Goal: Task Accomplishment & Management: Manage account settings

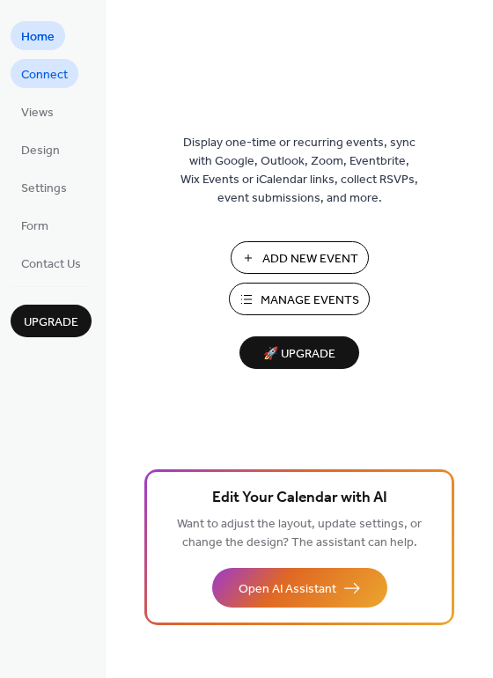
click at [38, 66] on span "Connect" at bounding box center [44, 75] width 47 height 18
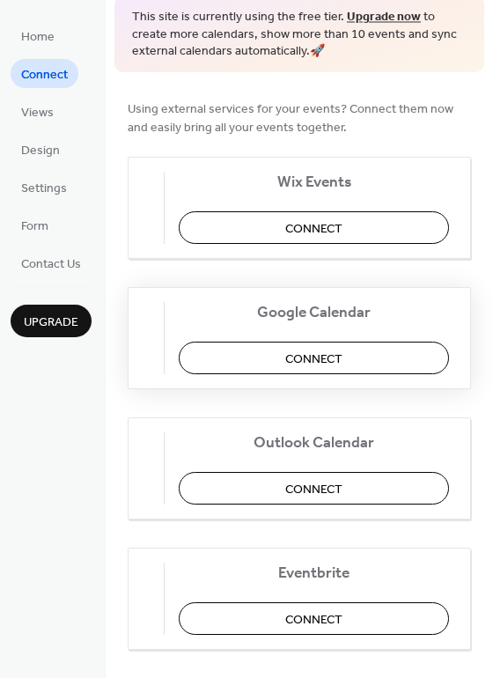
scroll to position [88, 0]
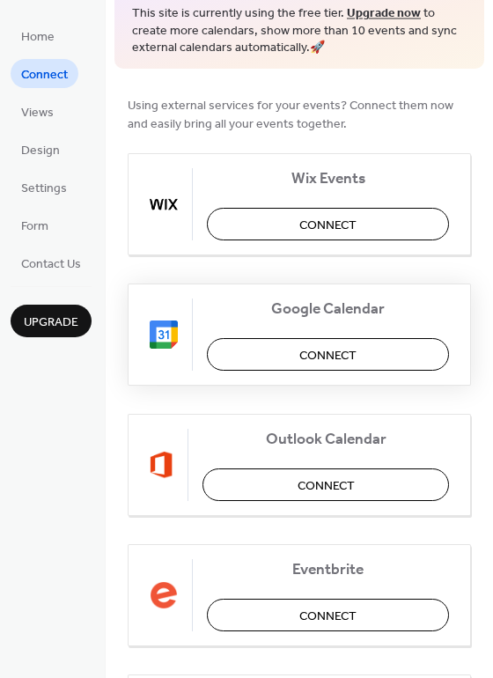
click at [266, 348] on button "Connect" at bounding box center [328, 354] width 242 height 33
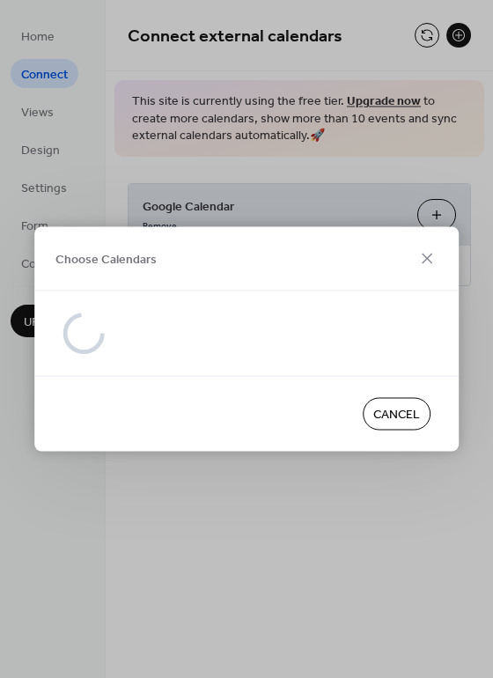
scroll to position [0, 0]
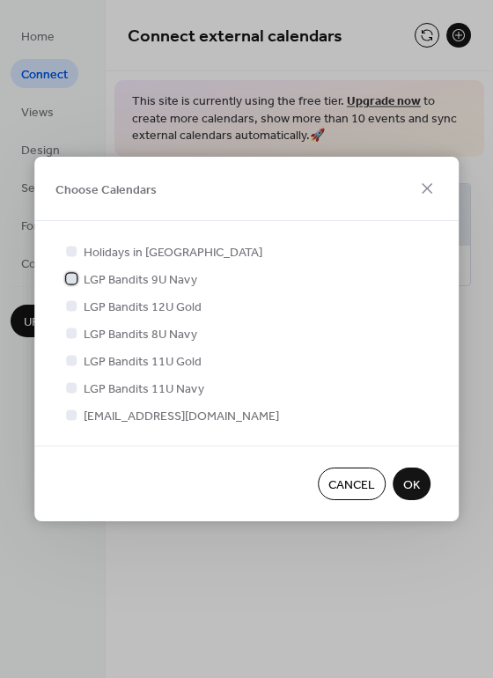
click at [76, 280] on div at bounding box center [71, 278] width 11 height 11
click at [72, 305] on div at bounding box center [71, 305] width 11 height 11
click at [75, 332] on div at bounding box center [71, 333] width 11 height 11
click at [76, 307] on div at bounding box center [71, 305] width 11 height 11
click at [72, 307] on div at bounding box center [71, 305] width 11 height 11
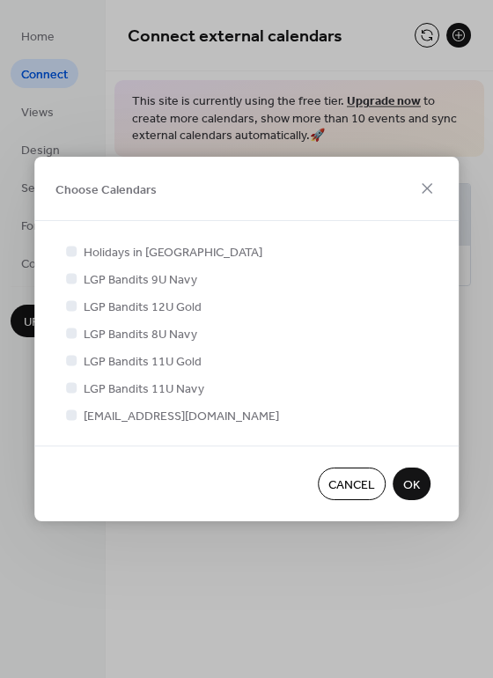
click at [72, 307] on div at bounding box center [71, 305] width 11 height 11
click at [70, 304] on div at bounding box center [71, 305] width 11 height 11
click at [72, 276] on icon at bounding box center [71, 278] width 7 height 7
click at [76, 417] on div at bounding box center [71, 415] width 11 height 11
drag, startPoint x: 411, startPoint y: 482, endPoint x: 1342, endPoint y: 70, distance: 1017.5
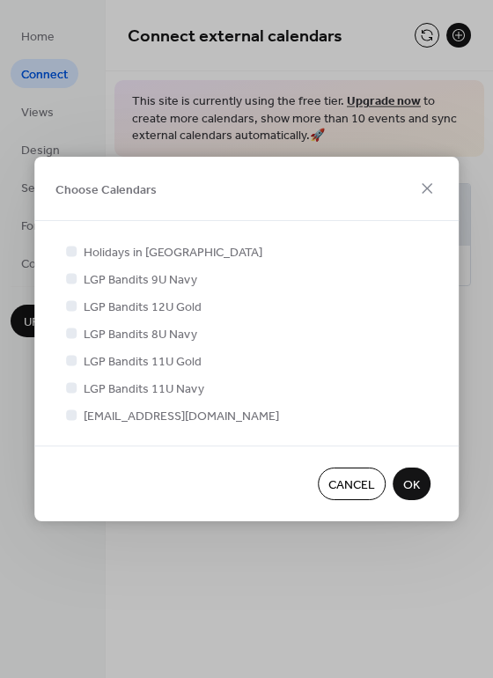
click at [492, 70] on html "Home Connect Views Design Settings Form Contact Us Upgrade Connect Upgrade Conn…" at bounding box center [246, 339] width 493 height 678
click at [412, 479] on span "OK" at bounding box center [411, 486] width 17 height 18
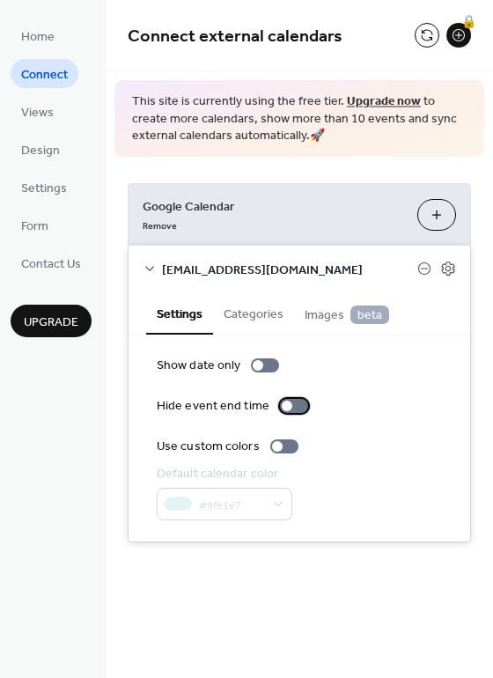
click at [284, 405] on div at bounding box center [287, 406] width 11 height 11
click at [272, 446] on div at bounding box center [277, 446] width 11 height 11
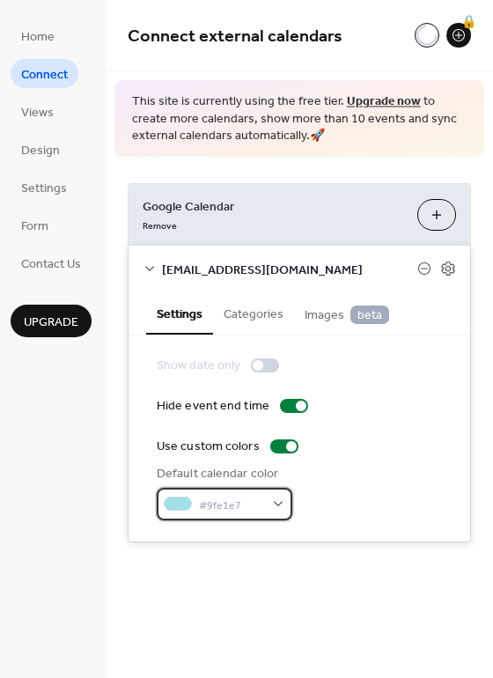
click at [280, 508] on div "#9fe1e7" at bounding box center [225, 504] width 136 height 33
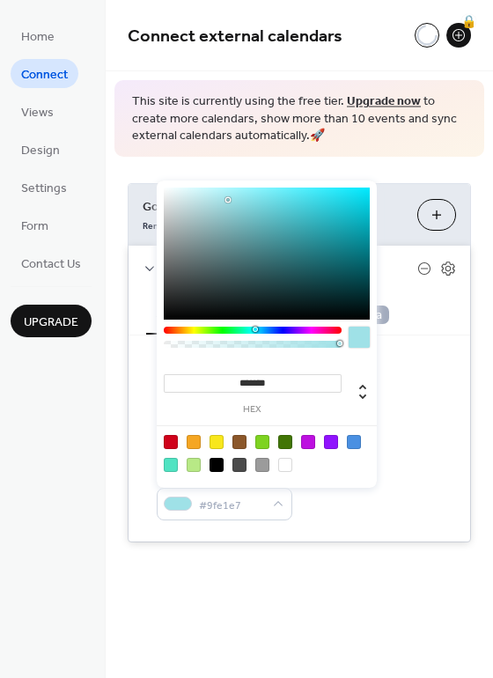
click at [326, 500] on div "Default calendar color #9fe1e7" at bounding box center [299, 492] width 285 height 55
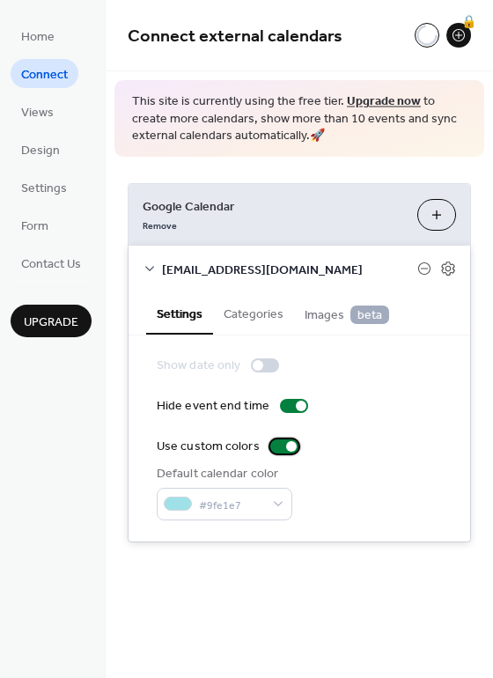
click at [286, 445] on div at bounding box center [291, 446] width 11 height 11
click at [271, 321] on button "Categories" at bounding box center [253, 312] width 81 height 41
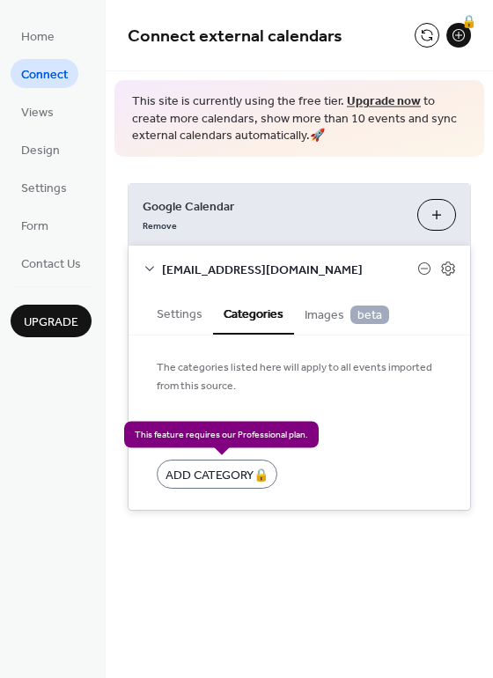
click at [240, 470] on div "Add Category 🔒" at bounding box center [217, 474] width 121 height 29
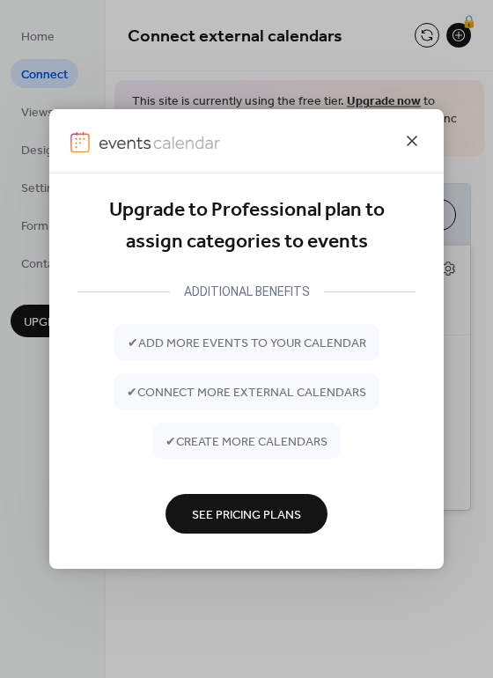
click at [421, 144] on icon at bounding box center [412, 140] width 21 height 21
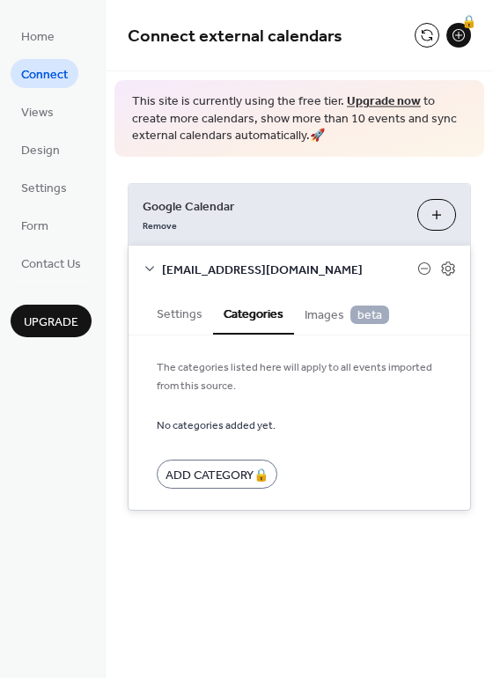
click at [332, 314] on span "Images beta" at bounding box center [347, 315] width 85 height 19
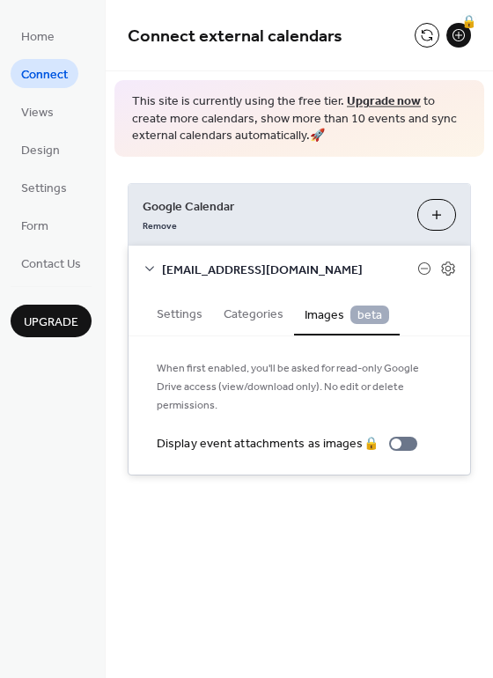
click at [280, 326] on button "Categories" at bounding box center [253, 312] width 81 height 41
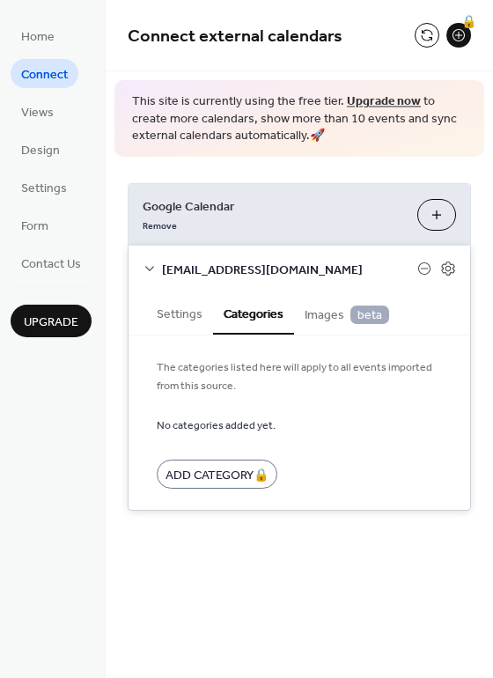
click at [180, 314] on button "Settings" at bounding box center [179, 312] width 67 height 41
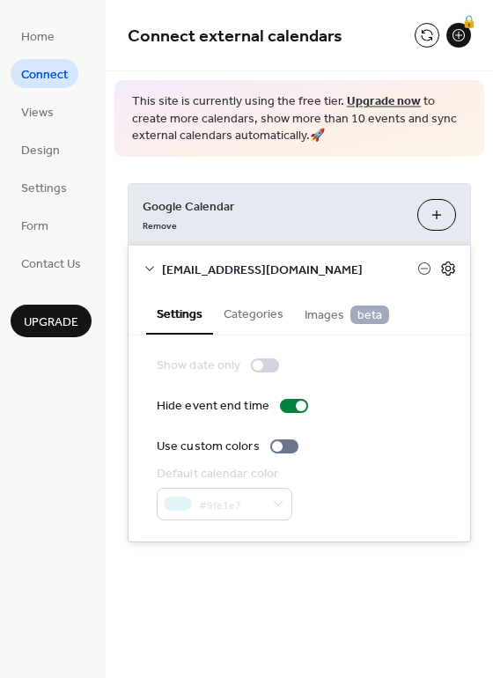
click at [447, 263] on icon at bounding box center [448, 269] width 16 height 16
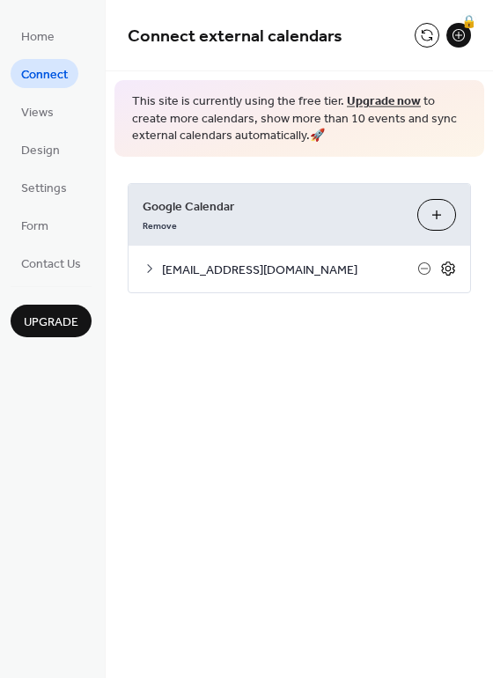
click at [451, 268] on icon at bounding box center [449, 269] width 6 height 6
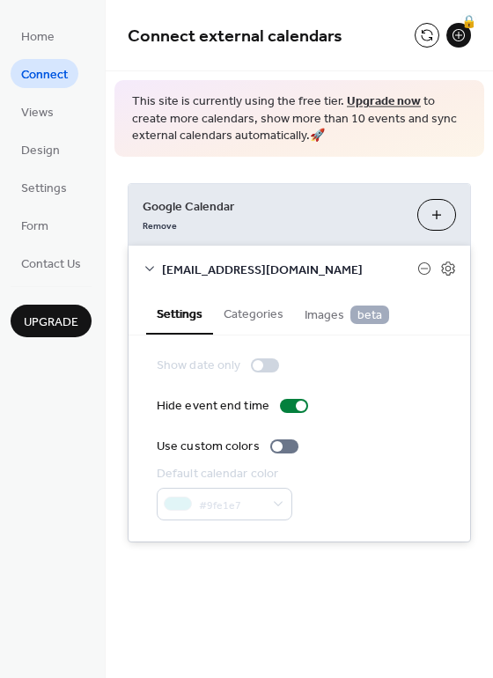
click at [438, 212] on button "Choose Calendars" at bounding box center [437, 215] width 39 height 32
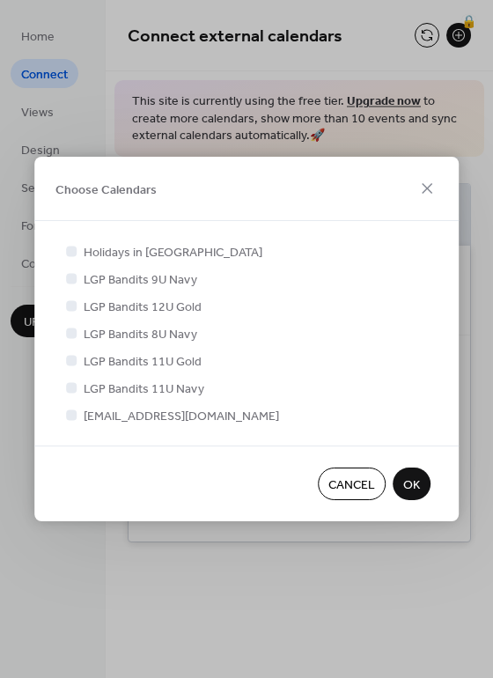
click at [416, 489] on span "OK" at bounding box center [411, 486] width 17 height 18
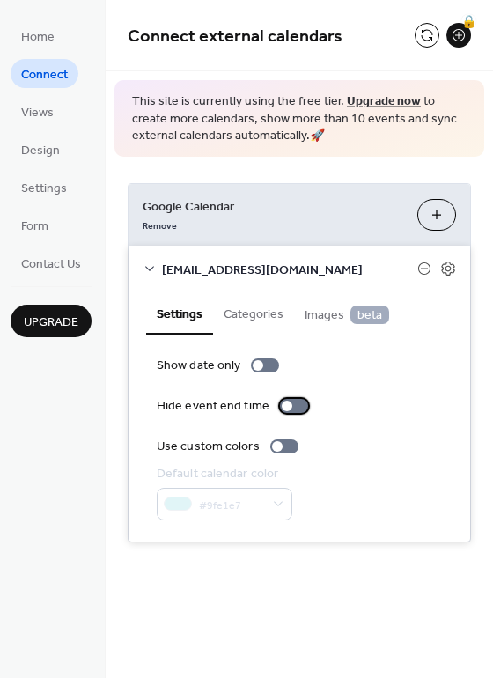
click at [286, 410] on div at bounding box center [294, 406] width 28 height 14
click at [41, 109] on span "Views" at bounding box center [37, 113] width 33 height 18
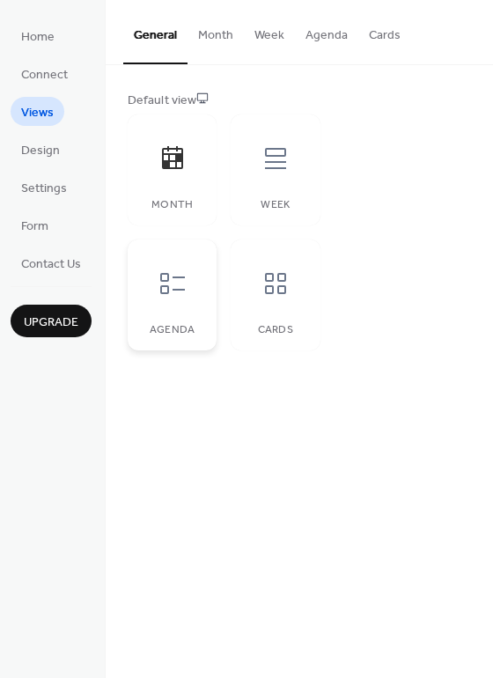
click at [192, 312] on div "Agenda" at bounding box center [172, 295] width 89 height 111
click at [279, 190] on div "Week" at bounding box center [275, 170] width 89 height 111
click at [163, 318] on div "Agenda" at bounding box center [172, 295] width 89 height 111
click at [286, 306] on div at bounding box center [275, 283] width 53 height 53
click at [167, 302] on div at bounding box center [172, 283] width 53 height 53
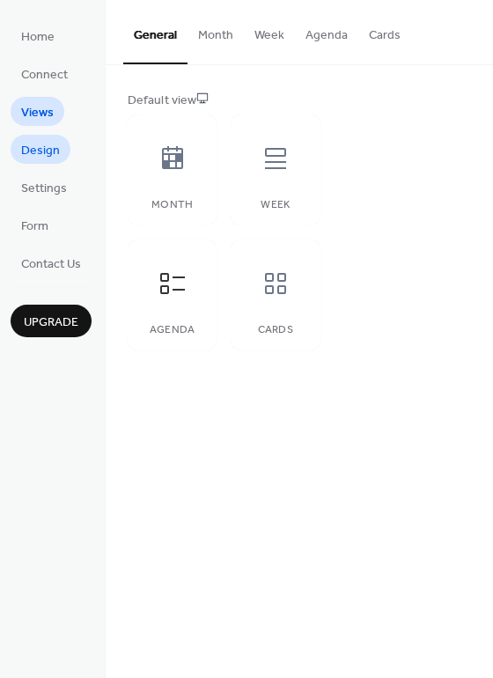
click at [44, 144] on span "Design" at bounding box center [40, 151] width 39 height 18
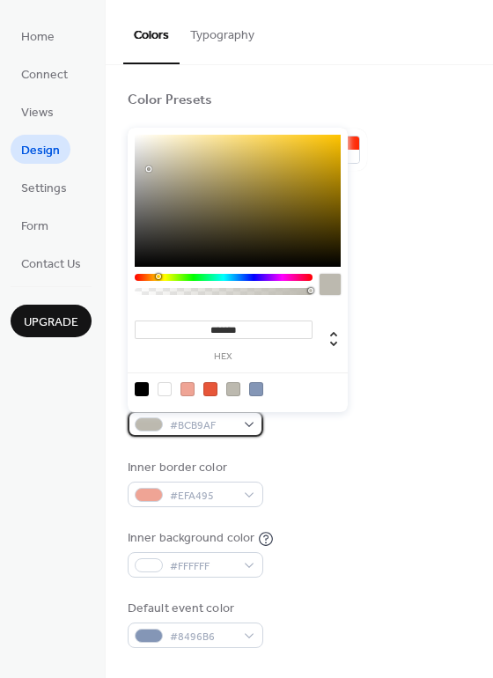
click at [255, 420] on div "#BCB9AF" at bounding box center [196, 424] width 136 height 26
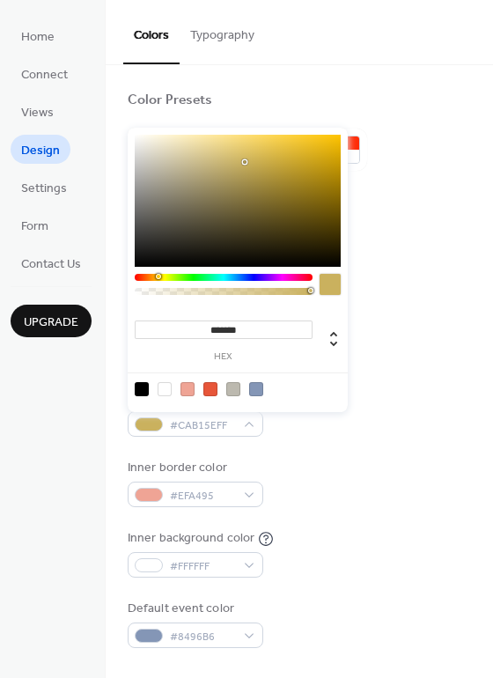
click at [245, 162] on div at bounding box center [238, 201] width 206 height 132
click at [223, 152] on div at bounding box center [238, 201] width 206 height 132
click at [198, 174] on div at bounding box center [238, 201] width 206 height 132
click at [194, 201] on div at bounding box center [238, 201] width 206 height 132
click at [242, 212] on div at bounding box center [238, 201] width 206 height 132
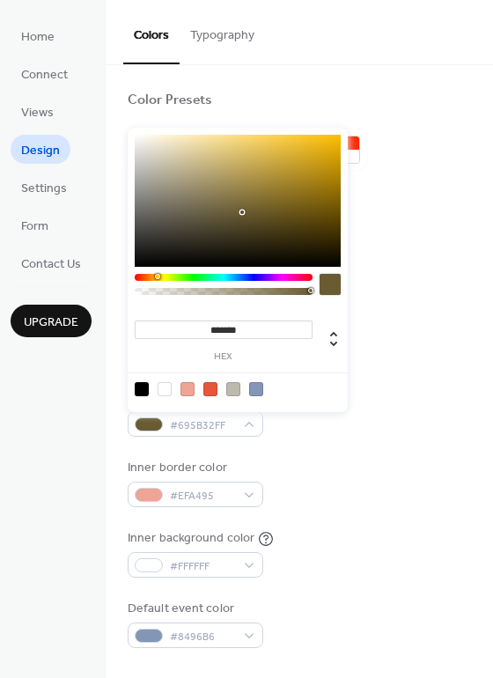
type input "*******"
click at [263, 191] on div at bounding box center [238, 201] width 206 height 132
click at [395, 498] on div "Inner border color #EFA495" at bounding box center [300, 483] width 344 height 48
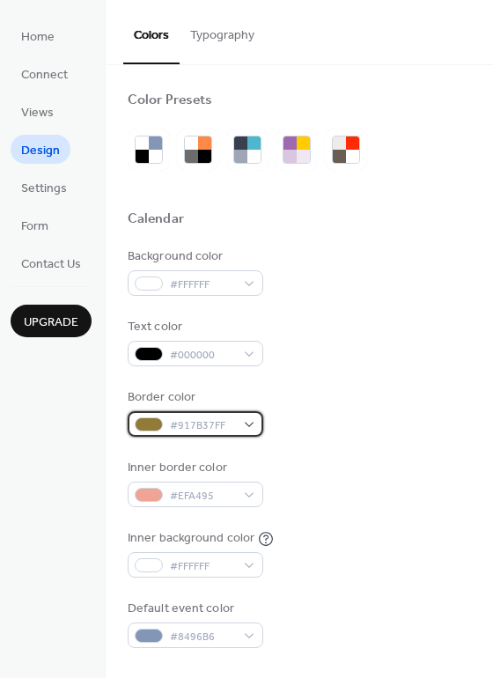
click at [248, 417] on div "#917B37FF" at bounding box center [196, 424] width 136 height 26
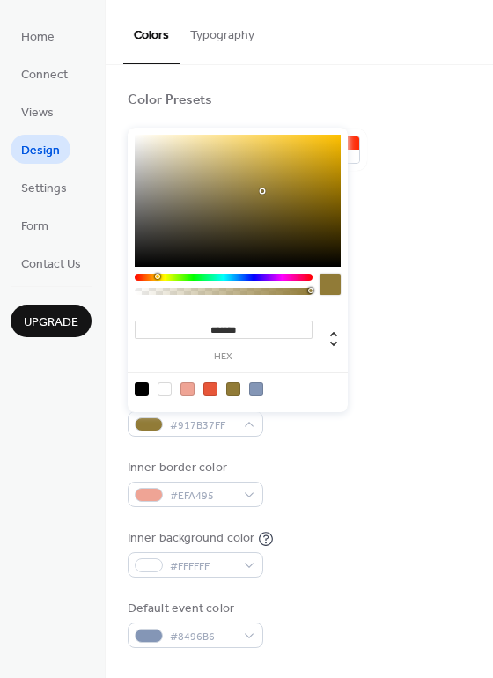
click at [145, 389] on div at bounding box center [142, 389] width 14 height 14
type input "*******"
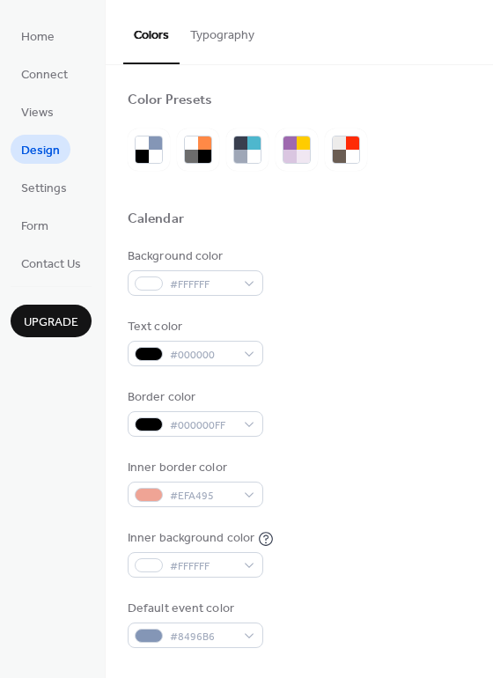
click at [373, 423] on div "Border color #000000FF" at bounding box center [300, 412] width 344 height 48
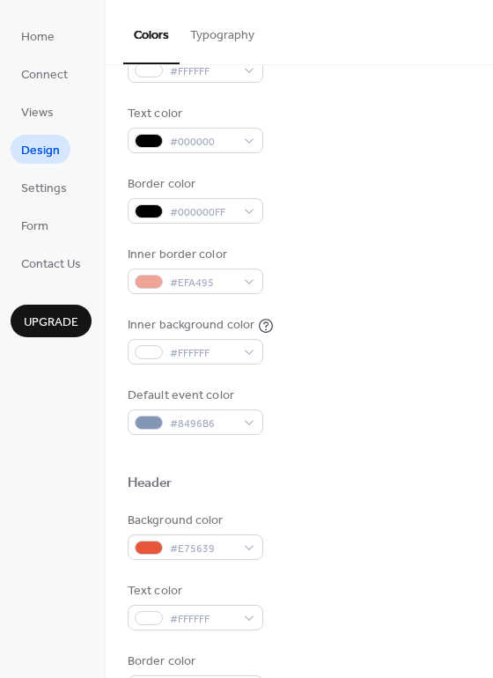
scroll to position [264, 0]
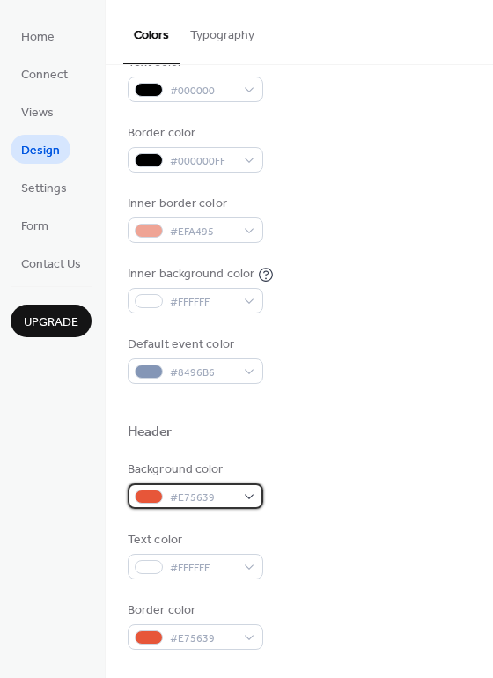
click at [255, 491] on div "#E75639" at bounding box center [196, 497] width 136 height 26
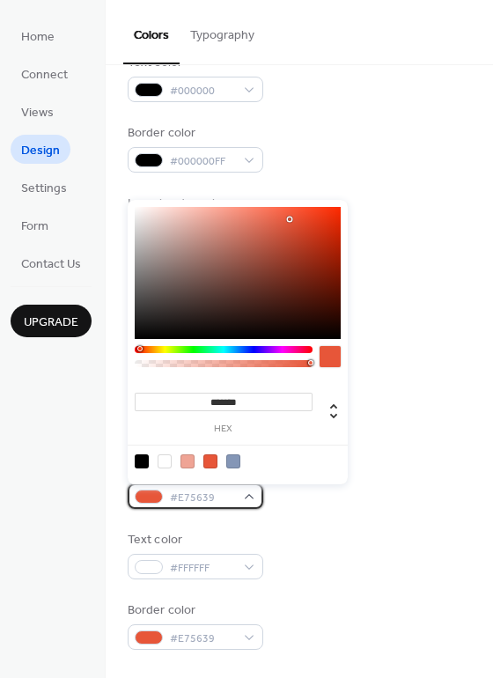
click at [255, 491] on div "#E75639" at bounding box center [196, 497] width 136 height 26
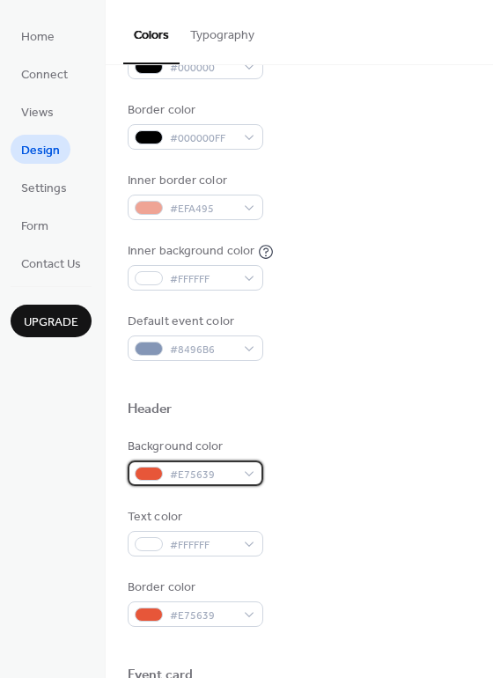
scroll to position [440, 0]
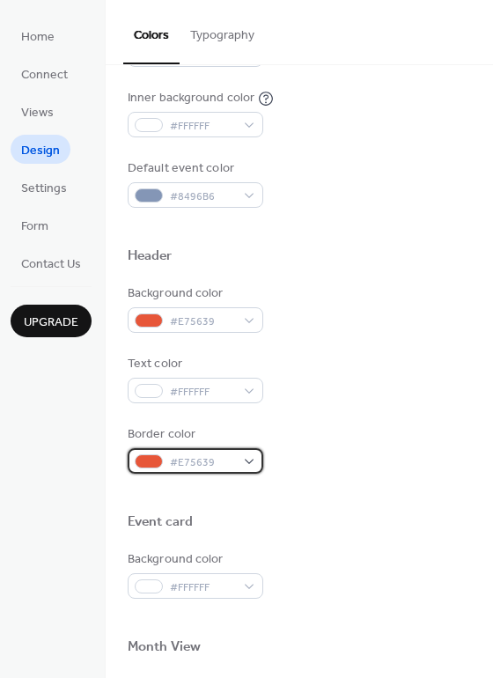
click at [251, 459] on div "#E75639" at bounding box center [196, 461] width 136 height 26
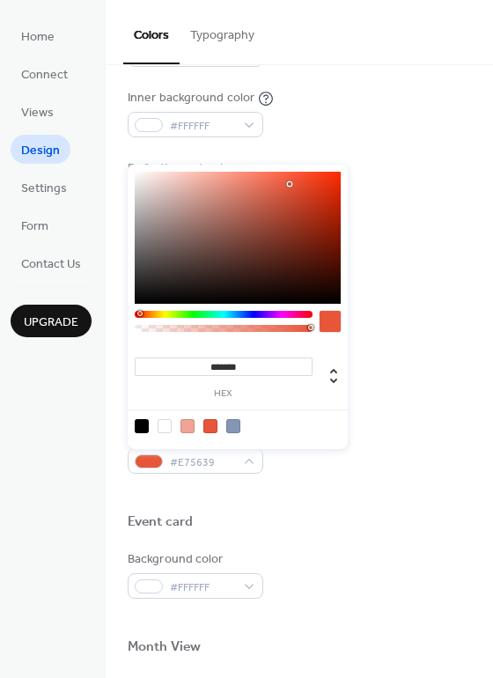
click at [167, 318] on div at bounding box center [224, 326] width 178 height 30
click at [164, 316] on div at bounding box center [224, 314] width 178 height 7
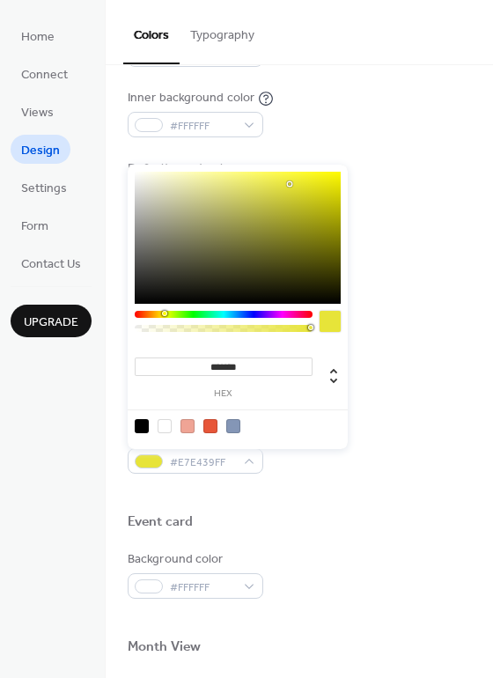
click at [162, 313] on div at bounding box center [164, 313] width 5 height 5
click at [163, 313] on div at bounding box center [163, 313] width 5 height 5
click at [154, 314] on div at bounding box center [224, 314] width 178 height 7
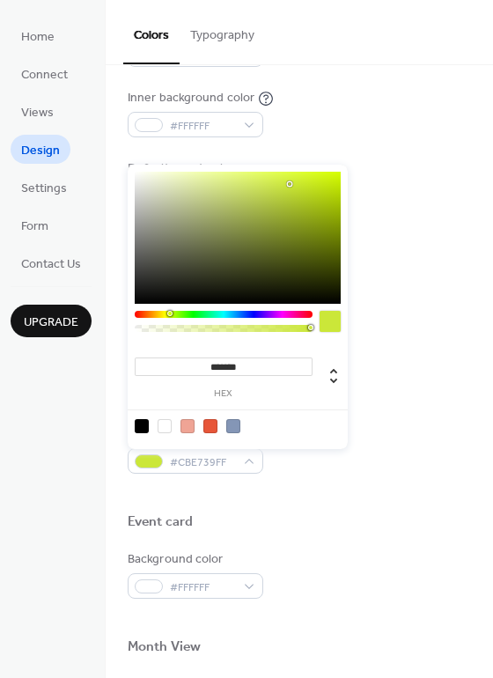
click at [169, 311] on div at bounding box center [224, 314] width 178 height 7
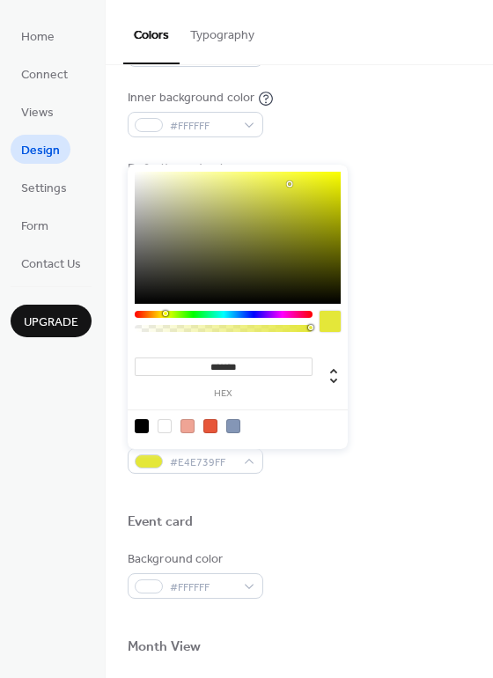
click at [165, 313] on div at bounding box center [224, 314] width 178 height 7
click at [159, 314] on div at bounding box center [224, 314] width 178 height 7
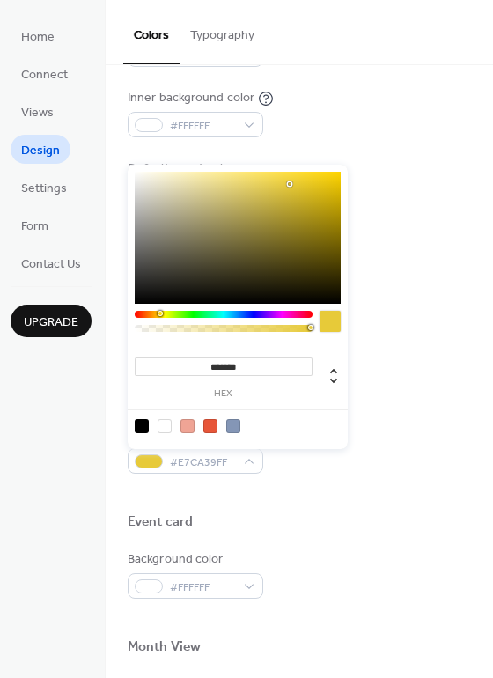
click at [233, 311] on div at bounding box center [224, 314] width 178 height 7
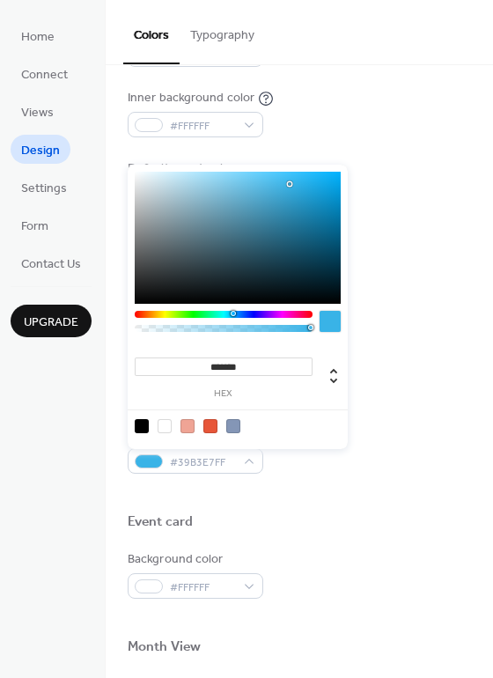
click at [255, 311] on div at bounding box center [224, 314] width 178 height 7
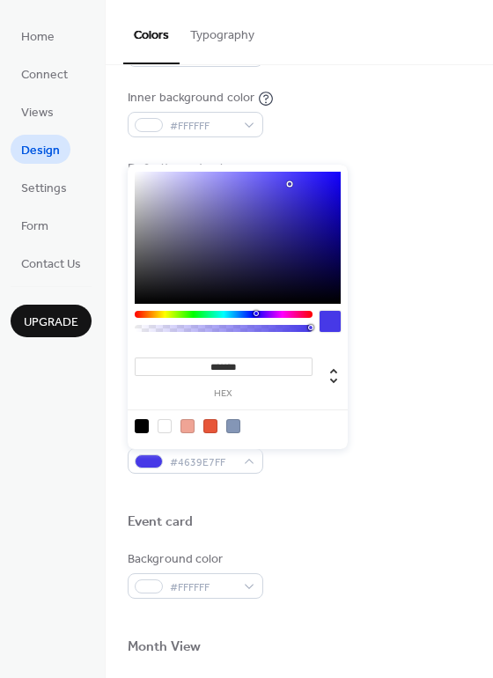
click at [246, 266] on div at bounding box center [238, 238] width 206 height 132
type input "*******"
click at [291, 235] on div at bounding box center [238, 238] width 206 height 132
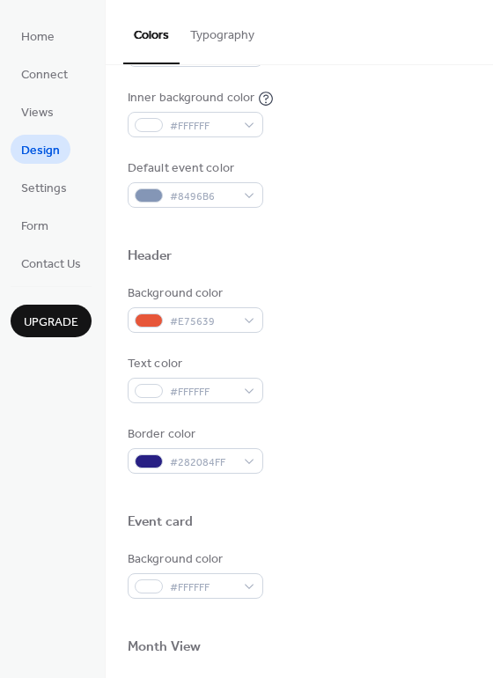
click at [381, 537] on div at bounding box center [300, 543] width 344 height 14
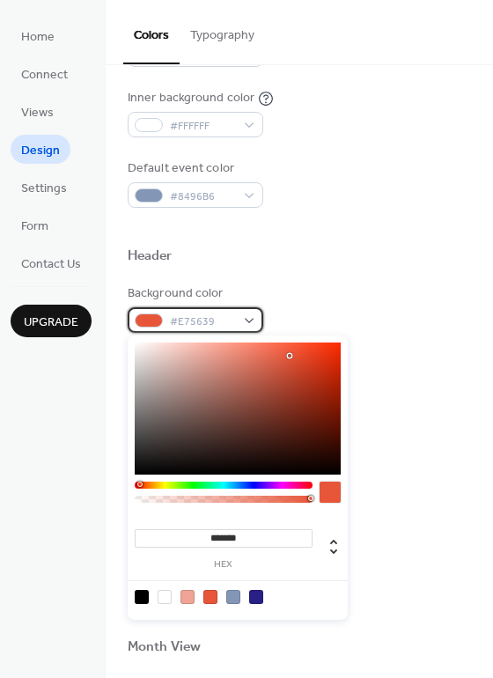
click at [232, 326] on span "#E75639" at bounding box center [202, 322] width 65 height 18
click at [253, 487] on div at bounding box center [224, 485] width 178 height 7
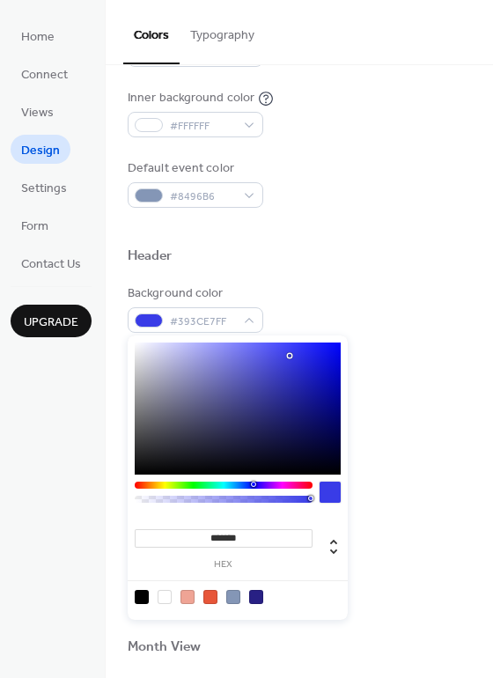
click at [292, 401] on div at bounding box center [238, 409] width 206 height 132
click at [307, 417] on div at bounding box center [238, 409] width 206 height 132
click at [153, 373] on div at bounding box center [238, 409] width 206 height 132
click at [158, 359] on div at bounding box center [238, 409] width 206 height 132
click at [146, 358] on div at bounding box center [238, 409] width 206 height 132
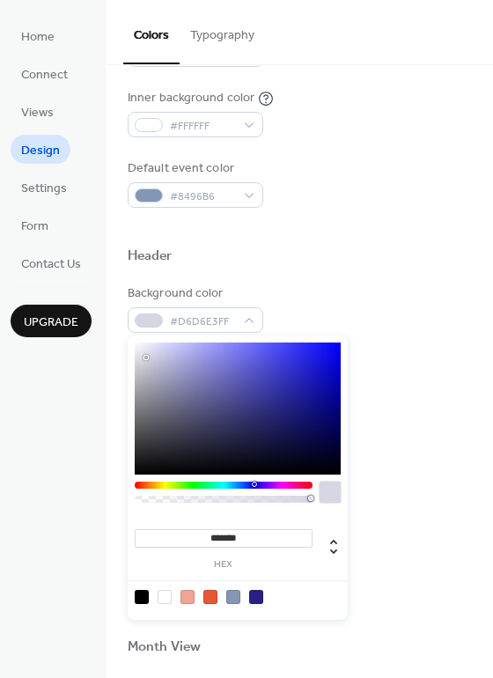
click at [144, 371] on div at bounding box center [238, 409] width 206 height 132
click at [159, 375] on div at bounding box center [238, 409] width 206 height 132
type input "*******"
click at [152, 366] on div at bounding box center [238, 409] width 206 height 132
click at [26, 68] on span "Connect" at bounding box center [44, 75] width 47 height 18
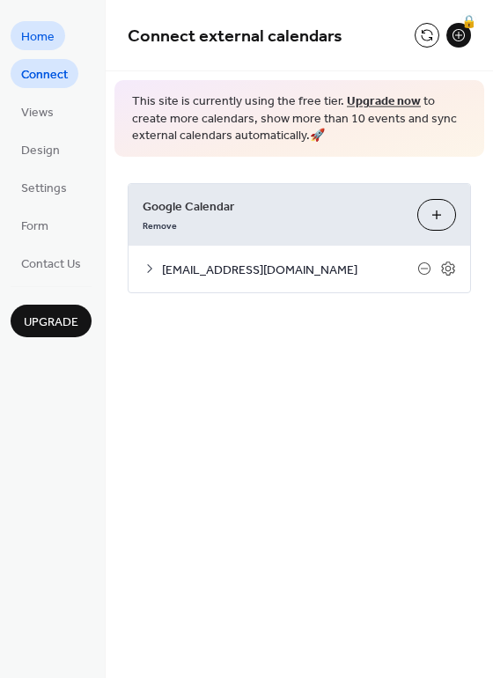
click at [44, 41] on span "Home" at bounding box center [37, 37] width 33 height 18
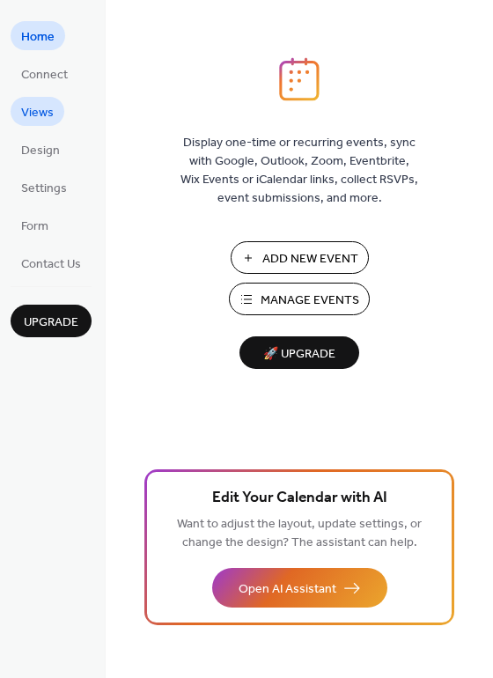
click at [45, 117] on span "Views" at bounding box center [37, 113] width 33 height 18
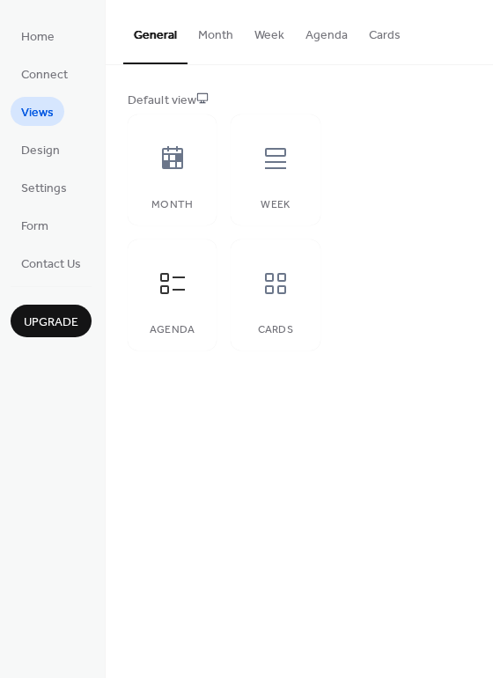
click at [257, 36] on button "Week" at bounding box center [269, 31] width 51 height 63
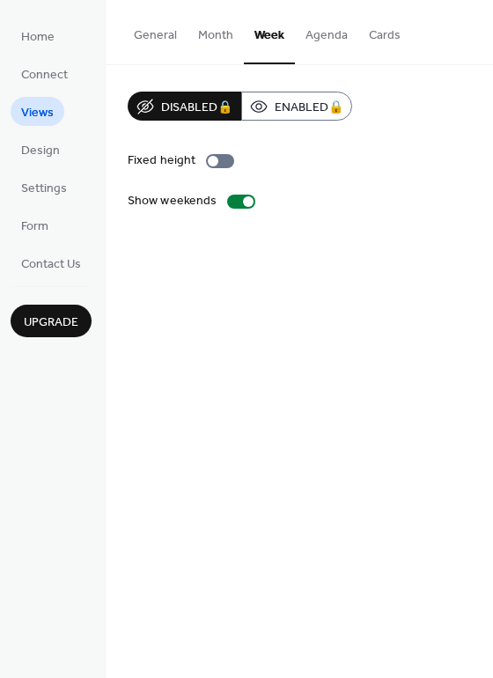
click at [320, 32] on button "Agenda" at bounding box center [326, 31] width 63 height 63
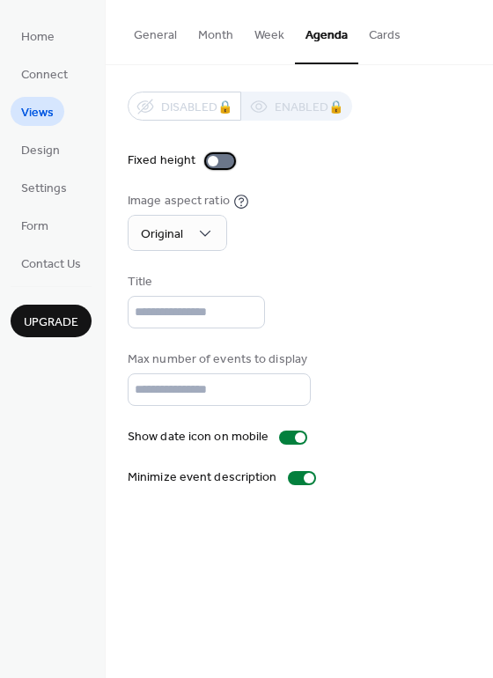
click at [218, 154] on div at bounding box center [220, 161] width 28 height 14
click at [210, 316] on input "text" at bounding box center [196, 312] width 137 height 33
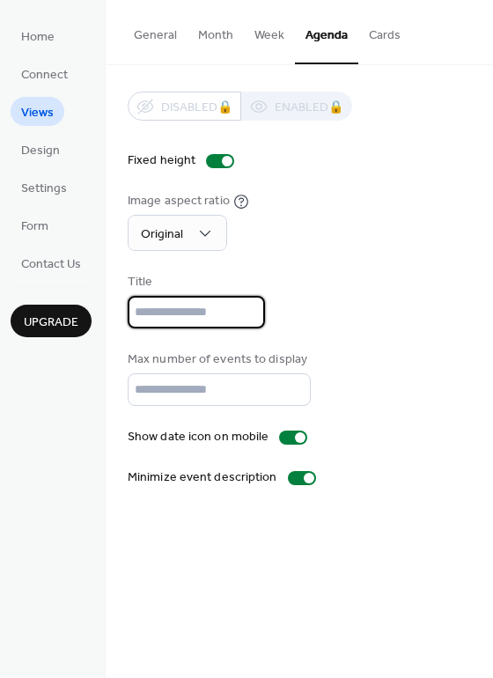
click at [158, 41] on button "General" at bounding box center [155, 31] width 64 height 63
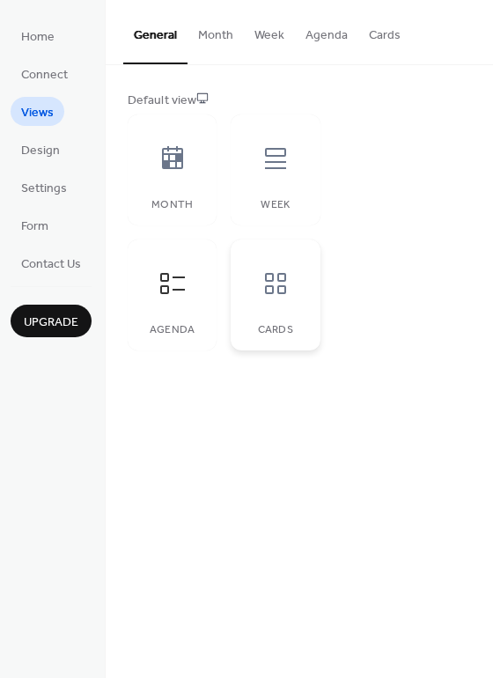
click at [263, 290] on icon at bounding box center [276, 284] width 28 height 28
click at [174, 290] on icon at bounding box center [173, 284] width 28 height 28
click at [166, 214] on div "Month" at bounding box center [172, 170] width 89 height 111
click at [157, 307] on div at bounding box center [172, 283] width 53 height 53
click at [186, 181] on div at bounding box center [172, 158] width 53 height 53
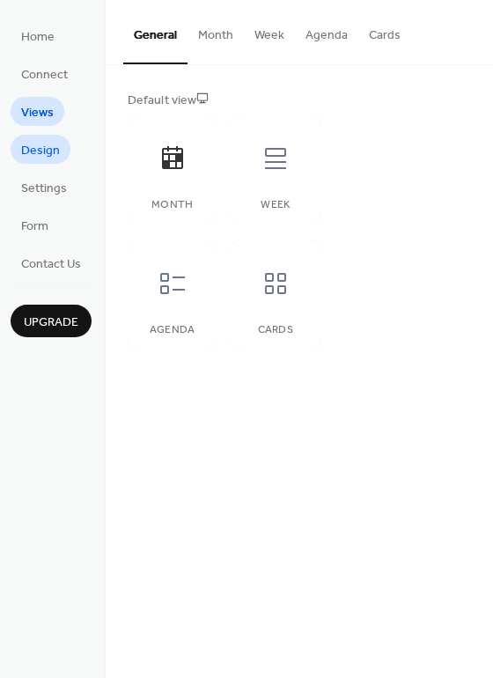
click at [52, 156] on span "Design" at bounding box center [40, 151] width 39 height 18
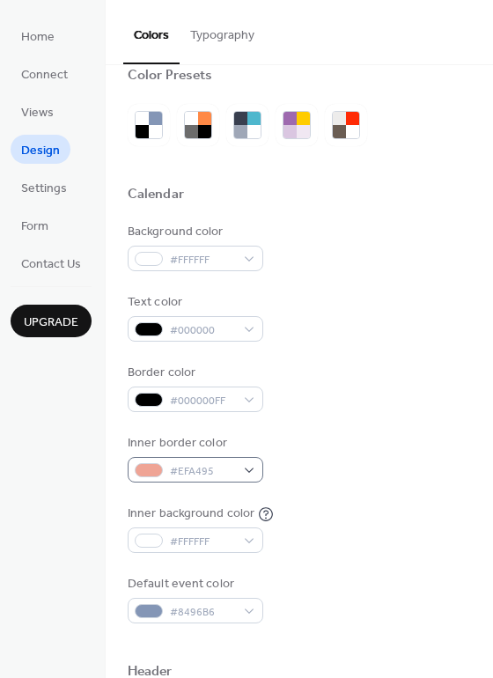
scroll to position [88, 0]
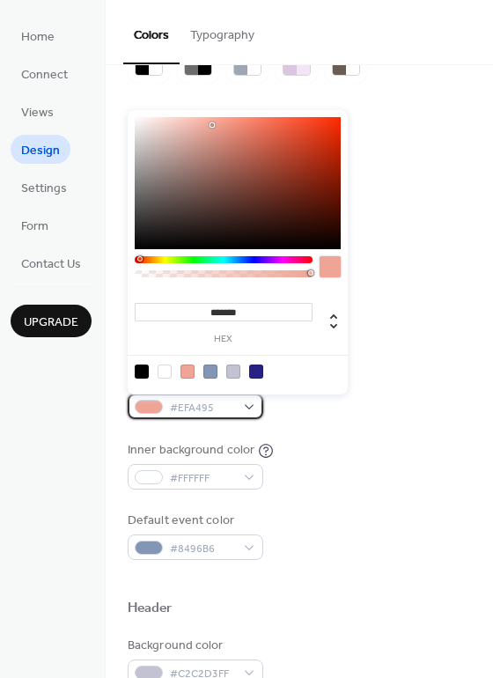
click at [250, 403] on div "#EFA495" at bounding box center [196, 407] width 136 height 26
click at [137, 367] on div at bounding box center [142, 372] width 14 height 14
type input "*******"
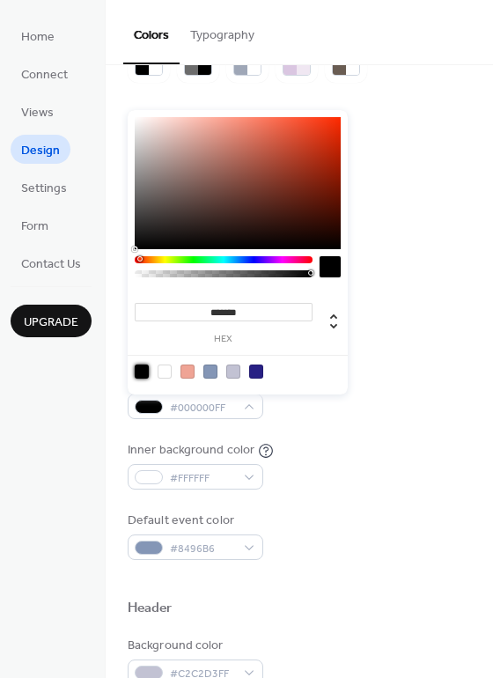
click at [363, 450] on div "Inner background color #FFFFFF" at bounding box center [300, 465] width 344 height 48
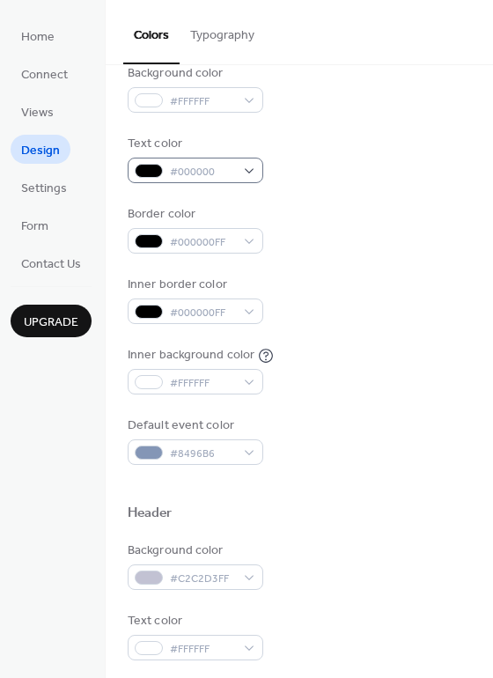
scroll to position [176, 0]
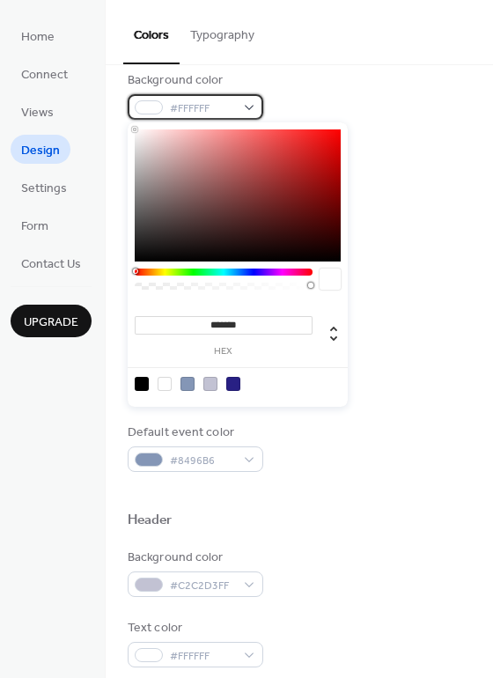
click at [248, 111] on div "#FFFFFF" at bounding box center [196, 107] width 136 height 26
click at [218, 383] on div at bounding box center [238, 383] width 224 height 33
click at [215, 383] on div at bounding box center [210, 384] width 14 height 14
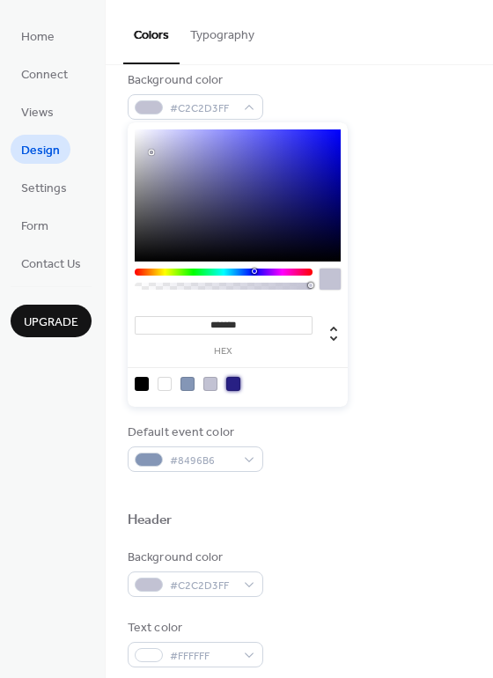
click at [236, 388] on div at bounding box center [233, 384] width 14 height 14
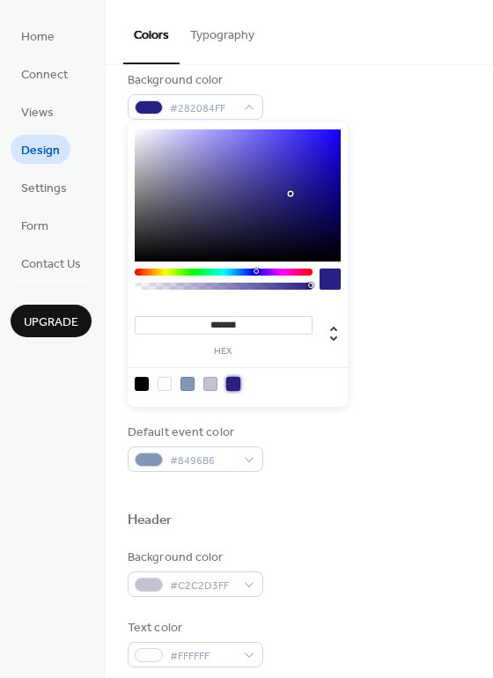
click at [208, 385] on div at bounding box center [210, 384] width 14 height 14
type input "*******"
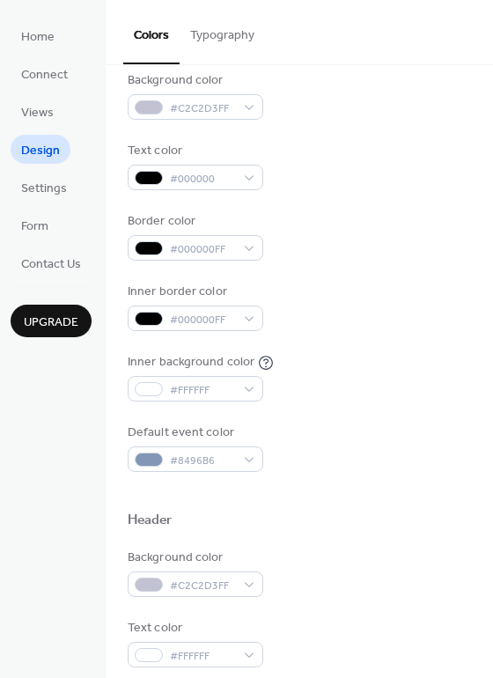
click at [431, 266] on div "Background color #C2C2D3FF Text color #000000 Border color #000000FF Inner bord…" at bounding box center [300, 271] width 344 height 401
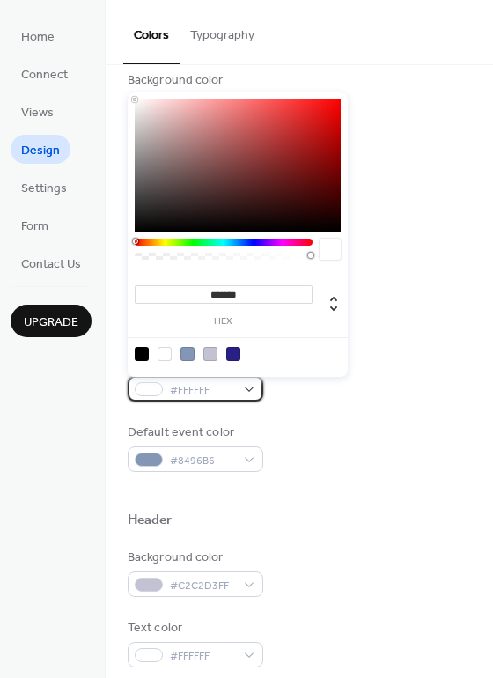
click at [248, 391] on div "#FFFFFF" at bounding box center [196, 389] width 136 height 26
click at [237, 351] on div at bounding box center [233, 354] width 14 height 14
type input "*******"
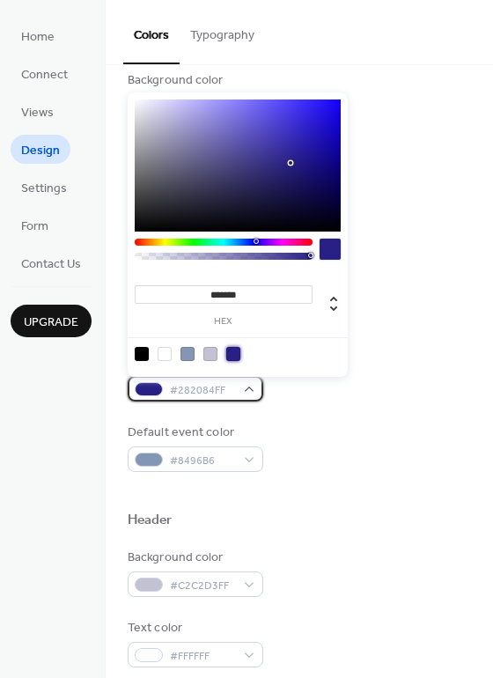
click at [249, 386] on div "#282084FF" at bounding box center [196, 389] width 136 height 26
click at [162, 349] on div at bounding box center [165, 354] width 14 height 14
type input "*******"
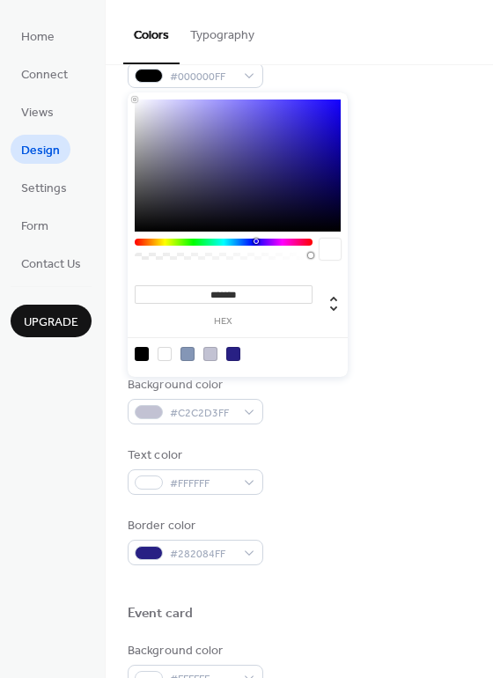
scroll to position [352, 0]
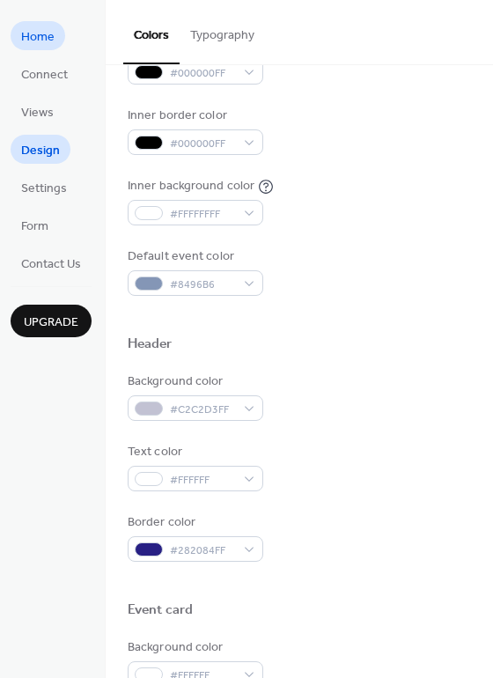
click at [51, 46] on span "Home" at bounding box center [37, 37] width 33 height 18
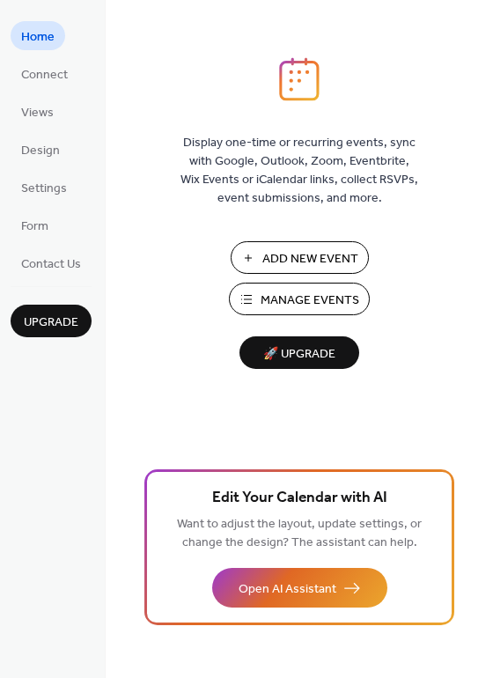
click at [65, 110] on ul "Home Connect Views Design Settings Form Contact Us" at bounding box center [51, 149] width 81 height 256
click at [39, 109] on span "Views" at bounding box center [37, 113] width 33 height 18
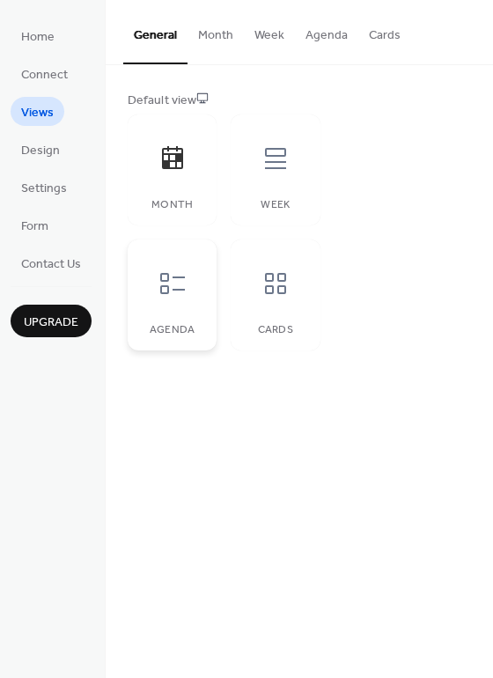
click at [174, 282] on icon at bounding box center [173, 284] width 28 height 28
click at [54, 143] on span "Design" at bounding box center [40, 151] width 39 height 18
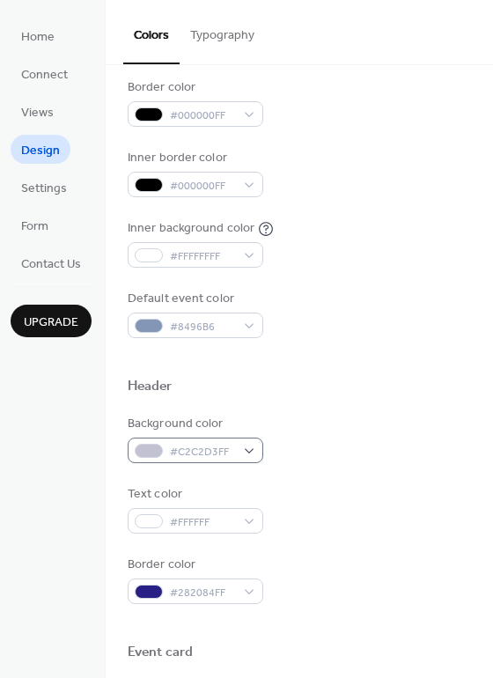
scroll to position [352, 0]
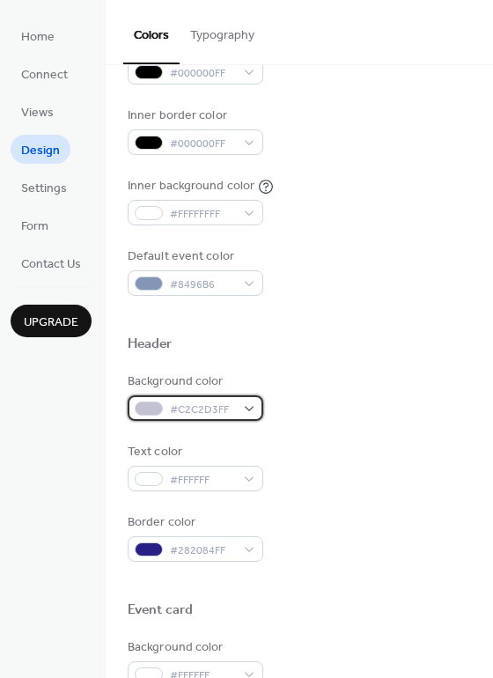
click at [249, 406] on div "#C2C2D3FF" at bounding box center [196, 409] width 136 height 26
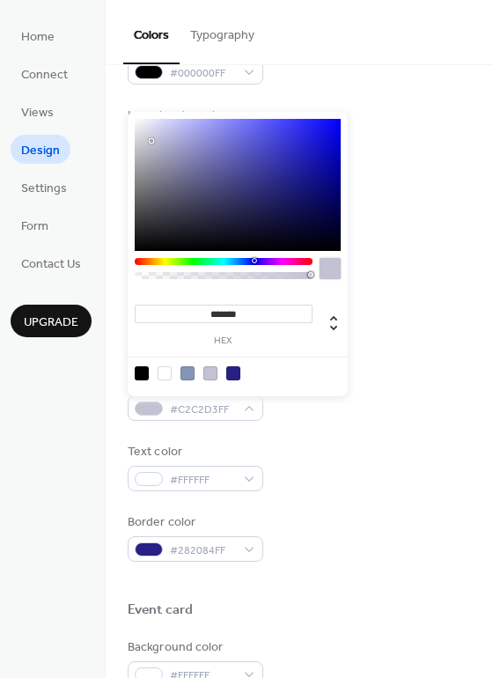
click at [164, 371] on div at bounding box center [165, 373] width 14 height 14
type input "*******"
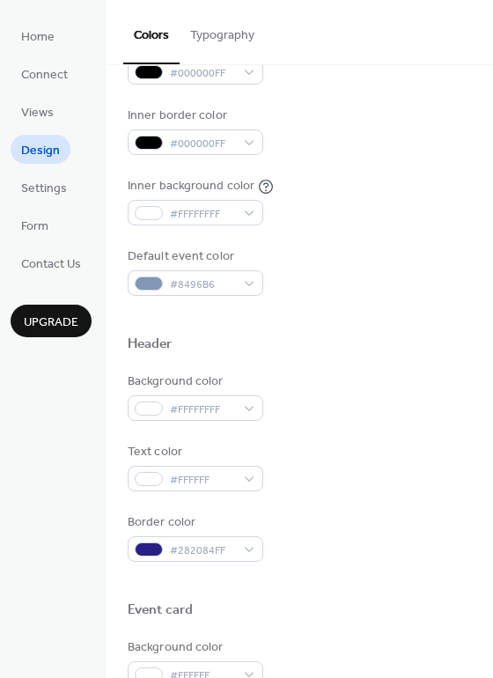
click at [407, 431] on div "Background color #FFFFFFFF Text color #FFFFFF Border color #282084FF" at bounding box center [300, 467] width 344 height 189
click at [252, 404] on div "#FFFFFFFF" at bounding box center [196, 409] width 136 height 26
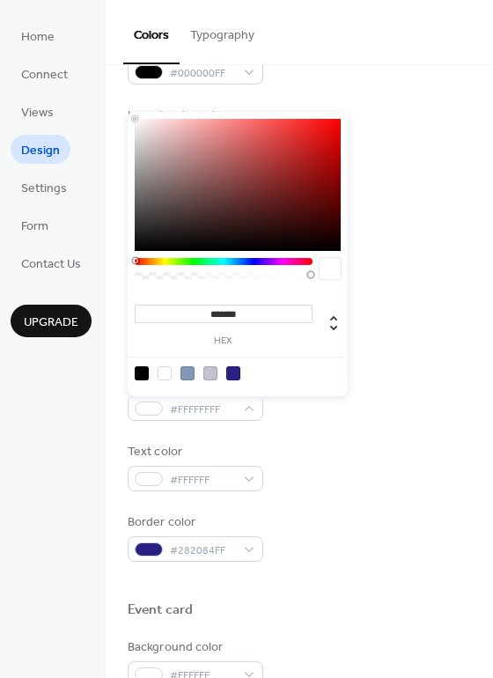
click at [205, 373] on div at bounding box center [210, 373] width 14 height 14
type input "*******"
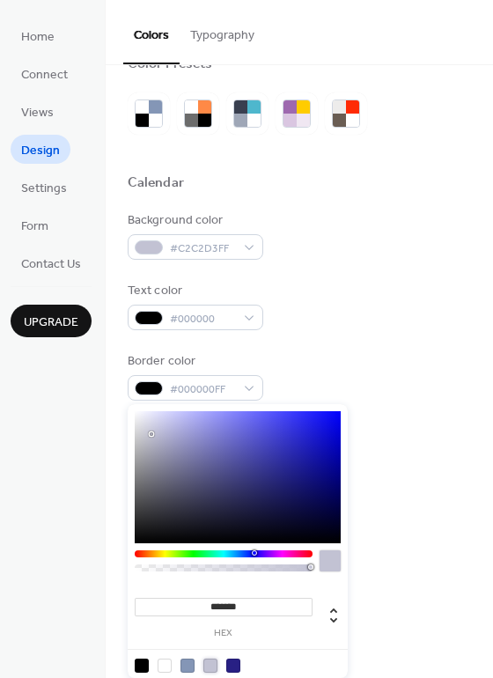
scroll to position [0, 0]
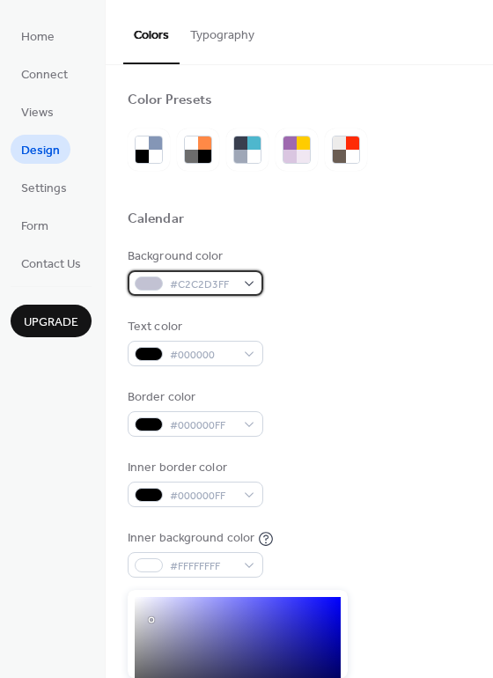
click at [239, 283] on div "#C2C2D3FF" at bounding box center [196, 283] width 136 height 26
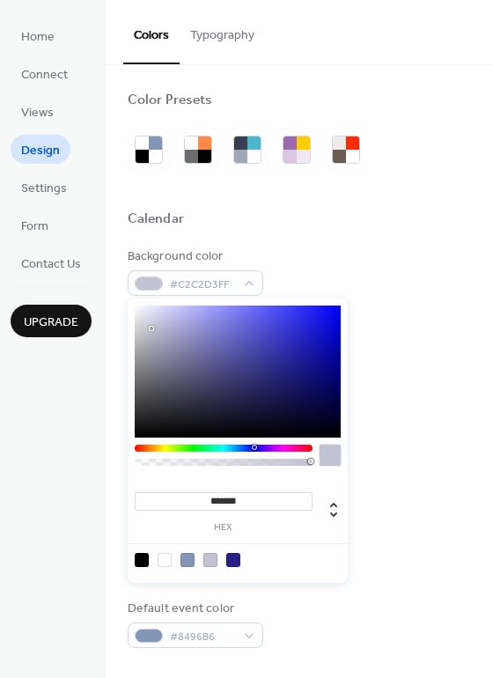
click at [159, 559] on div at bounding box center [165, 560] width 14 height 14
type input "*******"
click at [409, 307] on div "Background color #FFFFFFFF Text color #000000 Border color #000000FF Inner bord…" at bounding box center [300, 448] width 344 height 401
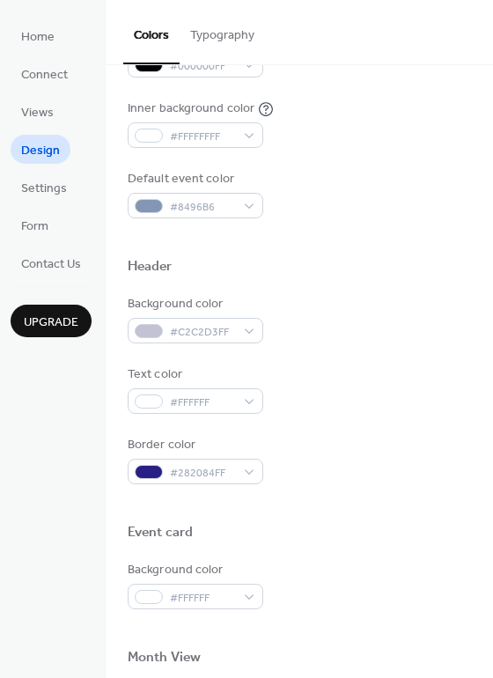
scroll to position [440, 0]
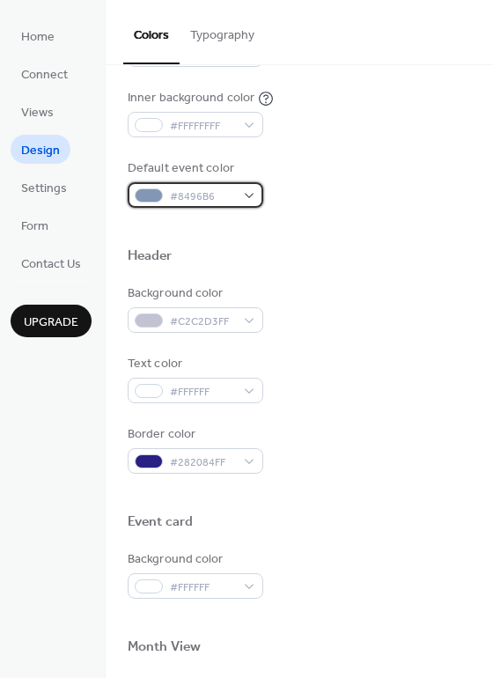
click at [249, 194] on div "#8496B6" at bounding box center [196, 195] width 136 height 26
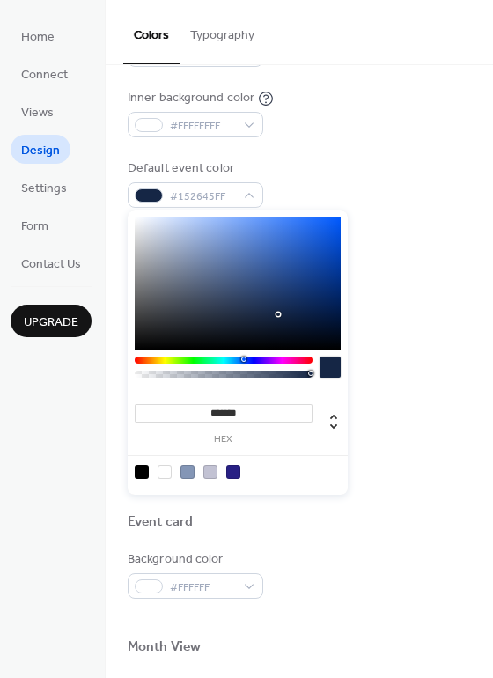
click at [277, 314] on div at bounding box center [238, 284] width 206 height 132
click at [300, 305] on div at bounding box center [238, 284] width 206 height 132
click at [286, 307] on div at bounding box center [238, 284] width 206 height 132
click at [285, 306] on div at bounding box center [287, 307] width 4 height 4
click at [278, 302] on div at bounding box center [238, 284] width 206 height 132
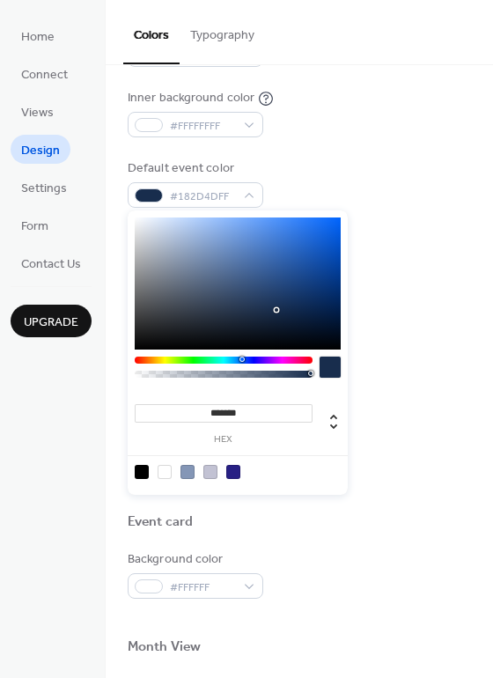
click at [276, 310] on div at bounding box center [238, 284] width 206 height 132
click at [333, 367] on div at bounding box center [330, 367] width 21 height 21
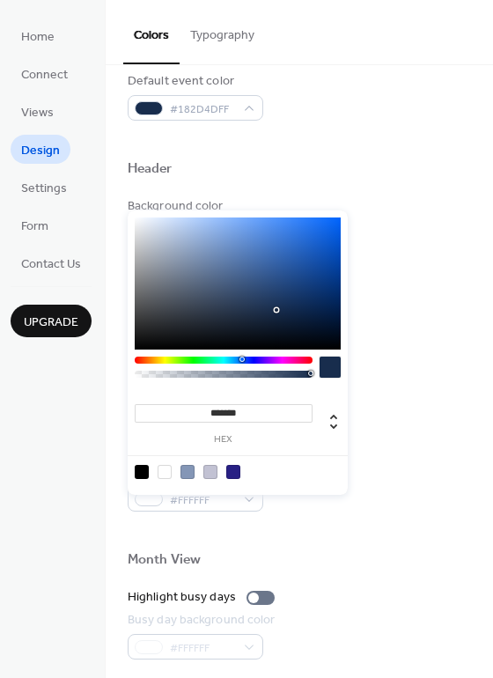
scroll to position [529, 0]
click at [301, 322] on div "******* hex" at bounding box center [238, 353] width 220 height 285
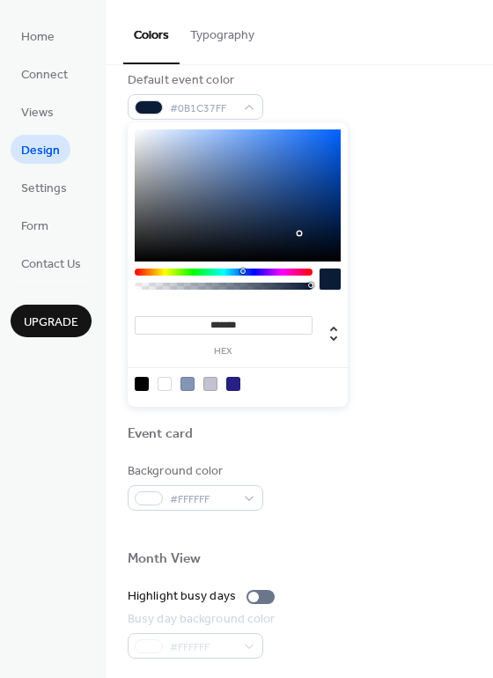
click at [248, 276] on div at bounding box center [224, 272] width 178 height 7
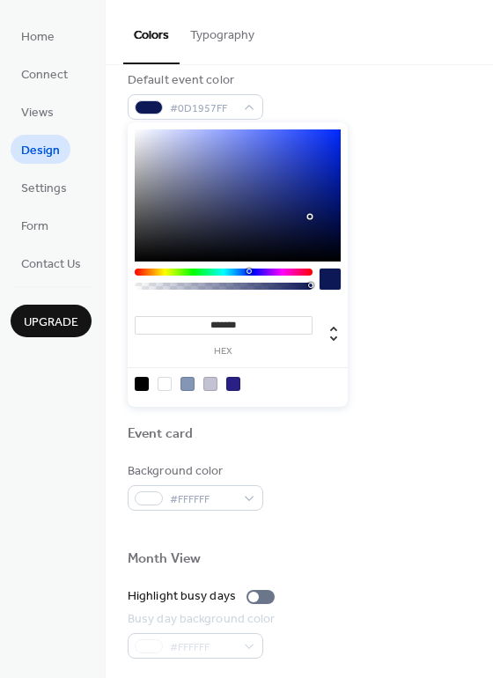
click at [310, 217] on div at bounding box center [238, 195] width 206 height 132
click at [323, 223] on div at bounding box center [238, 195] width 206 height 132
click at [315, 224] on div at bounding box center [238, 195] width 206 height 132
click at [338, 281] on div at bounding box center [330, 279] width 21 height 21
click at [333, 276] on div at bounding box center [330, 279] width 21 height 21
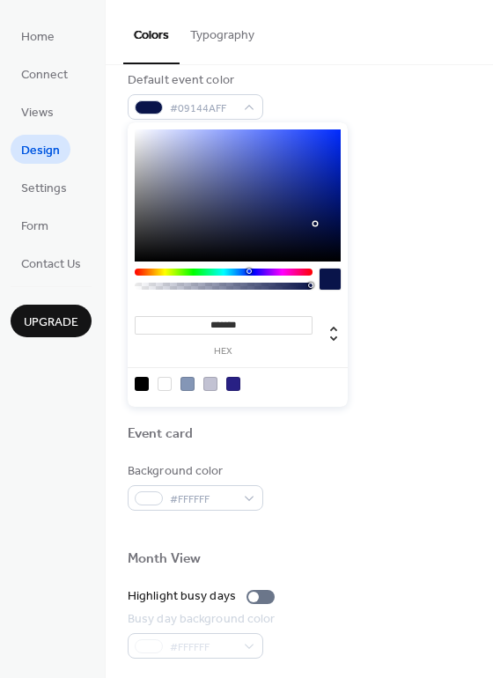
click at [333, 276] on div at bounding box center [330, 279] width 21 height 21
click at [333, 277] on div at bounding box center [330, 279] width 21 height 21
type input "*******"
click at [325, 223] on div at bounding box center [238, 195] width 206 height 132
click at [329, 277] on div at bounding box center [330, 279] width 21 height 21
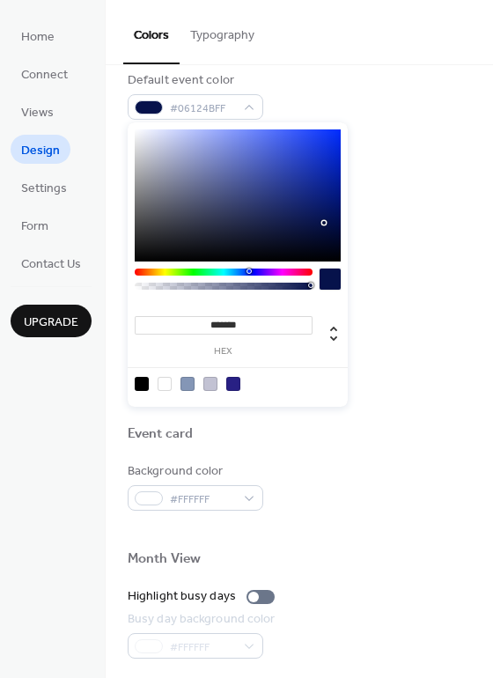
click at [330, 277] on div at bounding box center [330, 279] width 21 height 21
click at [330, 274] on div at bounding box center [330, 279] width 21 height 21
click at [398, 289] on div "Text color #FFFFFF" at bounding box center [300, 291] width 344 height 48
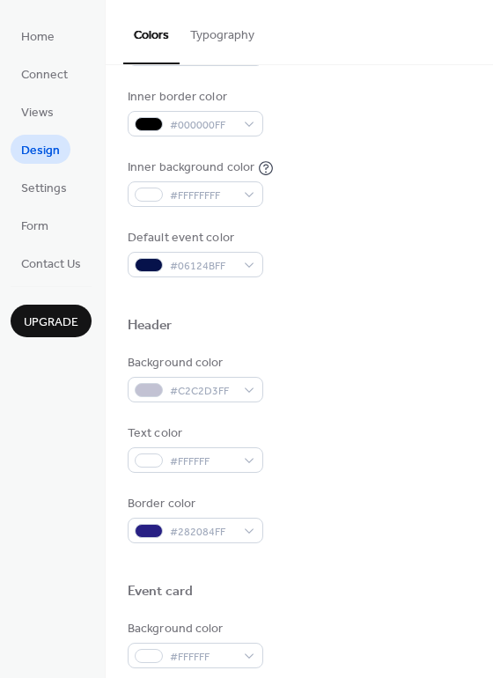
scroll to position [352, 0]
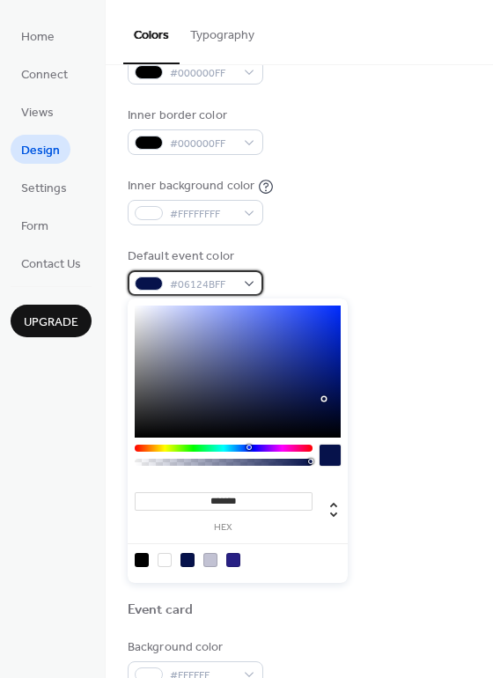
click at [203, 286] on span "#06124BFF" at bounding box center [202, 285] width 65 height 18
click at [203, 285] on span "#06124BFF" at bounding box center [202, 285] width 65 height 18
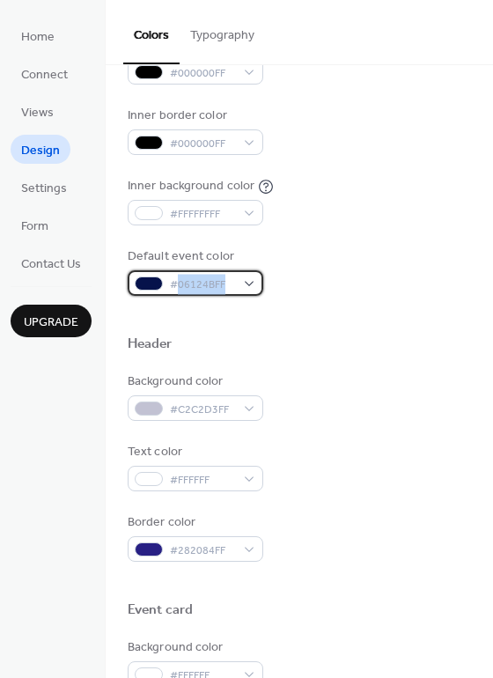
copy span "06124BFF"
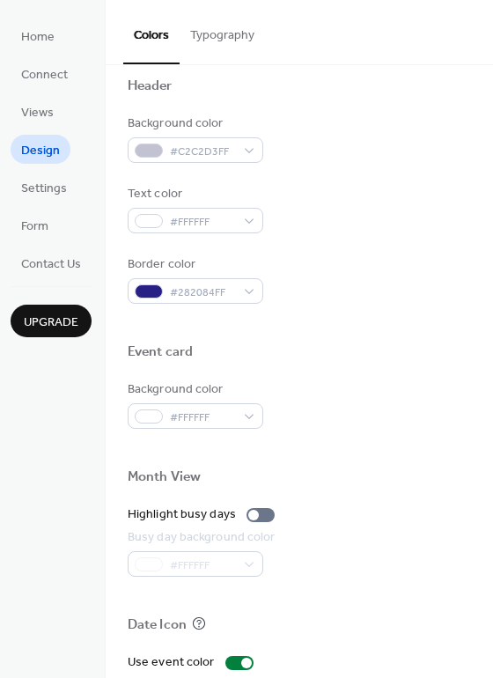
scroll to position [617, 0]
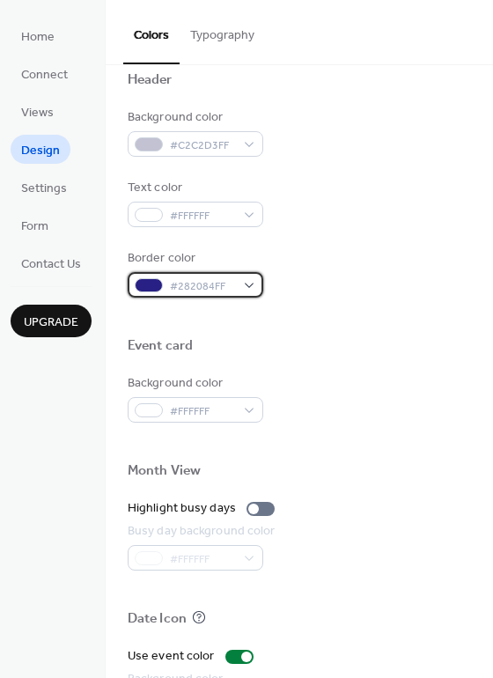
click at [186, 284] on span "#282084FF" at bounding box center [202, 286] width 65 height 18
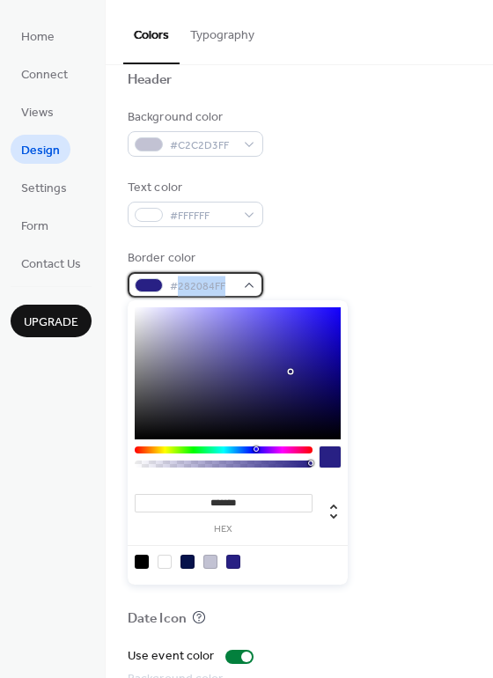
click at [187, 284] on span "#282084FF" at bounding box center [202, 286] width 65 height 18
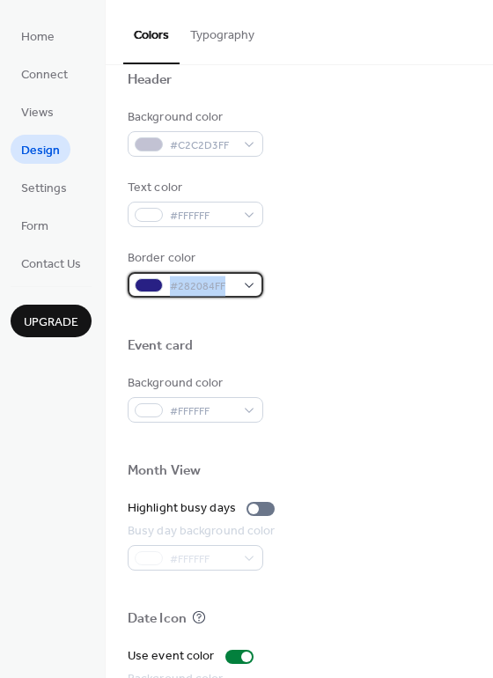
click at [188, 284] on span "#282084FF" at bounding box center [202, 286] width 65 height 18
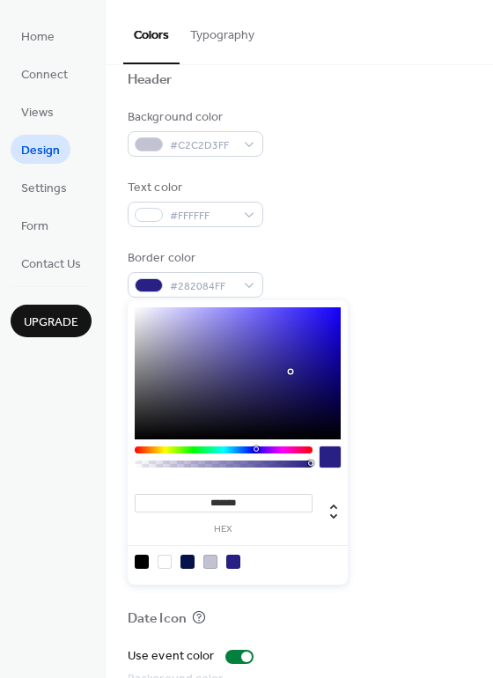
drag, startPoint x: 188, startPoint y: 284, endPoint x: 164, endPoint y: 496, distance: 213.6
click at [163, 496] on input "*******" at bounding box center [224, 503] width 178 height 18
click at [165, 499] on input "*******" at bounding box center [224, 503] width 178 height 18
click at [166, 499] on input "*******" at bounding box center [224, 503] width 178 height 18
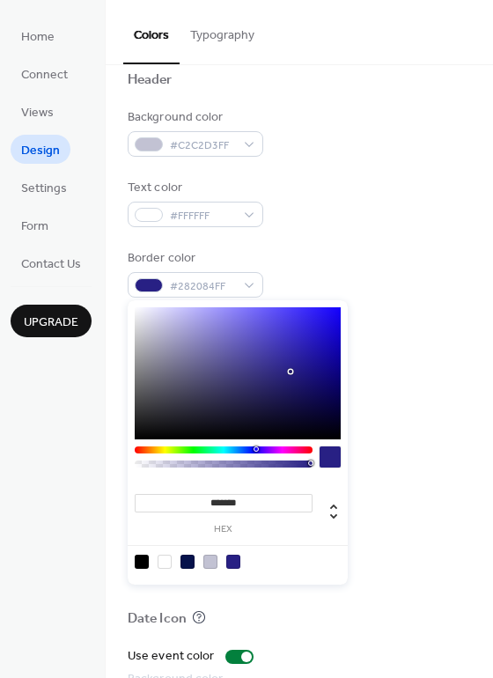
paste input "*"
type input "********"
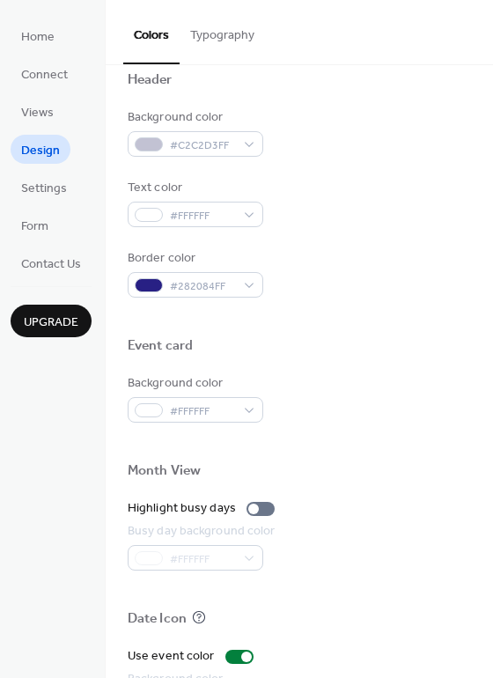
click at [408, 390] on div "Background color #FFFFFF" at bounding box center [300, 398] width 344 height 48
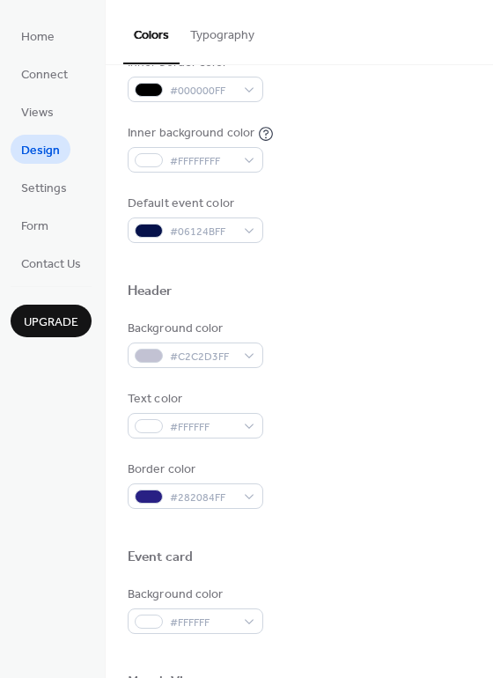
scroll to position [352, 0]
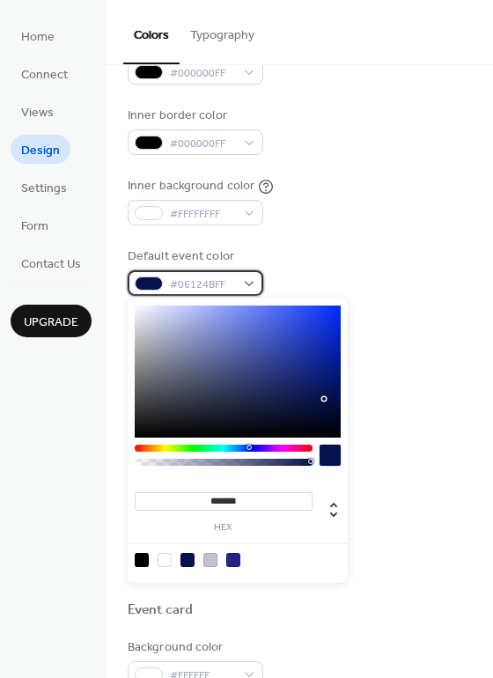
click at [198, 279] on span "#06124BFF" at bounding box center [202, 285] width 65 height 18
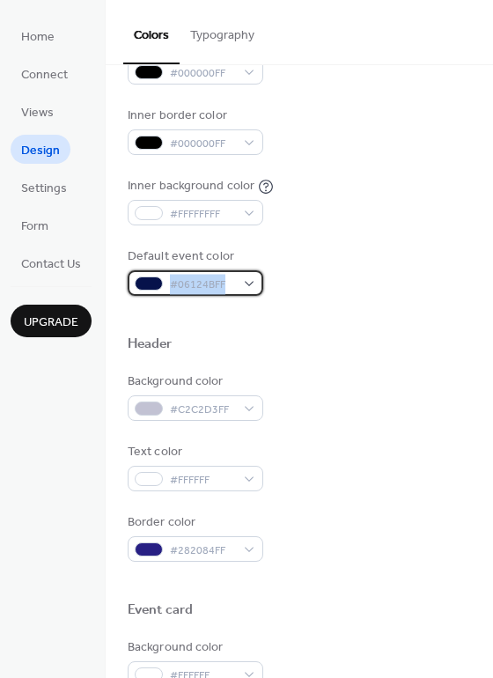
click at [198, 279] on span "#06124BFF" at bounding box center [202, 285] width 65 height 18
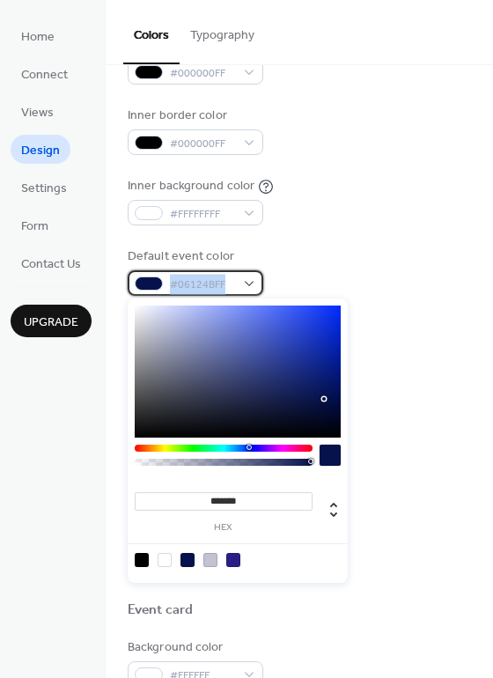
copy div "#06124BFF"
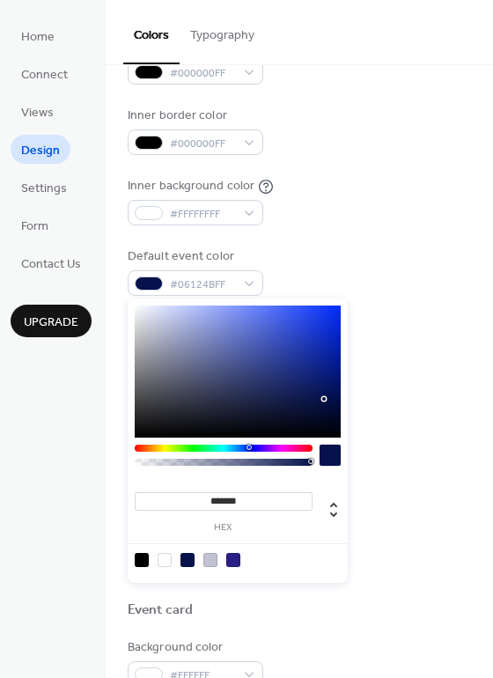
click at [409, 343] on div "Header" at bounding box center [300, 347] width 344 height 23
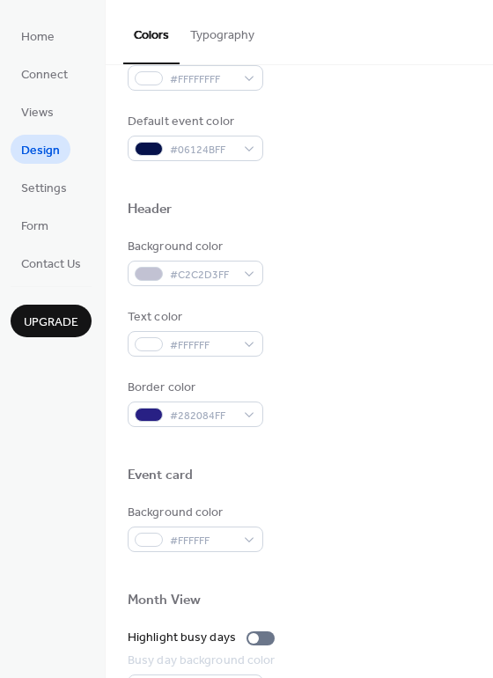
scroll to position [529, 0]
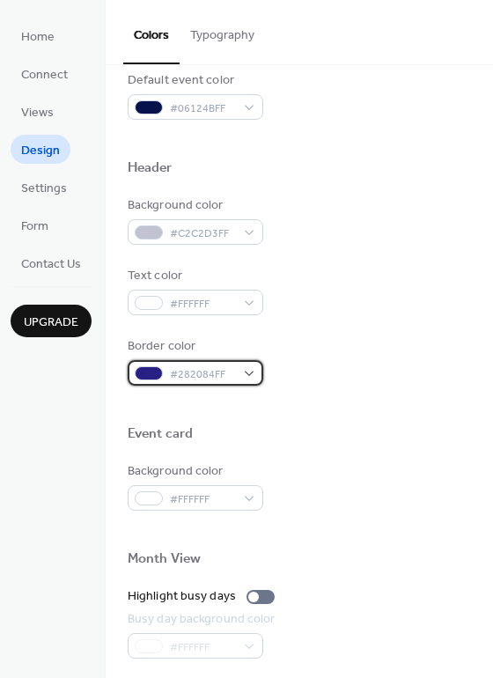
click at [193, 379] on span "#282084FF" at bounding box center [202, 375] width 65 height 18
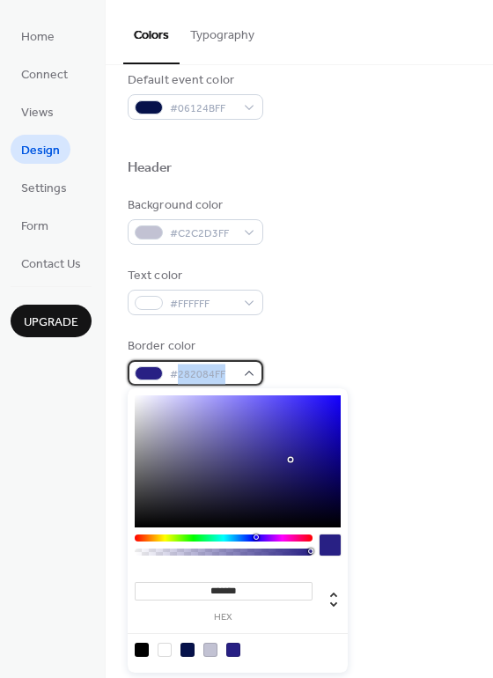
click at [192, 379] on span "#282084FF" at bounding box center [202, 375] width 65 height 18
click at [192, 380] on span "#282084FF" at bounding box center [202, 375] width 65 height 18
click at [218, 584] on input "*******" at bounding box center [224, 591] width 178 height 18
click at [218, 583] on input "*******" at bounding box center [224, 591] width 178 height 18
click at [218, 582] on input "*******" at bounding box center [224, 591] width 178 height 18
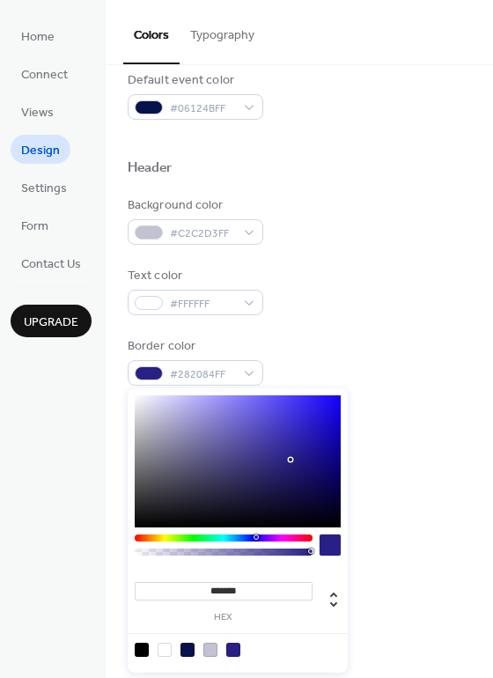
paste input "**"
click at [275, 611] on div "******* hex" at bounding box center [224, 601] width 178 height 44
click at [280, 583] on input "*******" at bounding box center [224, 591] width 178 height 18
click at [279, 584] on input "*******" at bounding box center [224, 591] width 178 height 18
click at [280, 584] on input "*******" at bounding box center [224, 591] width 178 height 18
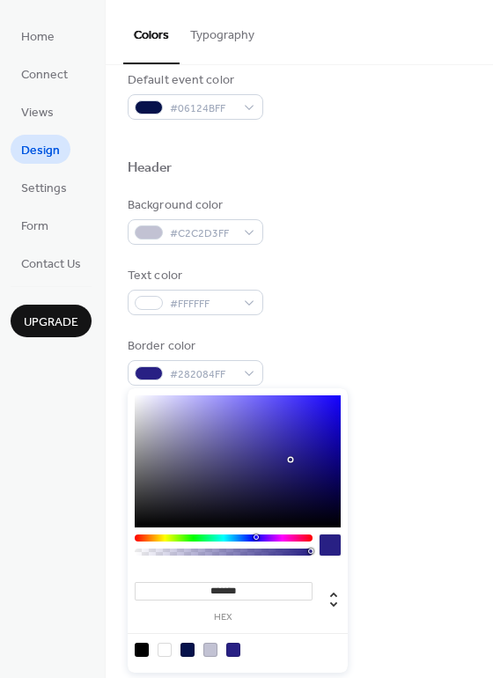
paste input "**"
click at [337, 602] on icon at bounding box center [333, 599] width 21 height 21
click at [332, 593] on icon at bounding box center [333, 599] width 21 height 21
type input "***"
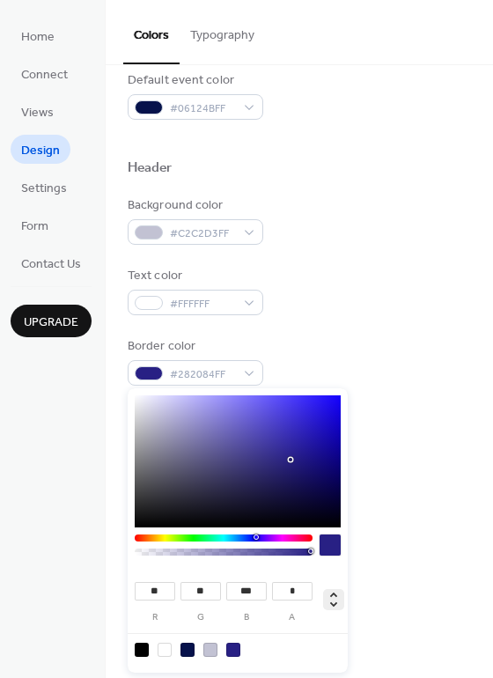
type input "***"
click at [333, 593] on icon at bounding box center [333, 599] width 21 height 21
click at [248, 597] on input "*******" at bounding box center [224, 591] width 178 height 18
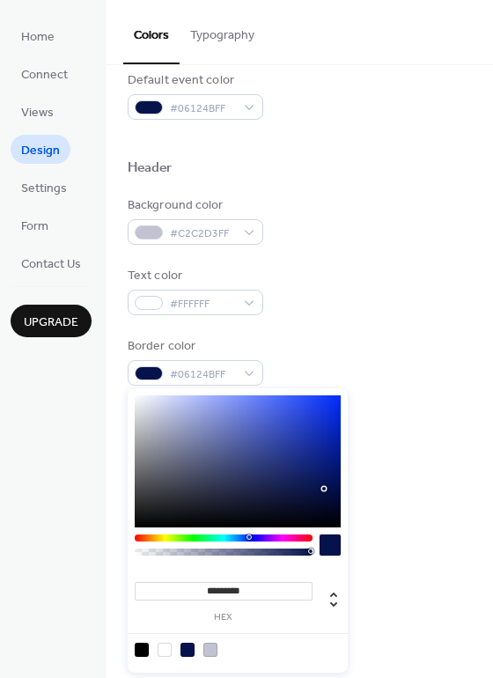
type input "*******"
click at [337, 540] on div at bounding box center [330, 545] width 21 height 21
click at [414, 396] on div at bounding box center [300, 406] width 344 height 40
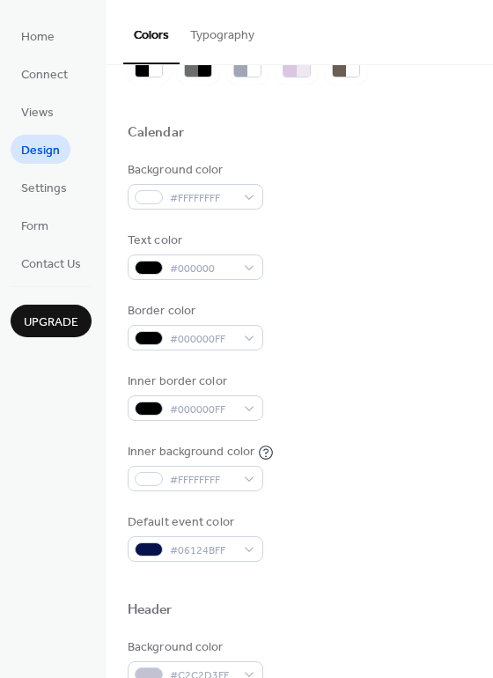
scroll to position [88, 0]
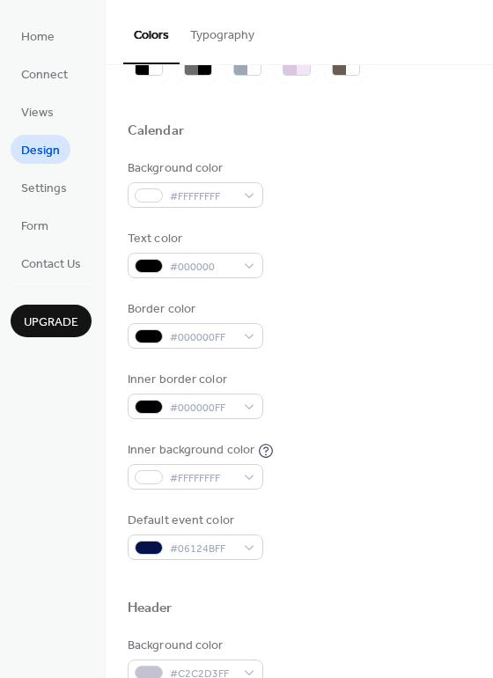
click at [222, 36] on button "Typography" at bounding box center [222, 31] width 85 height 63
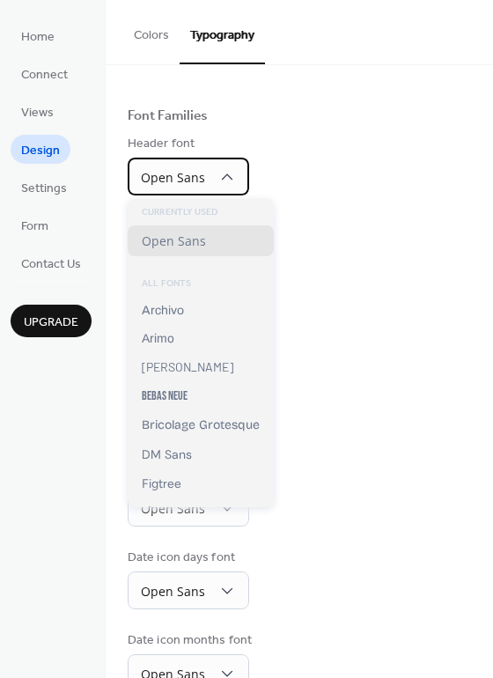
click at [230, 166] on div "Open Sans" at bounding box center [189, 177] width 122 height 38
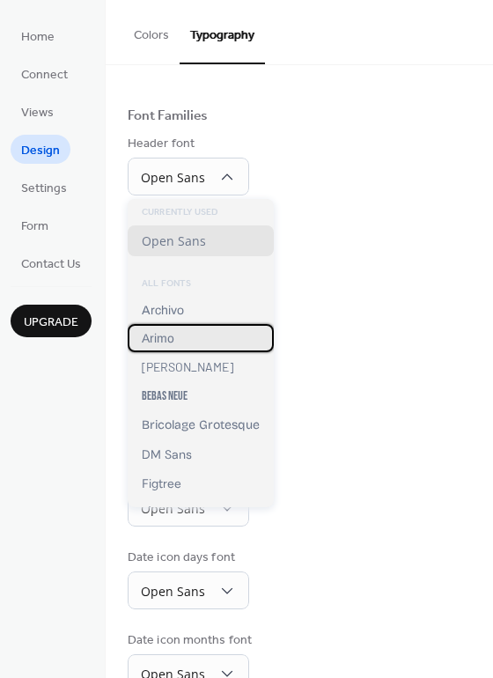
click at [172, 336] on span "Arimo" at bounding box center [158, 338] width 33 height 14
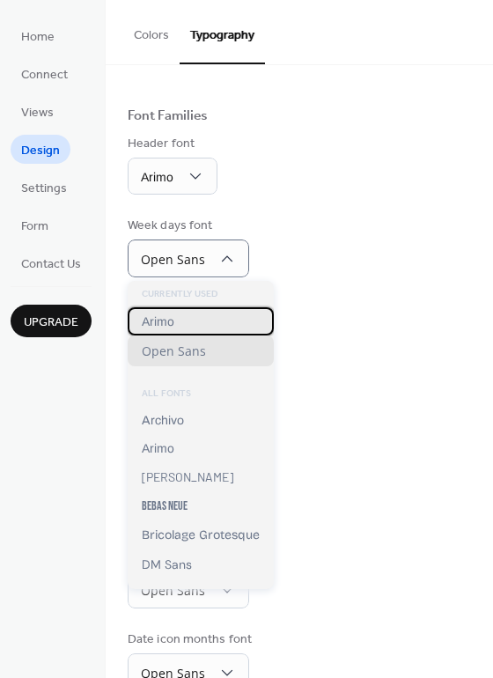
click at [189, 331] on div "Arimo" at bounding box center [201, 321] width 146 height 28
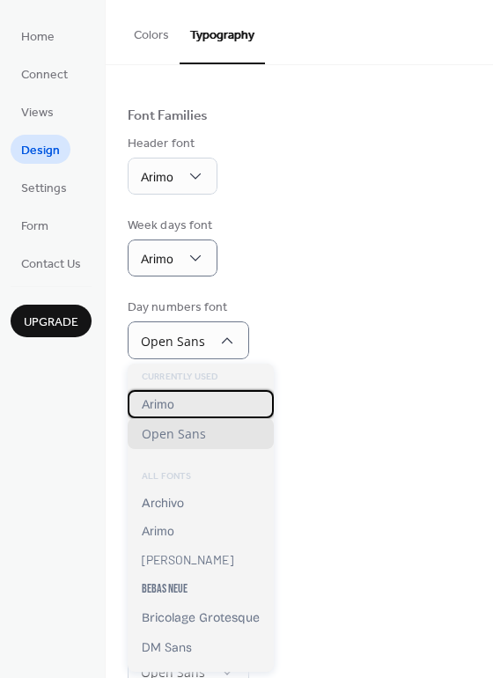
click at [190, 404] on div "Arimo" at bounding box center [201, 404] width 146 height 28
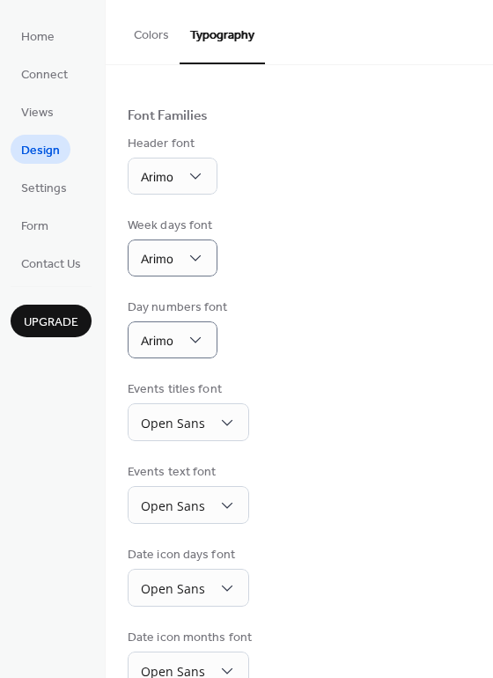
scroll to position [128, 0]
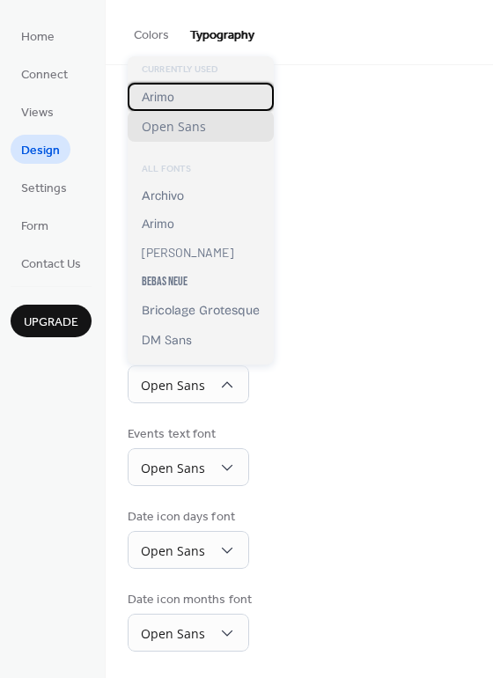
click at [178, 101] on div "Arimo" at bounding box center [201, 97] width 146 height 28
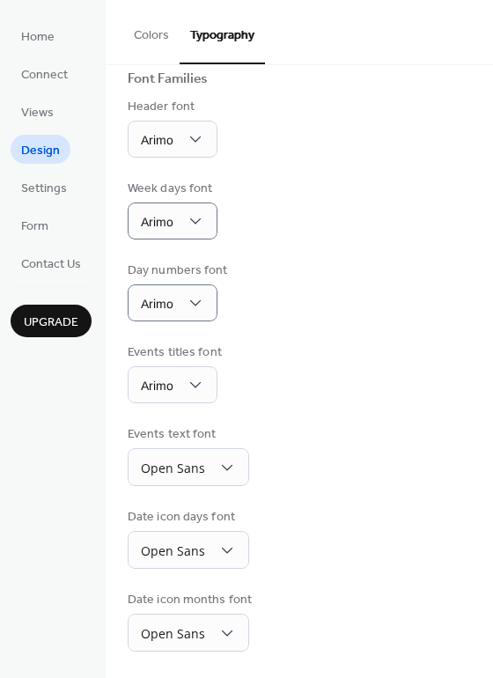
scroll to position [127, 0]
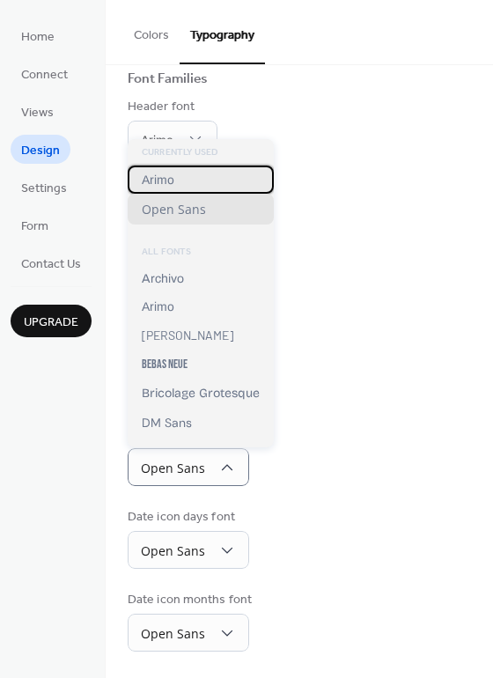
click at [170, 182] on span "Arimo" at bounding box center [158, 180] width 33 height 14
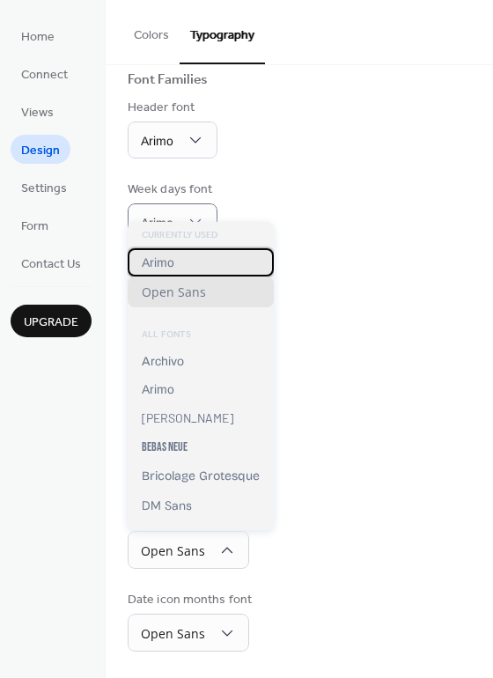
click at [176, 269] on div "Arimo" at bounding box center [201, 262] width 146 height 28
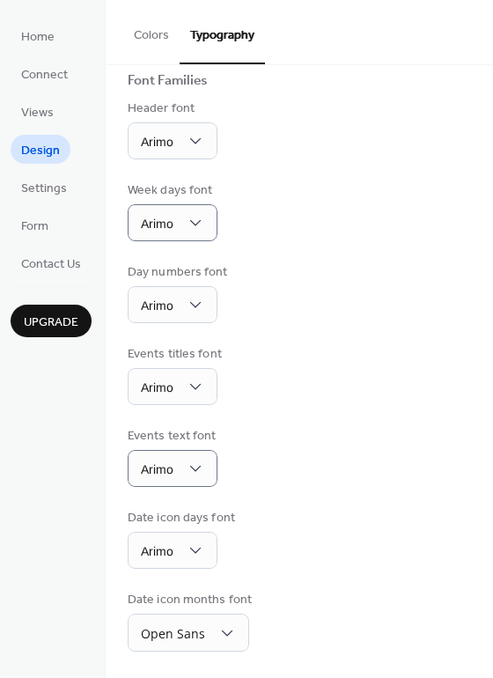
scroll to position [126, 0]
click at [234, 629] on div "Open Sans" at bounding box center [189, 633] width 122 height 38
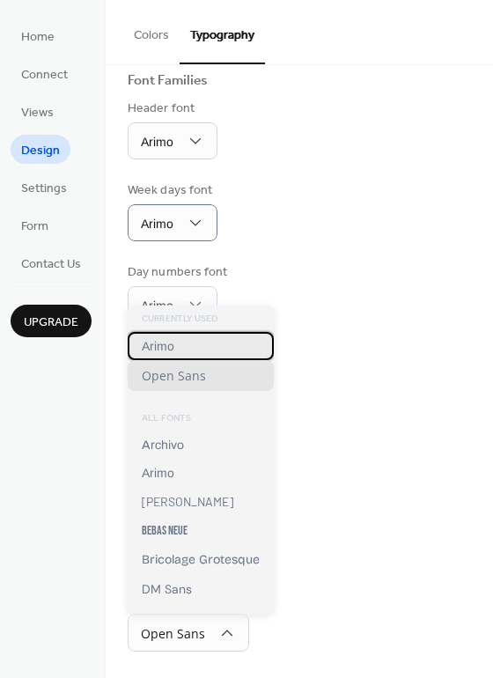
click at [182, 352] on div "Arimo" at bounding box center [201, 346] width 146 height 28
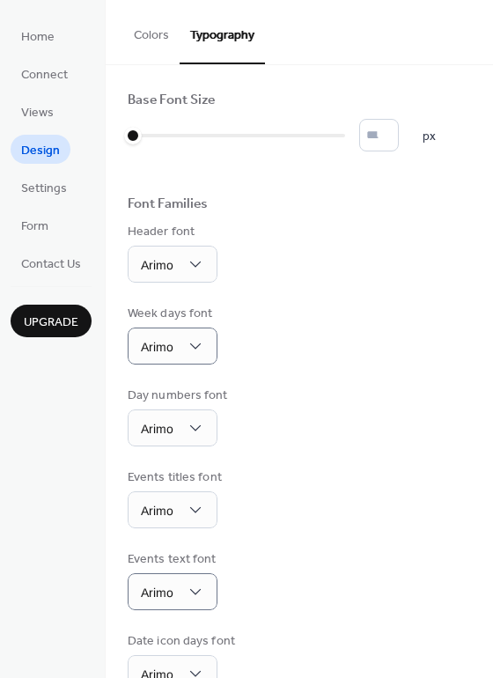
scroll to position [0, 0]
type input "**"
drag, startPoint x: 137, startPoint y: 135, endPoint x: 176, endPoint y: 146, distance: 41.3
click at [176, 146] on div at bounding box center [156, 136] width 57 height 28
click at [51, 182] on span "Settings" at bounding box center [44, 189] width 46 height 18
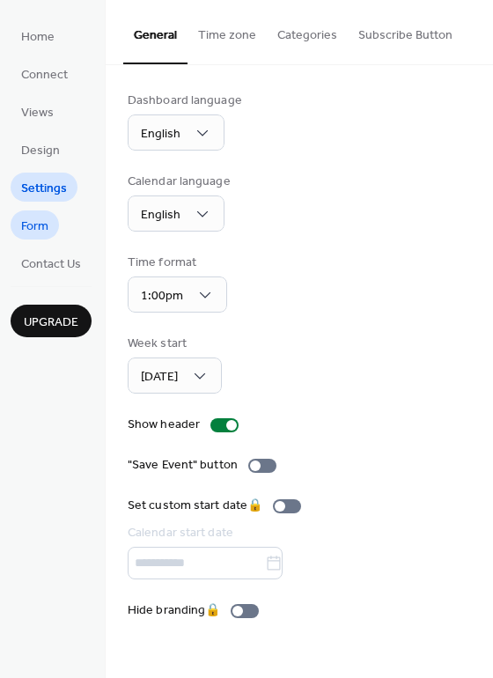
click at [41, 223] on span "Form" at bounding box center [34, 227] width 27 height 18
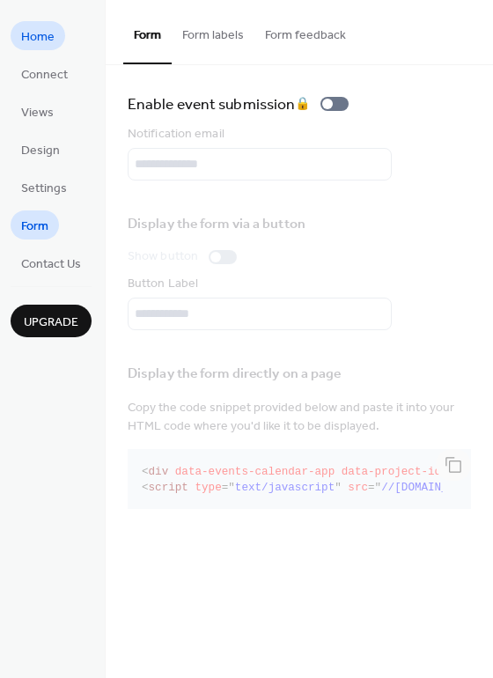
click at [48, 43] on span "Home" at bounding box center [37, 37] width 33 height 18
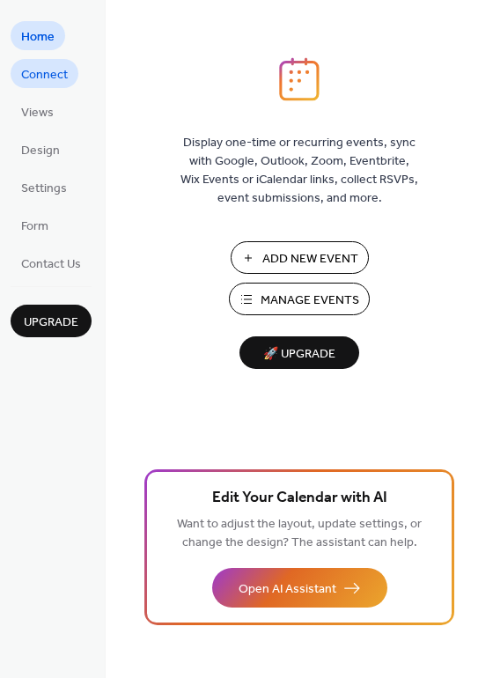
click at [48, 82] on span "Connect" at bounding box center [44, 75] width 47 height 18
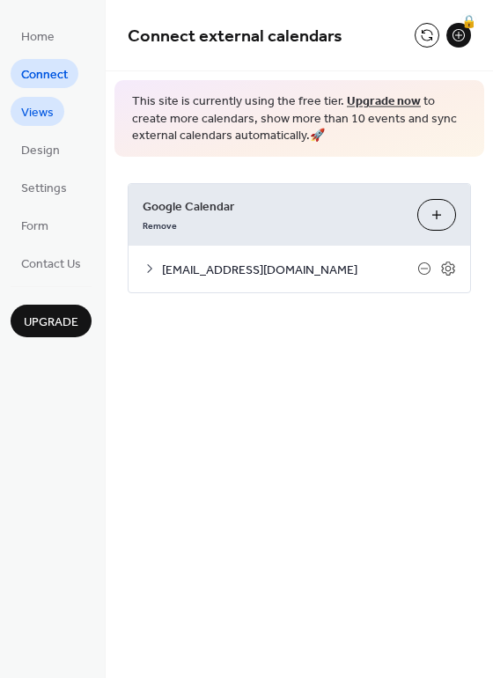
click at [56, 114] on link "Views" at bounding box center [38, 111] width 54 height 29
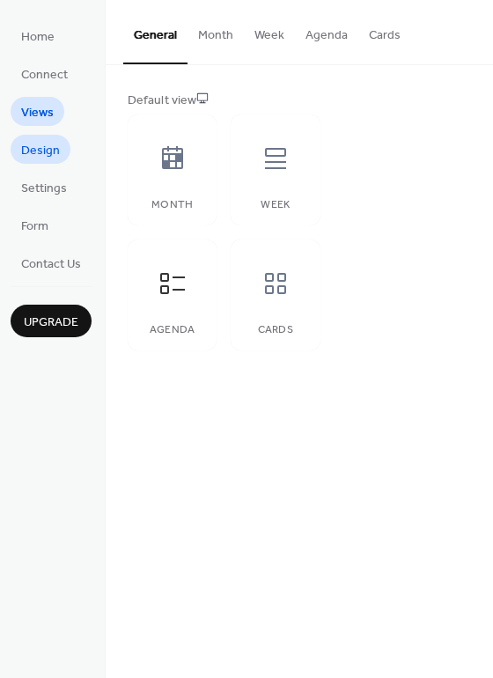
click at [41, 150] on span "Design" at bounding box center [40, 151] width 39 height 18
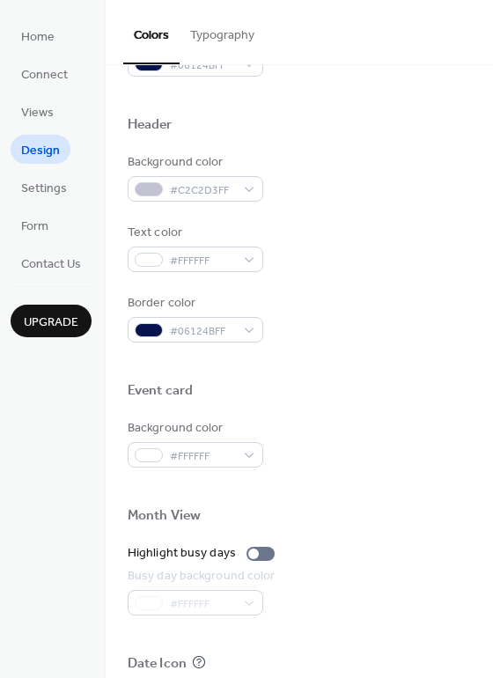
scroll to position [617, 0]
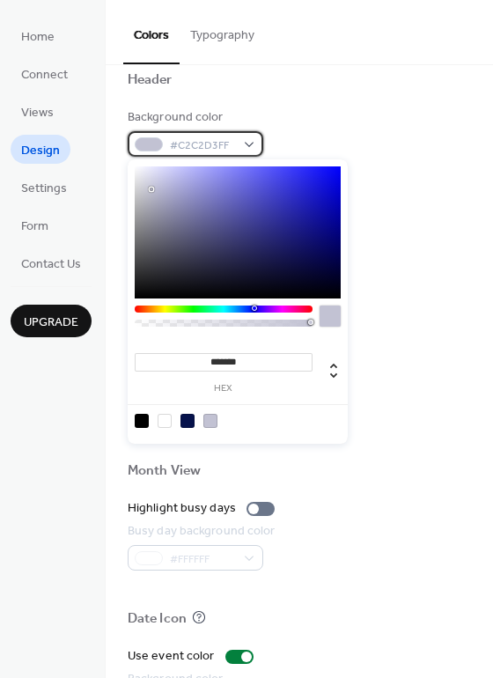
click at [246, 143] on div "#C2C2D3FF" at bounding box center [196, 144] width 136 height 26
click at [207, 418] on div at bounding box center [210, 421] width 14 height 14
click at [411, 181] on div "Text color #FFFFFF" at bounding box center [300, 203] width 344 height 48
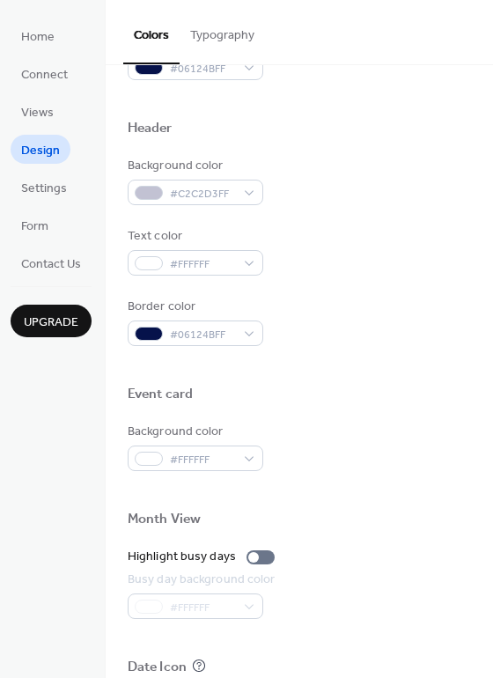
scroll to position [577, 0]
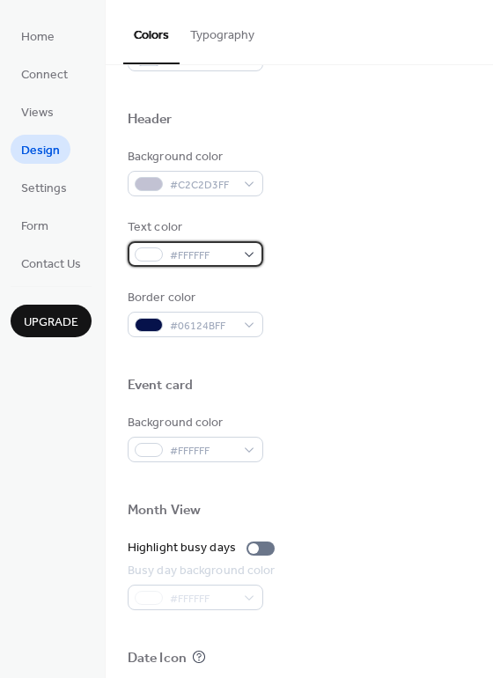
click at [251, 253] on div "#FFFFFF" at bounding box center [196, 254] width 136 height 26
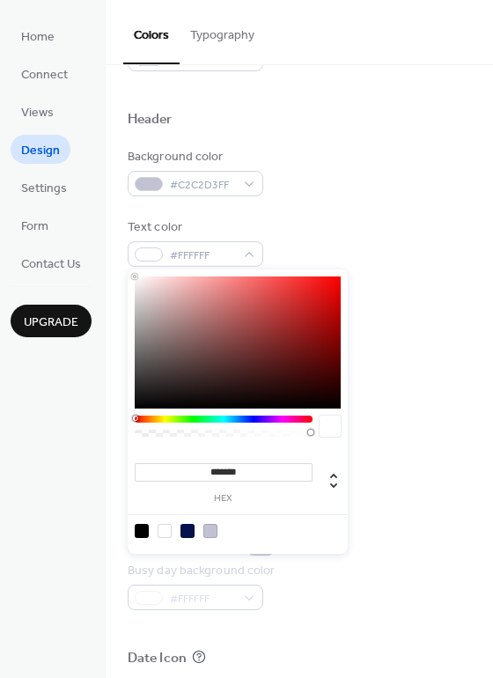
click at [185, 529] on div at bounding box center [188, 531] width 14 height 14
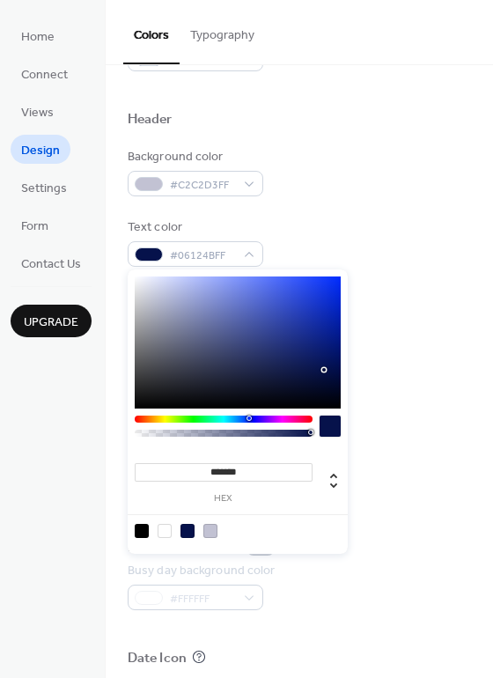
drag, startPoint x: 259, startPoint y: 474, endPoint x: 209, endPoint y: 475, distance: 50.2
click at [209, 475] on input "*******" at bounding box center [224, 472] width 178 height 18
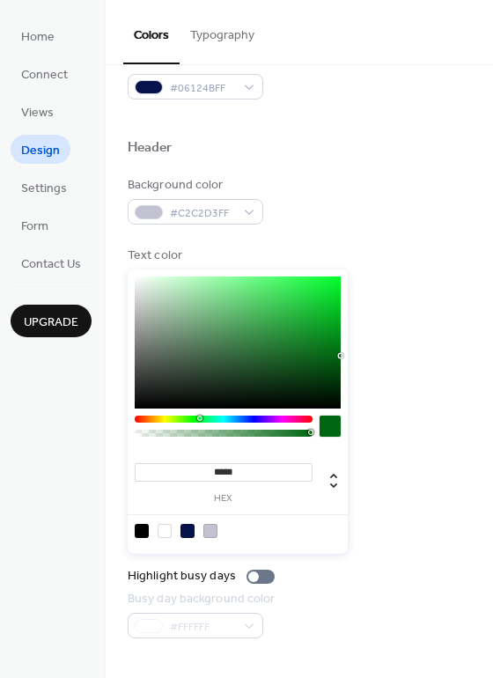
scroll to position [401, 0]
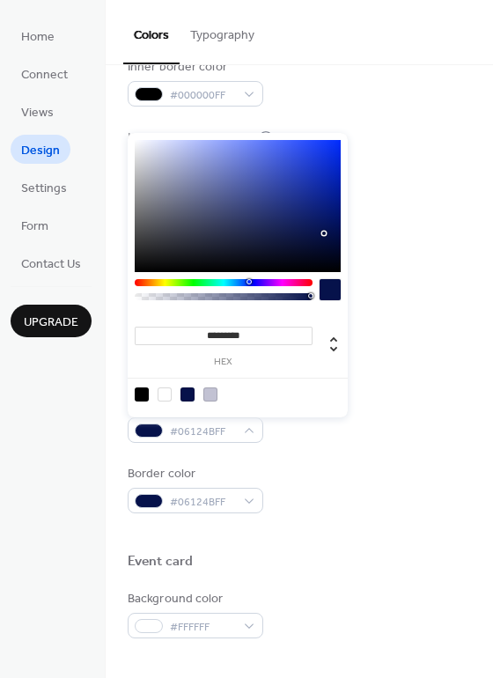
type input "*********"
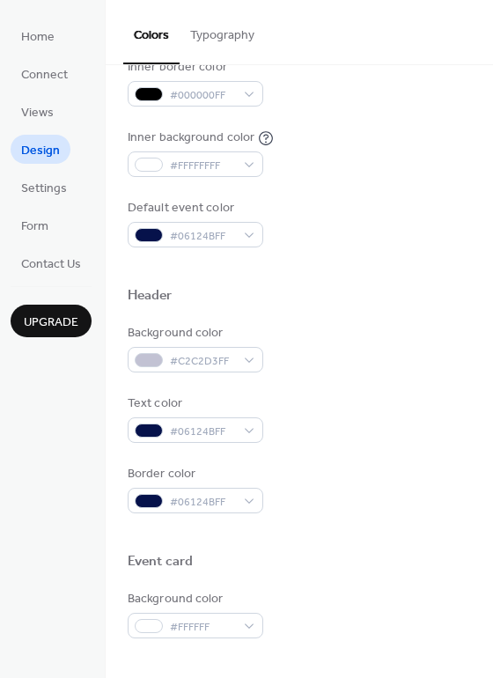
click at [361, 434] on div "Text color #06124BFF" at bounding box center [300, 419] width 344 height 48
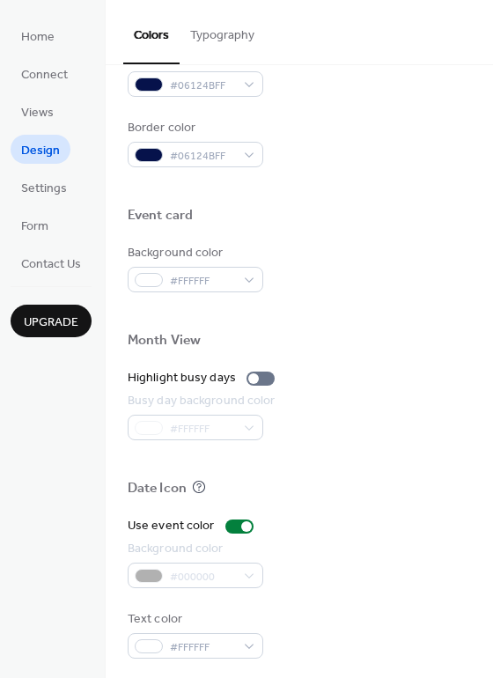
scroll to position [753, 0]
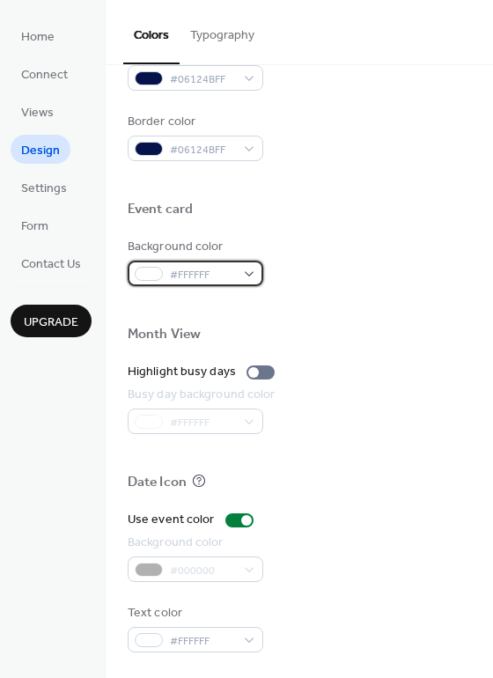
click at [243, 276] on div "#FFFFFF" at bounding box center [196, 274] width 136 height 26
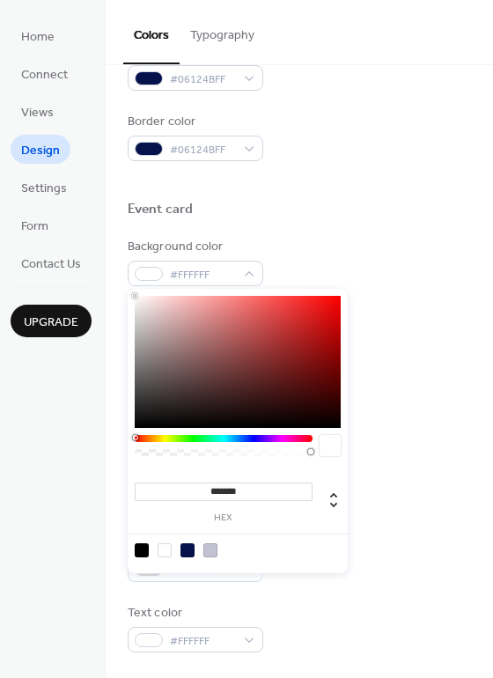
click at [298, 440] on div at bounding box center [224, 438] width 178 height 7
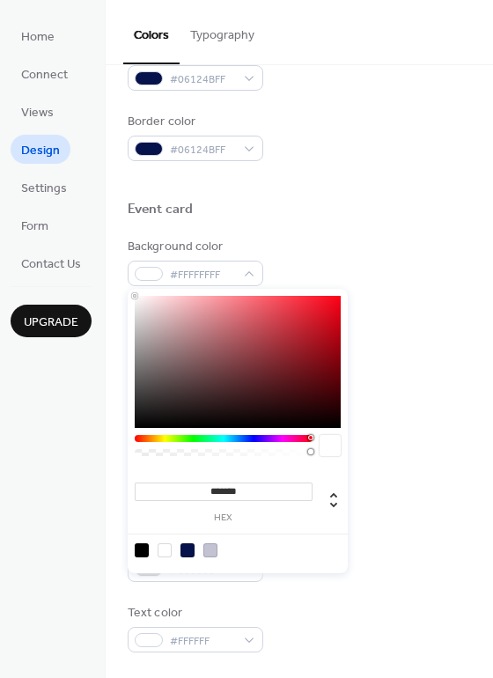
click at [310, 438] on div at bounding box center [224, 438] width 178 height 7
click at [160, 551] on div at bounding box center [165, 551] width 14 height 14
click at [162, 552] on div at bounding box center [165, 551] width 14 height 14
click at [164, 552] on div at bounding box center [165, 551] width 14 height 14
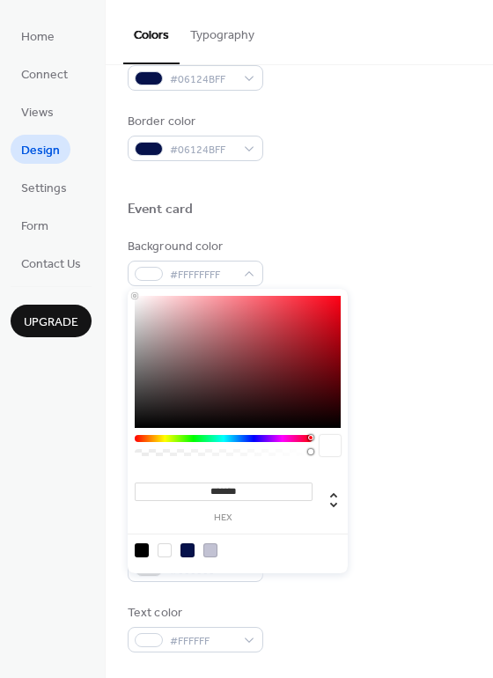
click at [336, 450] on div at bounding box center [330, 445] width 21 height 21
click at [427, 264] on div "Background color #FFFFFFFF" at bounding box center [300, 262] width 344 height 48
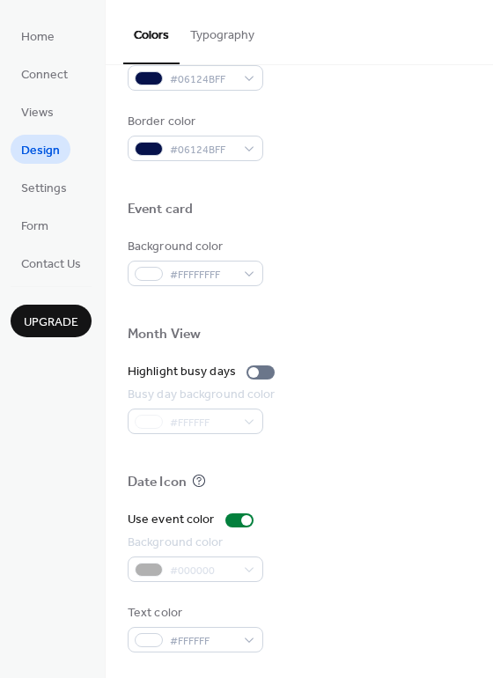
click at [247, 566] on div "#000000" at bounding box center [196, 570] width 136 height 26
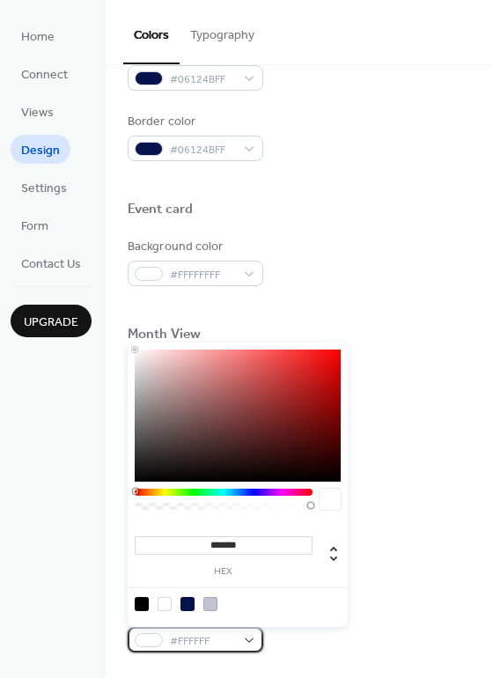
click at [249, 643] on div "#FFFFFF" at bounding box center [196, 640] width 136 height 26
click at [234, 545] on input "*******" at bounding box center [224, 545] width 178 height 18
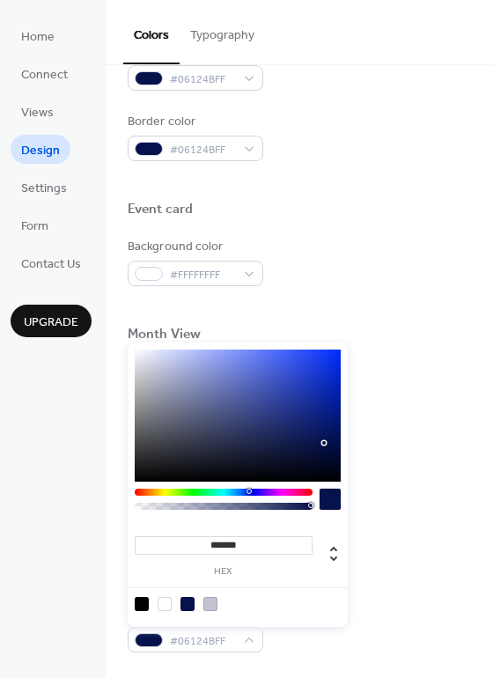
click at [331, 503] on div at bounding box center [330, 499] width 21 height 21
click at [208, 544] on input "*******" at bounding box center [224, 545] width 178 height 18
click at [211, 543] on input "*******" at bounding box center [224, 545] width 178 height 18
click at [263, 551] on input "*******" at bounding box center [224, 545] width 178 height 18
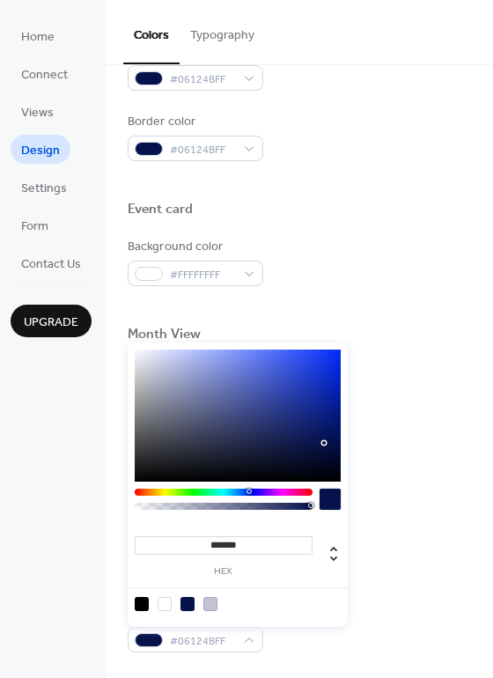
click at [335, 502] on div at bounding box center [330, 499] width 21 height 21
click at [334, 502] on div at bounding box center [330, 499] width 21 height 21
click at [243, 545] on input "*******" at bounding box center [224, 545] width 178 height 18
type input "*"
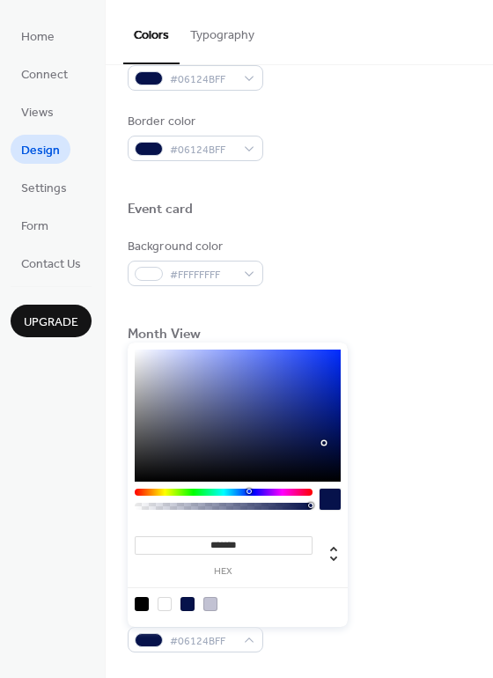
click at [324, 442] on div at bounding box center [324, 443] width 4 height 4
click at [324, 445] on div at bounding box center [325, 447] width 4 height 4
click at [329, 443] on div at bounding box center [329, 445] width 4 height 4
click at [255, 540] on input "*******" at bounding box center [224, 545] width 178 height 18
click at [329, 500] on div at bounding box center [330, 499] width 21 height 21
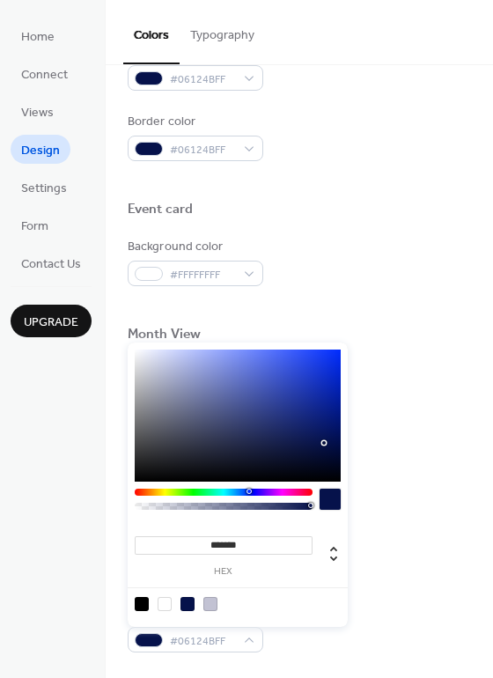
click at [329, 500] on div at bounding box center [330, 499] width 21 height 21
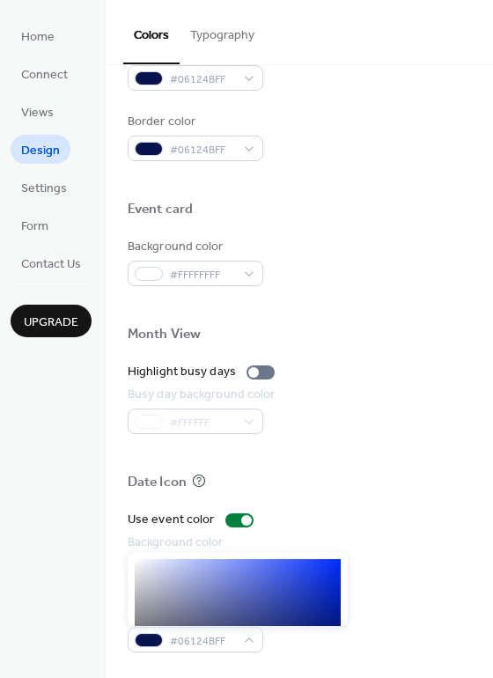
click at [248, 603] on div at bounding box center [238, 625] width 206 height 132
type input "*******"
click at [245, 619] on div at bounding box center [238, 625] width 206 height 132
click at [249, 632] on div "#414E8CFF" at bounding box center [196, 640] width 136 height 26
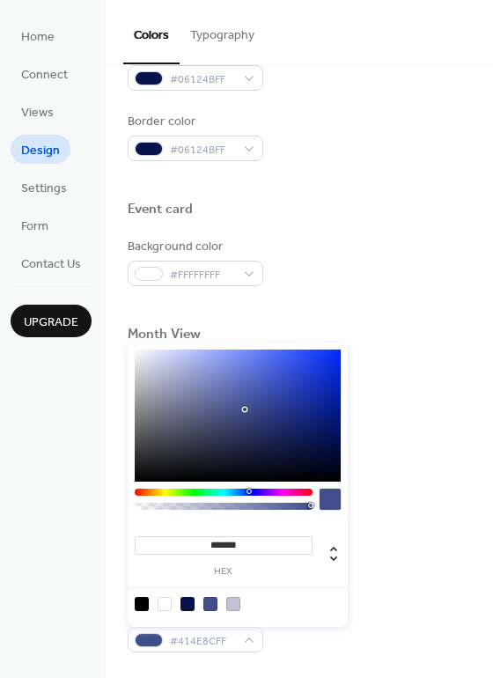
click at [238, 551] on input "*******" at bounding box center [224, 545] width 178 height 18
click at [238, 549] on input "*******" at bounding box center [224, 545] width 178 height 18
type input "*"
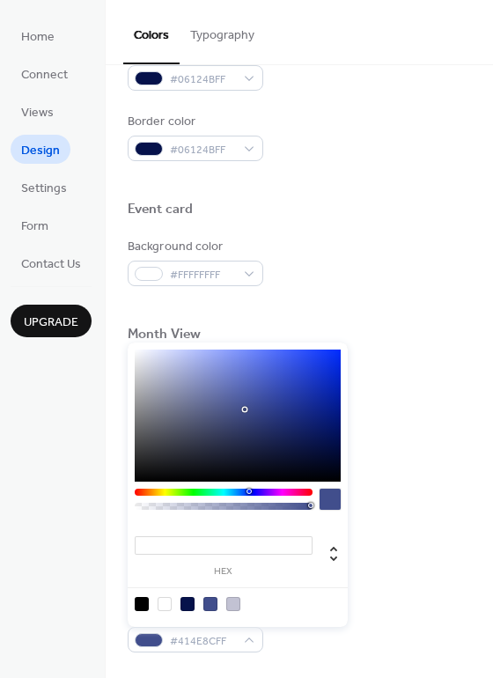
type input "*"
type input "*********"
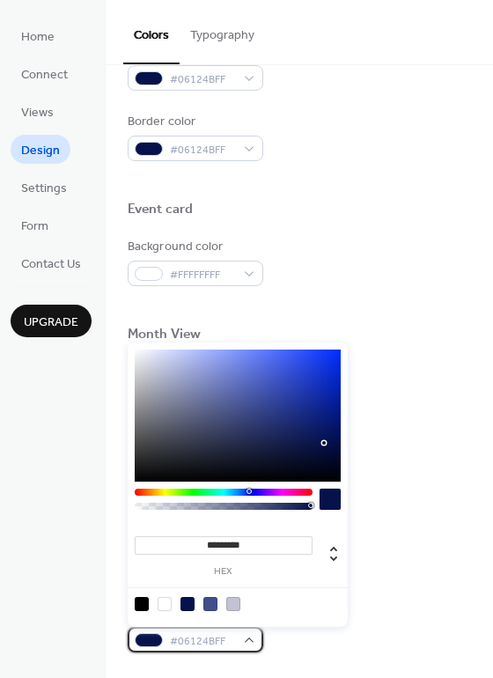
click at [250, 638] on div "#06124BFF" at bounding box center [196, 640] width 136 height 26
click at [415, 609] on div "Text color #06124BFF" at bounding box center [300, 628] width 344 height 48
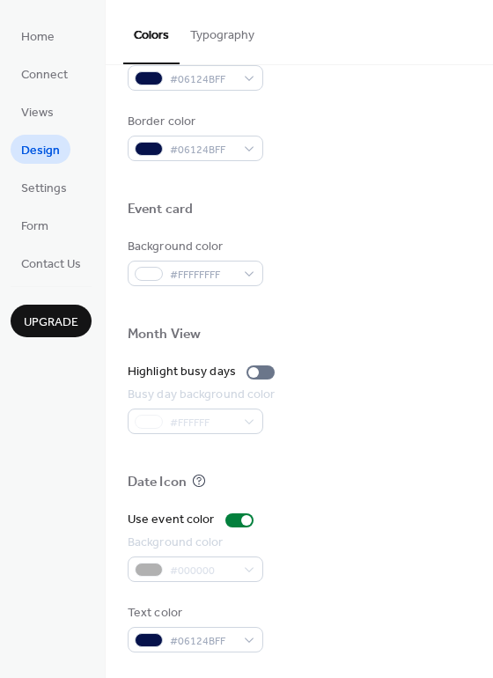
click at [247, 567] on div "#000000" at bounding box center [196, 570] width 136 height 26
click at [247, 568] on div "#000000" at bounding box center [196, 570] width 136 height 26
click at [241, 517] on div at bounding box center [246, 520] width 11 height 11
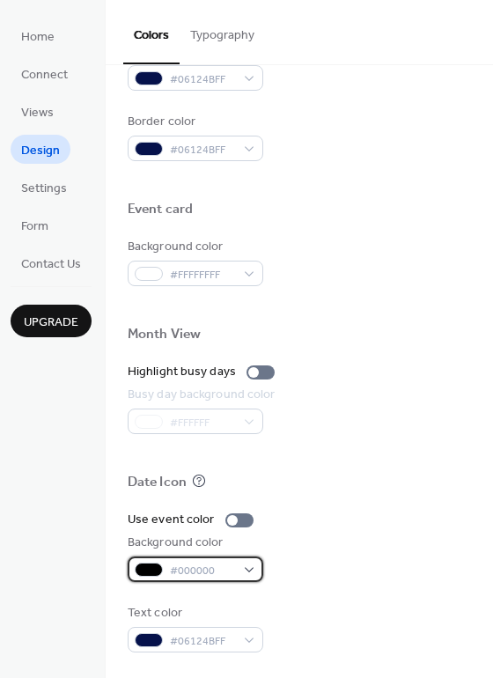
click at [247, 573] on div "#000000" at bounding box center [196, 570] width 136 height 26
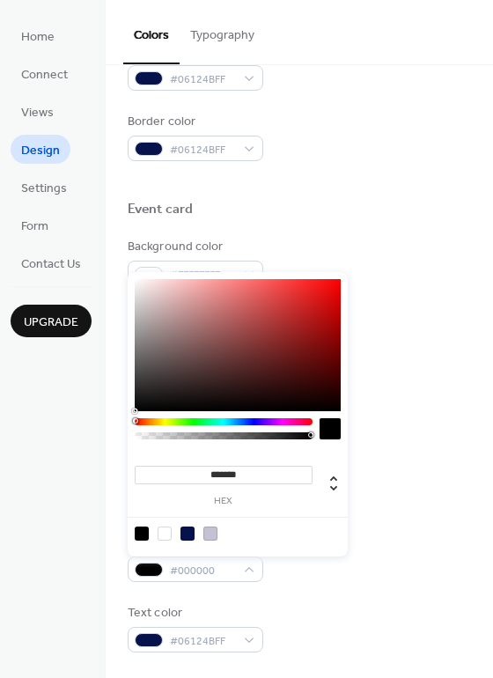
click at [220, 480] on input "*******" at bounding box center [224, 475] width 178 height 18
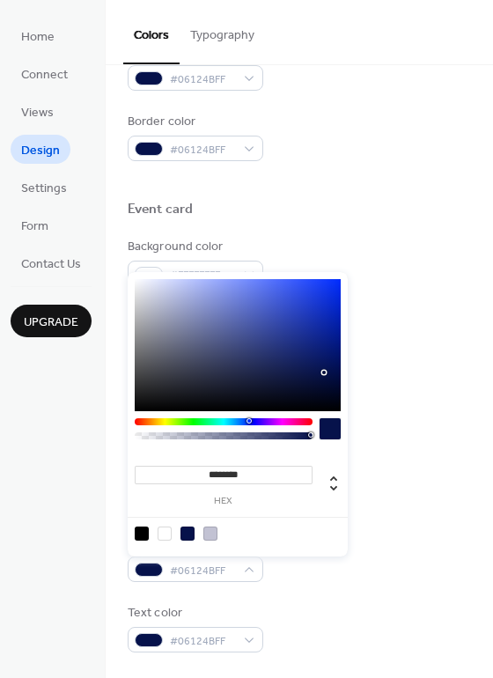
type input "*********"
click at [372, 578] on div "Background color #06124BFF" at bounding box center [300, 558] width 344 height 48
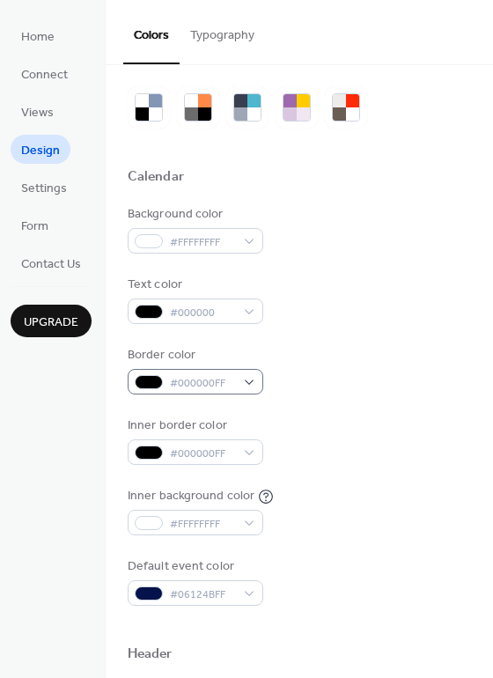
scroll to position [0, 0]
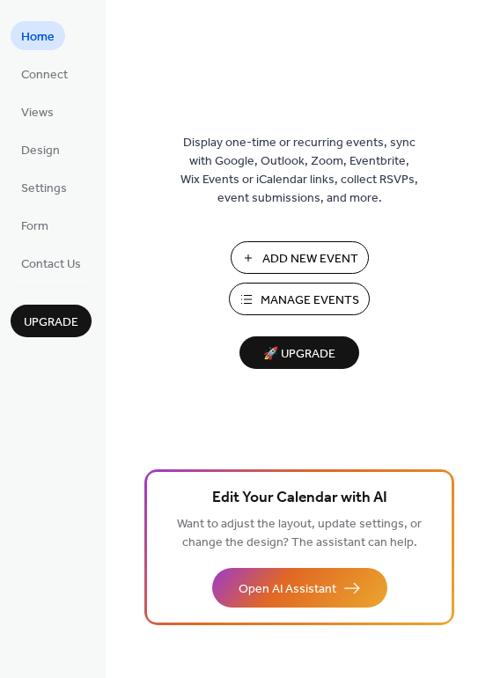
click at [262, 294] on span "Manage Events" at bounding box center [310, 301] width 99 height 18
click at [315, 251] on span "Add New Event" at bounding box center [311, 259] width 96 height 18
click at [30, 156] on span "Design" at bounding box center [40, 151] width 39 height 18
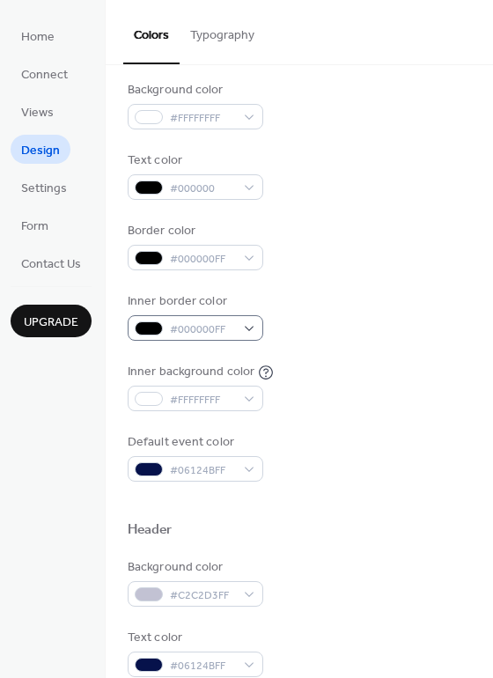
scroll to position [176, 0]
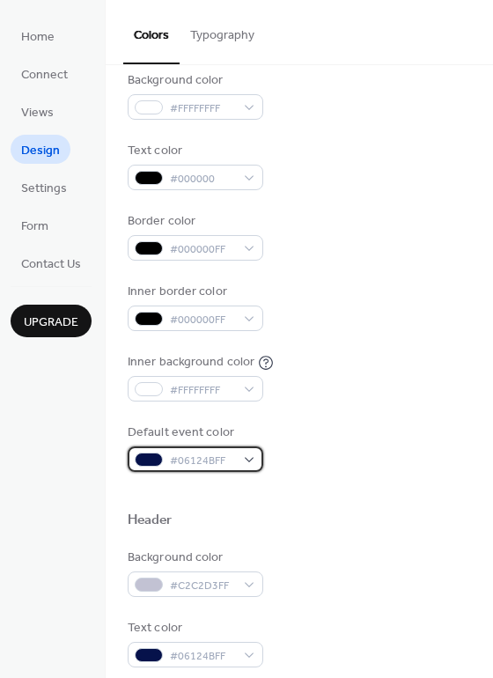
click at [248, 458] on div "#06124BFF" at bounding box center [196, 460] width 136 height 26
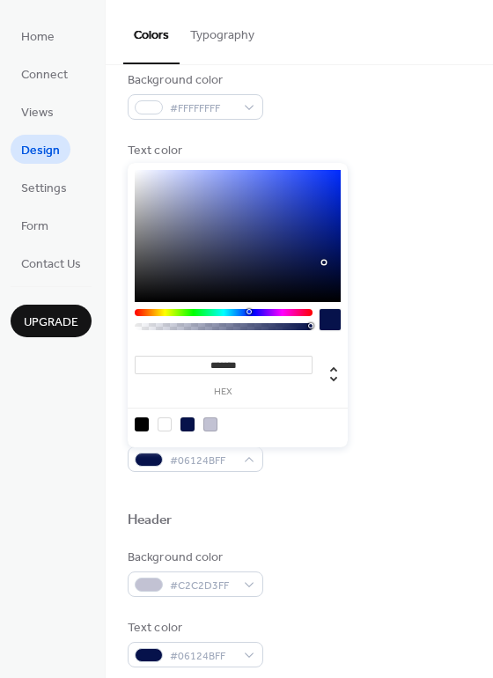
click at [164, 427] on div at bounding box center [165, 425] width 14 height 14
type input "*******"
click at [385, 470] on div "Default event color #FFFFFFFF" at bounding box center [300, 448] width 344 height 48
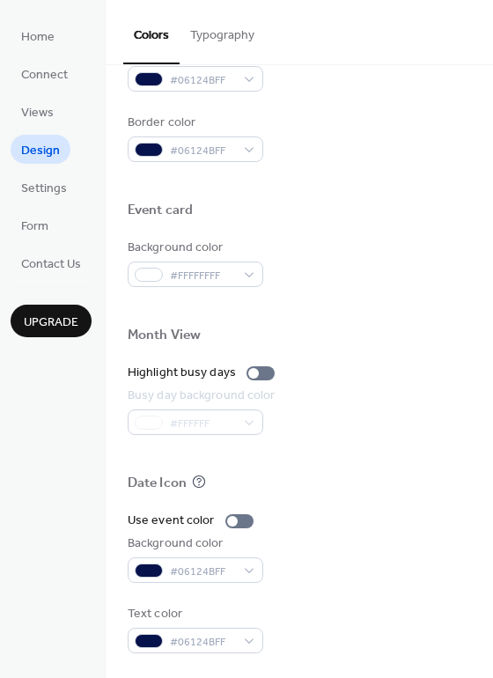
scroll to position [753, 0]
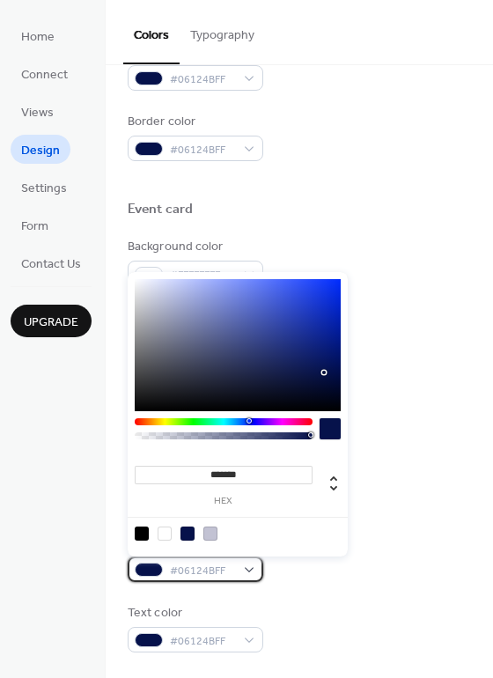
click at [251, 572] on div "#06124BFF" at bounding box center [196, 570] width 136 height 26
click at [165, 531] on div at bounding box center [165, 534] width 14 height 14
type input "*******"
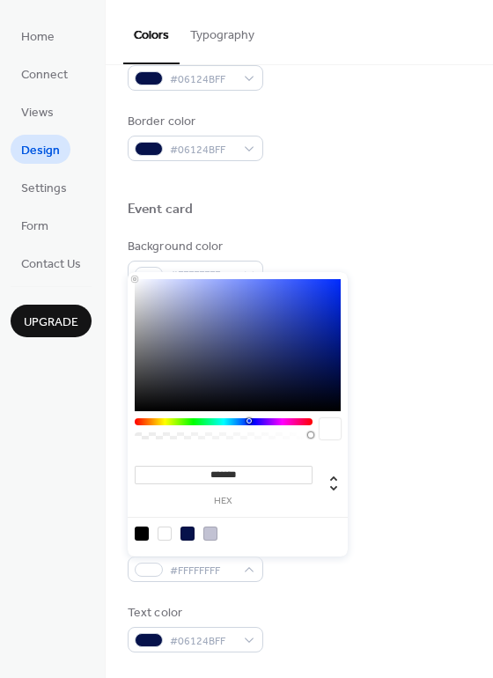
click at [426, 489] on div "Date Icon" at bounding box center [300, 485] width 344 height 23
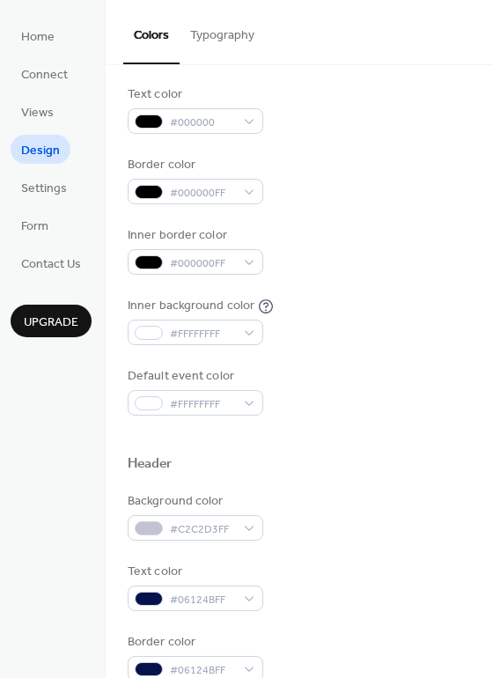
scroll to position [0, 0]
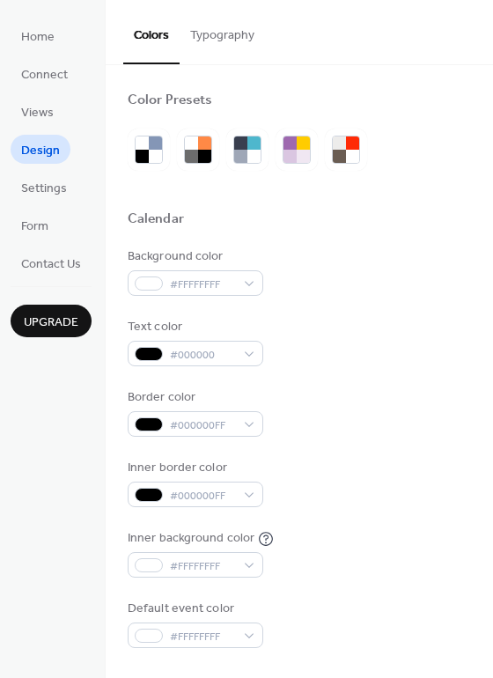
click at [217, 40] on button "Typography" at bounding box center [222, 31] width 85 height 63
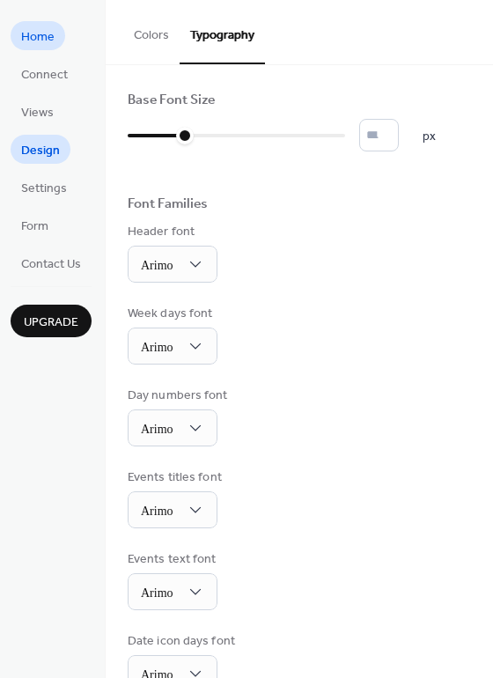
click at [48, 45] on span "Home" at bounding box center [37, 37] width 33 height 18
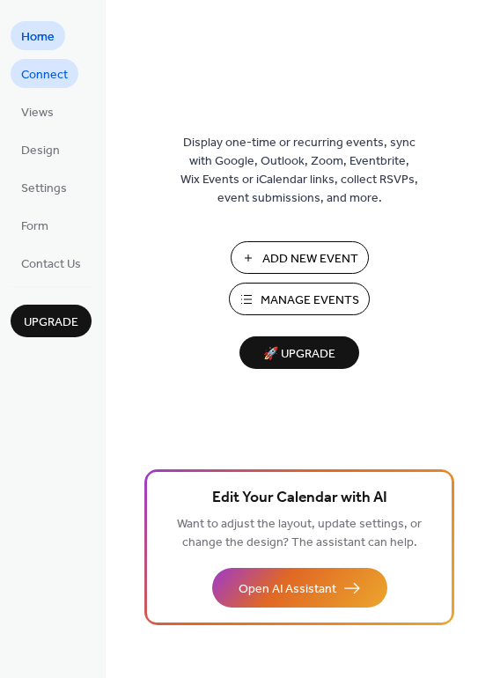
click at [55, 73] on span "Connect" at bounding box center [44, 75] width 47 height 18
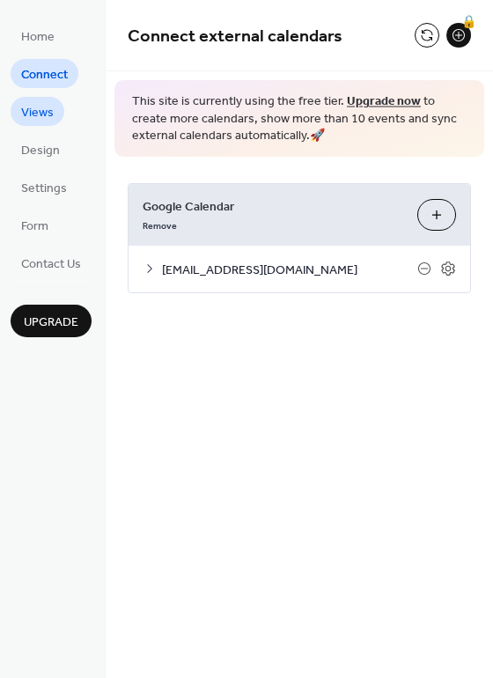
click at [39, 109] on span "Views" at bounding box center [37, 113] width 33 height 18
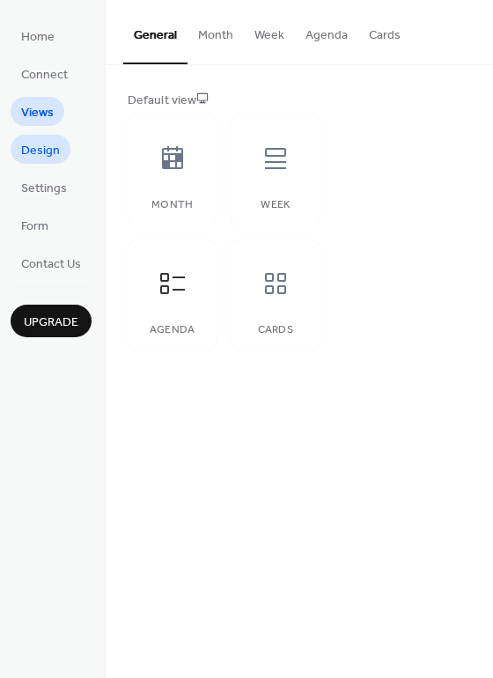
click at [64, 152] on link "Design" at bounding box center [41, 149] width 60 height 29
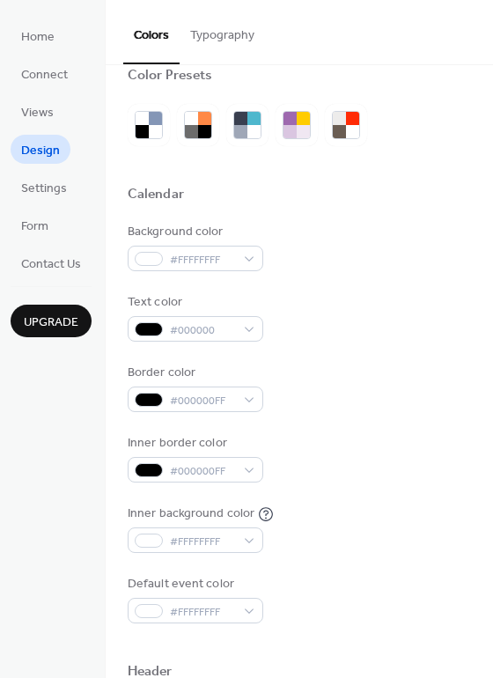
scroll to position [88, 0]
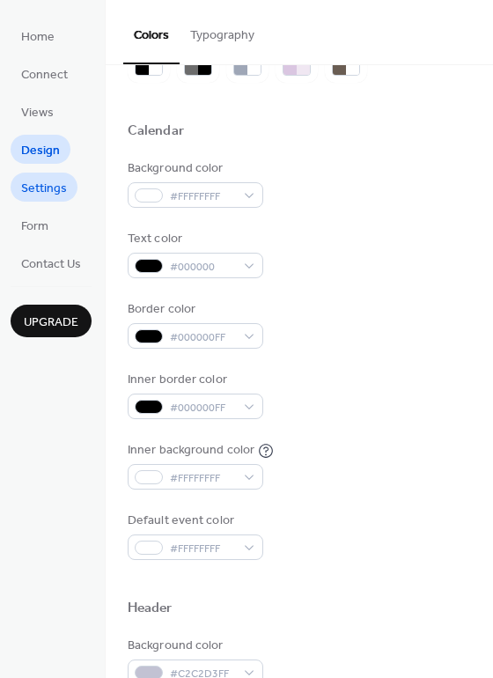
click at [57, 188] on span "Settings" at bounding box center [44, 189] width 46 height 18
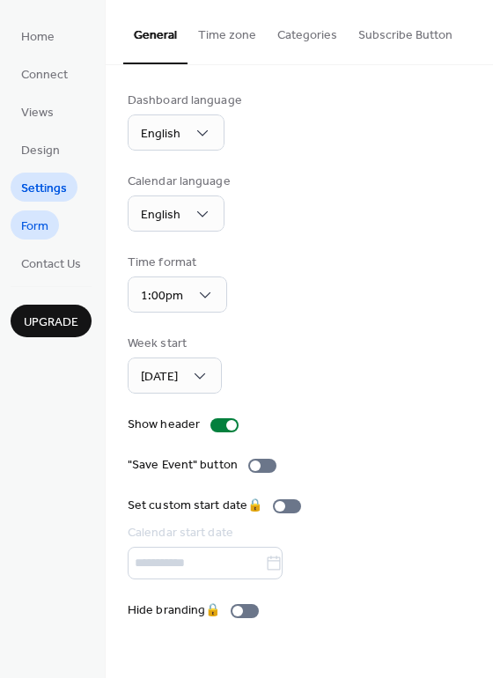
click at [30, 218] on span "Form" at bounding box center [34, 227] width 27 height 18
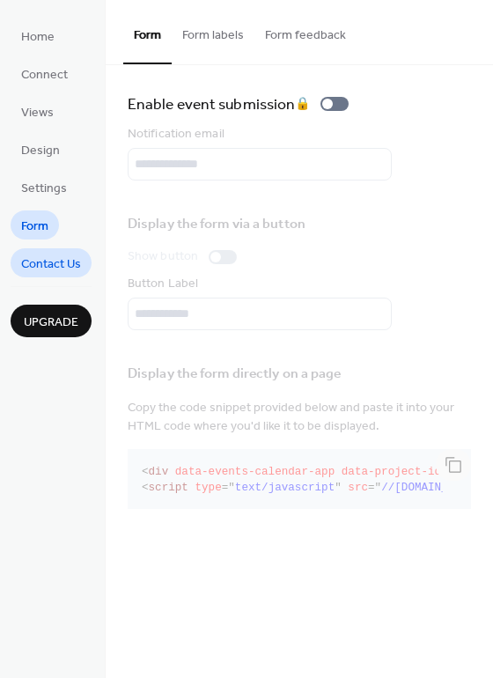
click at [48, 261] on span "Contact Us" at bounding box center [51, 264] width 60 height 18
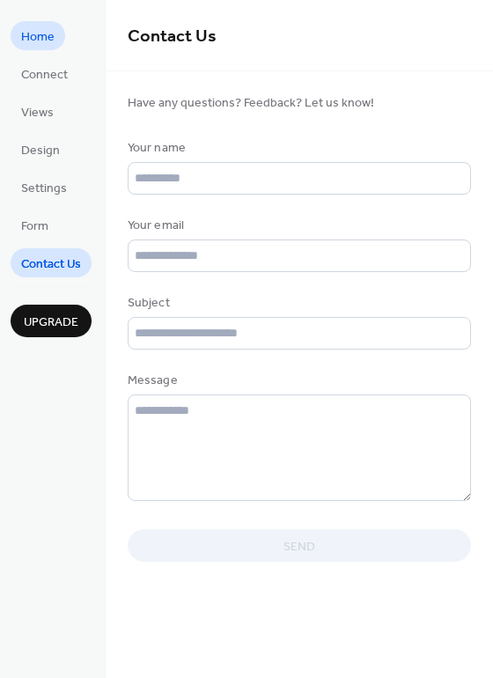
click at [41, 38] on span "Home" at bounding box center [37, 37] width 33 height 18
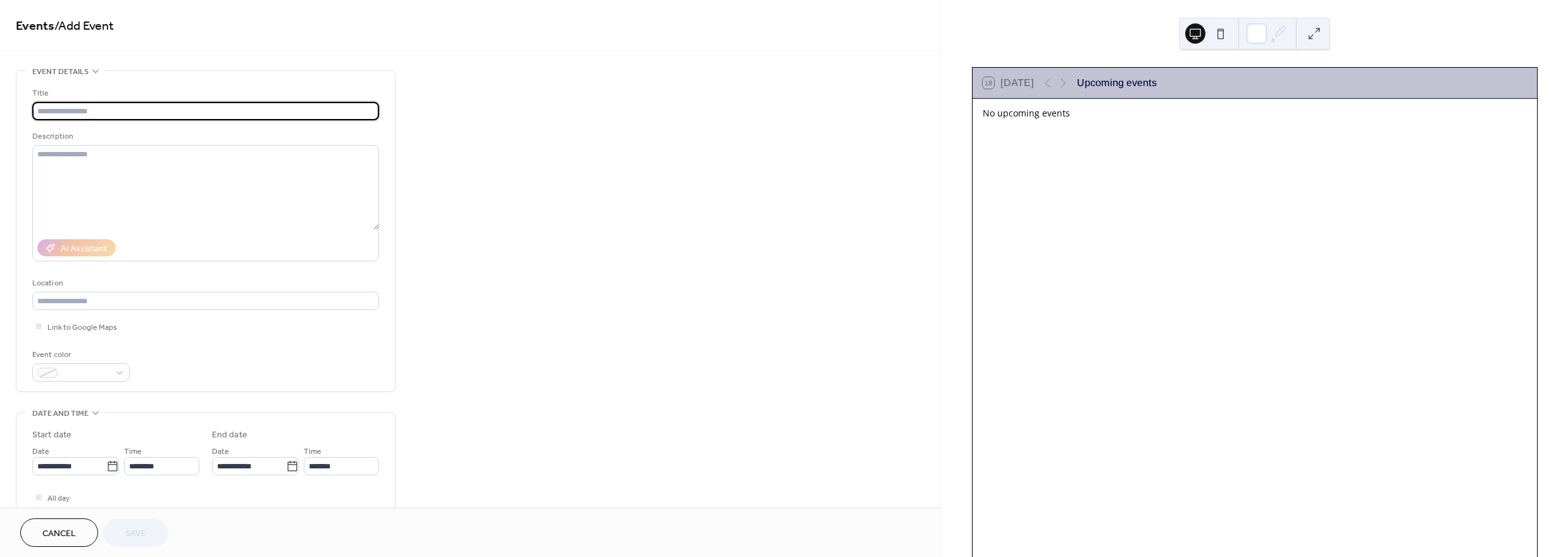
click at [97, 109] on input "text" at bounding box center [205, 111] width 347 height 19
type input "**********"
click at [111, 465] on icon at bounding box center [113, 466] width 13 height 13
click at [106, 465] on input "**********" at bounding box center [69, 466] width 74 height 19
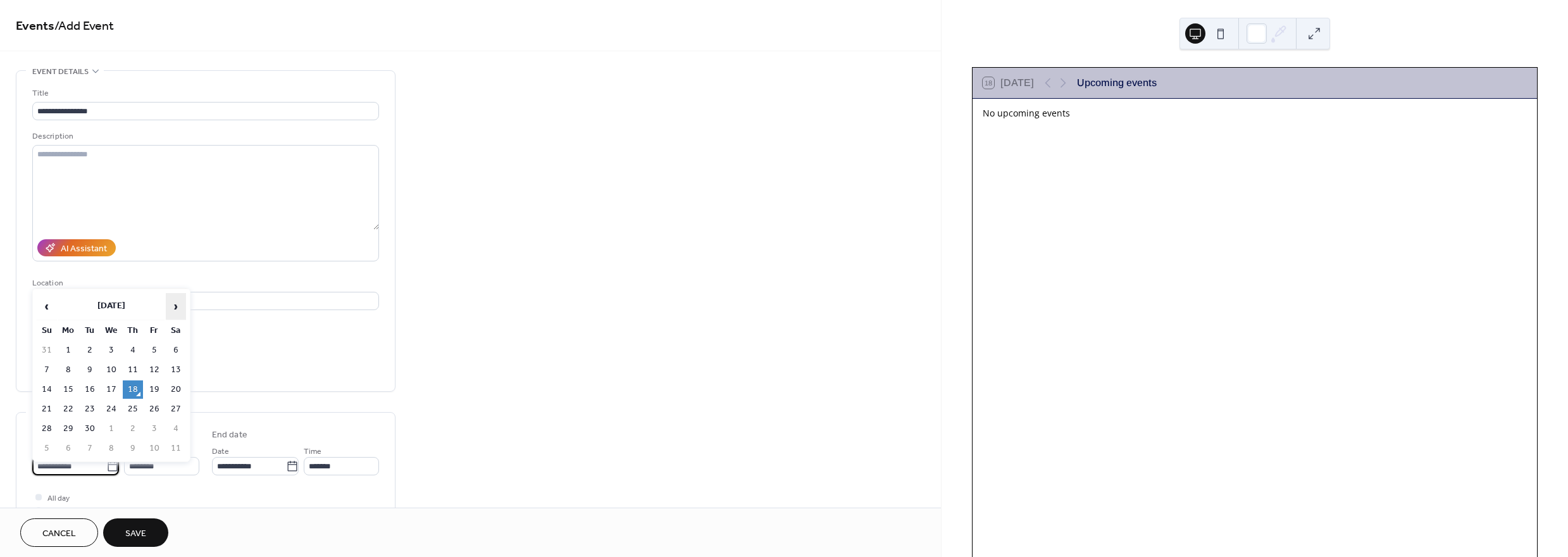
click at [171, 308] on span "›" at bounding box center [176, 306] width 19 height 25
click at [116, 349] on td "1" at bounding box center [111, 351] width 20 height 19
type input "**********"
click at [147, 467] on input "********" at bounding box center [162, 466] width 75 height 19
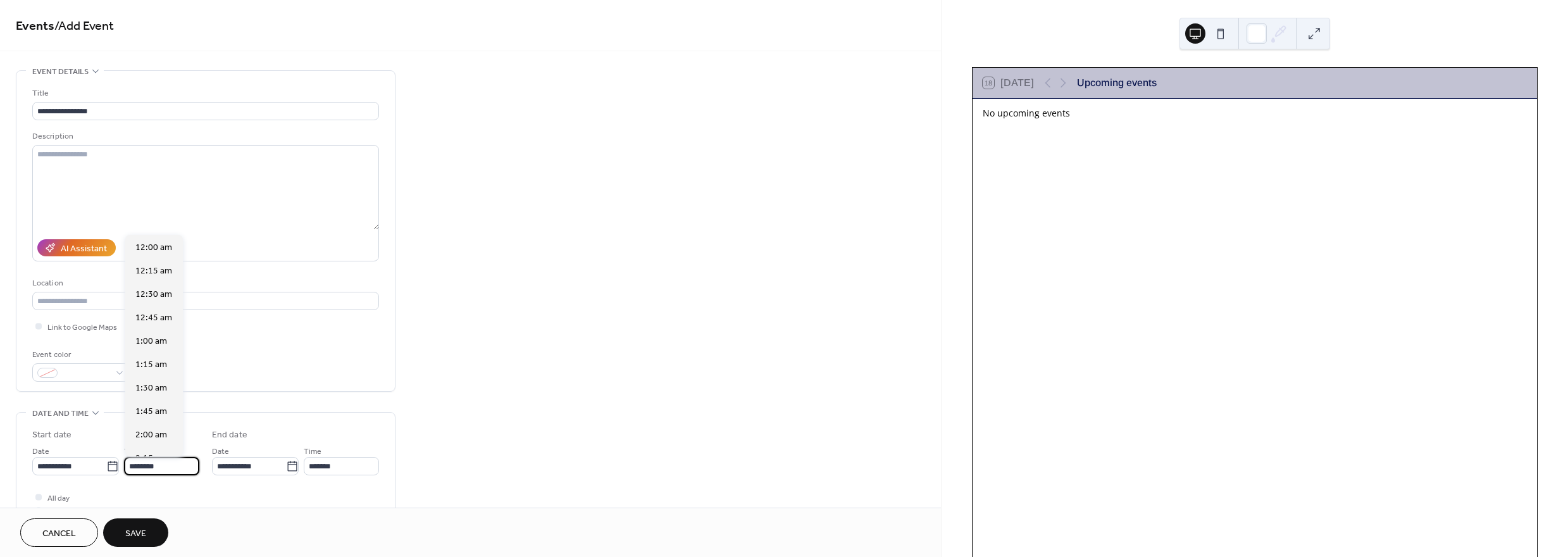
click at [147, 466] on input "********" at bounding box center [162, 466] width 75 height 19
click at [147, 466] on input "********" at bounding box center [162, 466] width 75 height 19
click at [152, 422] on span "8:00 pm" at bounding box center [152, 428] width 32 height 13
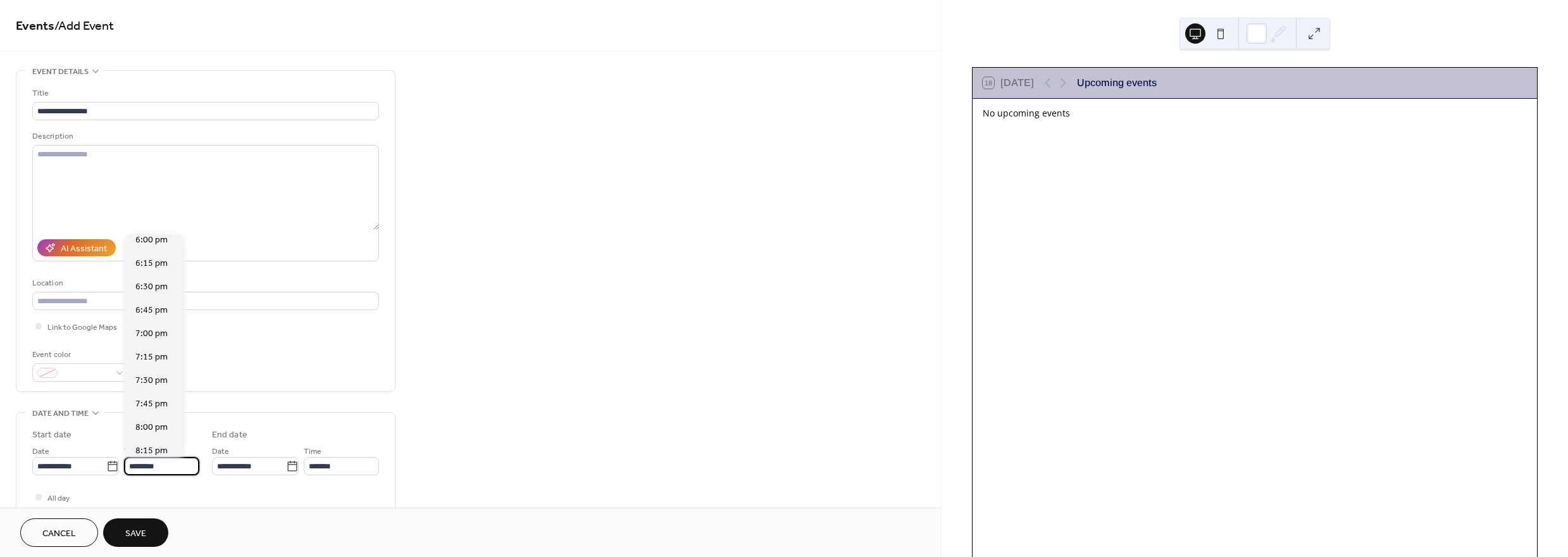
type input "*******"
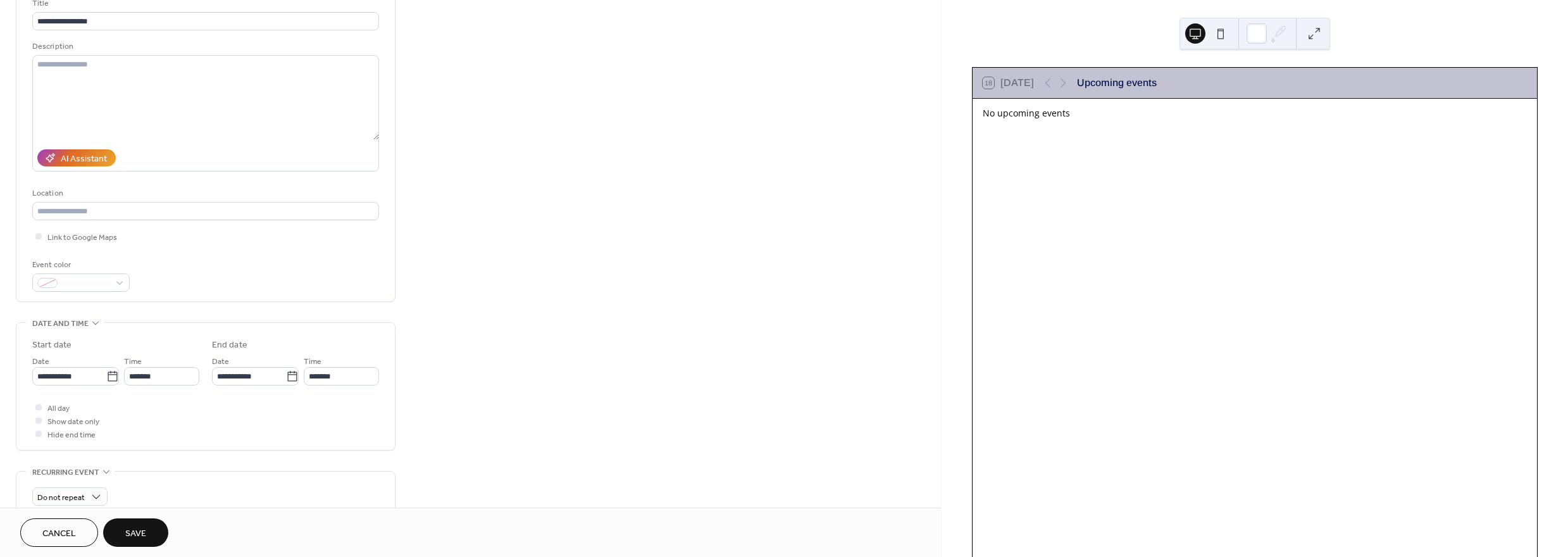
scroll to position [126, 0]
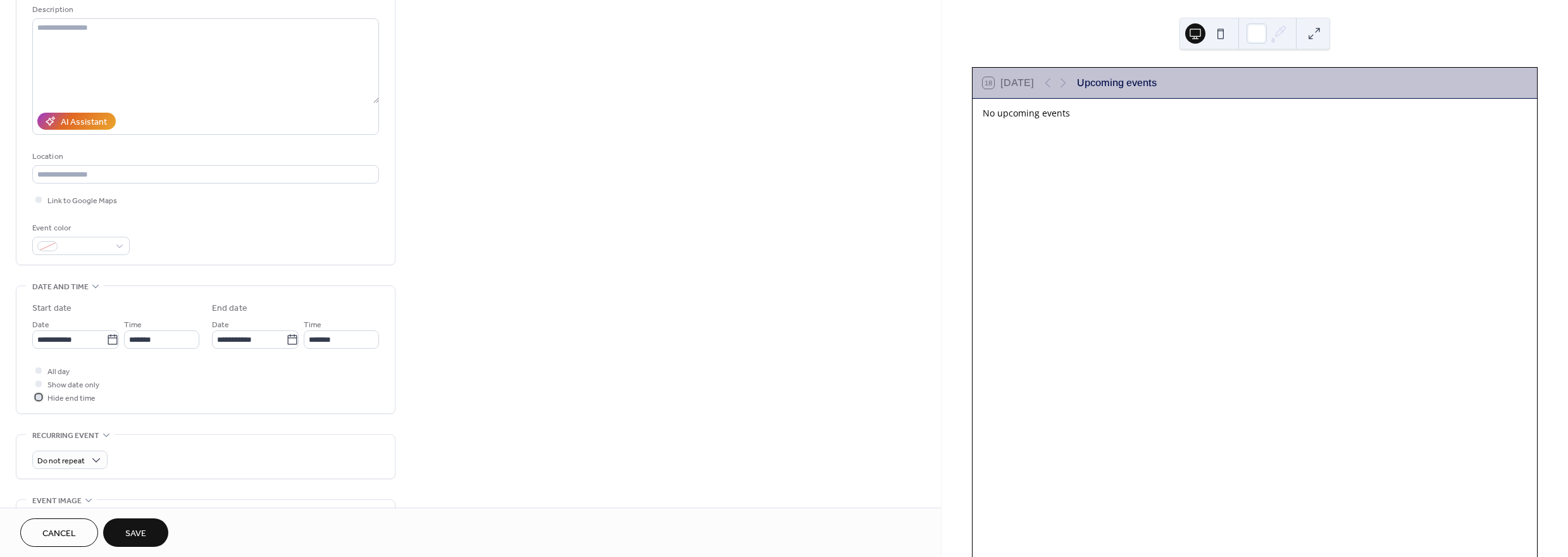
click at [43, 397] on div at bounding box center [39, 397] width 13 height 13
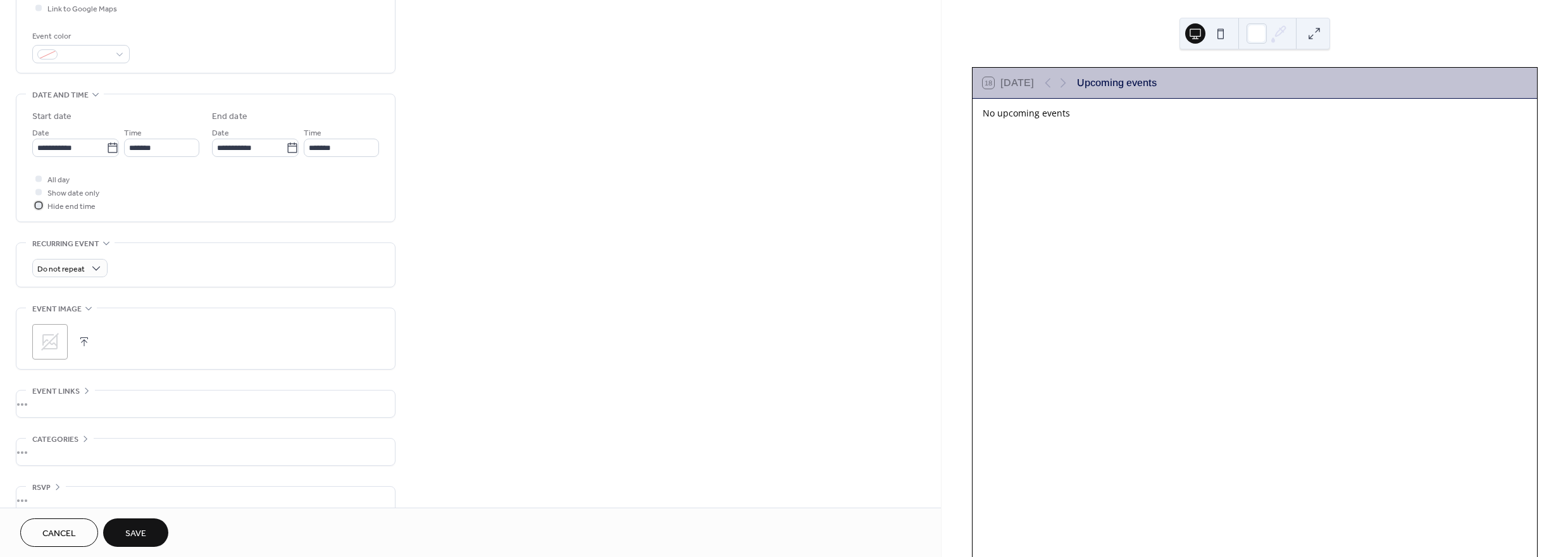
scroll to position [337, 0]
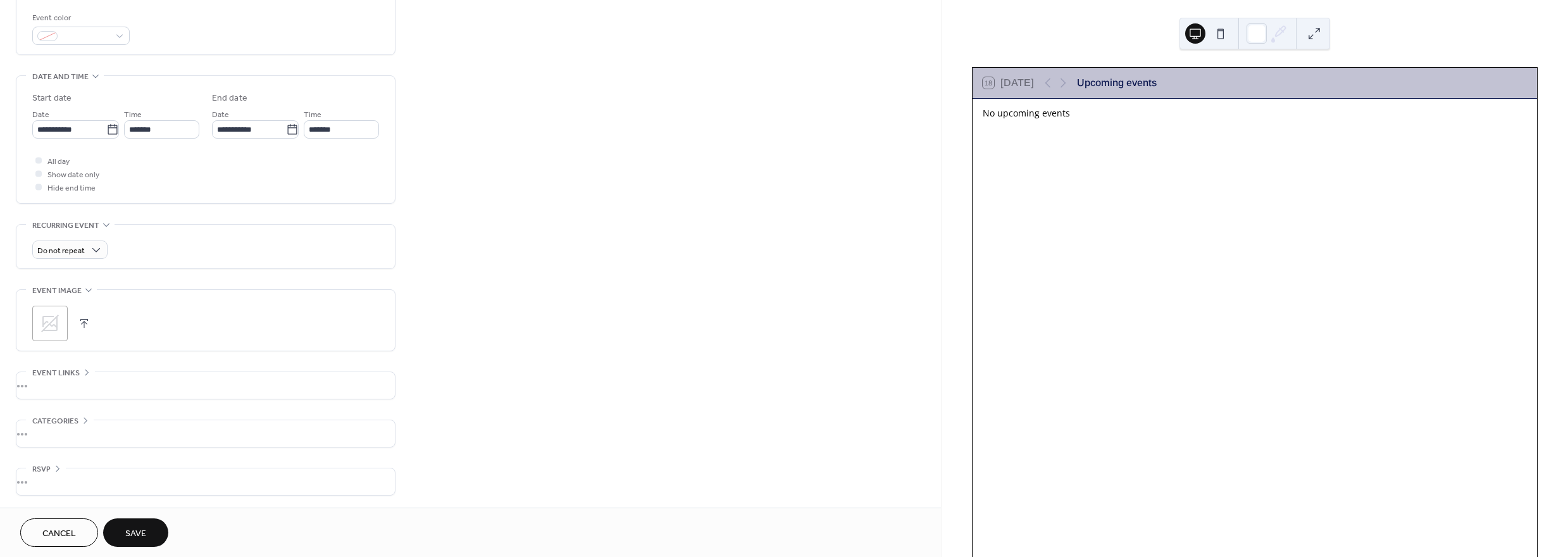
click at [62, 325] on div ";" at bounding box center [50, 323] width 35 height 35
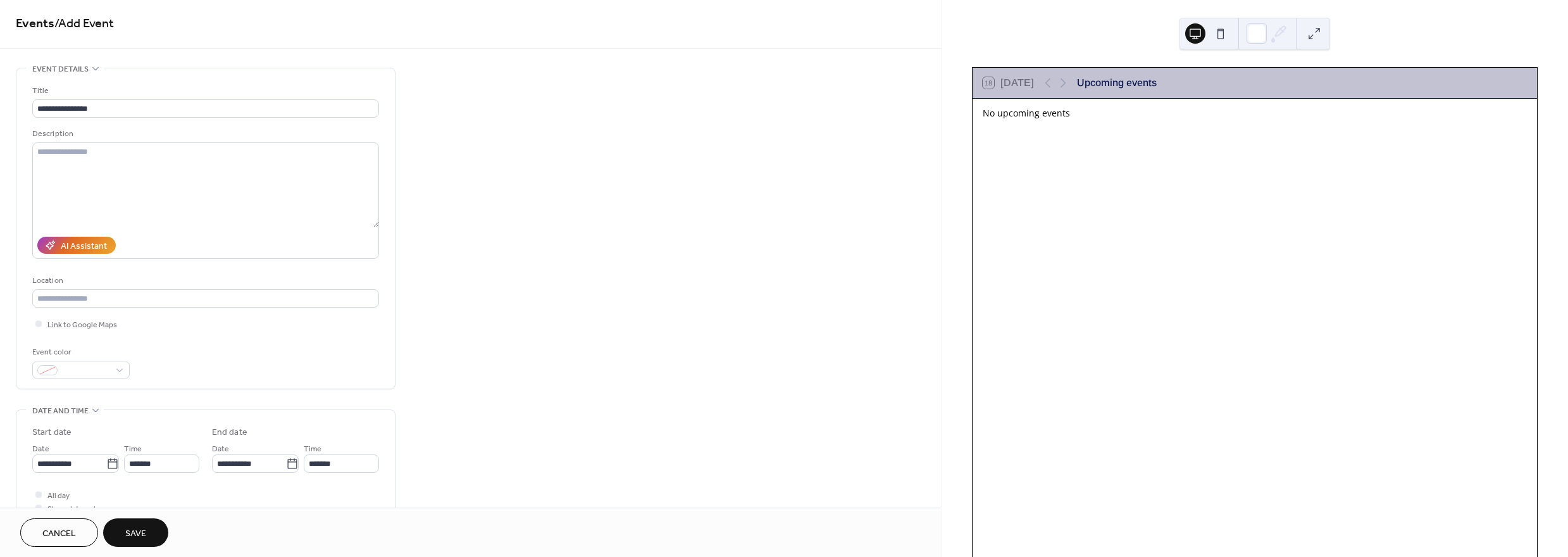
scroll to position [0, 0]
click at [127, 374] on div at bounding box center [81, 373] width 98 height 19
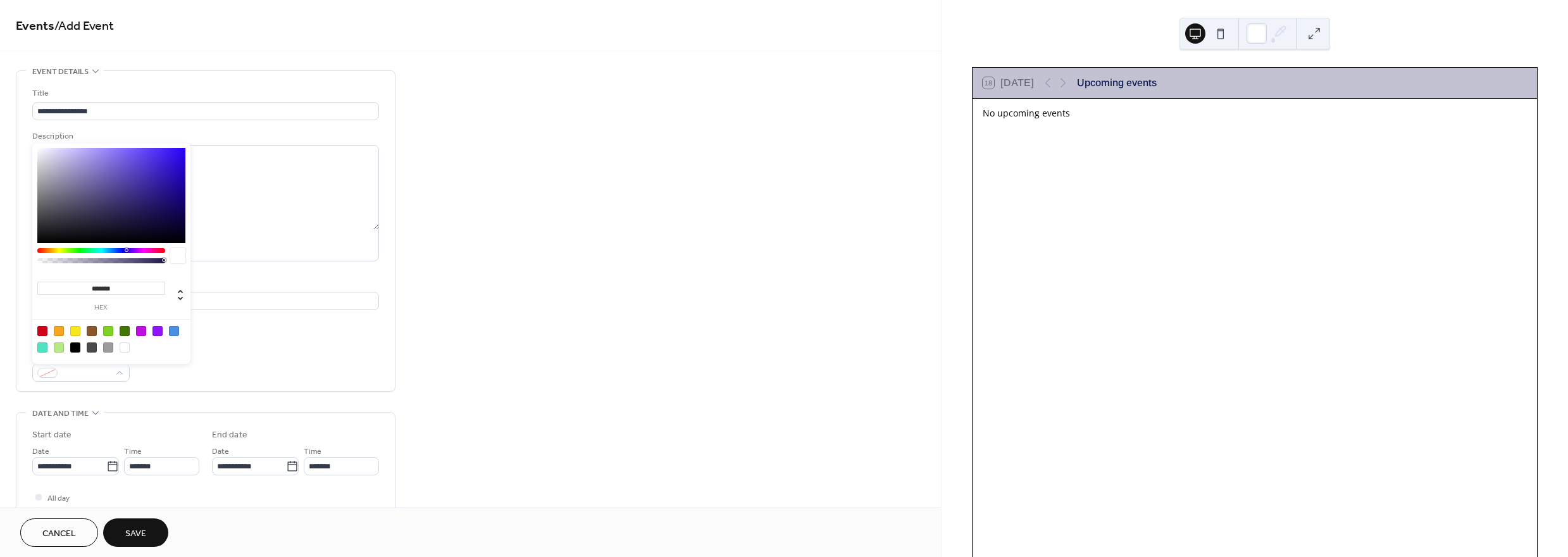
click at [78, 349] on div at bounding box center [75, 348] width 10 height 10
type input "*******"
click at [276, 337] on div "**********" at bounding box center [205, 234] width 347 height 295
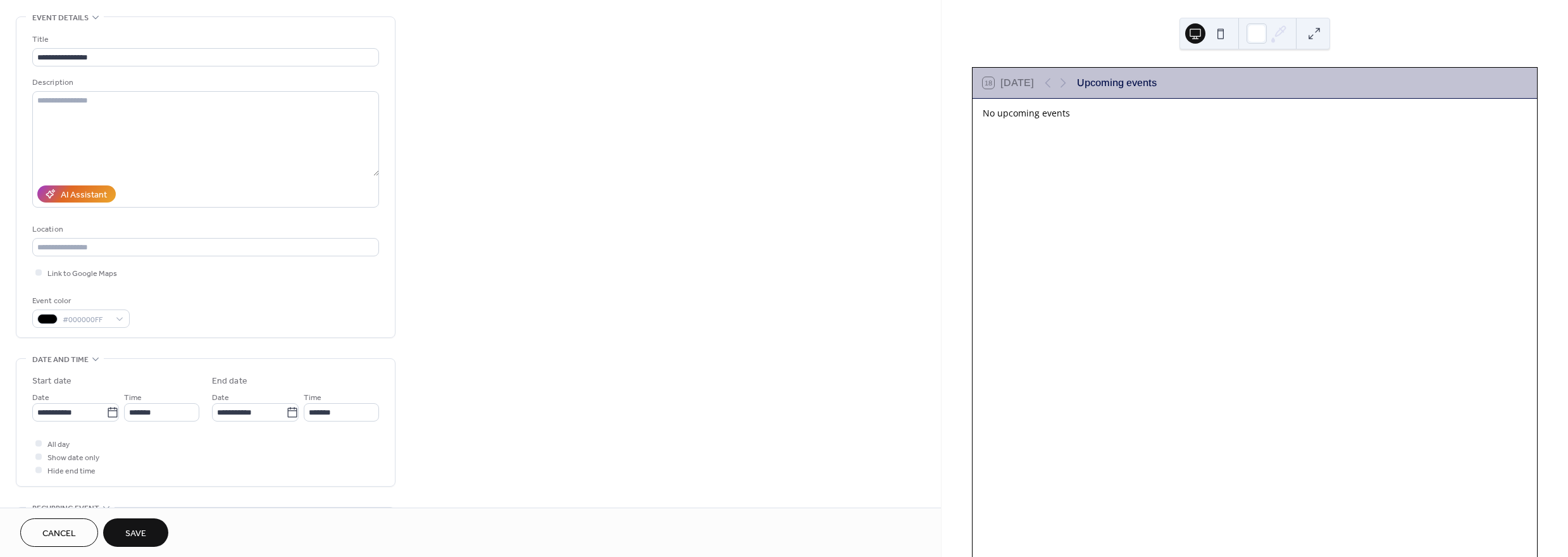
scroll to position [63, 0]
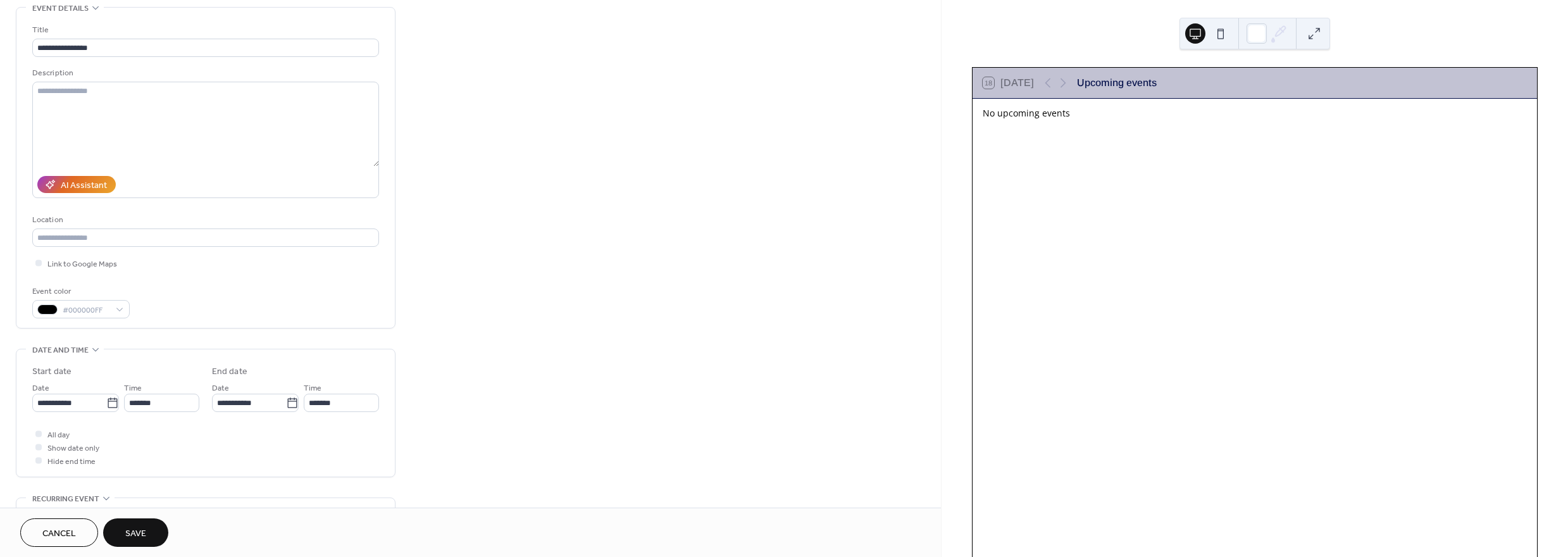
click at [137, 530] on span "Save" at bounding box center [135, 534] width 21 height 13
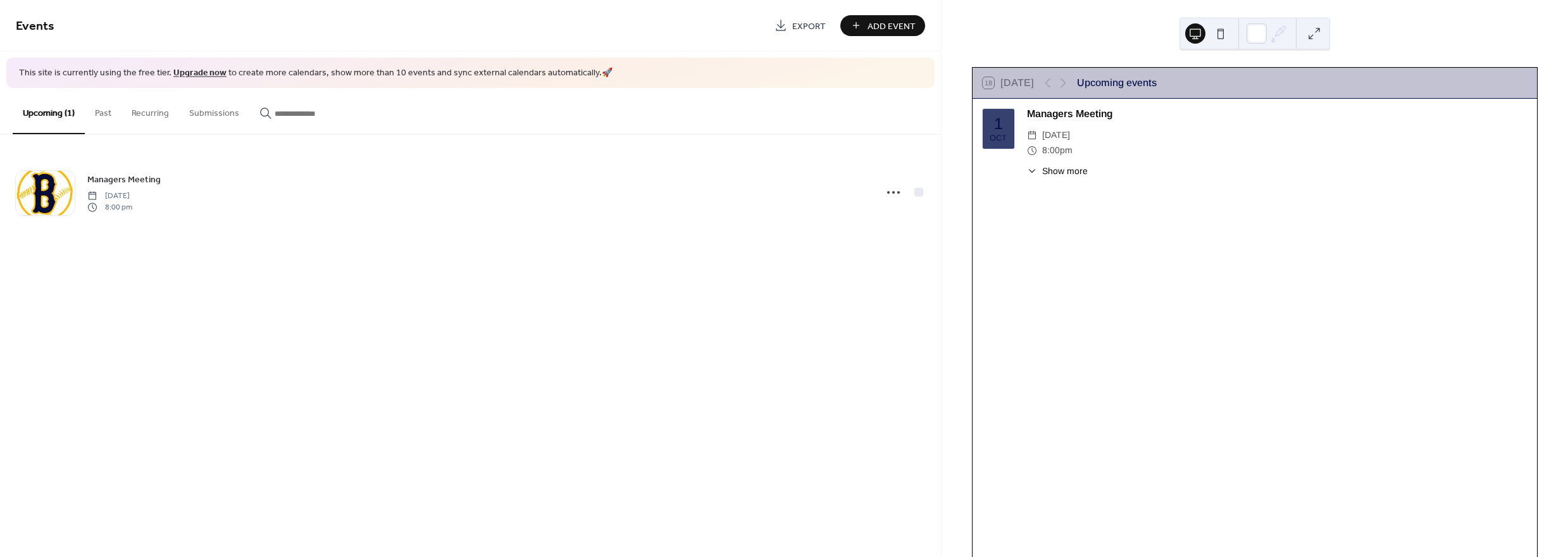
click at [1058, 167] on span "Show more" at bounding box center [1064, 171] width 45 height 13
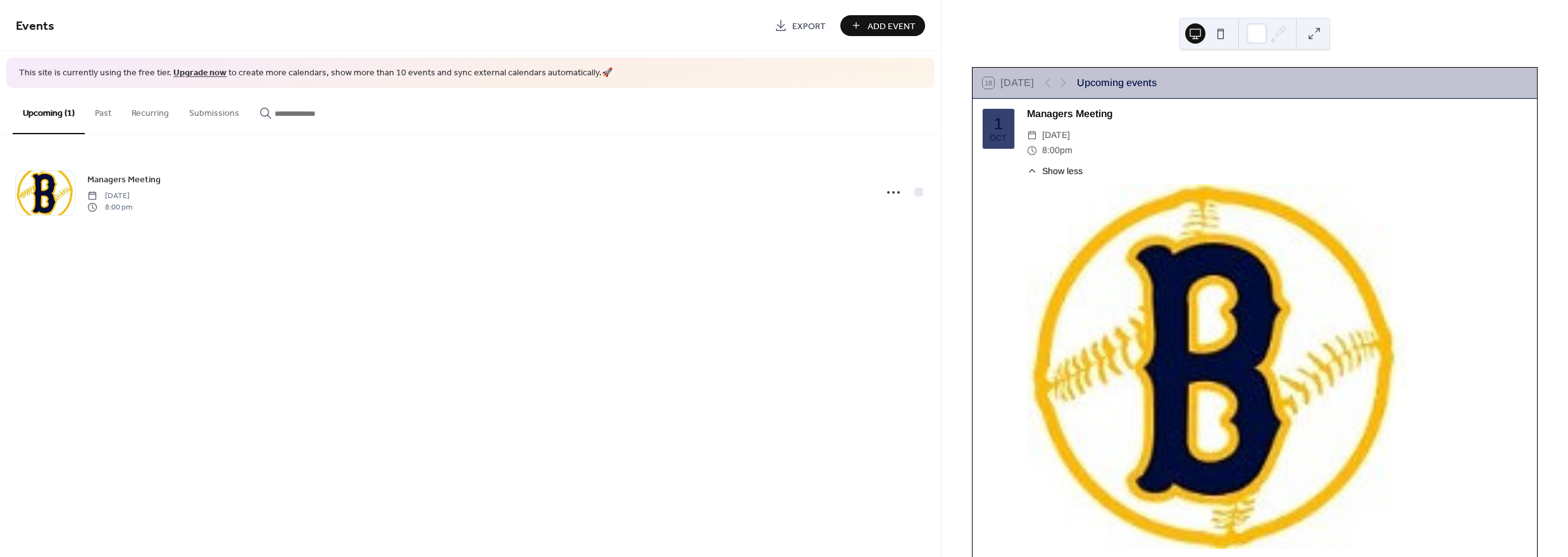
click at [1054, 167] on span "Show less" at bounding box center [1062, 171] width 40 height 13
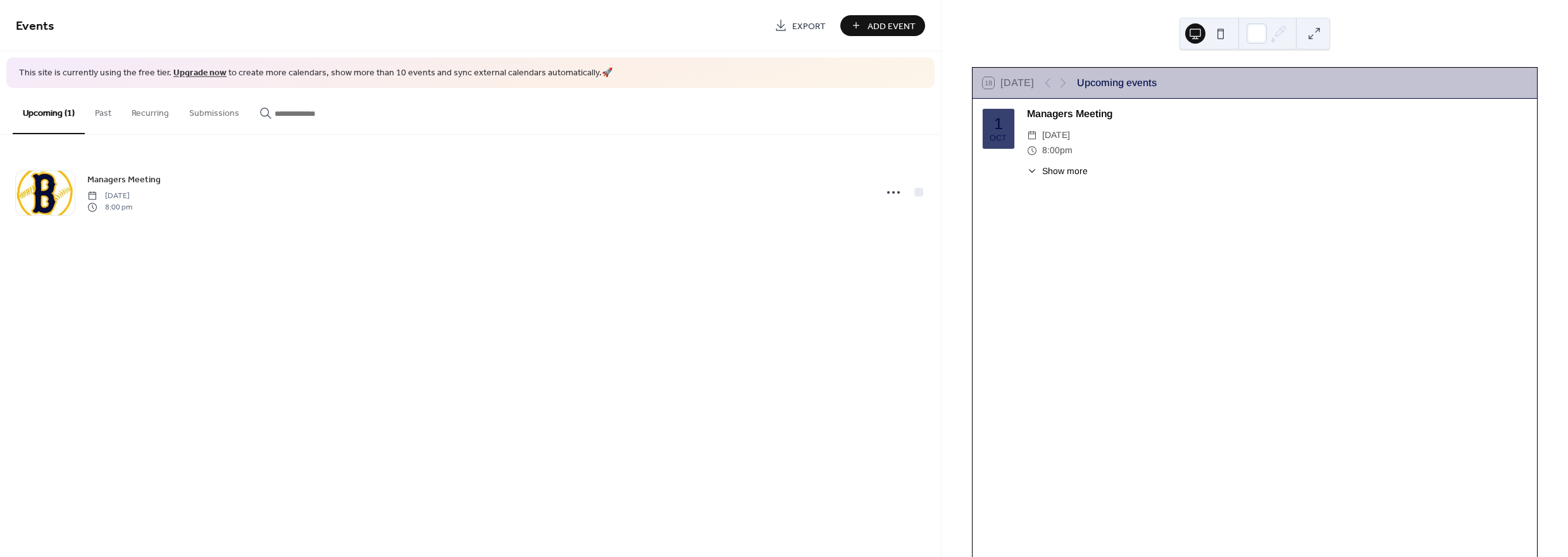
click at [1053, 173] on span "Show more" at bounding box center [1064, 171] width 45 height 13
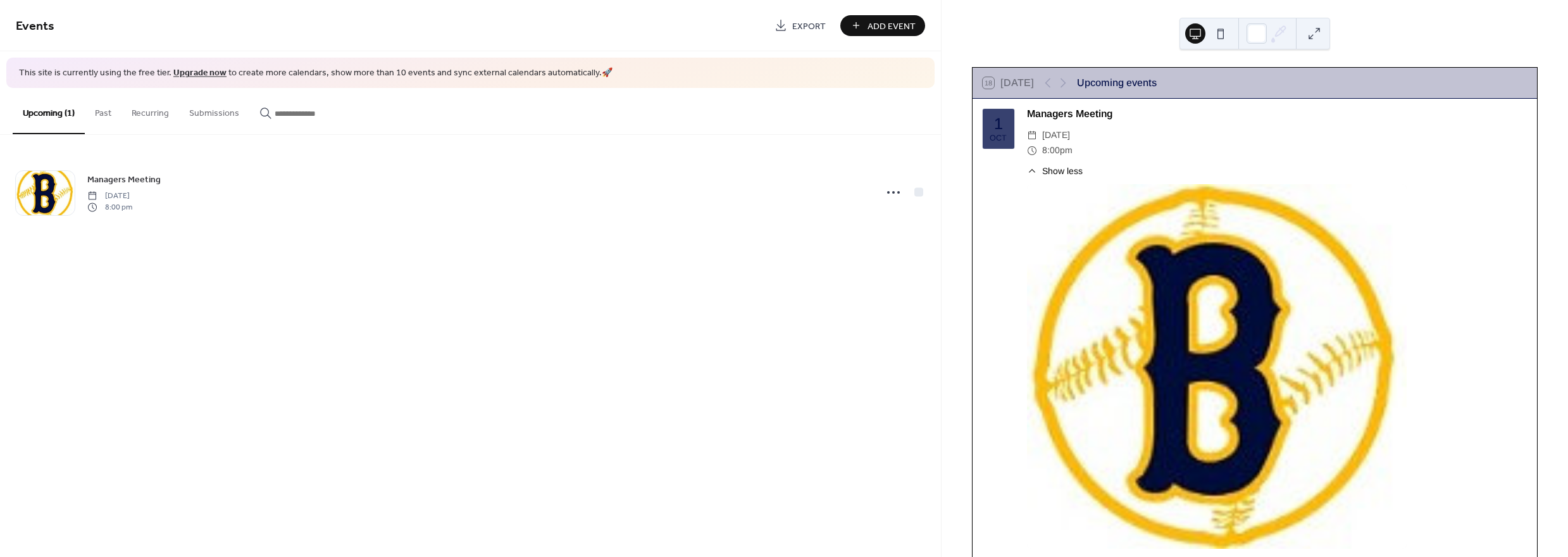
click at [1053, 172] on span "Show less" at bounding box center [1062, 171] width 40 height 13
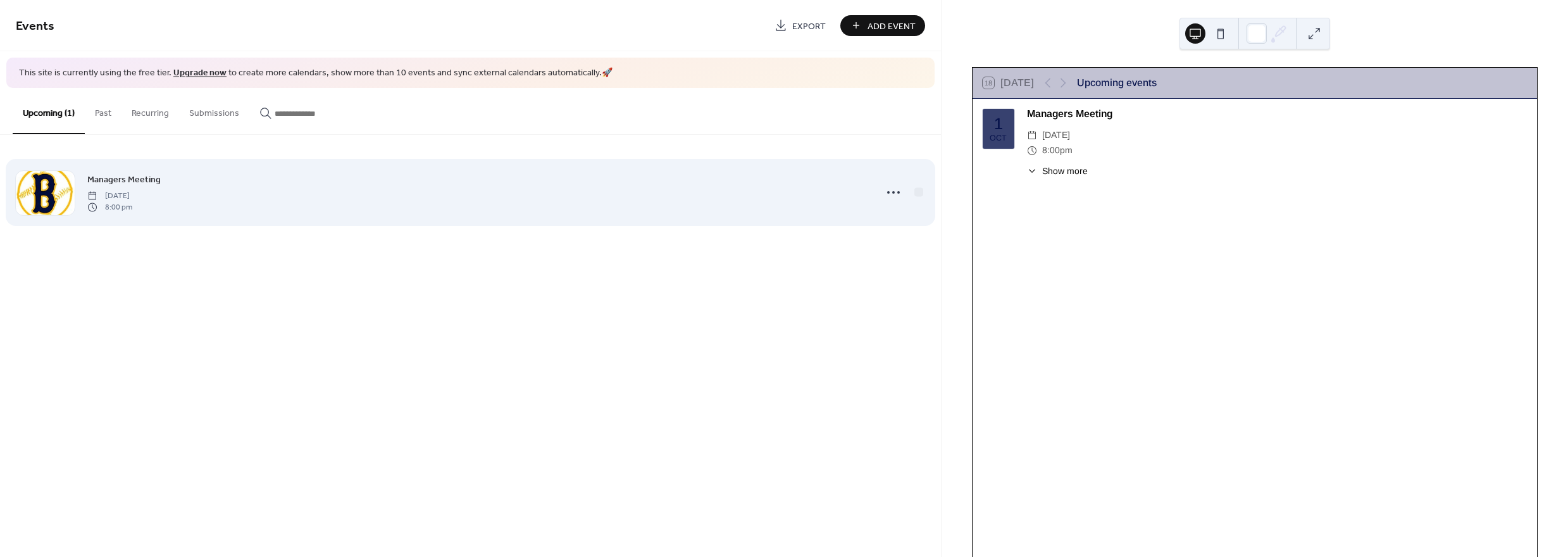
click at [162, 187] on div "Managers Meeting Wednesday, October 1, 2025 8:00 pm" at bounding box center [478, 193] width 780 height 40
click at [897, 195] on icon at bounding box center [894, 193] width 20 height 20
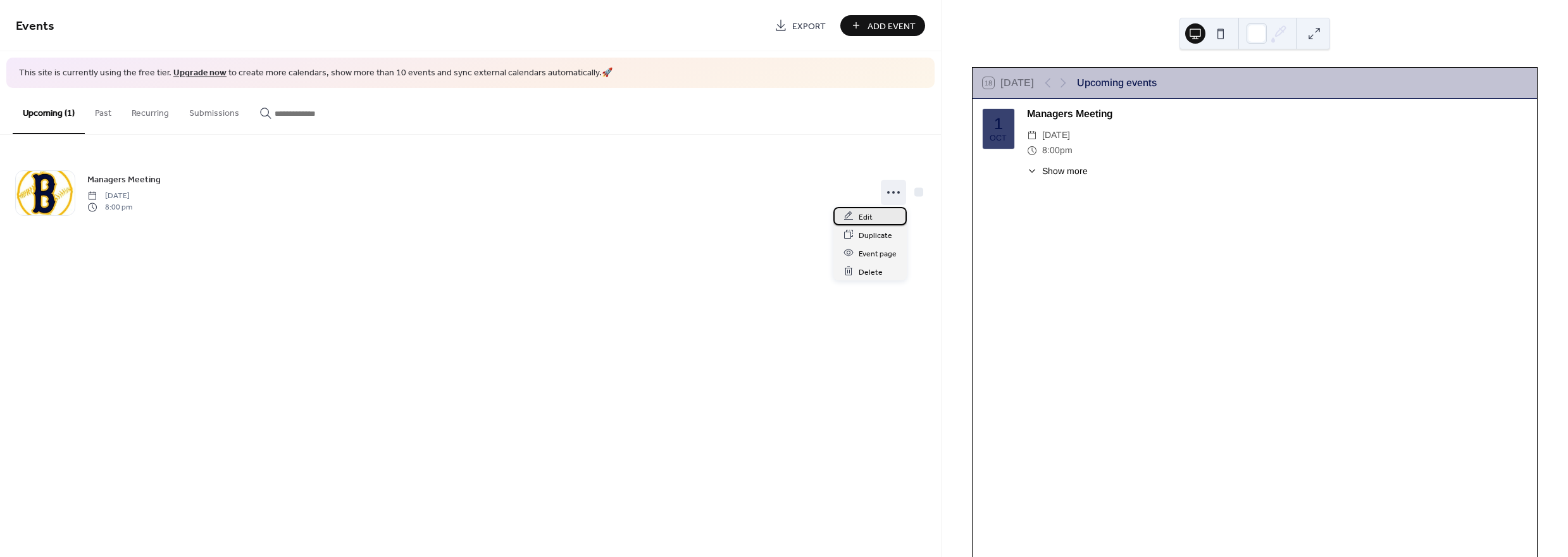
click at [870, 220] on span "Edit" at bounding box center [865, 216] width 14 height 13
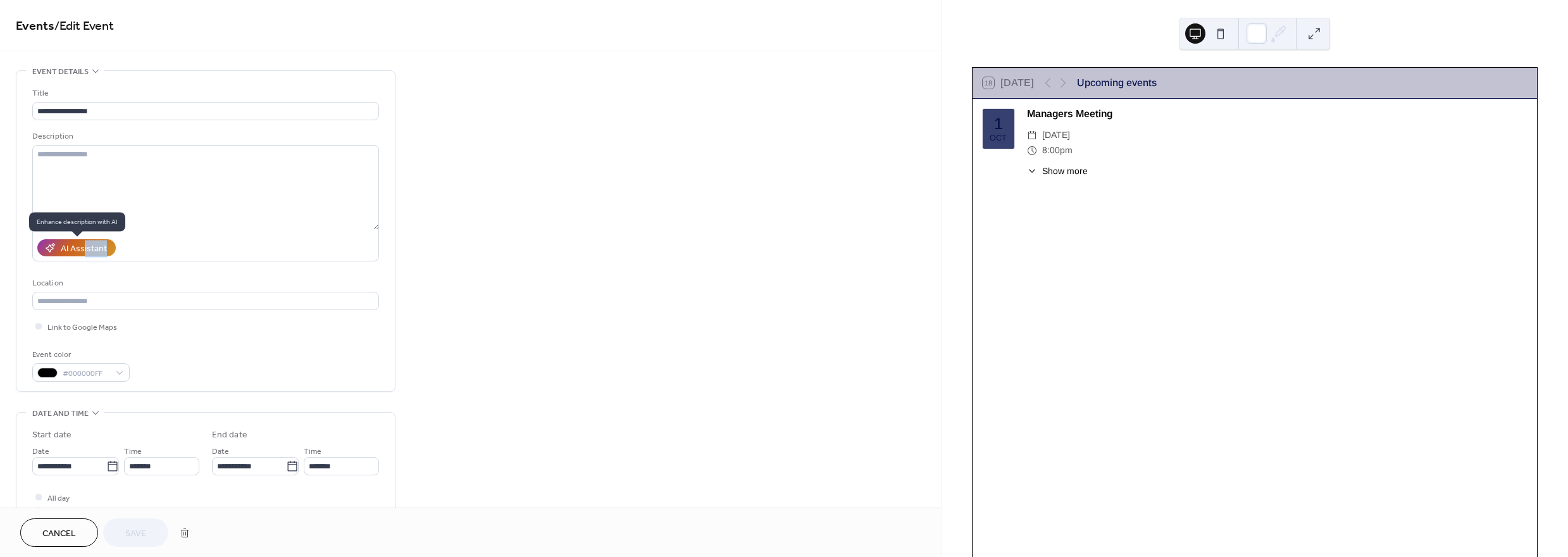
click at [85, 255] on div "AI Assistant" at bounding box center [205, 248] width 347 height 27
click at [83, 250] on div "AI Assistant" at bounding box center [84, 249] width 46 height 13
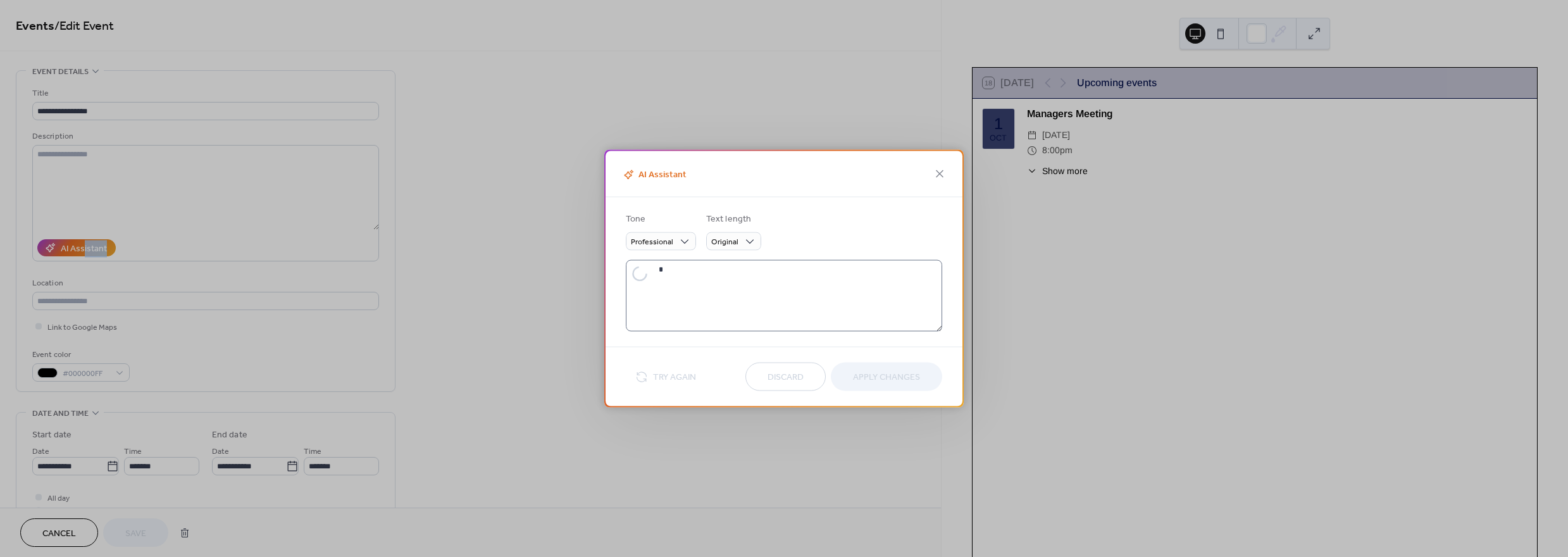
type textarea "**********"
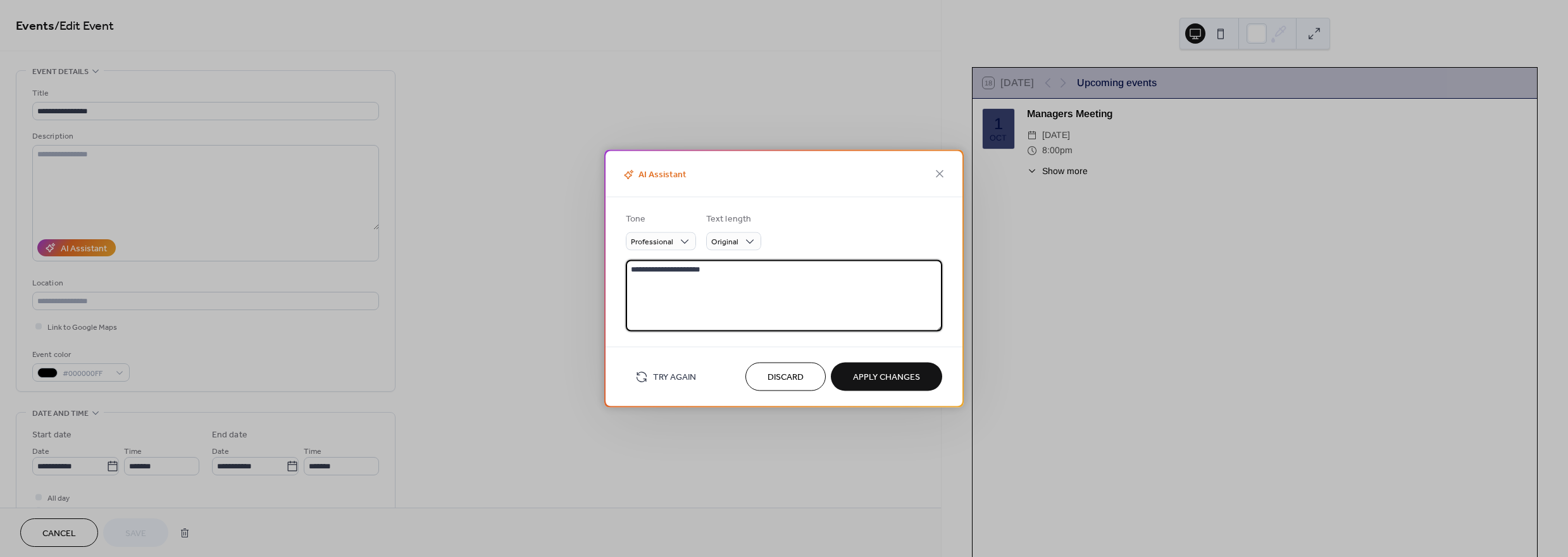
drag, startPoint x: 720, startPoint y: 269, endPoint x: 608, endPoint y: 279, distance: 112.4
click at [608, 279] on div "**********" at bounding box center [784, 272] width 357 height 149
click at [754, 282] on textarea "**********" at bounding box center [784, 296] width 316 height 72
click at [111, 372] on div "**********" at bounding box center [784, 278] width 1568 height 557
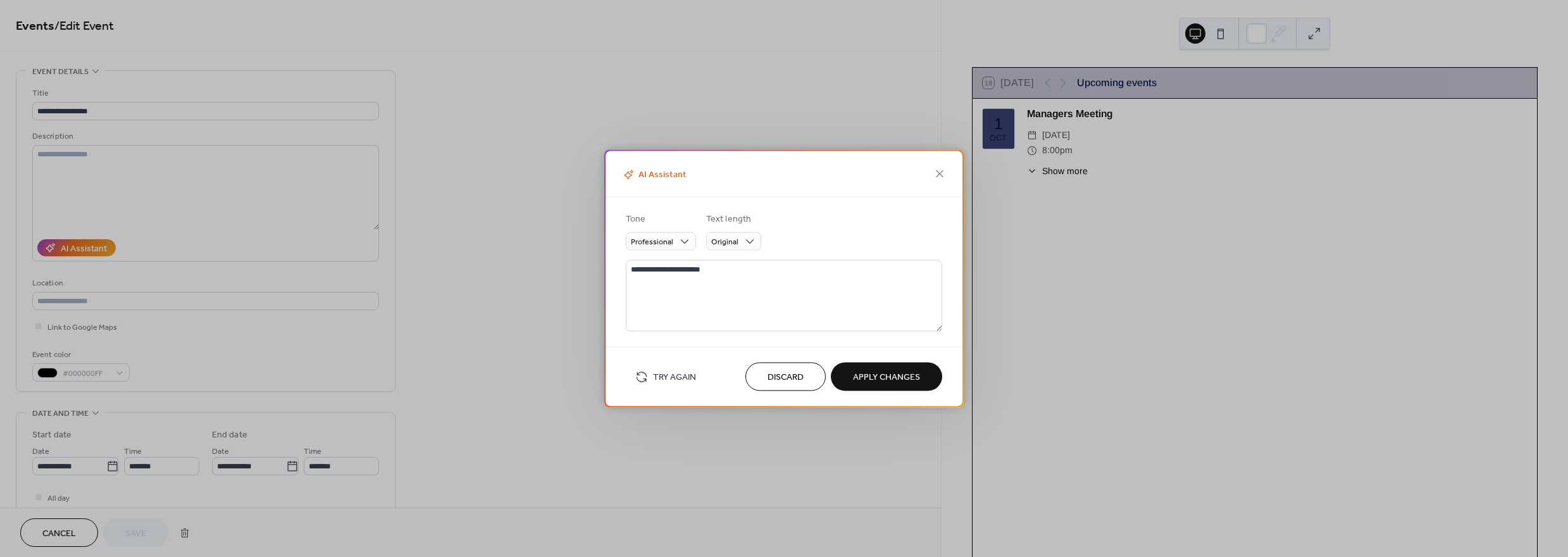
click at [769, 379] on span "Discard" at bounding box center [786, 377] width 36 height 13
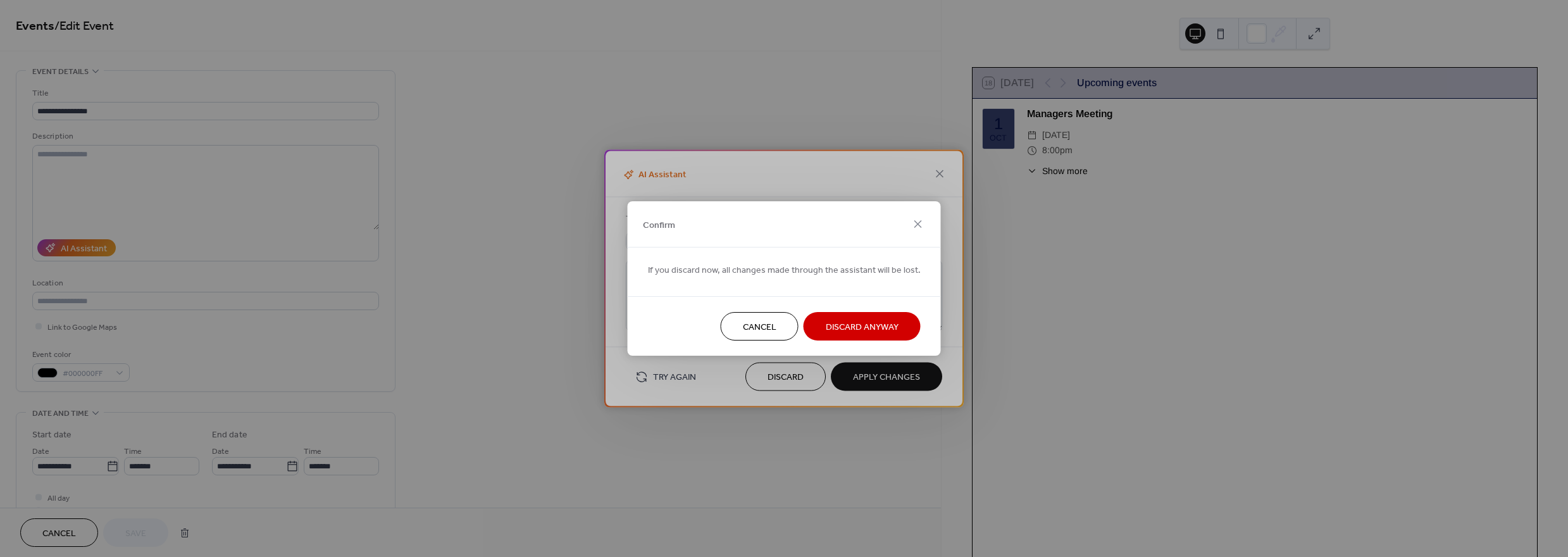
click at [863, 321] on span "Discard Anyway" at bounding box center [862, 328] width 73 height 13
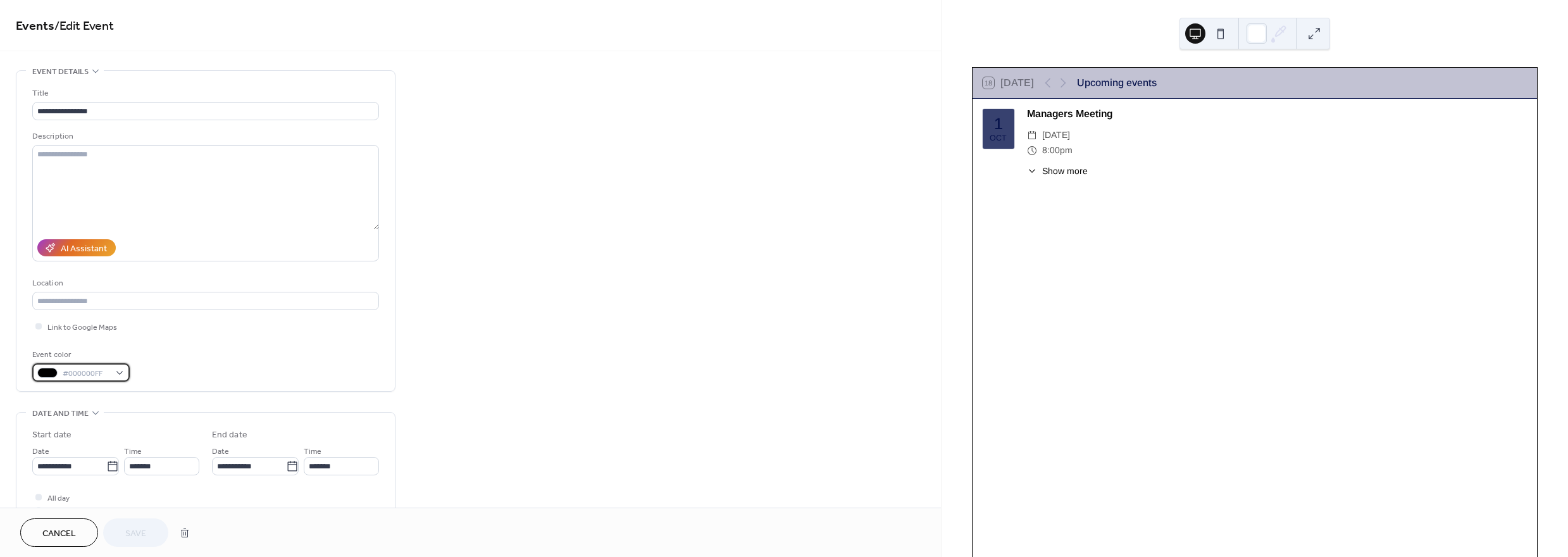
click at [114, 379] on div "#000000FF" at bounding box center [81, 373] width 98 height 19
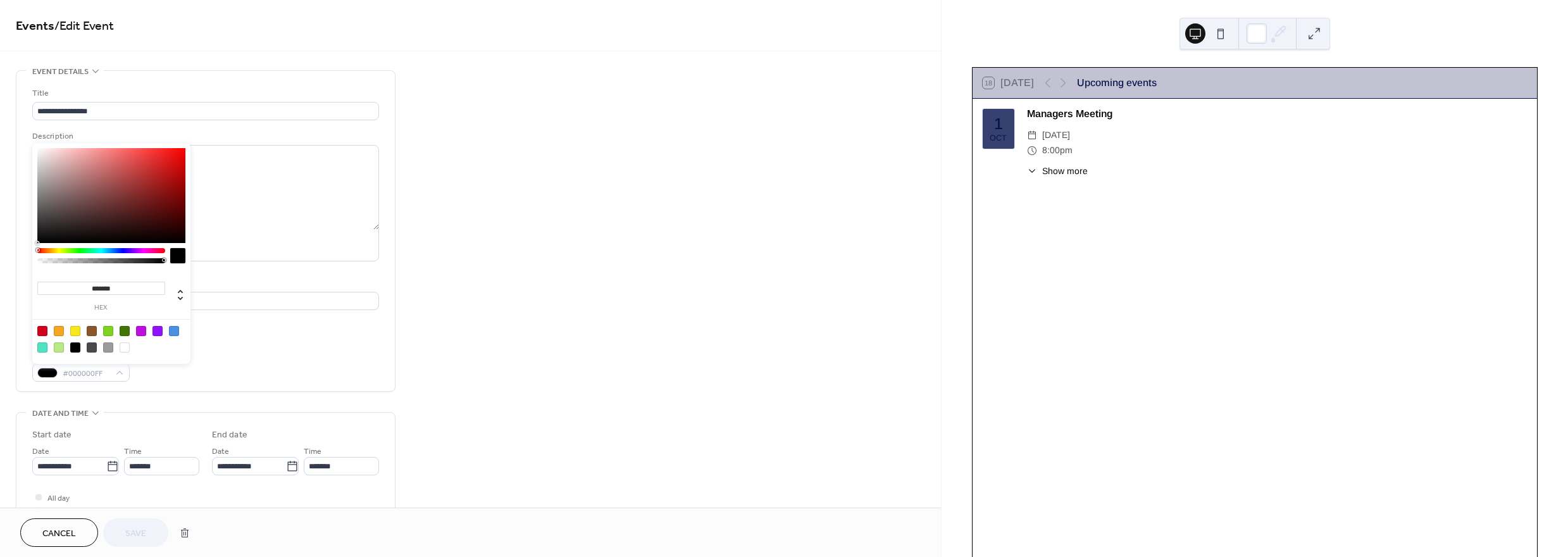
click at [79, 332] on div at bounding box center [75, 331] width 10 height 10
type input "*******"
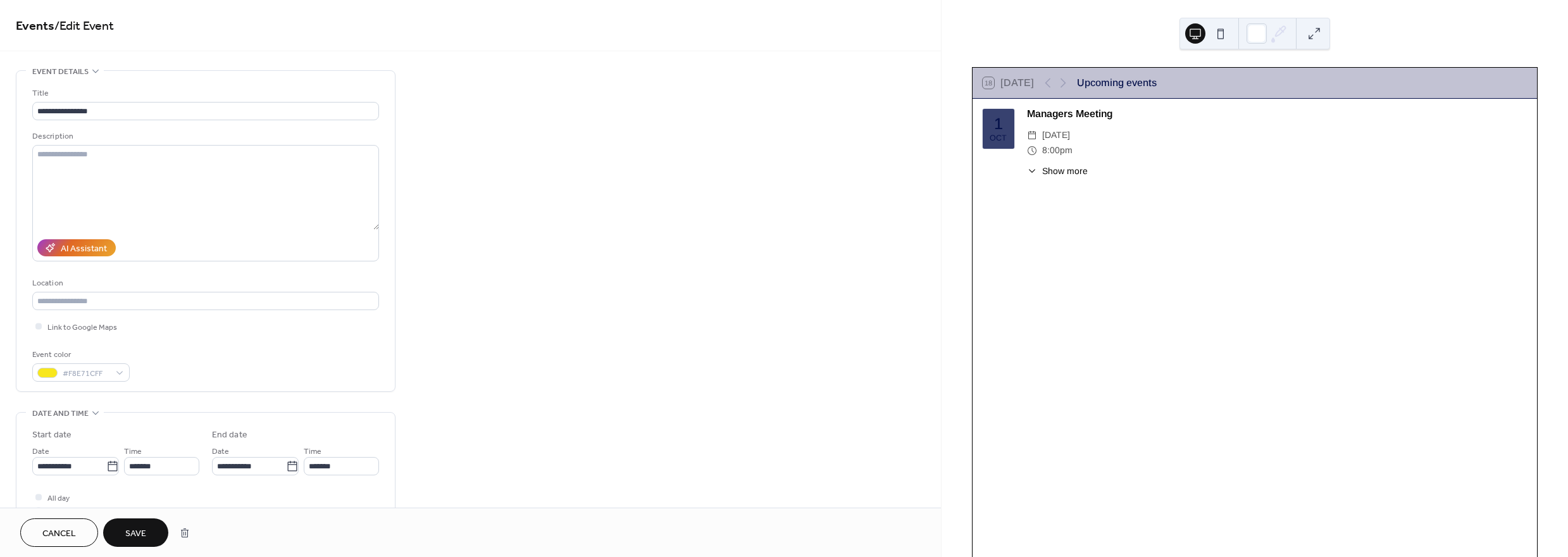
click at [229, 337] on div "**********" at bounding box center [205, 234] width 347 height 295
click at [70, 184] on textarea at bounding box center [205, 188] width 347 height 85
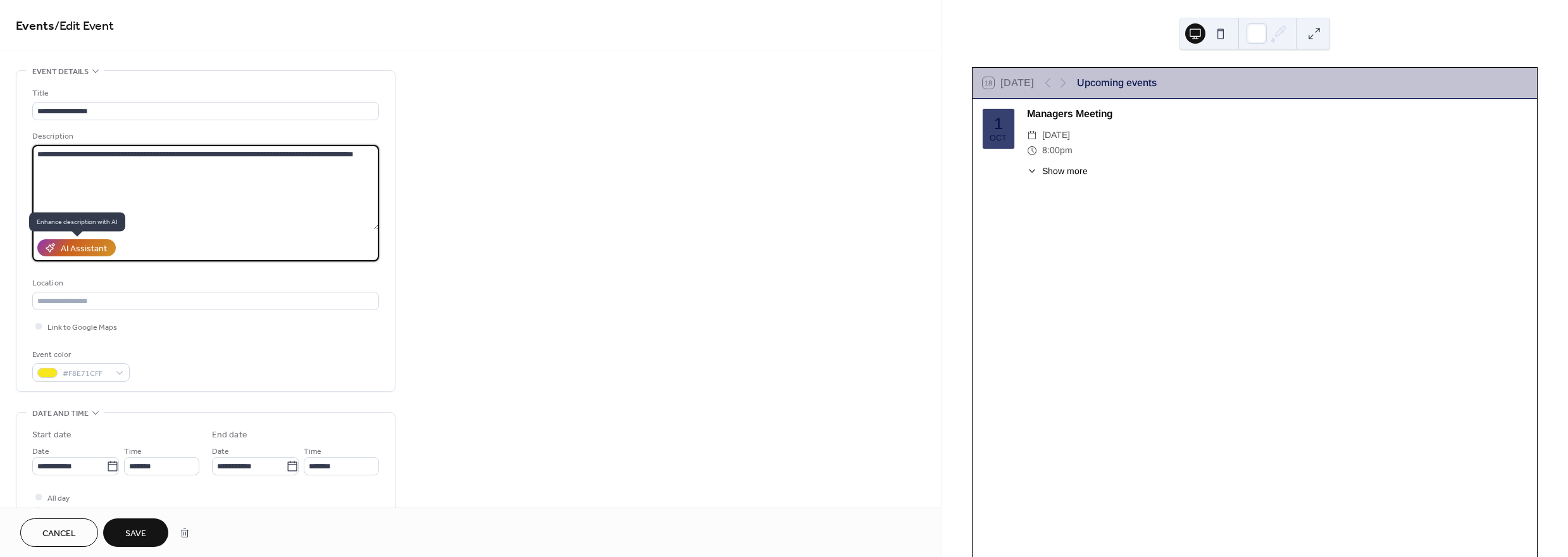
type textarea "**********"
click at [102, 252] on div "AI Assistant" at bounding box center [84, 249] width 46 height 13
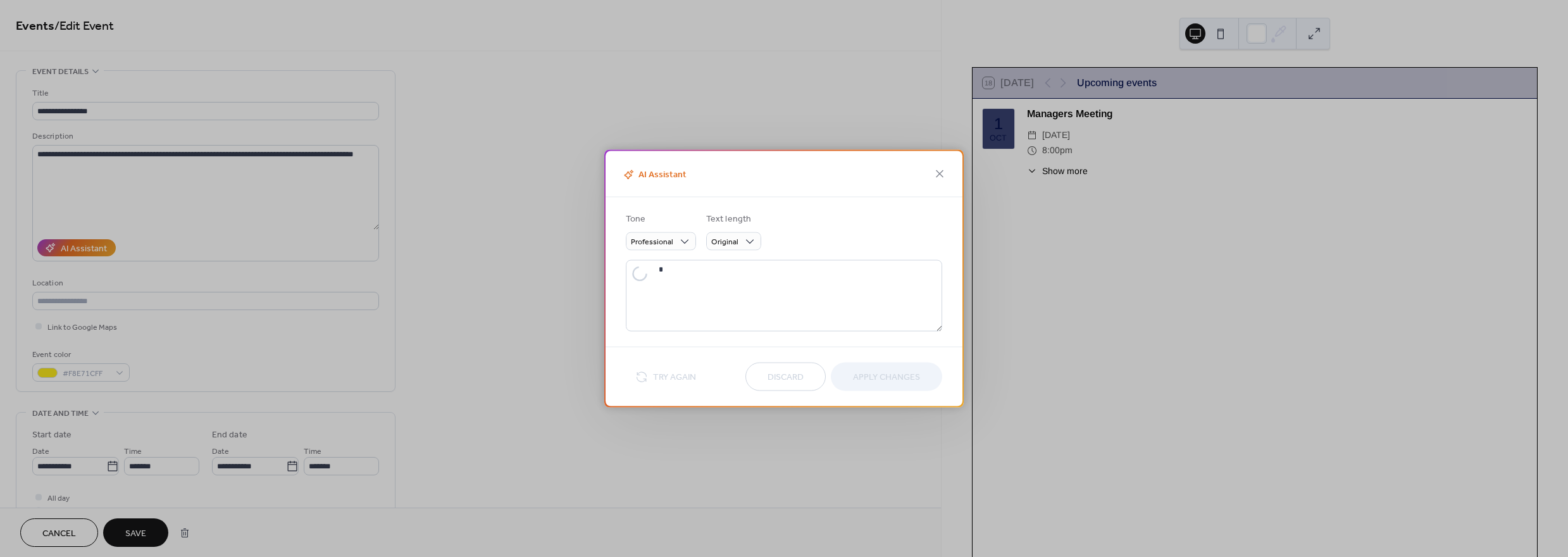
type textarea "**********"
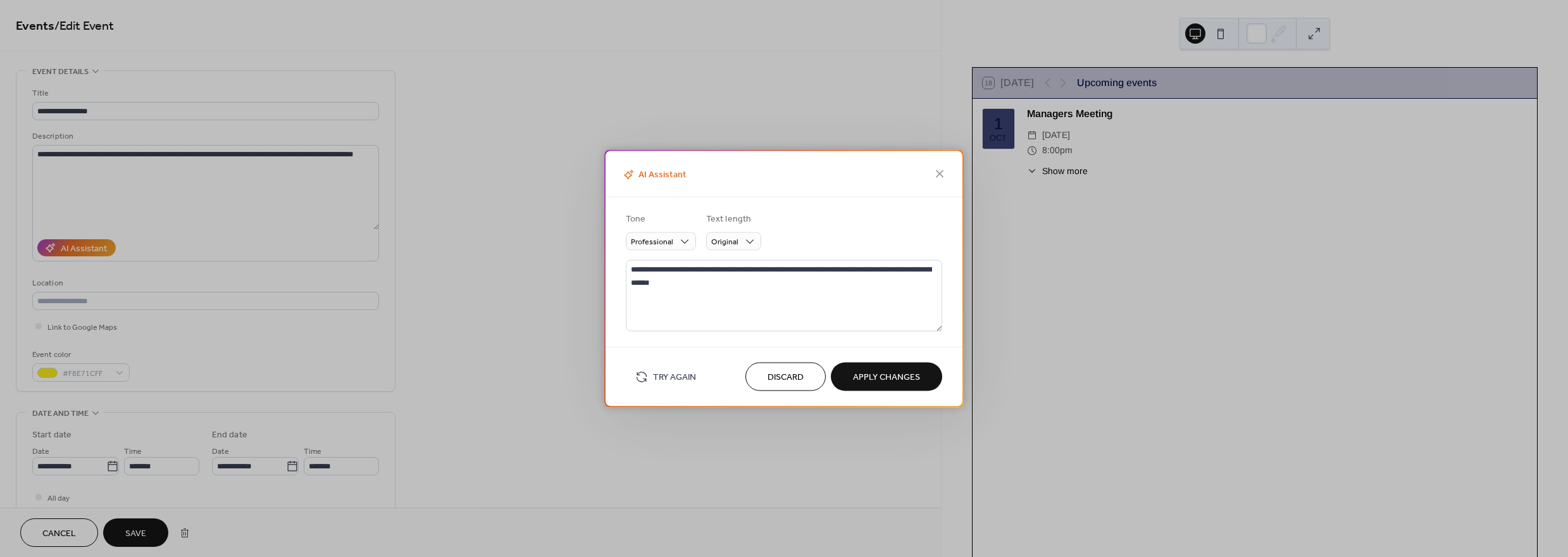
click at [864, 374] on span "Apply Changes" at bounding box center [886, 377] width 67 height 13
type textarea "**********"
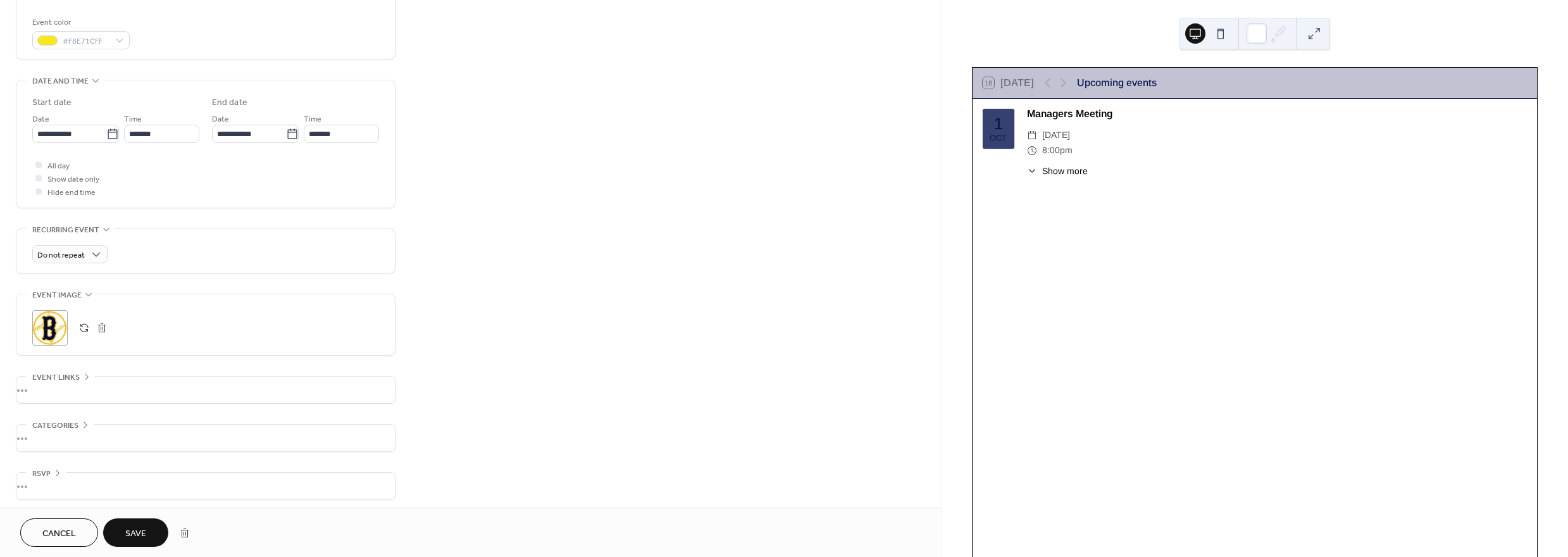
scroll to position [337, 0]
click at [104, 320] on button "button" at bounding box center [101, 323] width 18 height 18
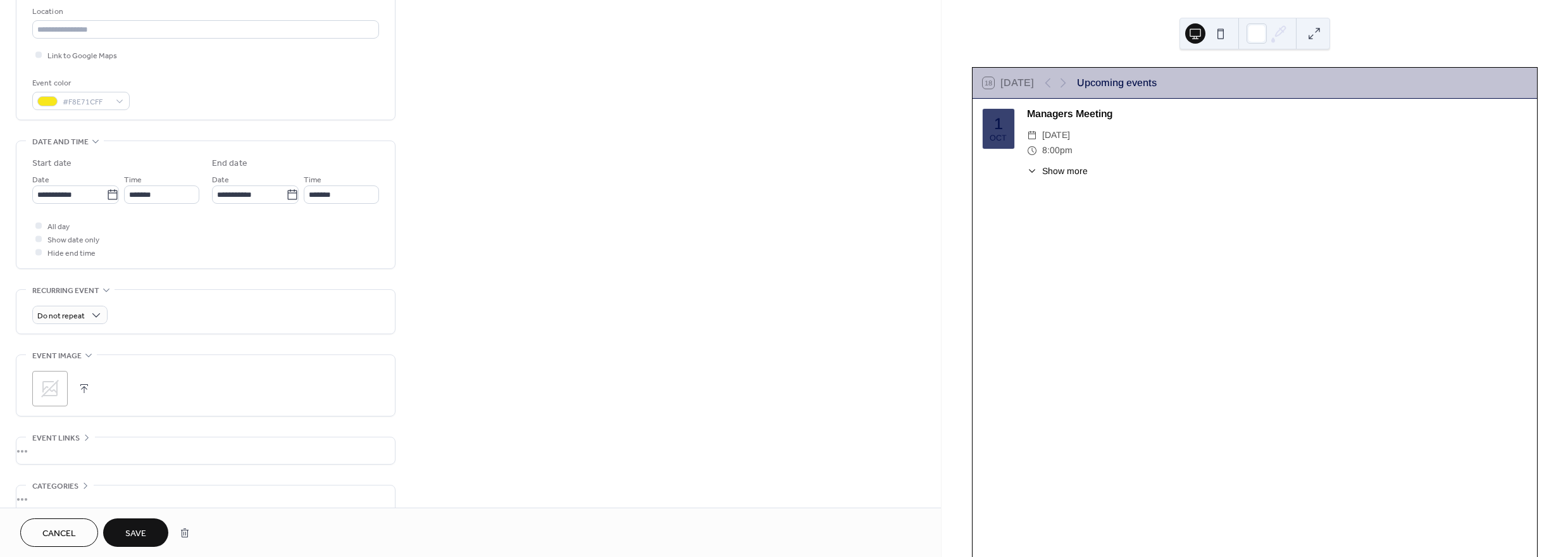
scroll to position [210, 0]
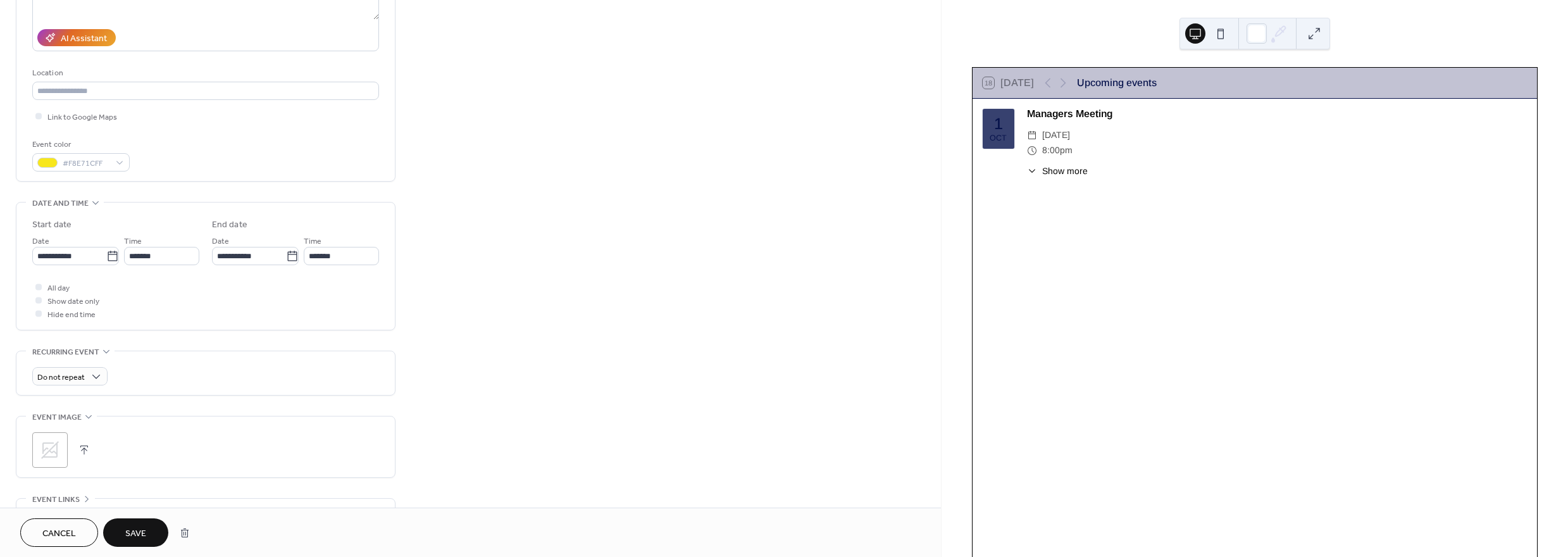
click at [134, 530] on span "Save" at bounding box center [135, 534] width 21 height 13
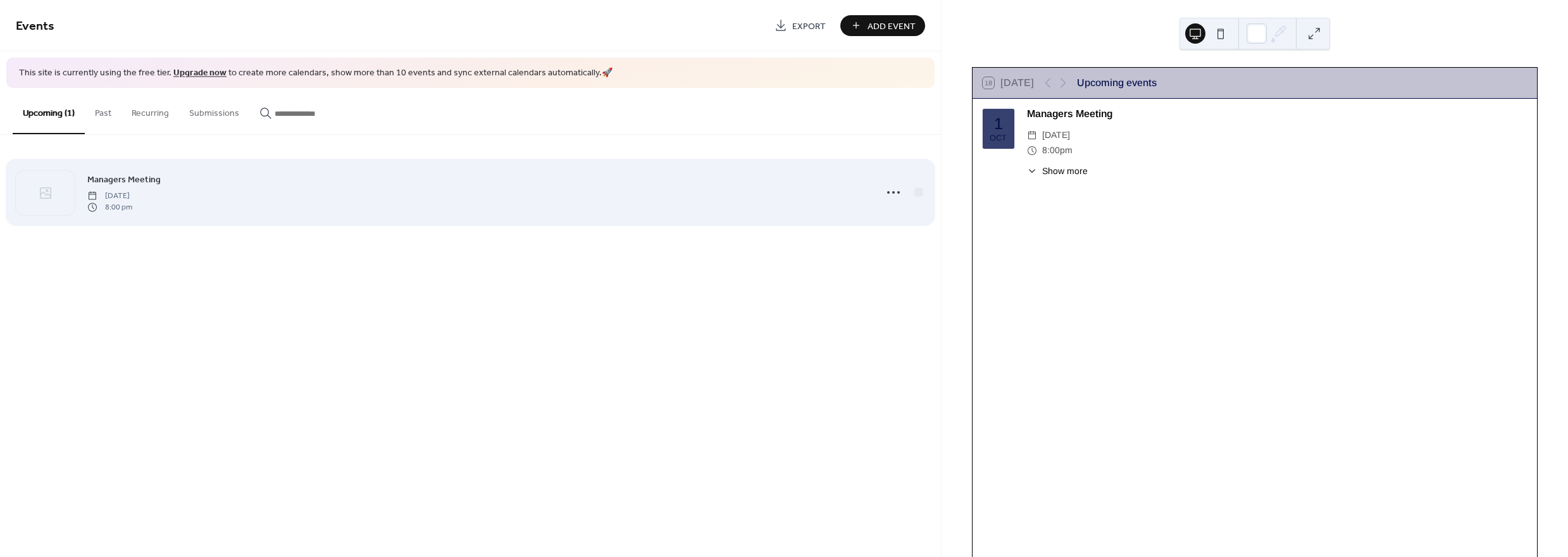
click at [283, 205] on div "Managers Meeting Wednesday, October 1, 2025 8:00 pm" at bounding box center [478, 193] width 780 height 40
click at [887, 191] on circle at bounding box center [889, 193] width 3 height 3
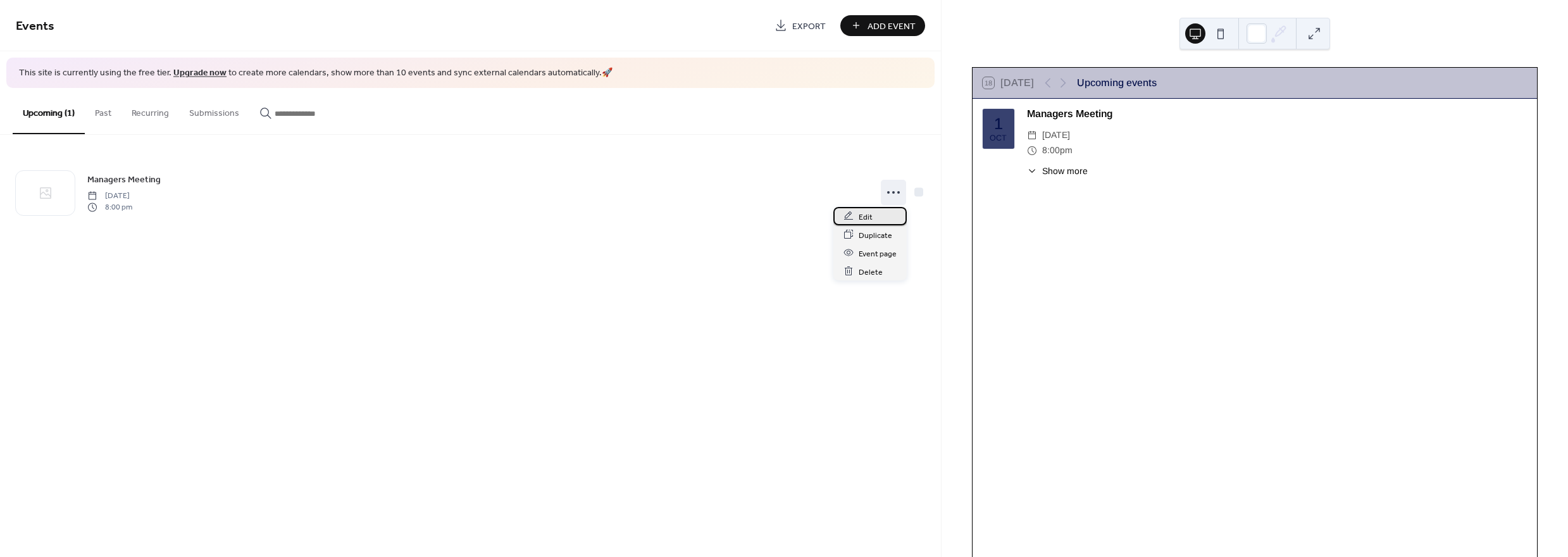
click at [864, 213] on span "Edit" at bounding box center [865, 216] width 14 height 13
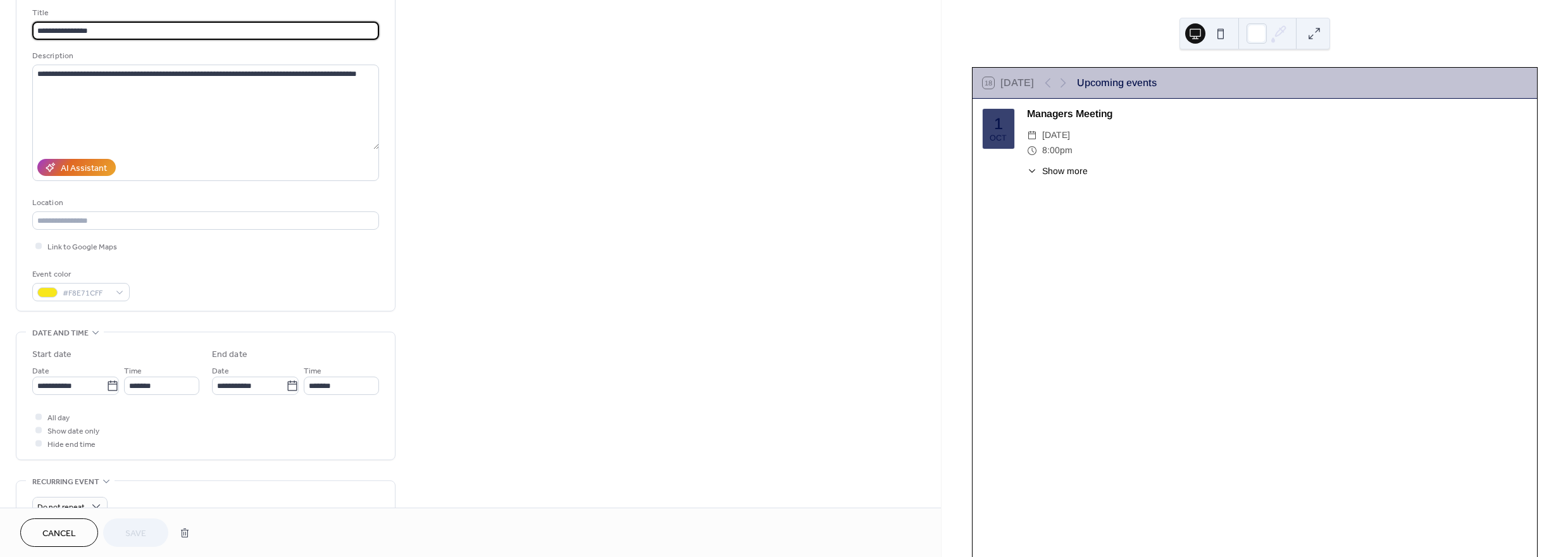
scroll to position [190, 0]
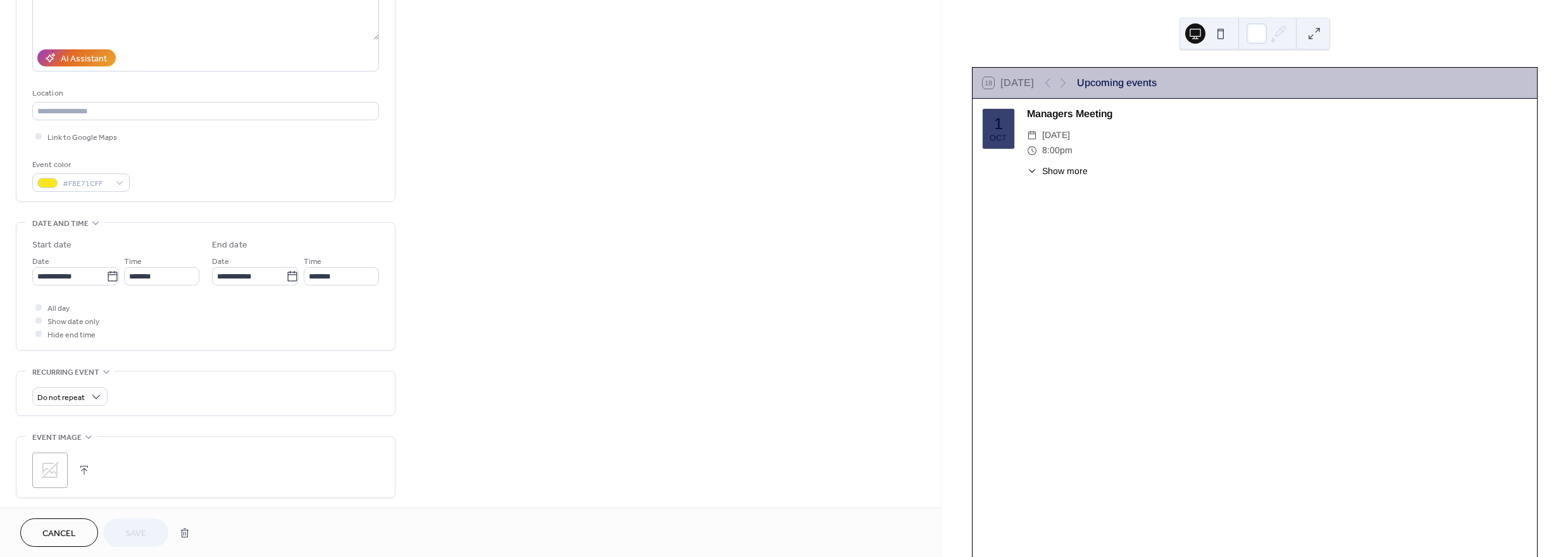
click at [45, 471] on icon at bounding box center [50, 470] width 20 height 20
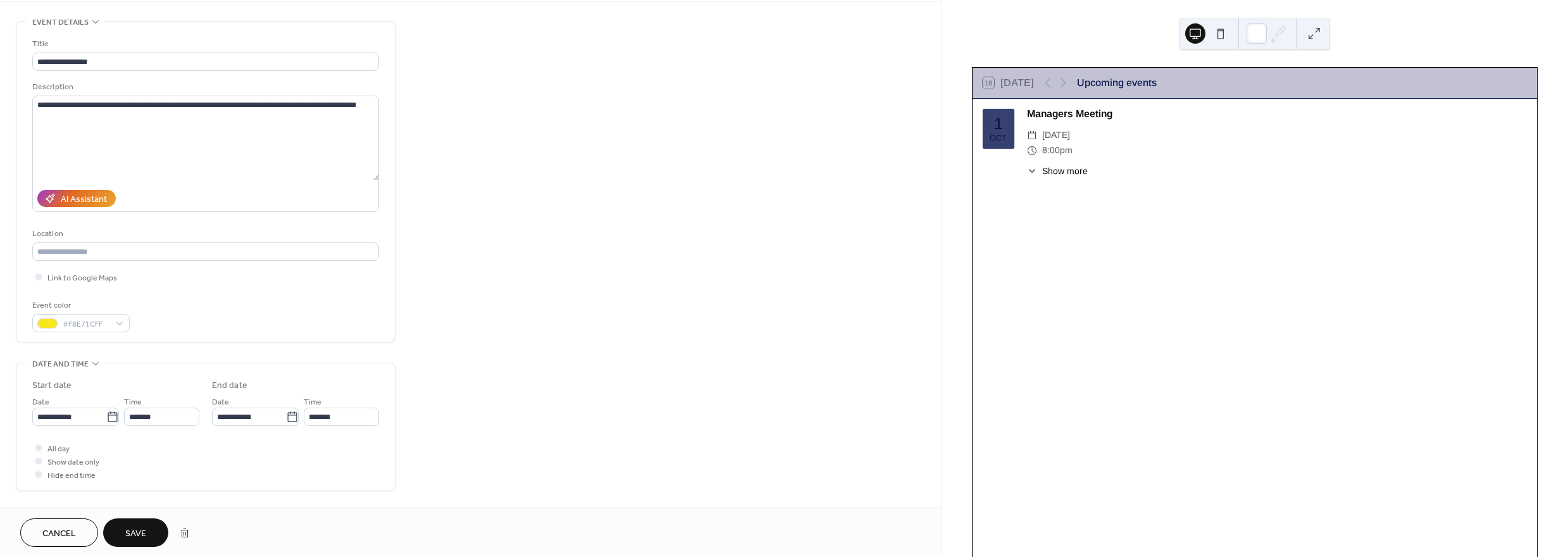
scroll to position [0, 0]
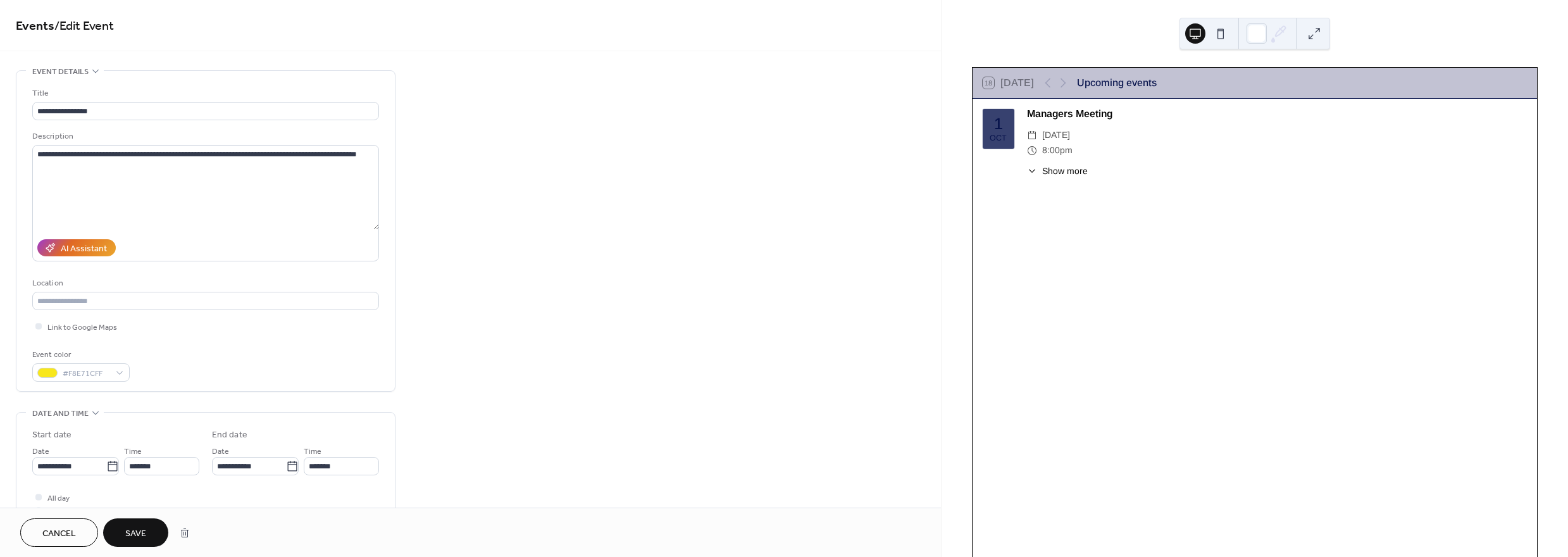
click at [141, 528] on span "Save" at bounding box center [135, 534] width 21 height 13
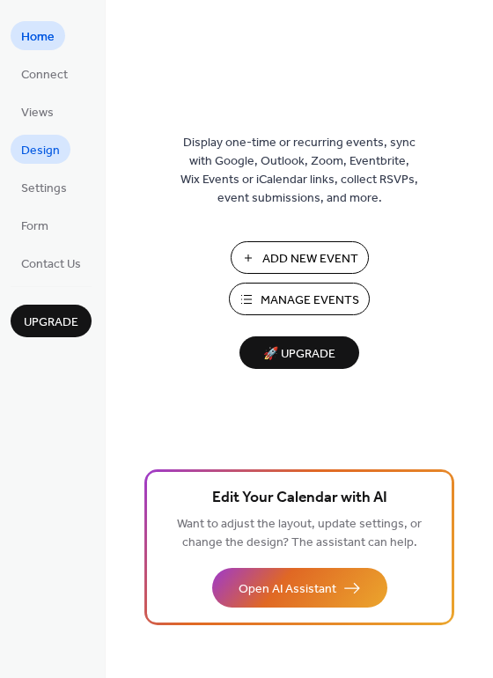
click at [43, 151] on span "Design" at bounding box center [40, 151] width 39 height 18
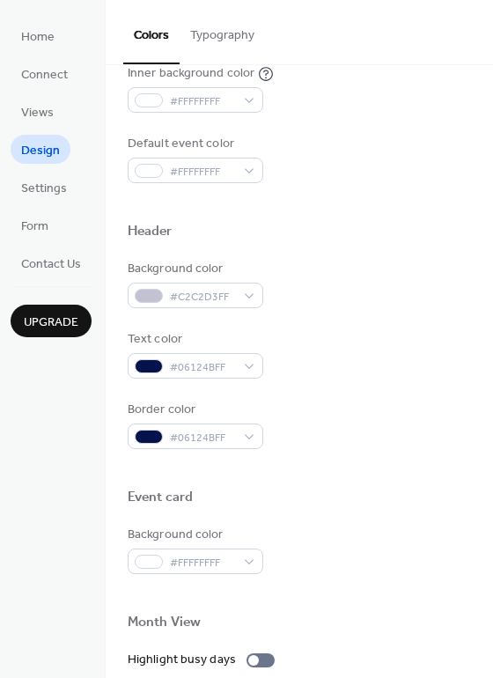
scroll to position [529, 0]
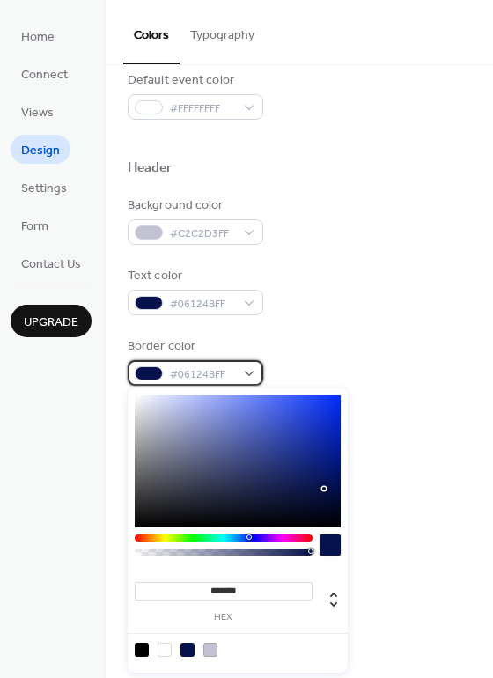
click at [251, 376] on div "#06124BFF" at bounding box center [196, 373] width 136 height 26
click at [143, 654] on div at bounding box center [142, 650] width 14 height 14
type input "*******"
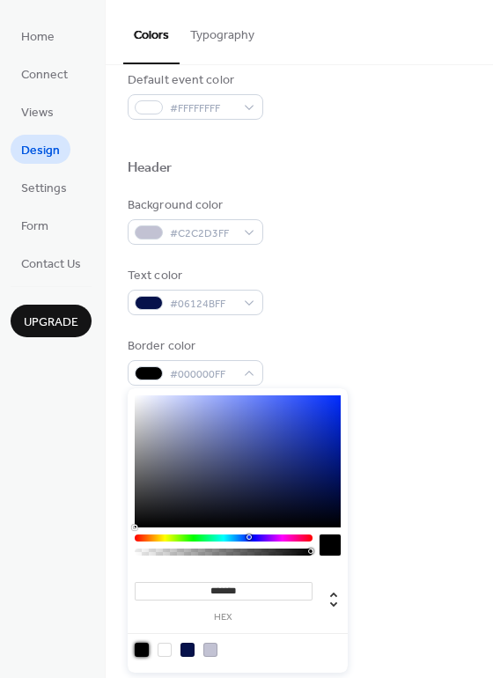
click at [307, 345] on div "Border color #000000FF" at bounding box center [300, 361] width 344 height 48
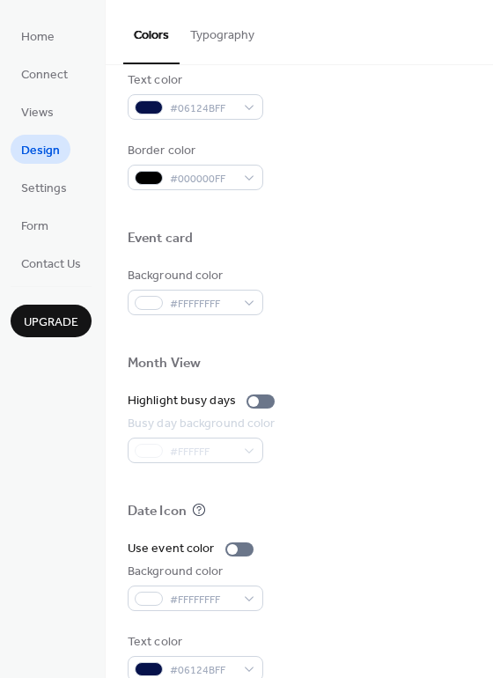
scroll to position [753, 0]
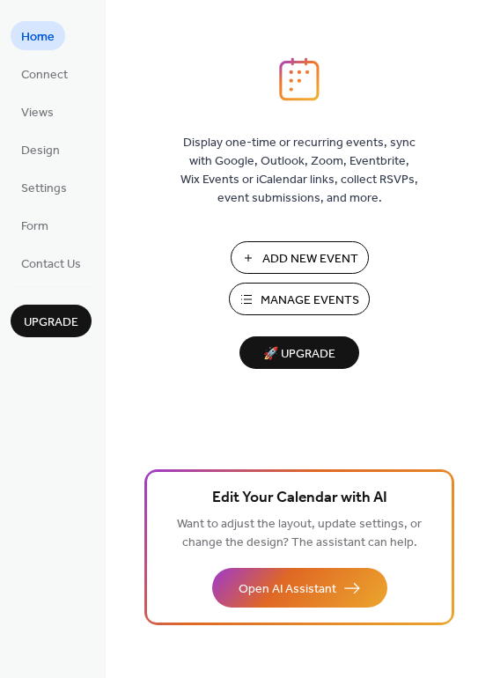
click at [68, 142] on li "Design" at bounding box center [41, 149] width 60 height 29
click at [55, 146] on span "Design" at bounding box center [40, 151] width 39 height 18
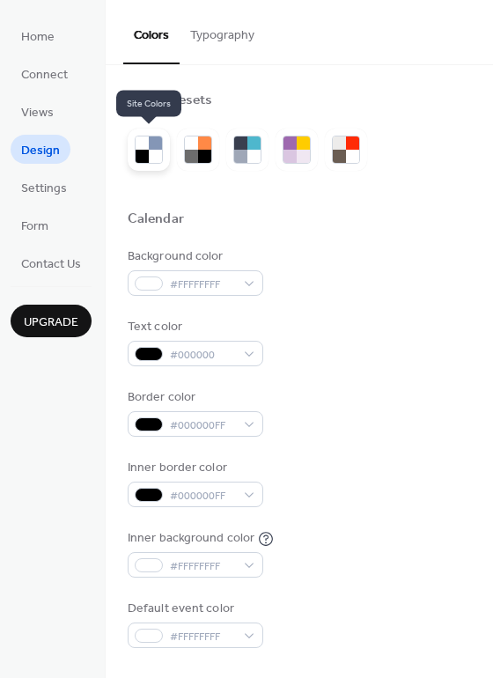
click at [156, 154] on div at bounding box center [155, 156] width 13 height 13
click at [153, 158] on div at bounding box center [155, 156] width 13 height 13
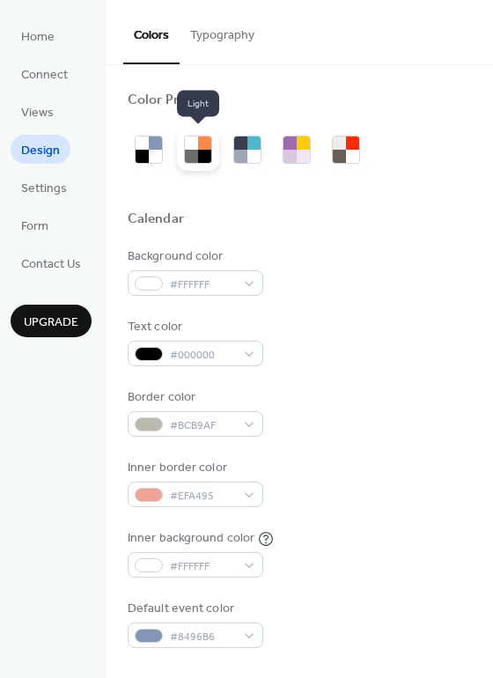
click at [202, 151] on div at bounding box center [204, 156] width 13 height 13
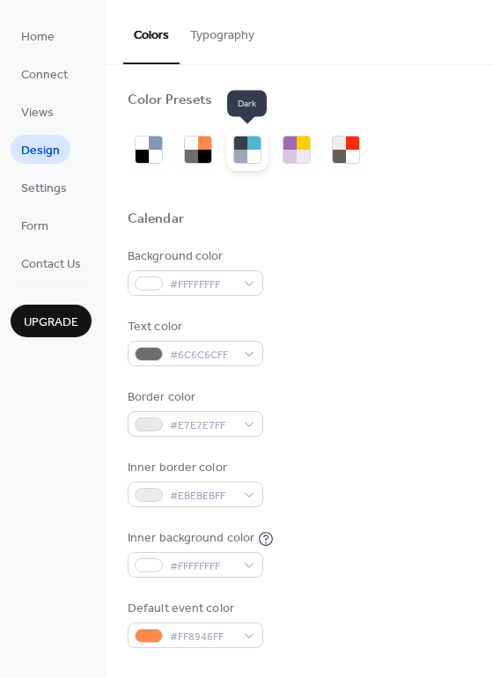
click at [257, 150] on div at bounding box center [254, 156] width 13 height 13
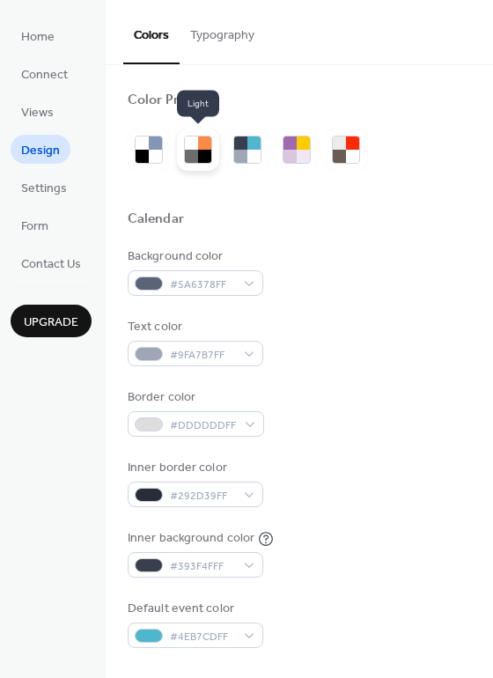
click at [192, 150] on div at bounding box center [191, 156] width 13 height 13
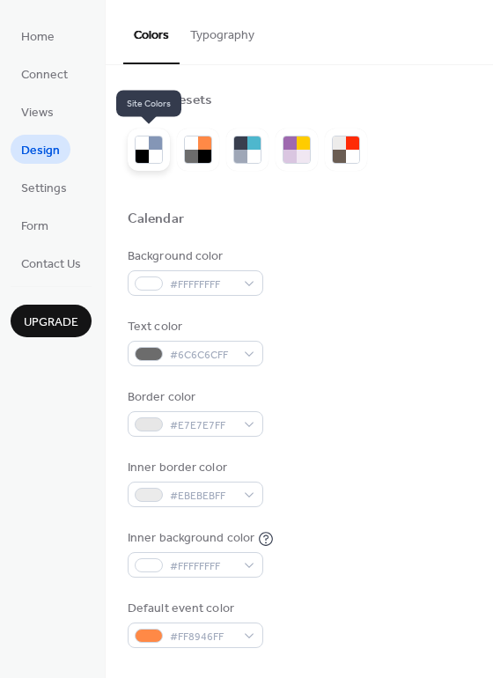
click at [144, 151] on div at bounding box center [142, 156] width 13 height 13
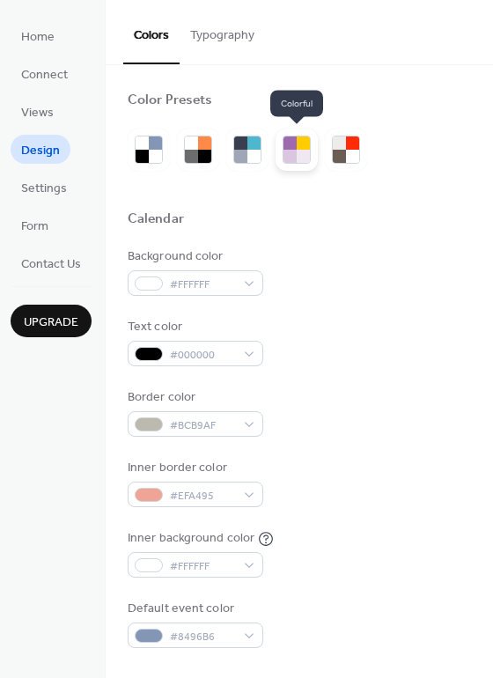
click at [290, 158] on div at bounding box center [290, 156] width 13 height 13
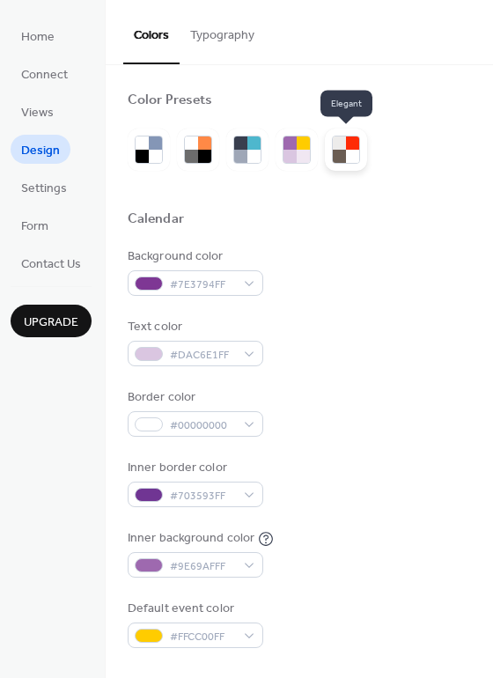
click at [353, 152] on div at bounding box center [352, 156] width 13 height 13
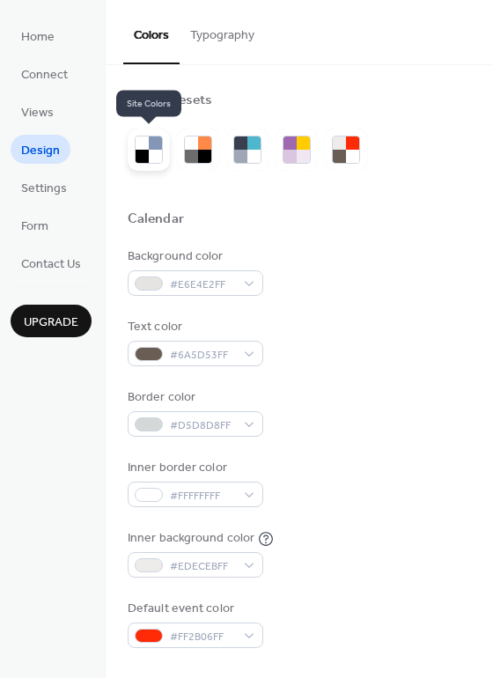
click at [164, 151] on div at bounding box center [149, 150] width 42 height 42
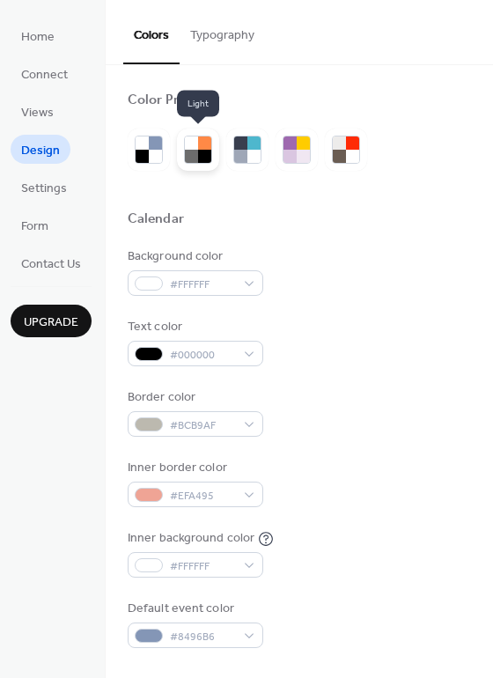
click at [192, 150] on div at bounding box center [191, 156] width 13 height 13
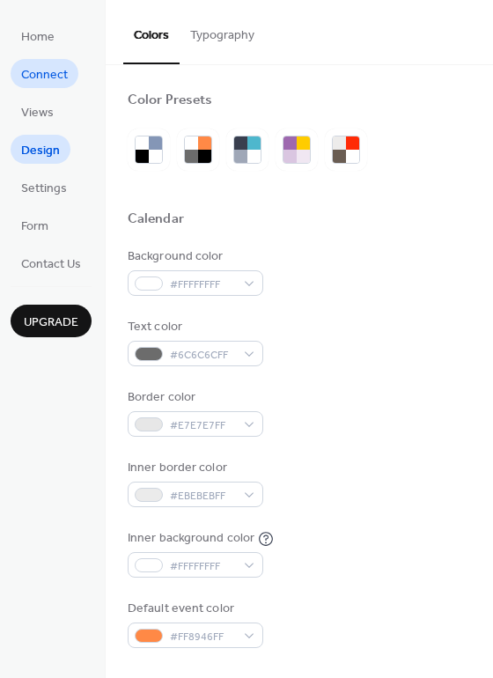
click at [33, 76] on span "Connect" at bounding box center [44, 75] width 47 height 18
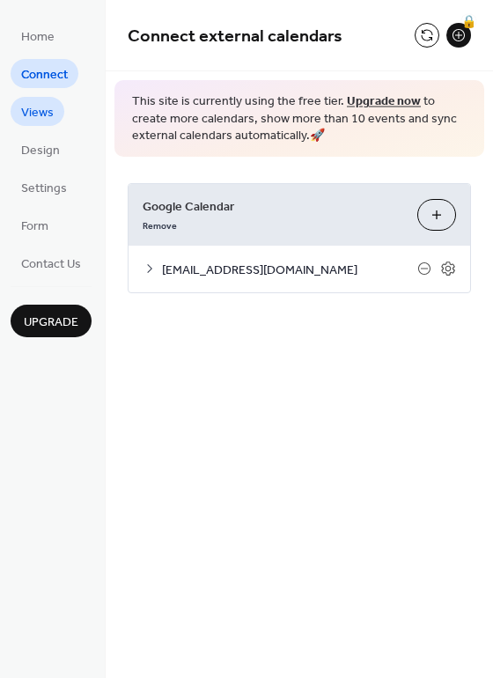
click at [40, 106] on span "Views" at bounding box center [37, 113] width 33 height 18
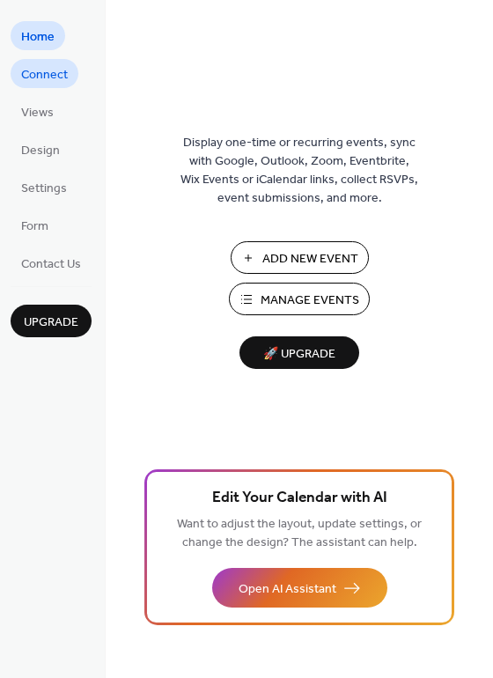
click at [53, 72] on span "Connect" at bounding box center [44, 75] width 47 height 18
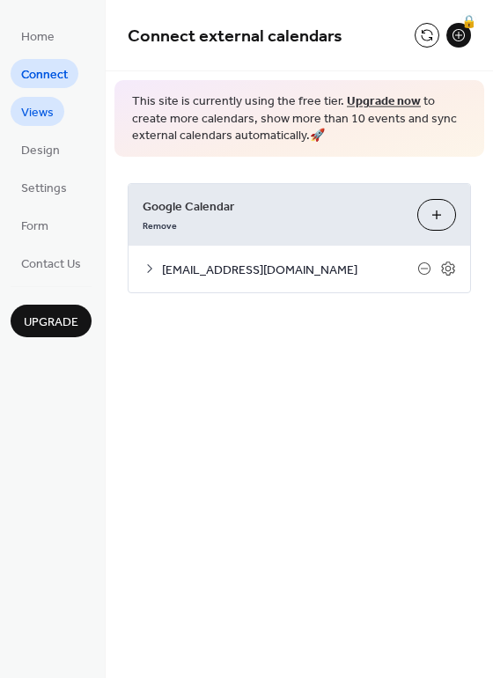
click at [27, 115] on span "Views" at bounding box center [37, 113] width 33 height 18
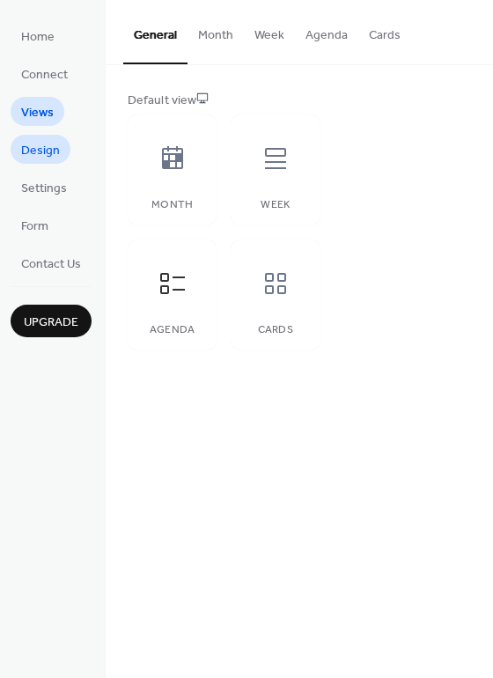
click at [45, 143] on span "Design" at bounding box center [40, 151] width 39 height 18
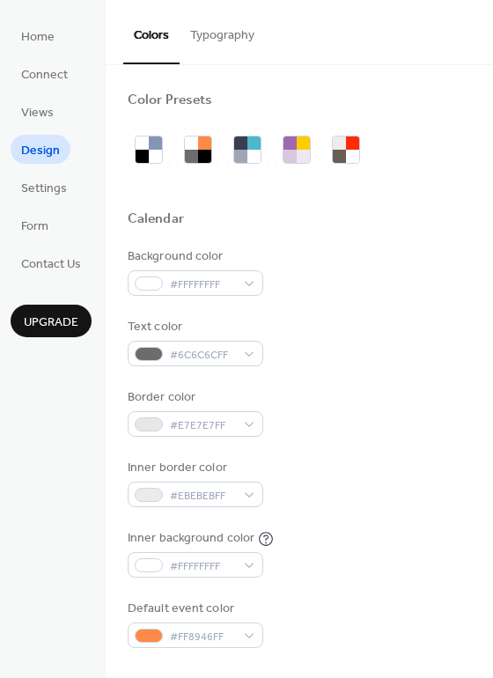
scroll to position [88, 0]
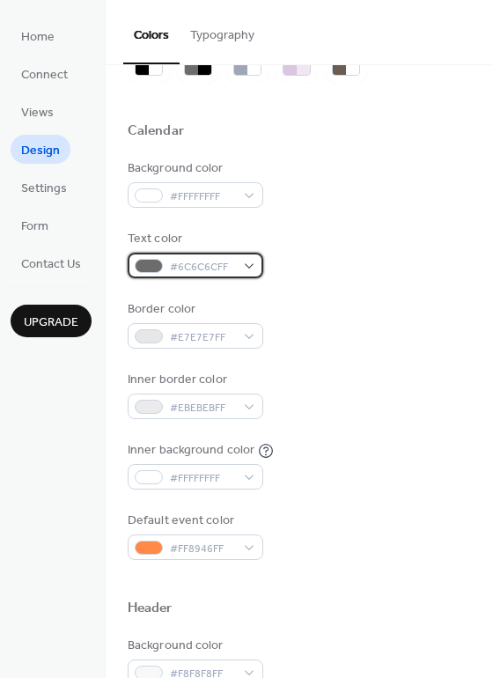
click at [253, 266] on div "#6C6C6CFF" at bounding box center [196, 266] width 136 height 26
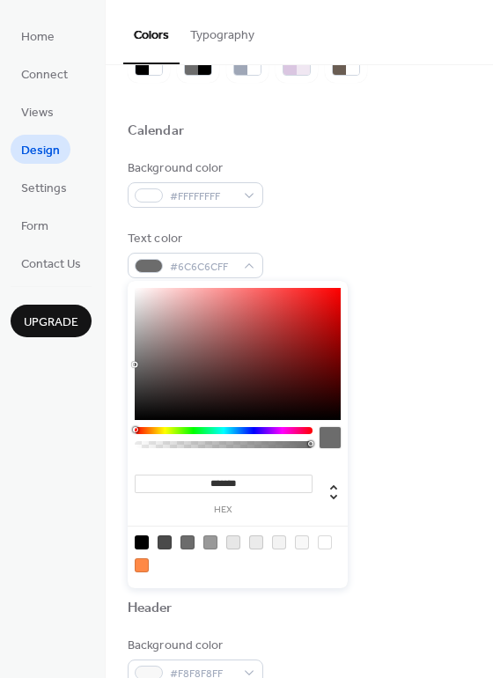
click at [336, 232] on div "Text color #6C6C6CFF" at bounding box center [300, 254] width 344 height 48
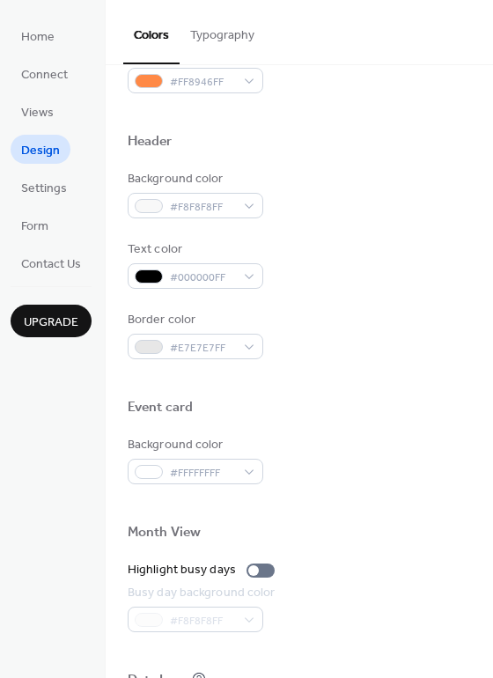
scroll to position [529, 0]
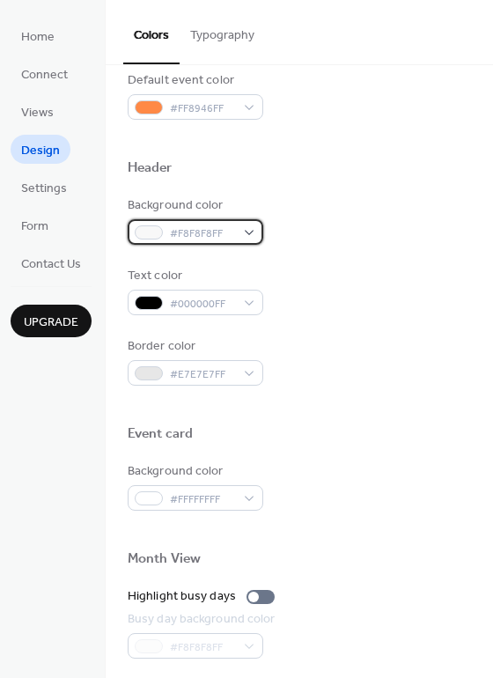
click at [255, 231] on div "#F8F8F8FF" at bounding box center [196, 232] width 136 height 26
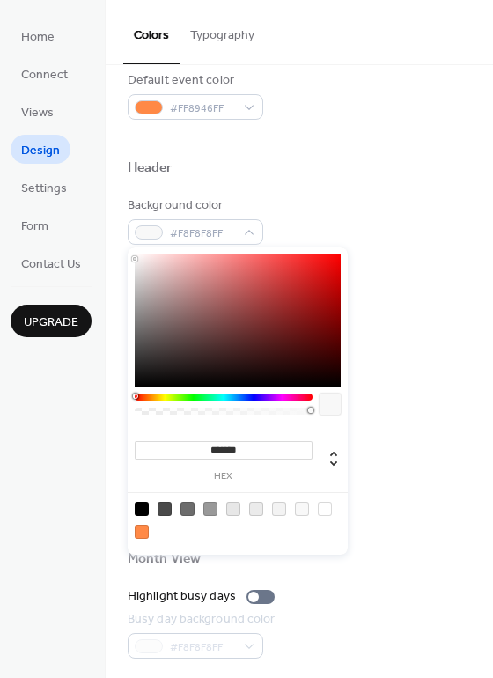
click at [142, 507] on div at bounding box center [142, 509] width 14 height 14
click at [235, 511] on div at bounding box center [233, 509] width 14 height 14
click at [207, 512] on div at bounding box center [210, 509] width 14 height 14
type input "*******"
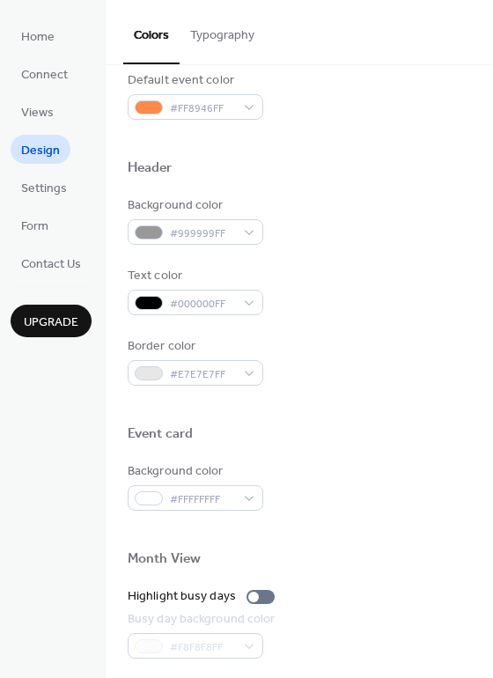
click at [426, 300] on div "Text color #000000FF" at bounding box center [300, 291] width 344 height 48
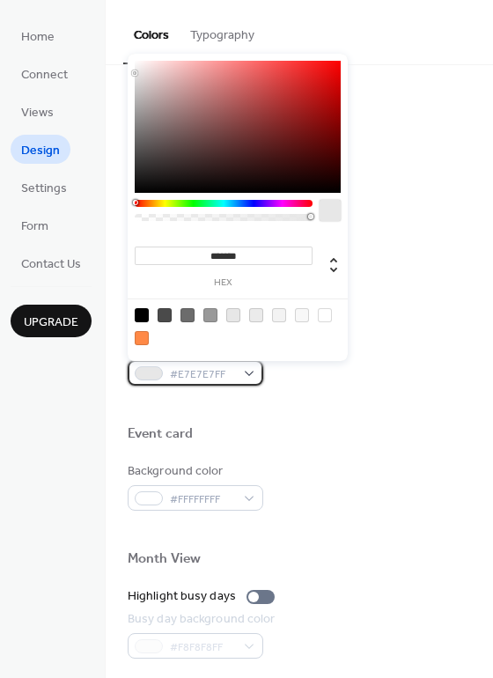
click at [249, 373] on div "#E7E7E7FF" at bounding box center [196, 373] width 136 height 26
click at [145, 315] on div at bounding box center [142, 315] width 14 height 14
type input "*******"
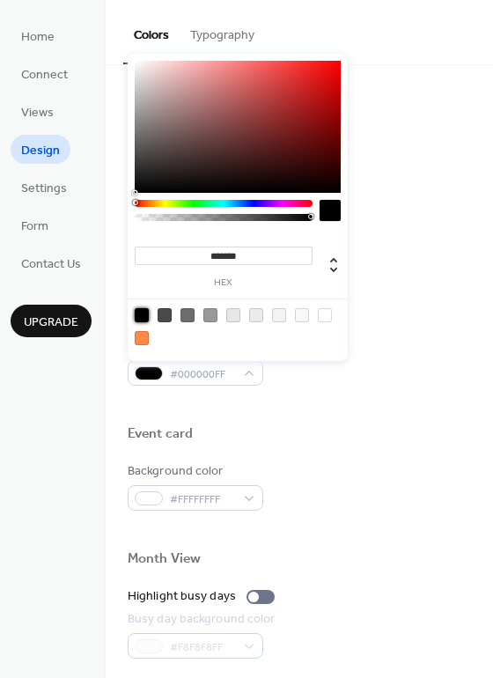
click at [416, 337] on div "Border color #000000FF" at bounding box center [300, 361] width 344 height 48
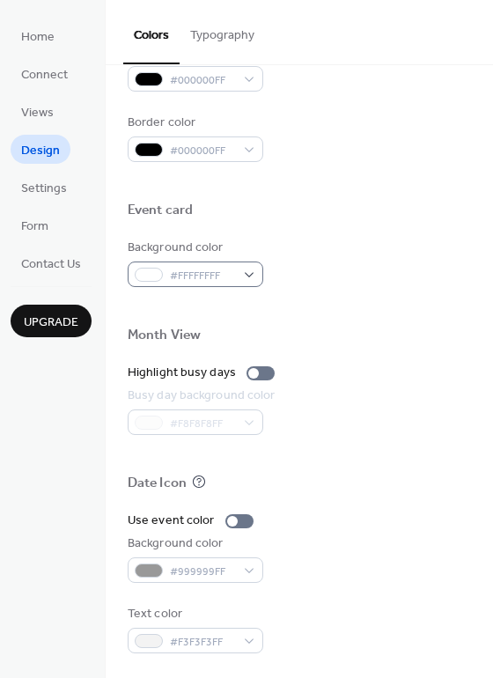
scroll to position [753, 0]
click at [233, 521] on div at bounding box center [240, 521] width 28 height 14
click at [233, 519] on div at bounding box center [232, 520] width 11 height 11
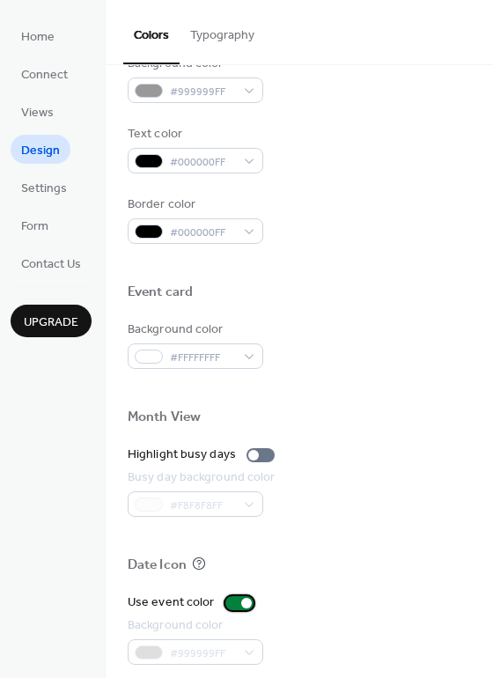
scroll to position [665, 0]
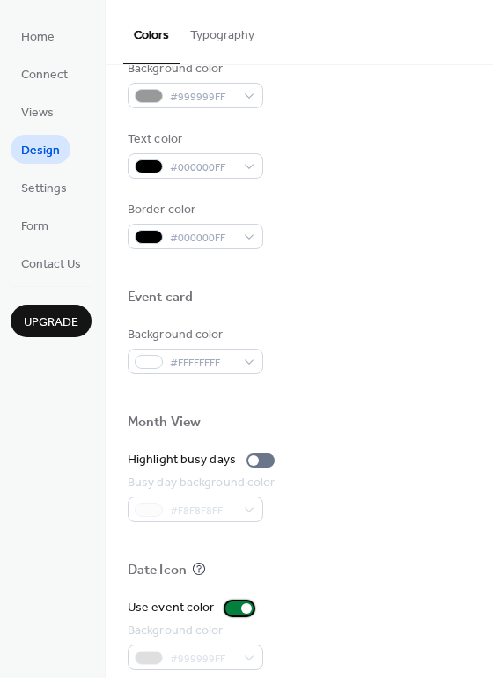
click at [237, 603] on div at bounding box center [240, 609] width 28 height 14
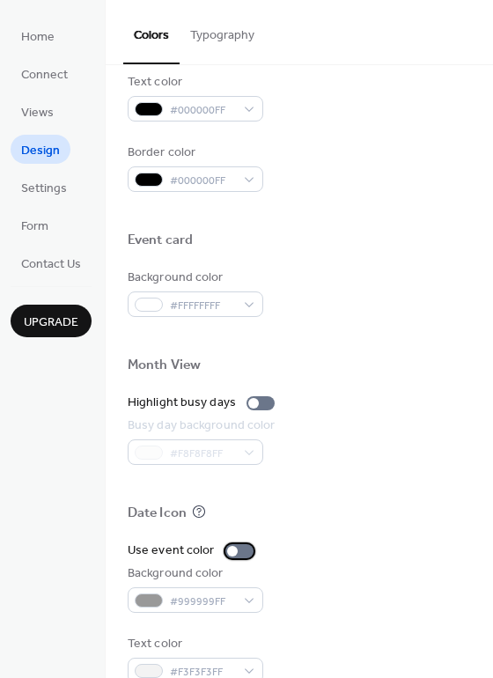
scroll to position [753, 0]
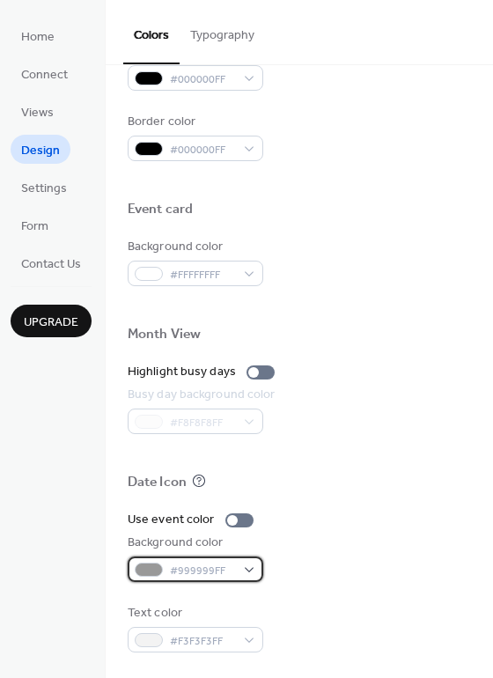
click at [248, 563] on div "#999999FF" at bounding box center [196, 570] width 136 height 26
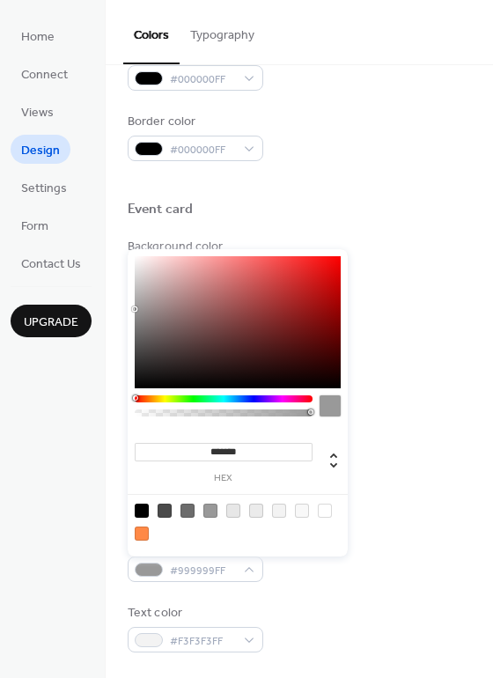
click at [397, 523] on div "Use event color" at bounding box center [300, 520] width 344 height 18
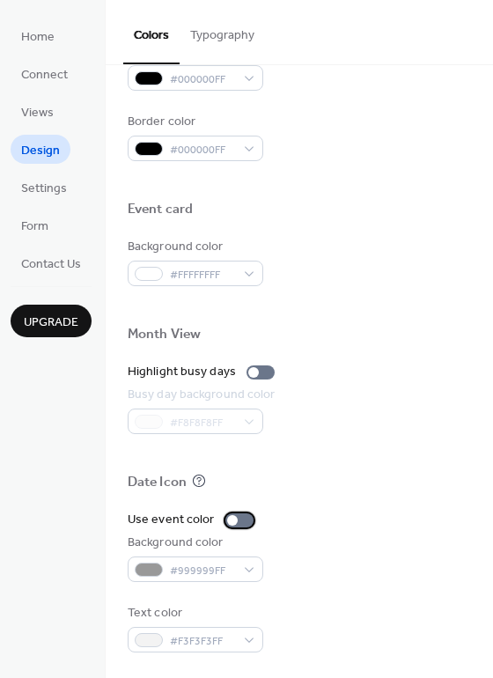
click at [233, 521] on div at bounding box center [232, 520] width 11 height 11
click at [226, 521] on div at bounding box center [240, 521] width 28 height 14
click at [227, 521] on div at bounding box center [232, 520] width 11 height 11
click at [241, 521] on div at bounding box center [246, 520] width 11 height 11
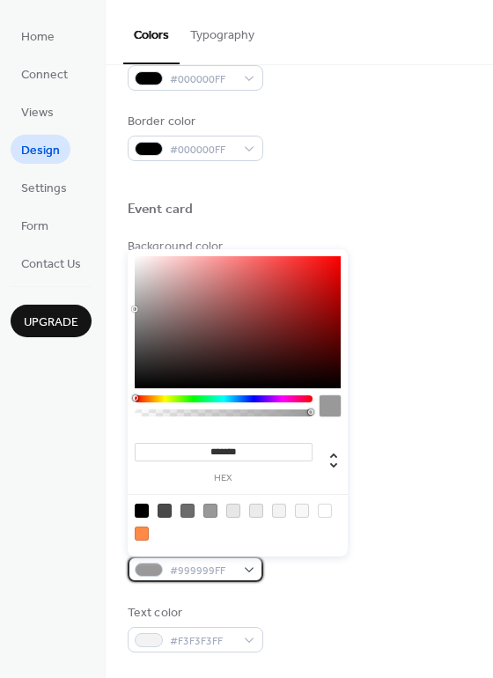
click at [249, 571] on div "#999999FF" at bounding box center [196, 570] width 136 height 26
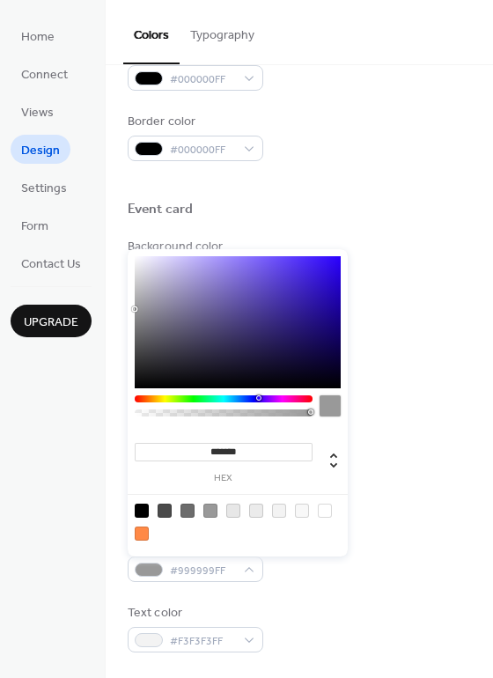
click at [258, 398] on div at bounding box center [224, 399] width 178 height 7
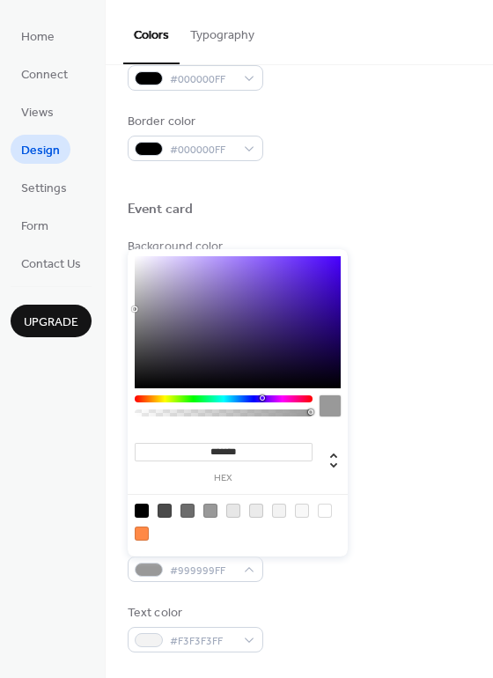
click at [262, 397] on div at bounding box center [264, 398] width 5 height 5
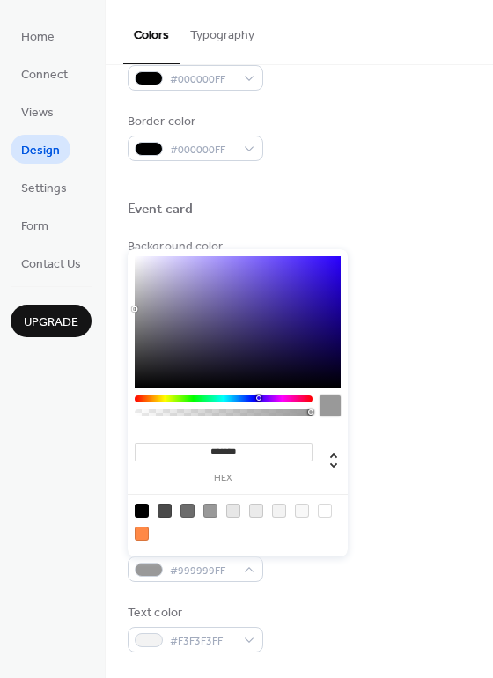
click at [258, 397] on div at bounding box center [224, 399] width 178 height 7
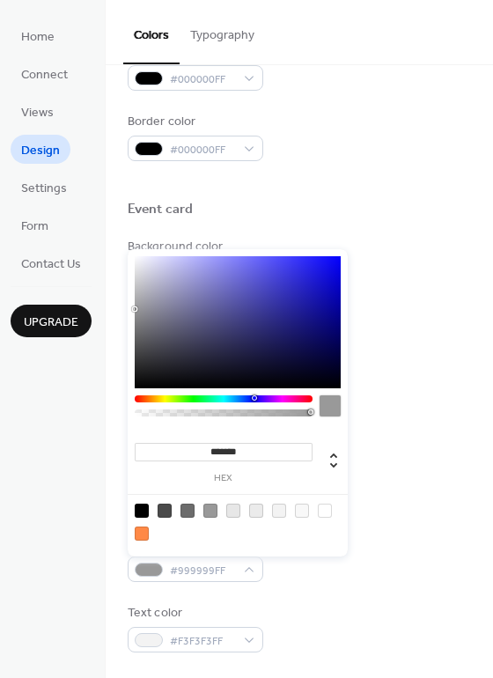
click at [254, 398] on div at bounding box center [224, 399] width 178 height 7
click at [254, 399] on div at bounding box center [254, 398] width 5 height 5
click at [255, 401] on div at bounding box center [256, 398] width 5 height 5
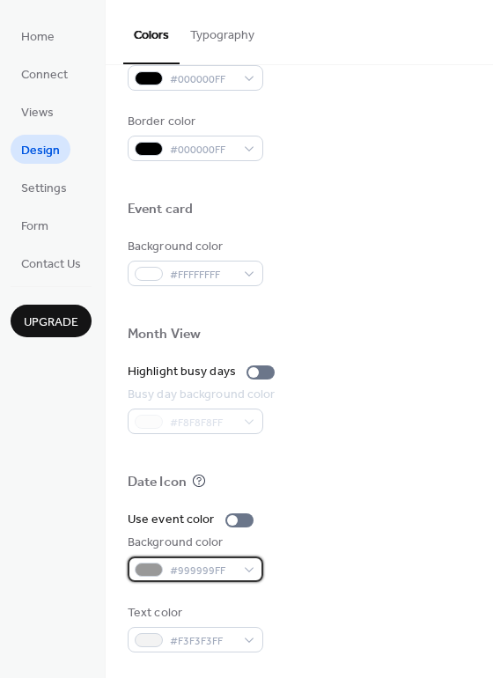
click at [233, 570] on span "#999999FF" at bounding box center [202, 571] width 65 height 18
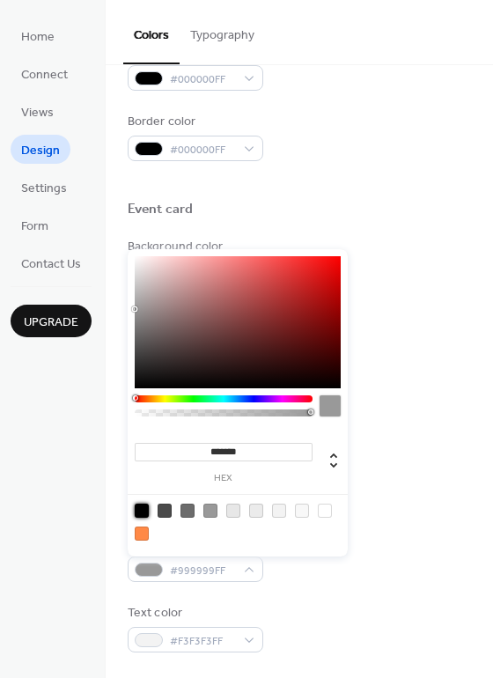
click at [142, 510] on div at bounding box center [142, 511] width 14 height 14
click at [243, 455] on input "*******" at bounding box center [224, 452] width 178 height 18
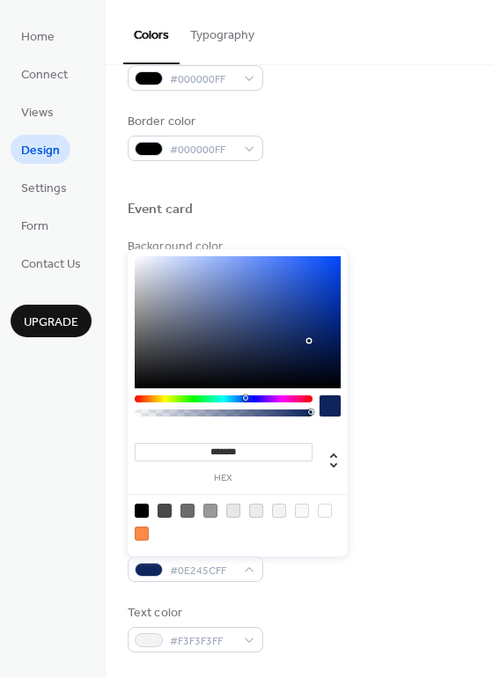
click at [309, 341] on div at bounding box center [238, 322] width 206 height 132
click at [306, 354] on div at bounding box center [238, 322] width 206 height 132
click at [293, 358] on div at bounding box center [238, 322] width 206 height 132
click at [260, 361] on div at bounding box center [238, 322] width 206 height 132
click at [235, 341] on div at bounding box center [238, 322] width 206 height 132
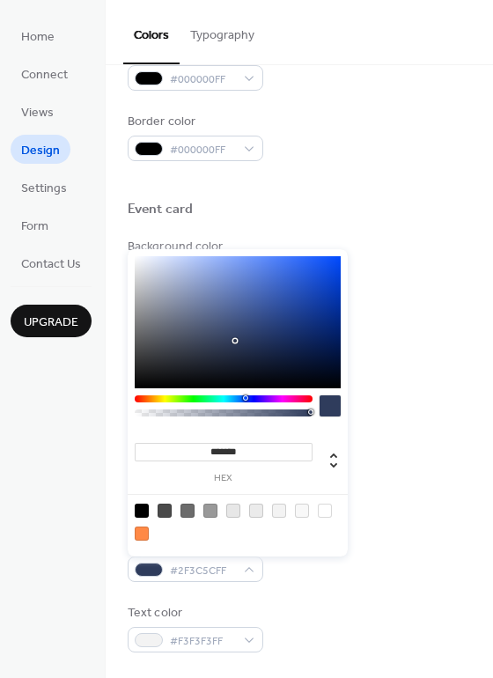
click at [287, 365] on div at bounding box center [238, 322] width 206 height 132
click at [310, 378] on div at bounding box center [238, 322] width 206 height 132
click at [334, 345] on div at bounding box center [238, 322] width 206 height 132
click at [307, 358] on div at bounding box center [238, 322] width 206 height 132
click at [248, 397] on div at bounding box center [245, 398] width 5 height 5
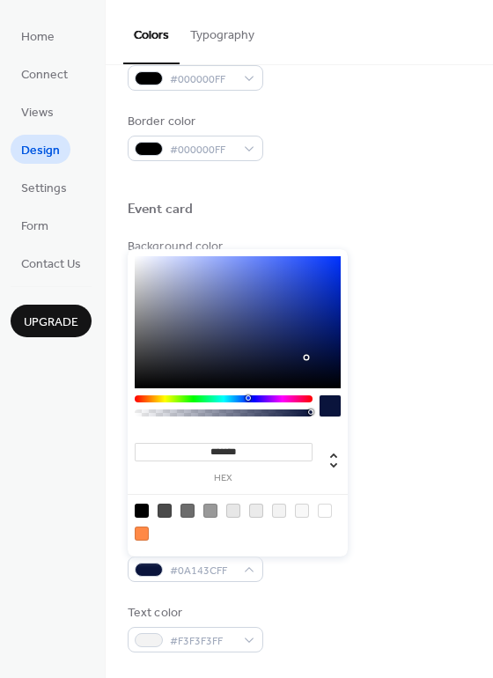
click at [319, 351] on div at bounding box center [238, 322] width 206 height 132
click at [318, 341] on div at bounding box center [238, 322] width 206 height 132
click at [306, 337] on div at bounding box center [238, 322] width 206 height 132
click at [325, 322] on div at bounding box center [238, 322] width 206 height 132
click at [329, 341] on div at bounding box center [238, 322] width 206 height 132
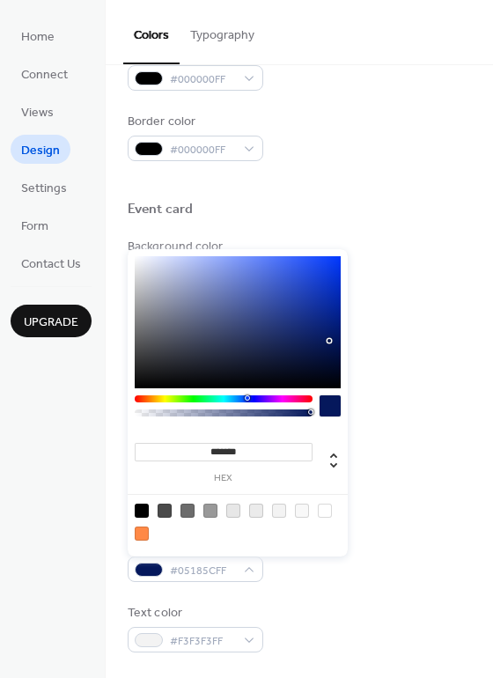
click at [311, 366] on div at bounding box center [238, 322] width 206 height 132
click at [302, 349] on div at bounding box center [238, 322] width 206 height 132
click at [288, 351] on div at bounding box center [238, 322] width 206 height 132
click at [270, 354] on div at bounding box center [238, 322] width 206 height 132
click at [270, 359] on div at bounding box center [238, 322] width 206 height 132
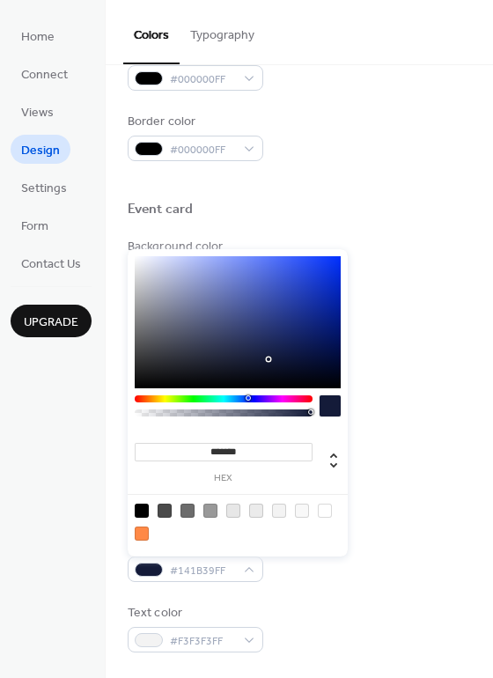
click at [291, 356] on div at bounding box center [238, 322] width 206 height 132
click at [285, 341] on div at bounding box center [238, 322] width 206 height 132
click at [317, 351] on div at bounding box center [238, 322] width 206 height 132
click at [332, 344] on div at bounding box center [238, 322] width 206 height 132
click at [336, 337] on div at bounding box center [238, 322] width 206 height 132
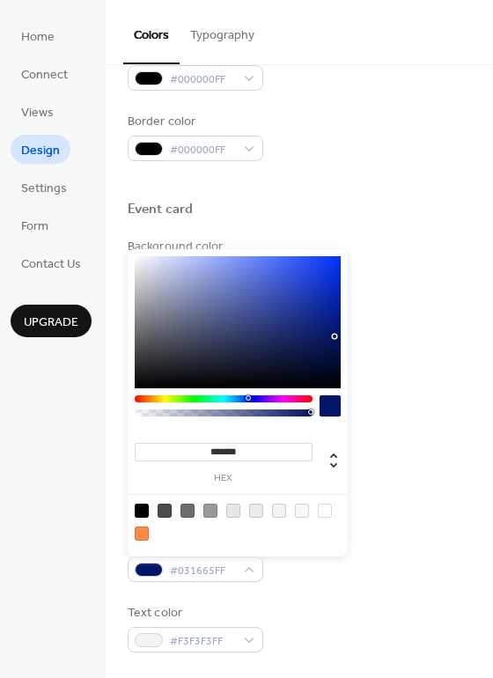
click at [248, 398] on div at bounding box center [248, 398] width 5 height 5
click at [252, 398] on div at bounding box center [250, 398] width 5 height 5
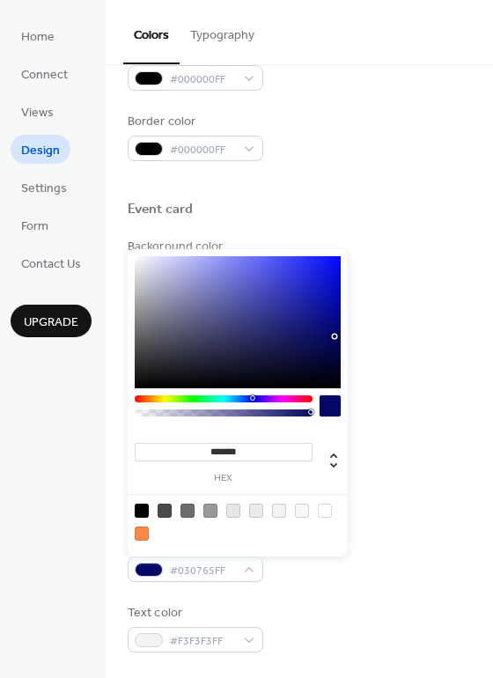
click at [328, 324] on div at bounding box center [238, 322] width 206 height 132
click at [320, 337] on div at bounding box center [238, 322] width 206 height 132
click at [311, 352] on div at bounding box center [238, 322] width 206 height 132
click at [252, 399] on div at bounding box center [252, 398] width 5 height 5
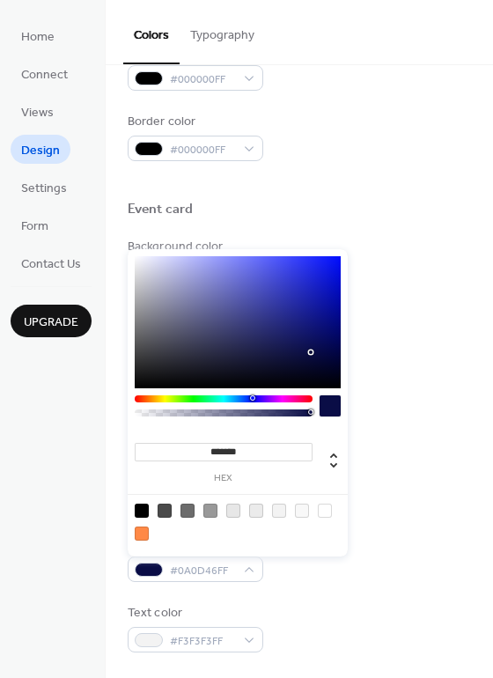
click at [252, 397] on div at bounding box center [252, 398] width 5 height 5
click at [253, 397] on div at bounding box center [253, 398] width 5 height 5
click at [255, 398] on div at bounding box center [253, 398] width 5 height 5
click at [299, 344] on div at bounding box center [238, 322] width 206 height 132
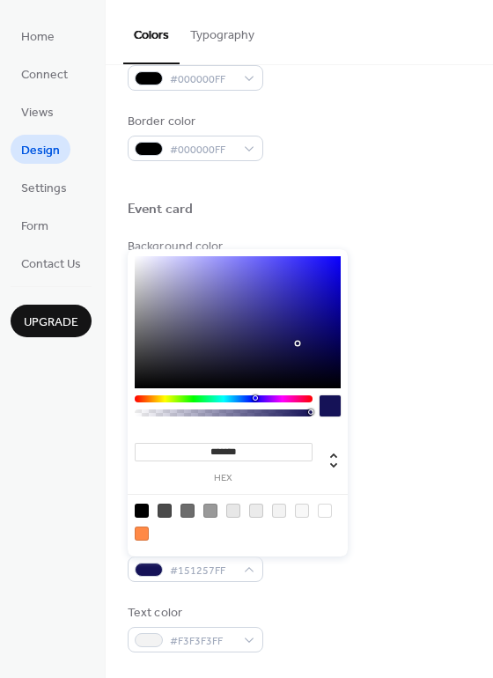
click at [314, 336] on div at bounding box center [238, 322] width 206 height 132
click at [252, 398] on div at bounding box center [252, 398] width 5 height 5
click at [294, 342] on div at bounding box center [238, 322] width 206 height 132
click at [308, 344] on div at bounding box center [238, 322] width 206 height 132
click at [311, 349] on div at bounding box center [238, 322] width 206 height 132
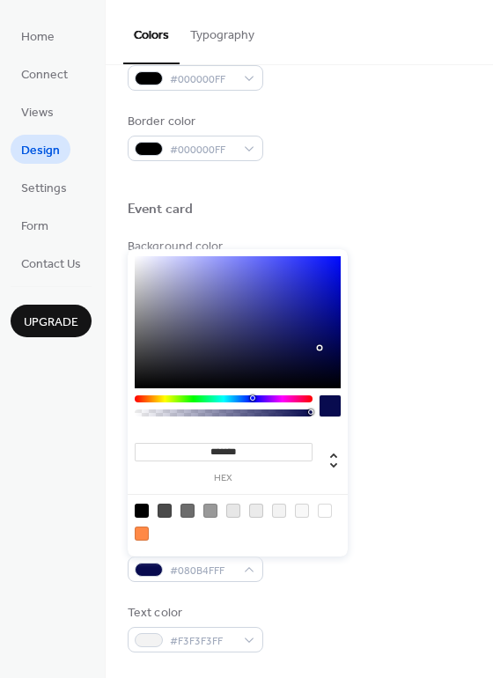
click at [321, 348] on div at bounding box center [238, 322] width 206 height 132
click at [334, 341] on div at bounding box center [238, 322] width 206 height 132
click at [316, 334] on div at bounding box center [238, 322] width 206 height 132
click at [318, 342] on div at bounding box center [238, 322] width 206 height 132
click at [314, 353] on div at bounding box center [238, 322] width 206 height 132
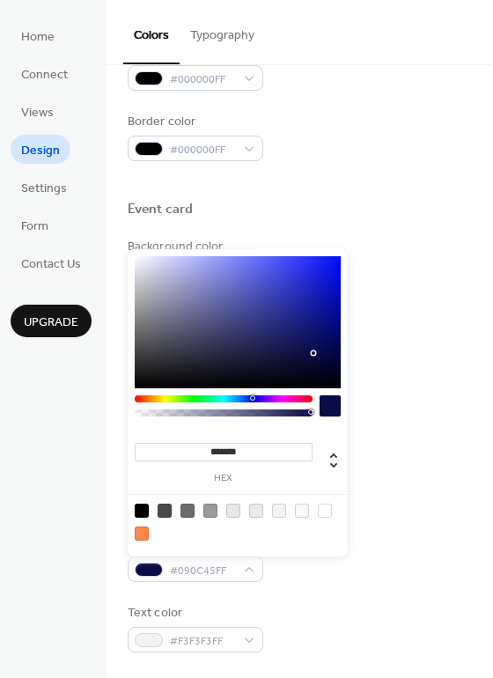
click at [329, 357] on div at bounding box center [238, 322] width 206 height 132
click at [329, 346] on div at bounding box center [238, 322] width 206 height 132
click at [326, 337] on div at bounding box center [238, 322] width 206 height 132
click at [253, 402] on div at bounding box center [224, 399] width 178 height 7
click at [325, 307] on div at bounding box center [238, 322] width 206 height 132
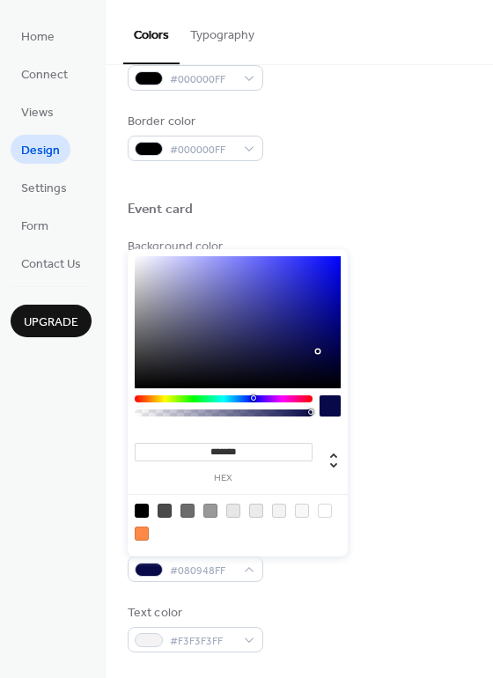
click at [317, 351] on div at bounding box center [238, 322] width 206 height 132
click at [325, 348] on div at bounding box center [238, 322] width 206 height 132
click at [292, 355] on div at bounding box center [238, 322] width 206 height 132
click at [299, 360] on div at bounding box center [238, 322] width 206 height 132
click at [303, 367] on div at bounding box center [238, 322] width 206 height 132
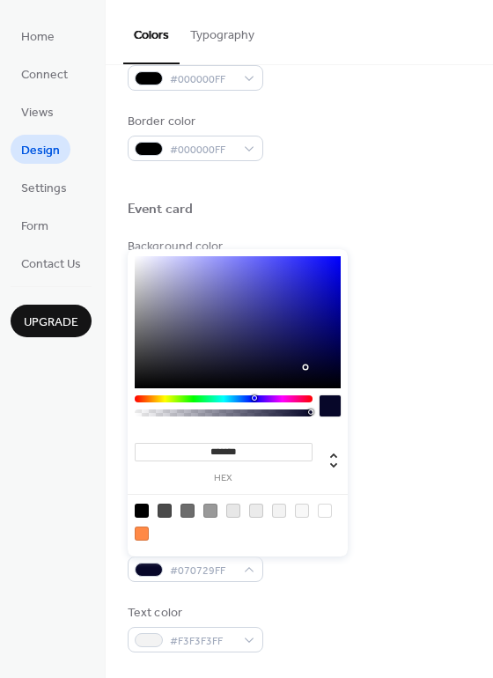
click at [307, 367] on div at bounding box center [238, 322] width 206 height 132
click at [313, 366] on div at bounding box center [238, 322] width 206 height 132
click at [252, 399] on div at bounding box center [254, 398] width 5 height 5
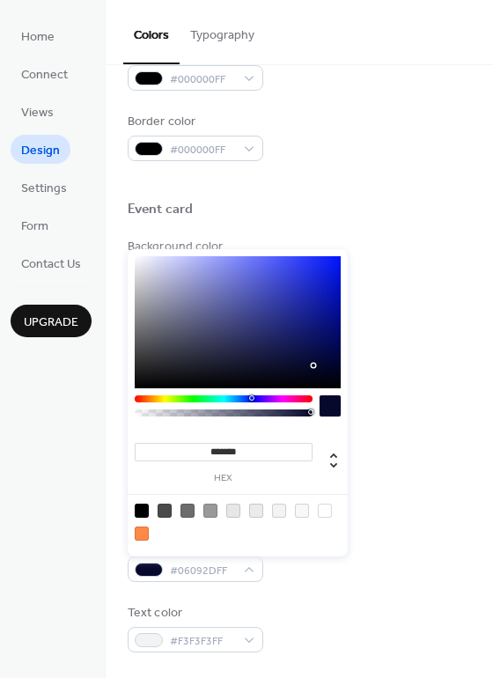
click at [251, 402] on div at bounding box center [224, 399] width 178 height 7
click at [328, 359] on div at bounding box center [238, 322] width 206 height 132
click at [306, 363] on div at bounding box center [238, 322] width 206 height 132
click at [282, 362] on div at bounding box center [238, 322] width 206 height 132
click at [283, 368] on div at bounding box center [238, 322] width 206 height 132
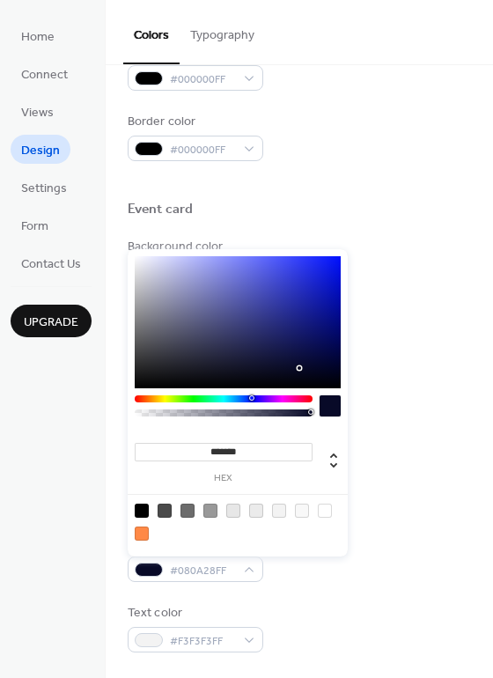
click at [300, 368] on div at bounding box center [238, 322] width 206 height 132
click at [315, 359] on div at bounding box center [238, 322] width 206 height 132
type input "*******"
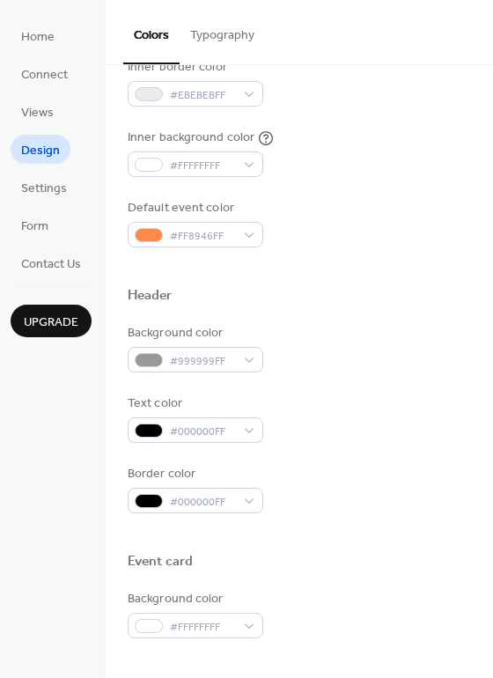
scroll to position [0, 0]
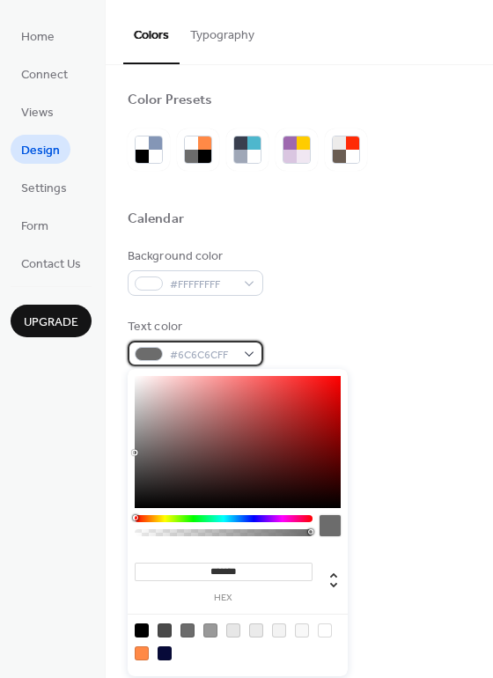
click at [241, 356] on div "#6C6C6CFF" at bounding box center [196, 354] width 136 height 26
click at [166, 655] on div at bounding box center [165, 654] width 14 height 14
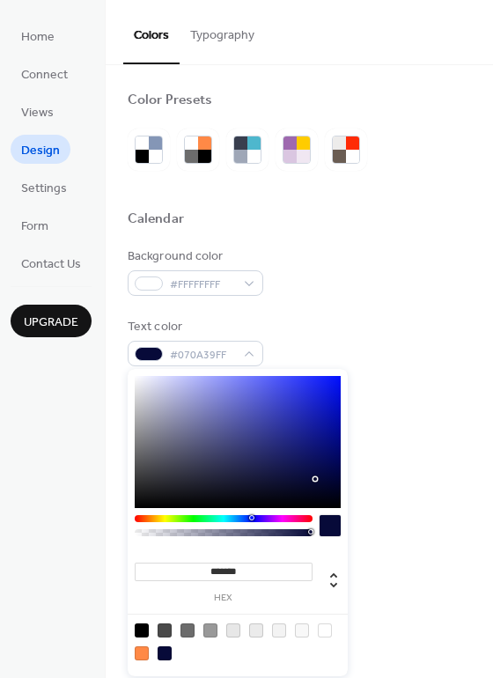
click at [322, 633] on div at bounding box center [325, 631] width 14 height 14
type input "*******"
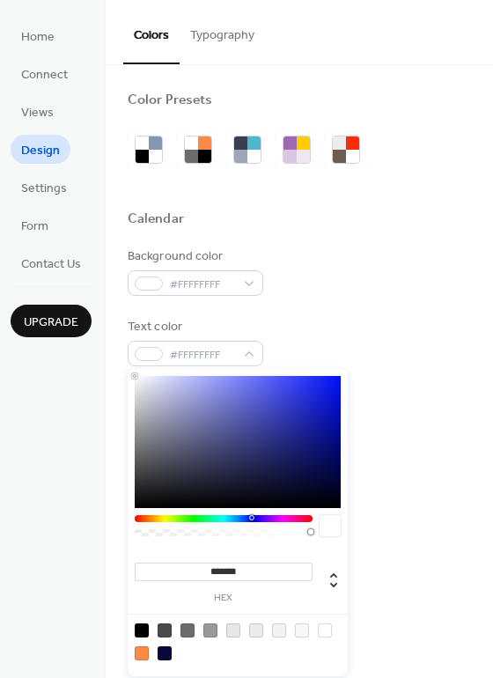
click at [407, 306] on div "Background color #FFFFFFFF Text color #FFFFFFFF Border color #E7E7E7FF Inner bo…" at bounding box center [300, 448] width 344 height 401
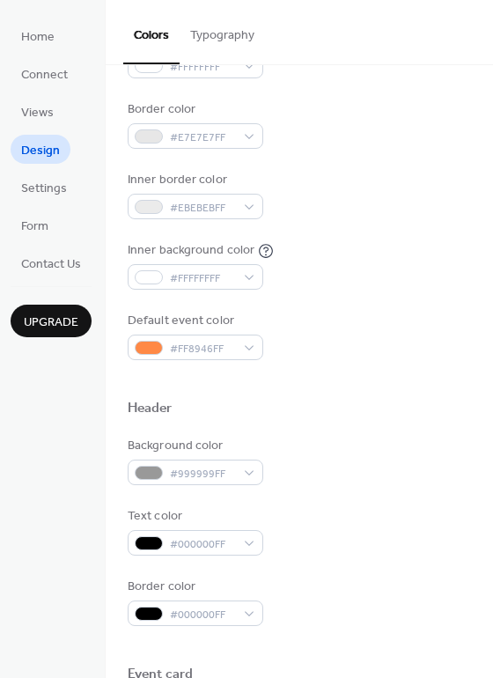
scroll to position [352, 0]
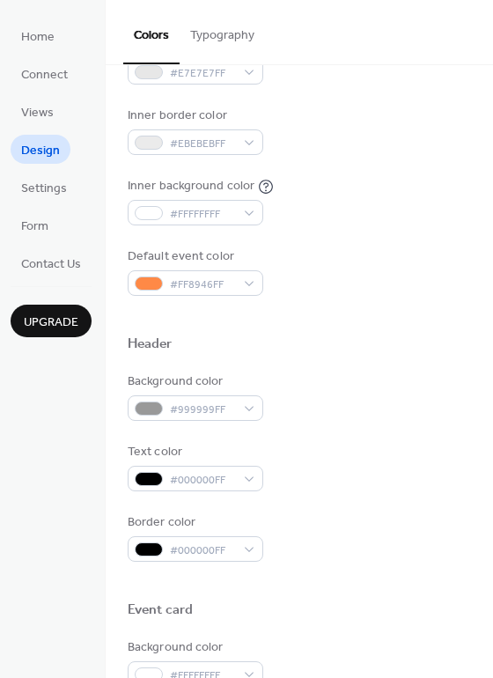
click at [263, 411] on div "Background color #999999FF" at bounding box center [300, 397] width 344 height 48
click at [251, 413] on div "#999999FF" at bounding box center [196, 409] width 136 height 26
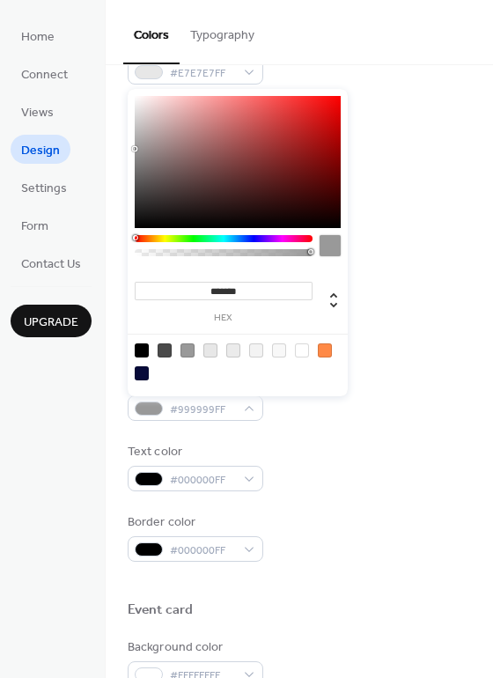
click at [140, 376] on div at bounding box center [142, 373] width 14 height 14
type input "*******"
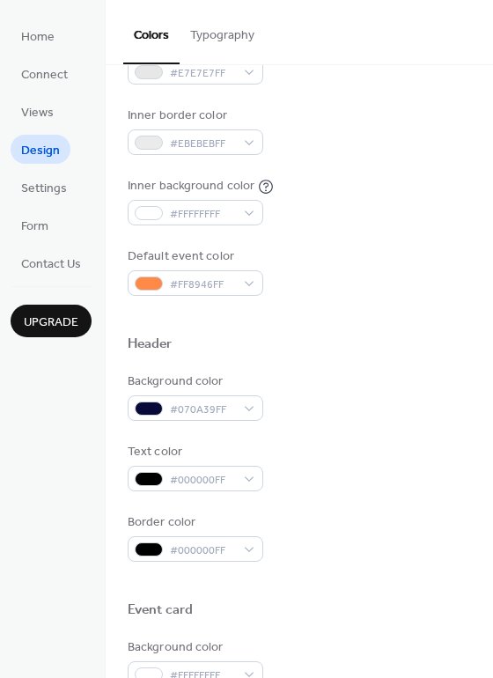
click at [343, 446] on div "Text color #000000FF" at bounding box center [300, 467] width 344 height 48
click at [240, 479] on div "#000000FF" at bounding box center [196, 479] width 136 height 26
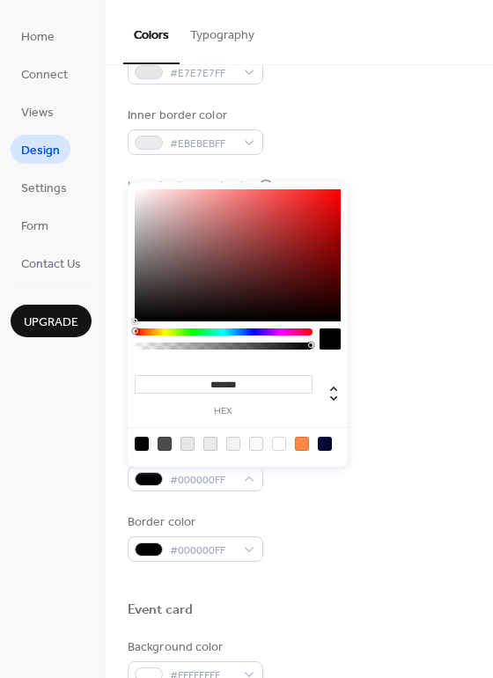
click at [287, 439] on div at bounding box center [238, 443] width 224 height 33
click at [285, 442] on div at bounding box center [279, 444] width 14 height 14
type input "*******"
click at [277, 443] on div at bounding box center [279, 444] width 14 height 14
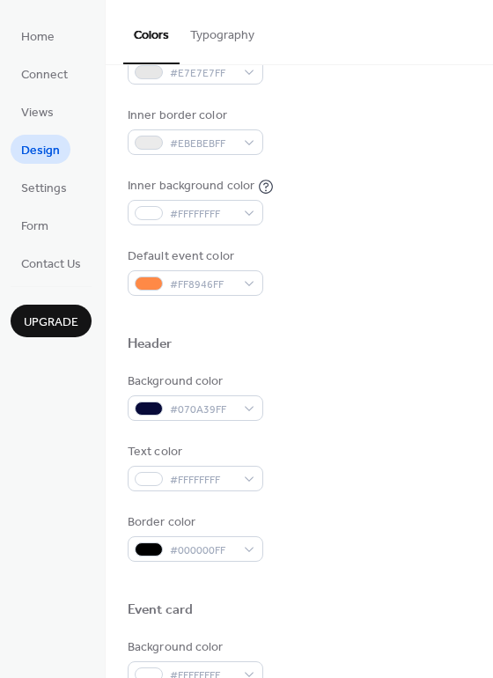
click at [332, 536] on div "Border color #000000FF" at bounding box center [300, 538] width 344 height 48
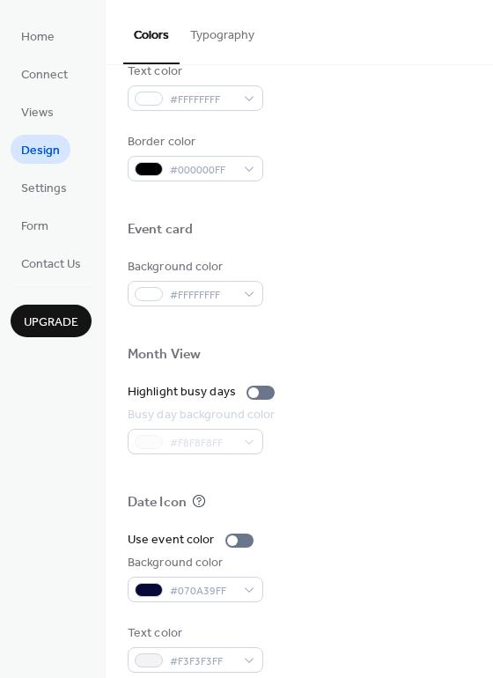
scroll to position [753, 0]
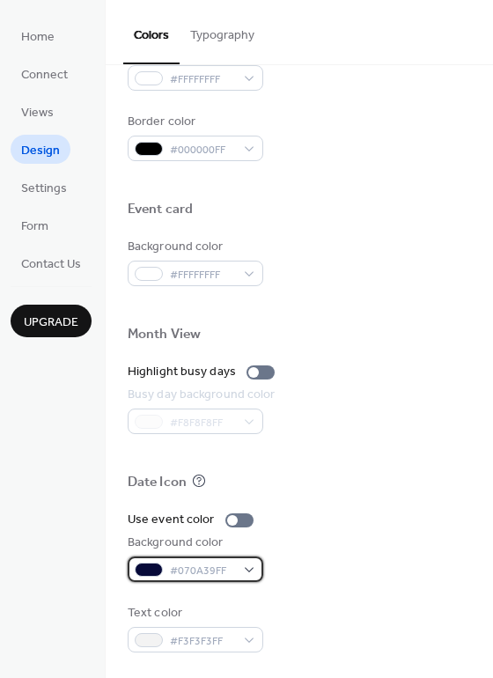
click at [253, 569] on div "#070A39FF" at bounding box center [196, 570] width 136 height 26
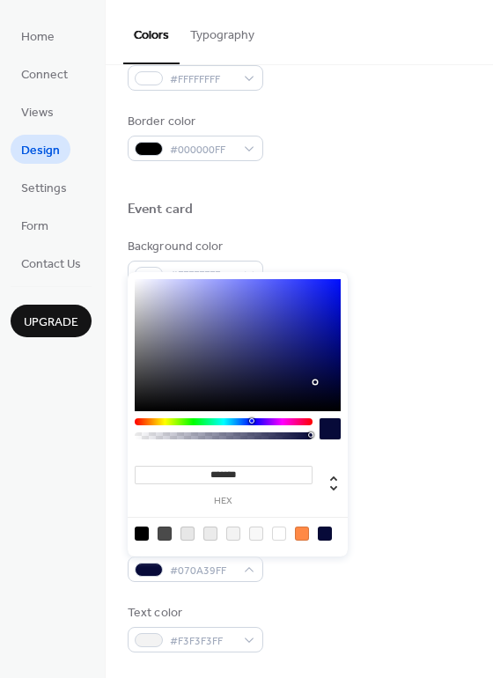
click at [190, 540] on div at bounding box center [238, 533] width 224 height 33
click at [193, 536] on div at bounding box center [188, 534] width 14 height 14
click at [176, 534] on div at bounding box center [238, 533] width 224 height 33
click at [170, 534] on div at bounding box center [165, 534] width 14 height 14
click at [212, 530] on div at bounding box center [210, 534] width 14 height 14
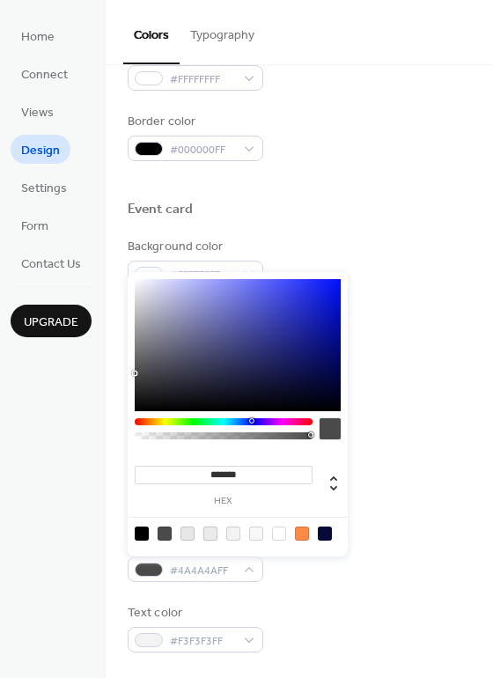
type input "*******"
click at [420, 269] on div "Background color #FFFFFFFF" at bounding box center [300, 262] width 344 height 48
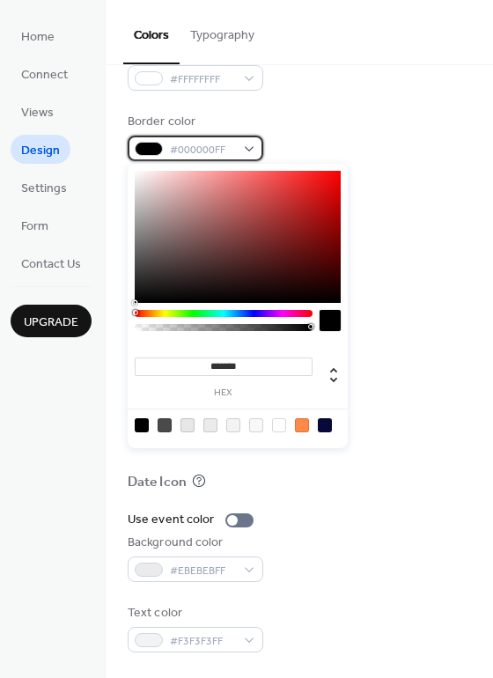
click at [220, 152] on span "#000000FF" at bounding box center [202, 150] width 65 height 18
click at [181, 429] on div at bounding box center [188, 425] width 14 height 14
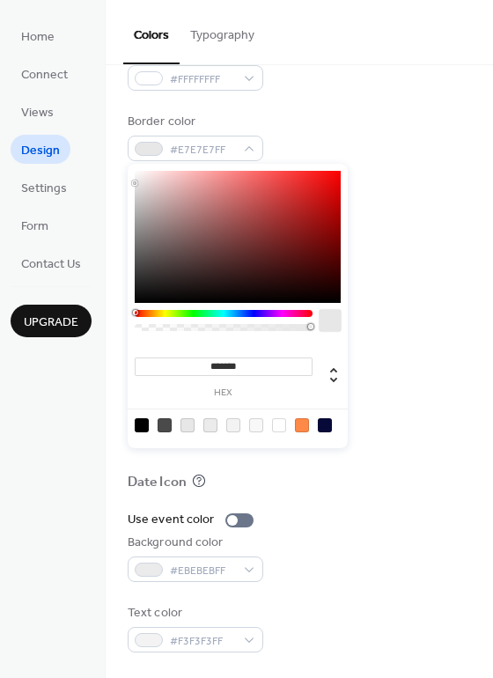
click at [174, 430] on div at bounding box center [238, 425] width 224 height 33
click at [166, 431] on div at bounding box center [165, 425] width 14 height 14
type input "*******"
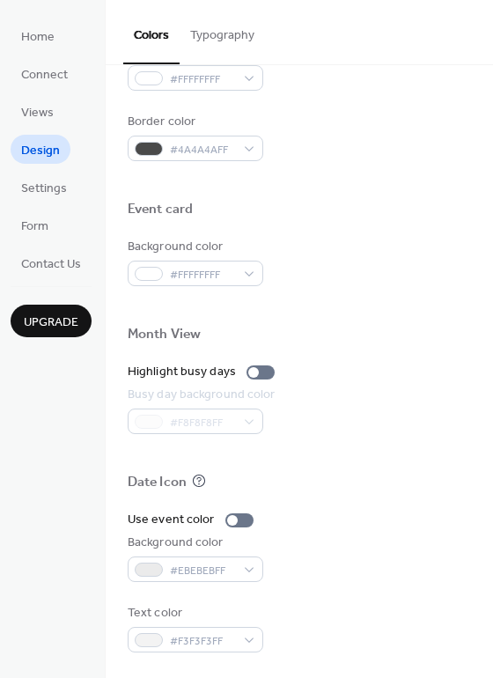
click at [398, 140] on div "Border color #4A4A4AFF" at bounding box center [300, 137] width 344 height 48
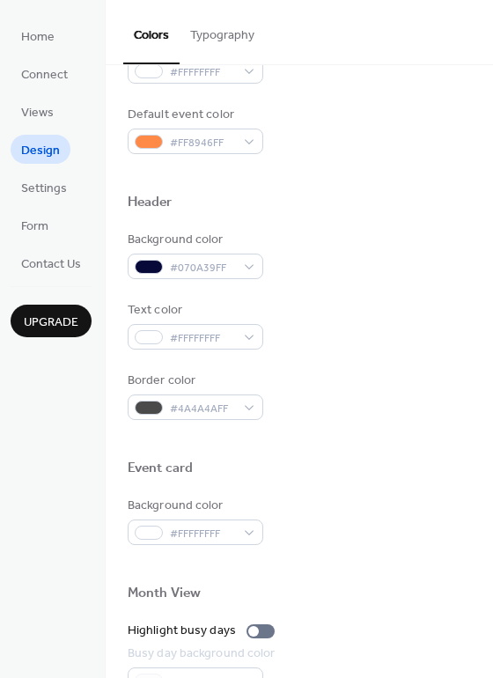
scroll to position [489, 0]
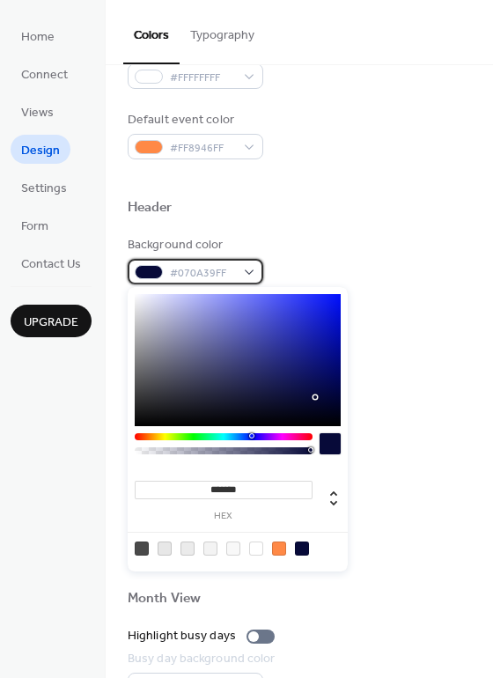
click at [205, 265] on span "#070A39FF" at bounding box center [202, 273] width 65 height 18
click at [142, 551] on div at bounding box center [142, 549] width 14 height 14
type input "*******"
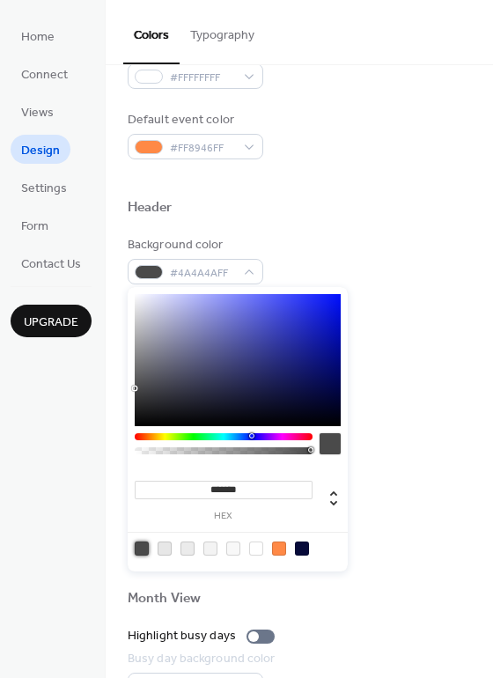
click at [425, 430] on div at bounding box center [300, 445] width 344 height 40
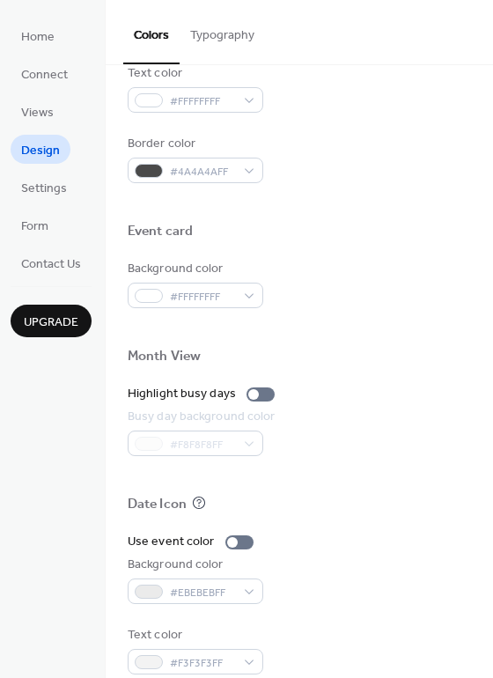
scroll to position [753, 0]
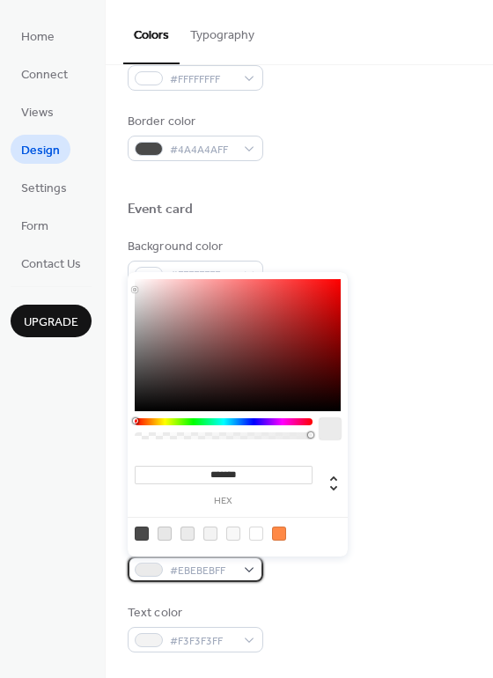
click at [255, 568] on div "#EBEBEBFF" at bounding box center [196, 570] width 136 height 26
click at [251, 420] on div at bounding box center [224, 421] width 178 height 7
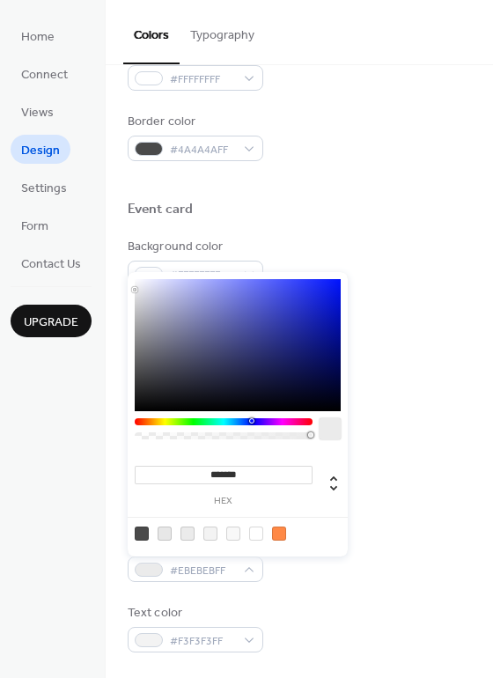
click at [255, 425] on div at bounding box center [224, 421] width 178 height 7
type input "*******"
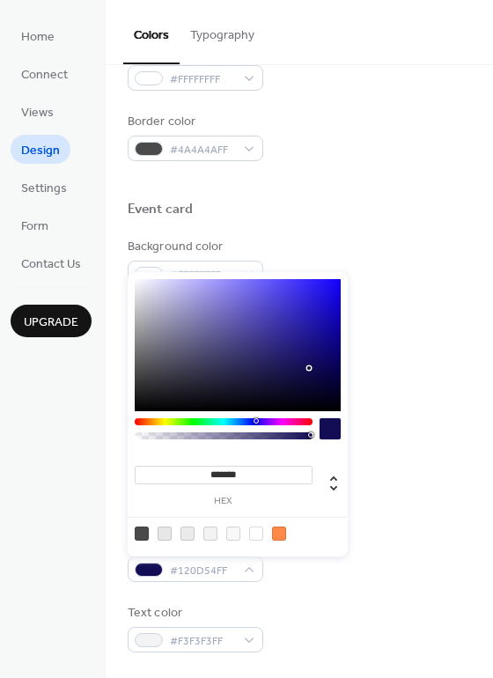
click at [309, 368] on div at bounding box center [238, 345] width 206 height 132
click at [389, 303] on div at bounding box center [300, 306] width 344 height 40
click at [242, 569] on div "#120D54FF" at bounding box center [196, 570] width 136 height 26
click at [300, 536] on div at bounding box center [302, 534] width 14 height 14
click at [333, 427] on div at bounding box center [330, 428] width 21 height 21
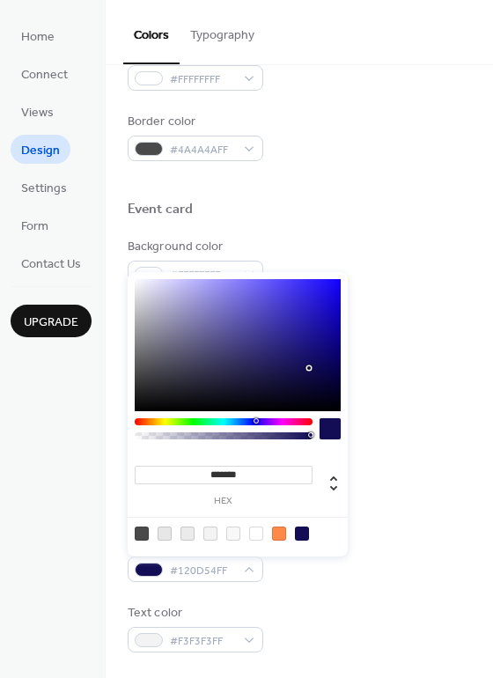
type input "**"
click at [300, 435] on div at bounding box center [223, 436] width 173 height 7
type input "*"
drag, startPoint x: 302, startPoint y: 436, endPoint x: 313, endPoint y: 436, distance: 10.6
click at [313, 436] on div at bounding box center [310, 435] width 5 height 5
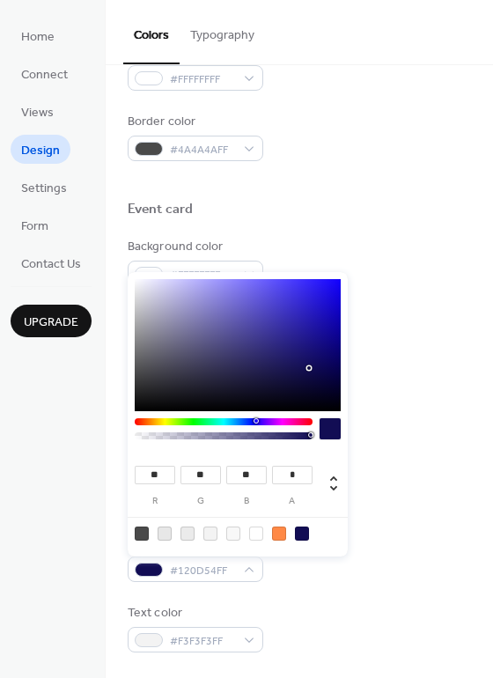
click at [298, 386] on div at bounding box center [238, 345] width 206 height 132
type input "**"
click at [304, 386] on div at bounding box center [238, 345] width 206 height 132
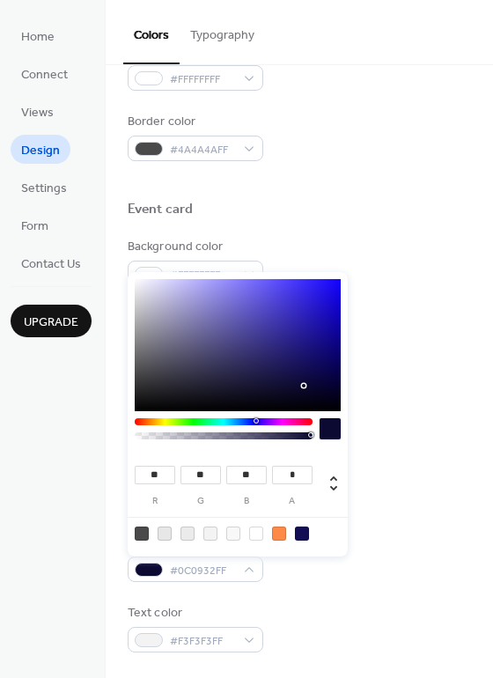
type input "**"
type input "*"
click at [326, 382] on div at bounding box center [238, 345] width 206 height 132
type input "*"
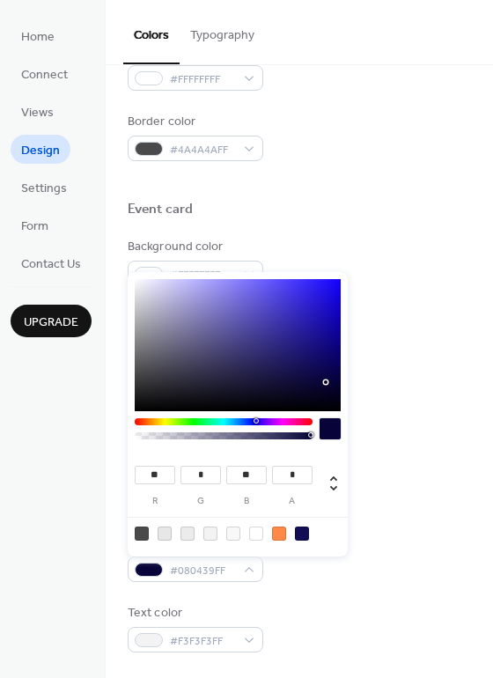
type input "**"
click at [320, 369] on div at bounding box center [238, 345] width 206 height 132
type input "**"
type input "*"
type input "**"
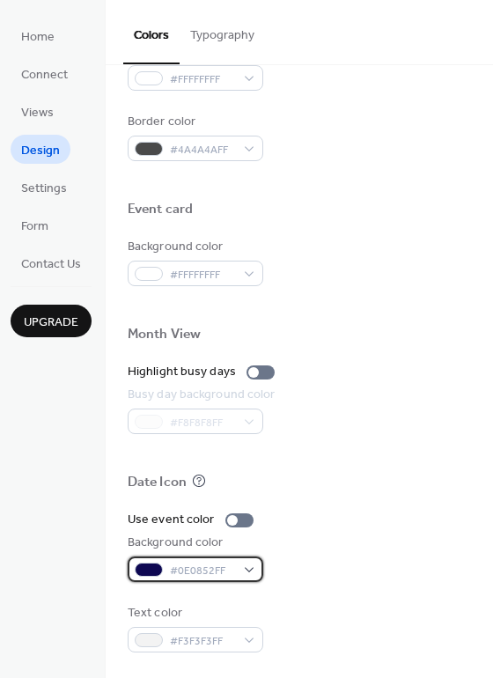
click at [247, 566] on div "#0E0852FF" at bounding box center [196, 570] width 136 height 26
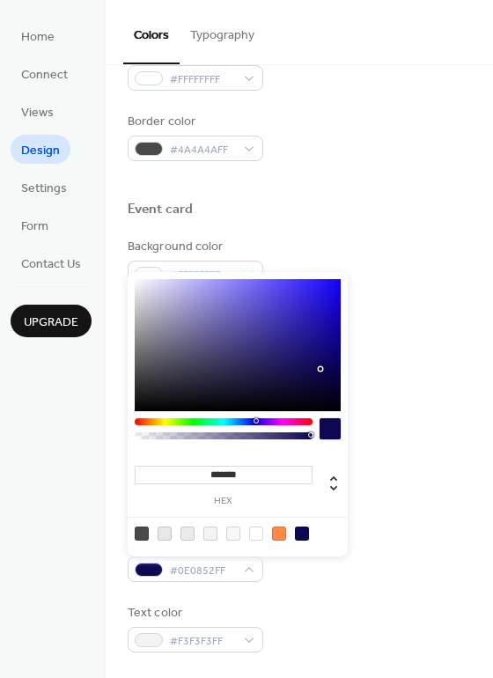
click at [318, 389] on div at bounding box center [238, 345] width 206 height 132
click at [325, 385] on div at bounding box center [238, 345] width 206 height 132
click at [166, 531] on div at bounding box center [165, 534] width 14 height 14
click at [163, 534] on div at bounding box center [165, 534] width 14 height 14
click at [141, 531] on div at bounding box center [142, 534] width 14 height 14
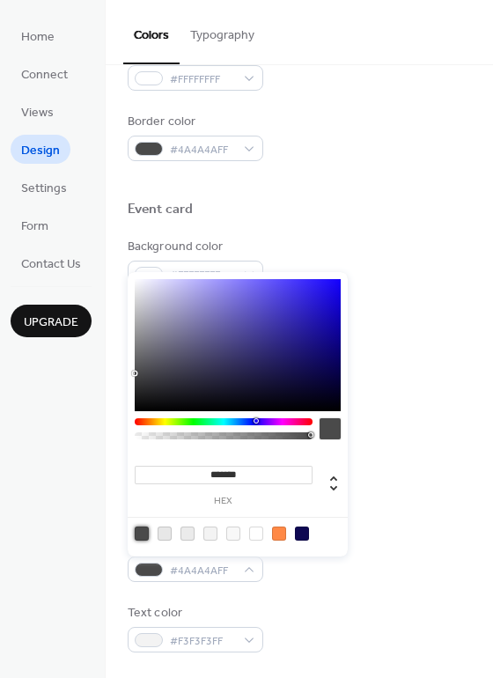
type input "**"
click at [279, 437] on div at bounding box center [223, 436] width 173 height 7
click at [270, 436] on div at bounding box center [223, 436] width 173 height 7
type input "**********"
click at [257, 439] on div at bounding box center [223, 436] width 173 height 7
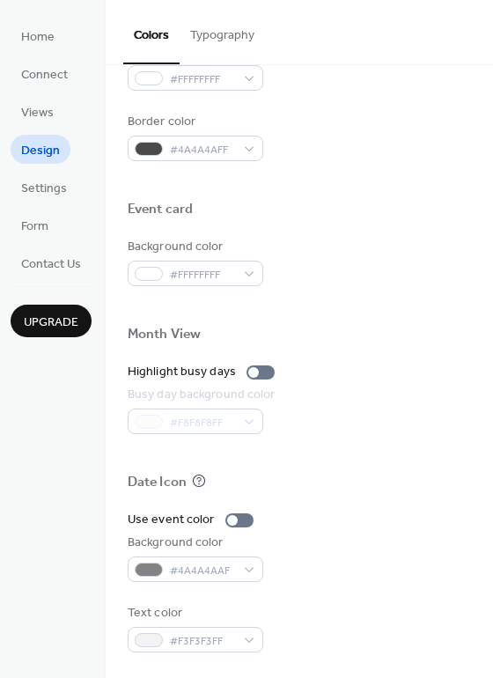
click at [464, 318] on div at bounding box center [300, 306] width 344 height 40
click at [238, 640] on div "#F3F3F3FF" at bounding box center [196, 640] width 136 height 26
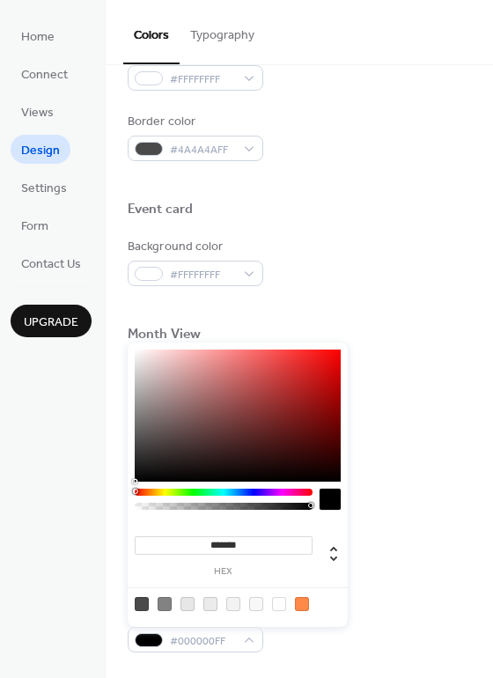
drag, startPoint x: 138, startPoint y: 476, endPoint x: 134, endPoint y: 486, distance: 11.5
click at [134, 486] on div "******* hex" at bounding box center [238, 485] width 220 height 285
click at [135, 480] on div at bounding box center [135, 480] width 4 height 4
click at [142, 479] on div at bounding box center [238, 416] width 206 height 132
click at [332, 502] on div at bounding box center [330, 499] width 21 height 21
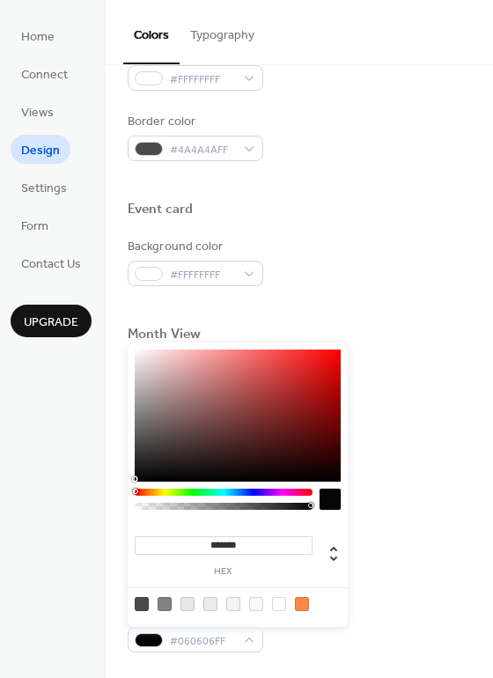
click at [272, 606] on div at bounding box center [279, 604] width 14 height 14
type input "*******"
click at [382, 508] on div at bounding box center [300, 504] width 344 height 14
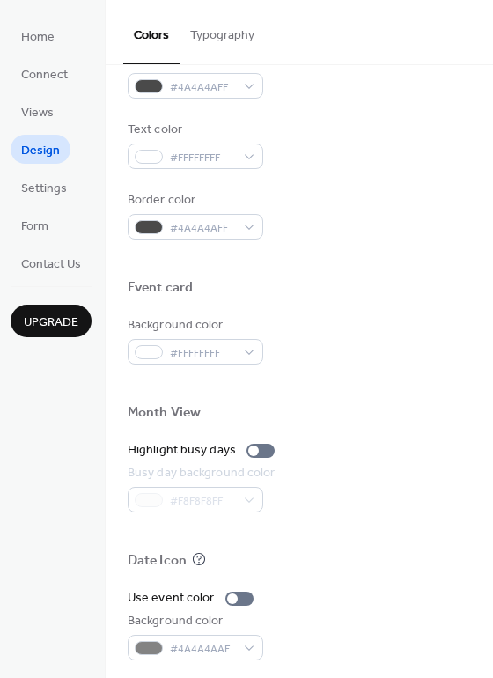
scroll to position [665, 0]
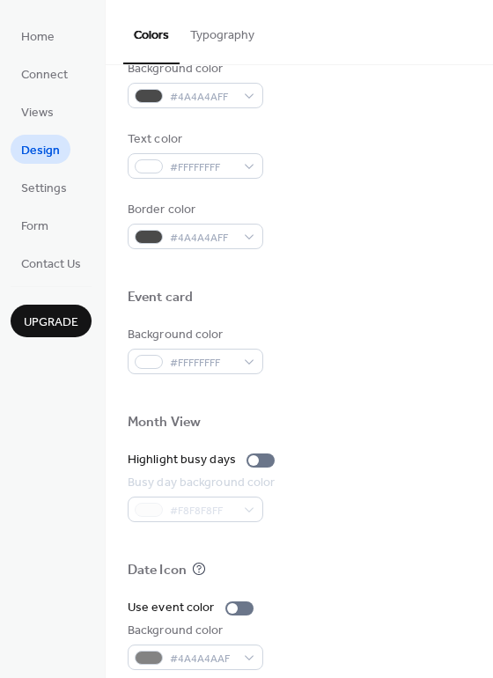
click at [255, 51] on button "Typography" at bounding box center [222, 31] width 85 height 63
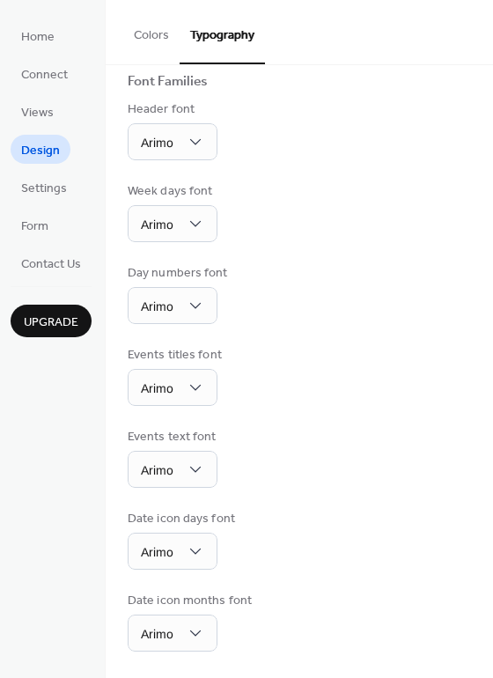
scroll to position [125, 0]
click at [165, 37] on button "Colors" at bounding box center [151, 31] width 56 height 63
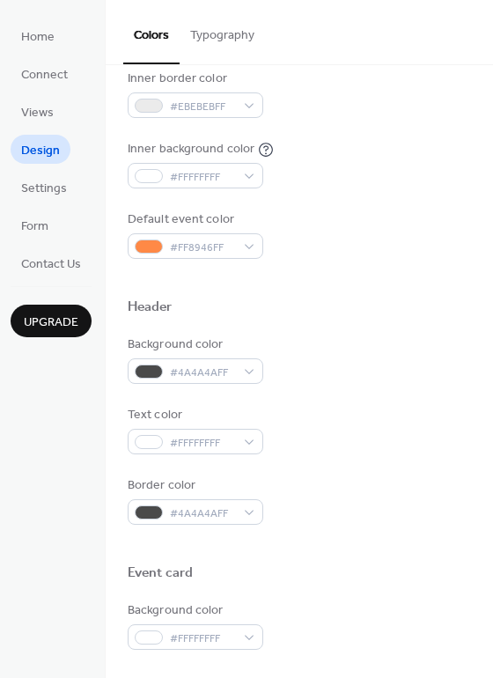
scroll to position [477, 0]
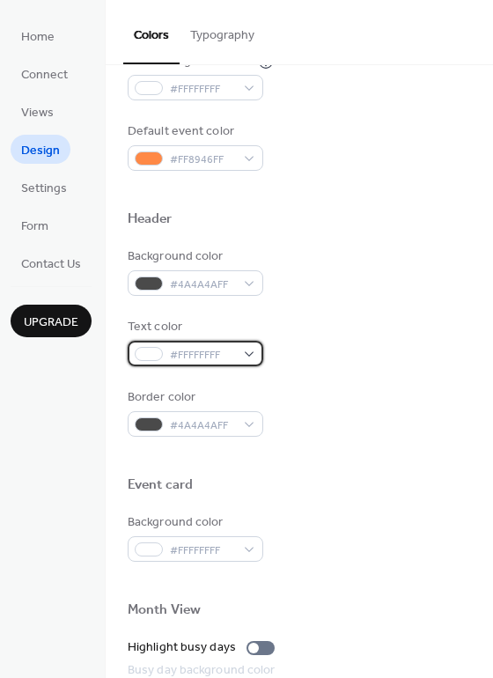
click at [260, 345] on div "#FFFFFFFF" at bounding box center [196, 354] width 136 height 26
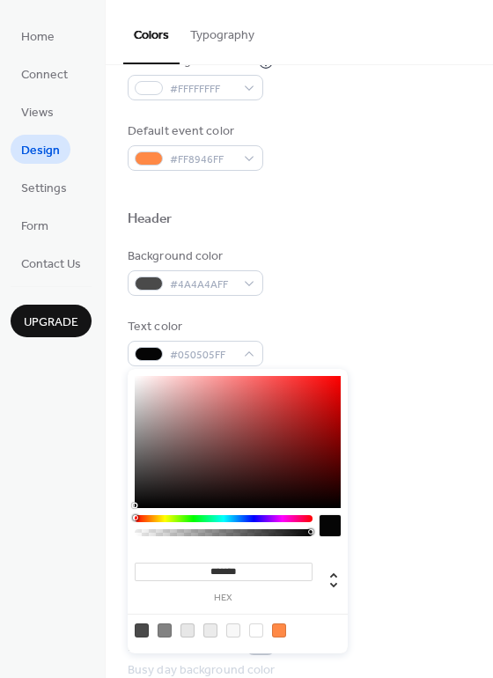
click at [140, 506] on div at bounding box center [238, 442] width 206 height 132
click at [258, 626] on div at bounding box center [256, 631] width 14 height 14
type input "*******"
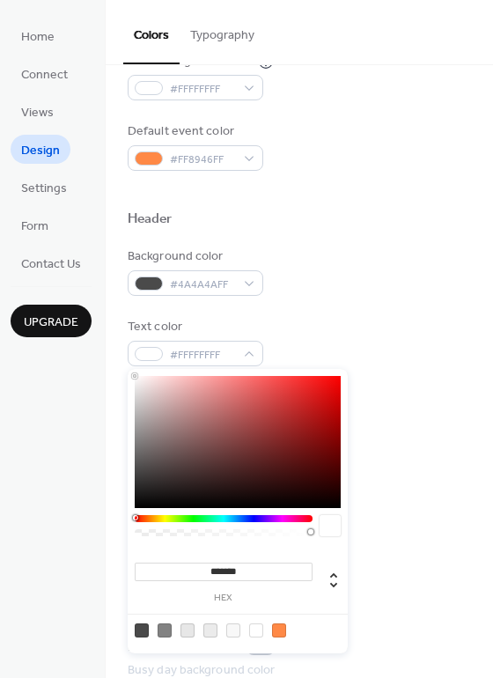
click at [252, 637] on div at bounding box center [238, 630] width 224 height 33
click at [371, 302] on div "Background color #4A4A4AFF Text color #FFFFFFFF Border color #4A4A4AFF" at bounding box center [300, 342] width 344 height 189
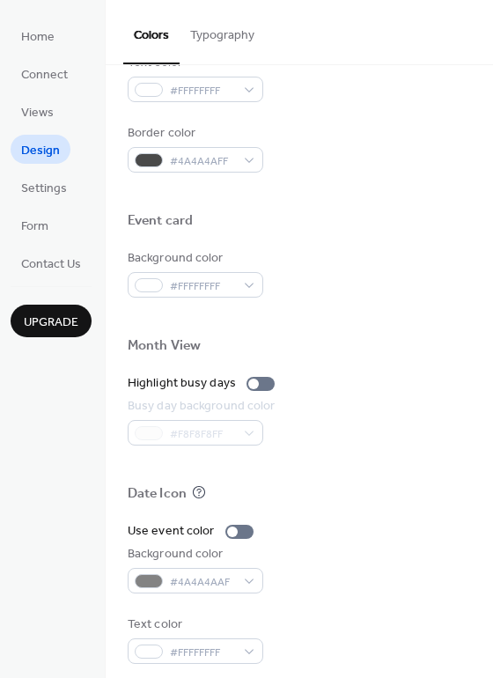
scroll to position [753, 0]
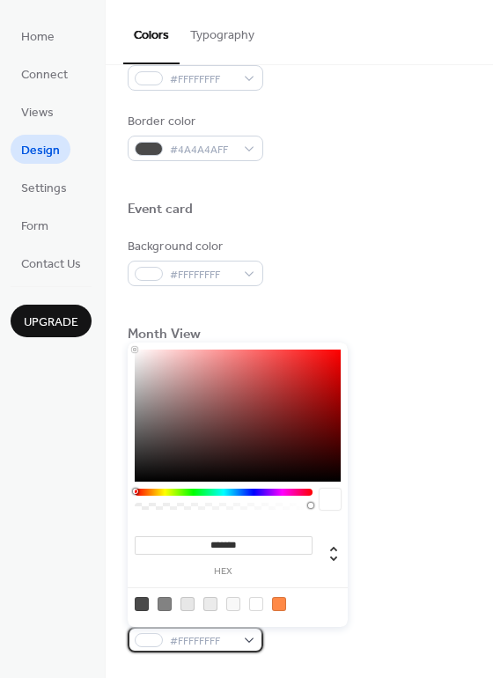
click at [248, 642] on div "#FFFFFFFF" at bounding box center [196, 640] width 136 height 26
type input "*******"
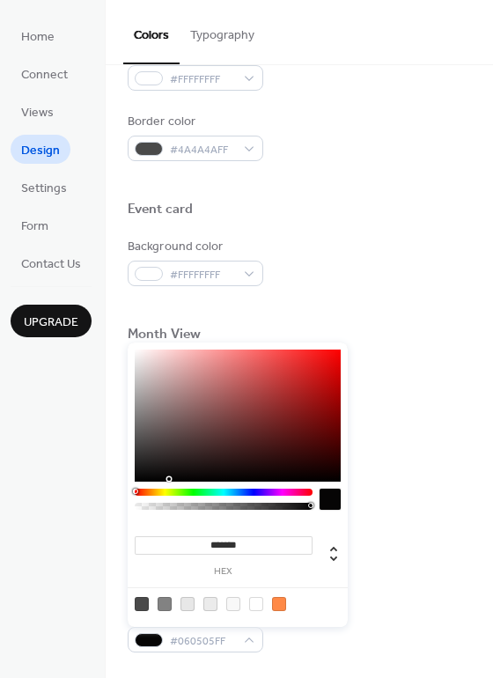
click at [153, 479] on div at bounding box center [238, 416] width 206 height 132
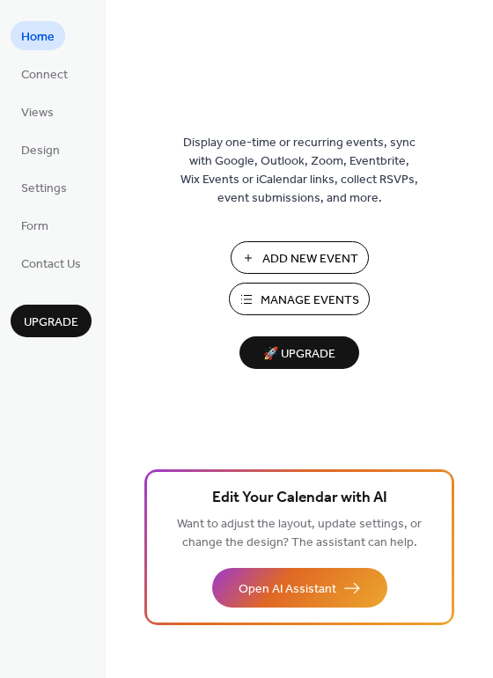
click at [290, 292] on span "Manage Events" at bounding box center [310, 301] width 99 height 18
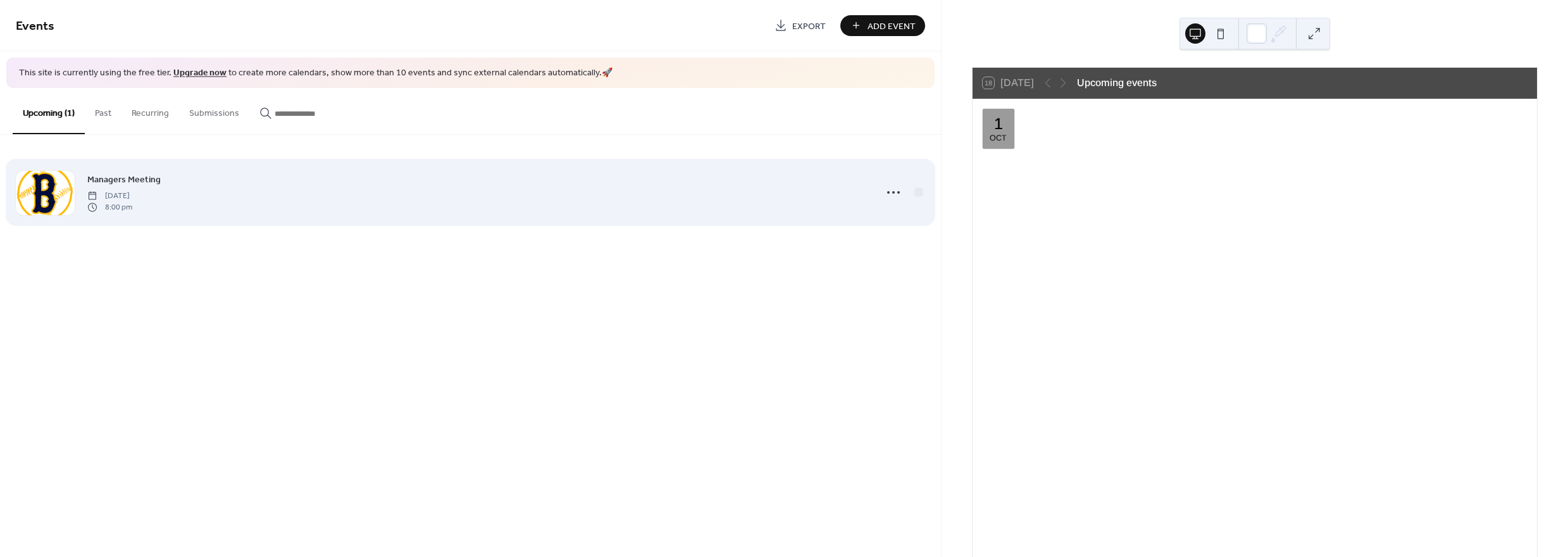
click at [271, 180] on div "Managers Meeting [DATE] 8:00 pm" at bounding box center [478, 193] width 780 height 40
click at [886, 187] on icon at bounding box center [894, 193] width 20 height 20
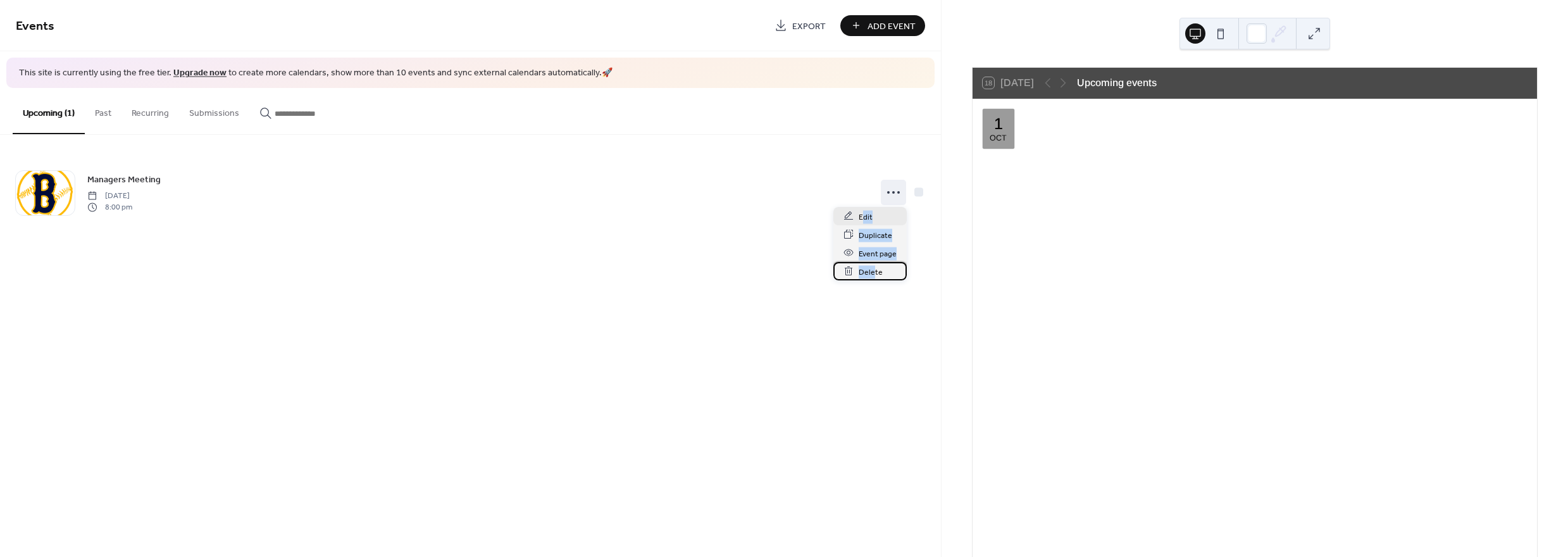
drag, startPoint x: 875, startPoint y: 263, endPoint x: 860, endPoint y: 212, distance: 53.2
click at [860, 212] on div "Edit Duplicate Event page Delete" at bounding box center [870, 244] width 73 height 73
click at [860, 210] on span "Edit" at bounding box center [865, 216] width 14 height 13
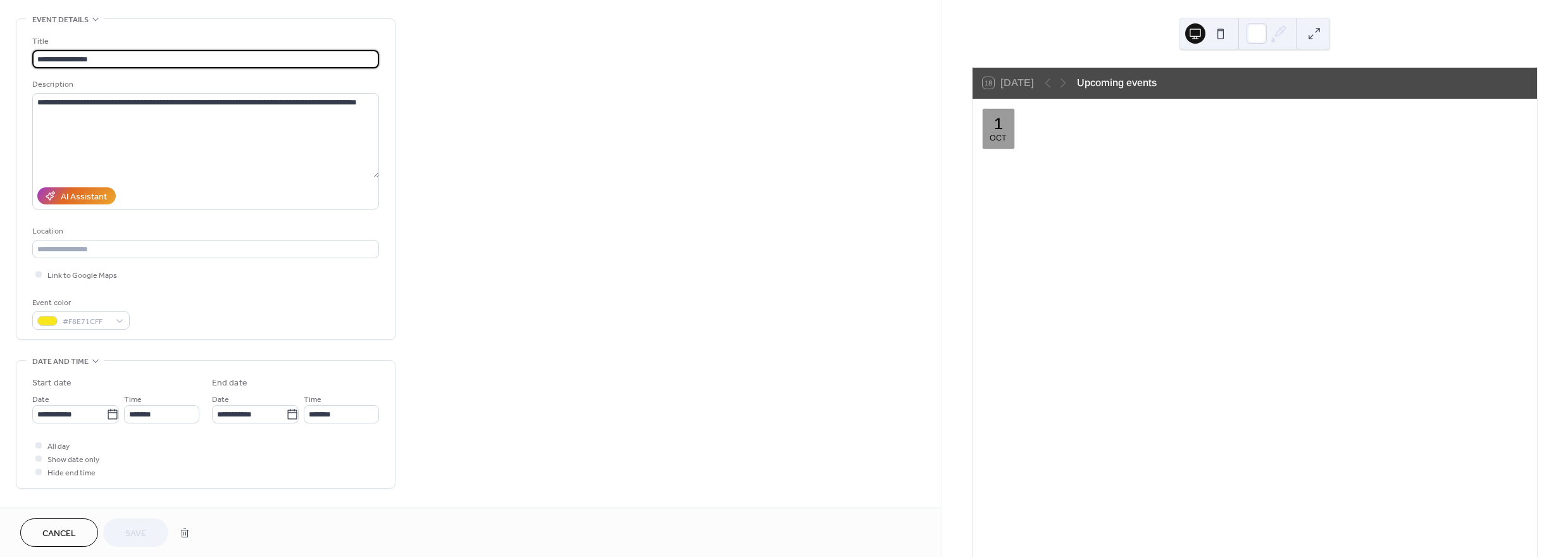
scroll to position [63, 0]
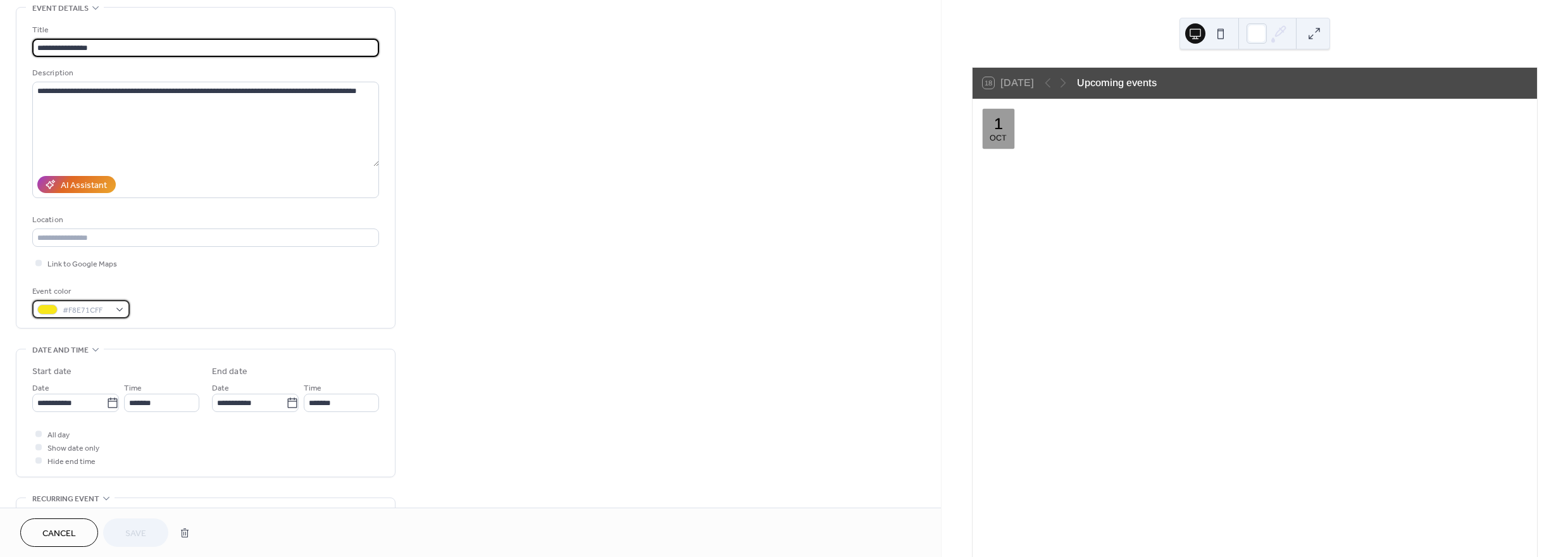
click at [120, 313] on div "#F8E71CFF" at bounding box center [81, 310] width 98 height 19
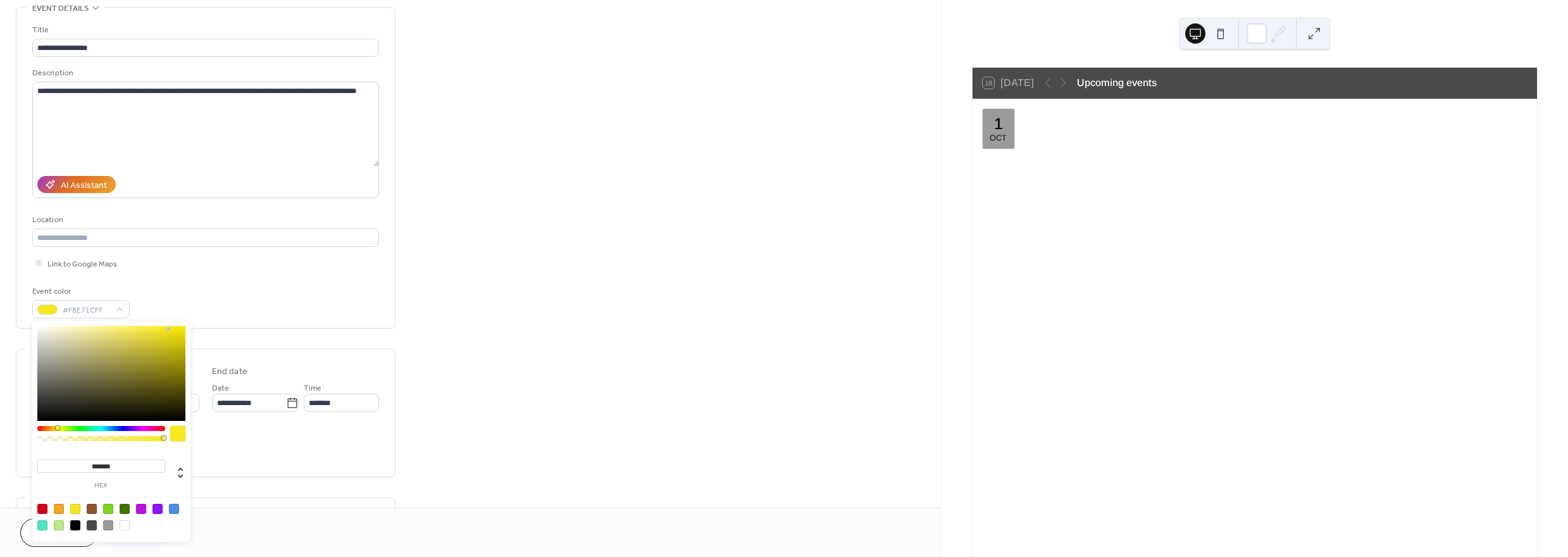
click at [106, 525] on div at bounding box center [108, 525] width 10 height 10
type input "*******"
click at [190, 300] on div "Event color #9B9B9BFF" at bounding box center [205, 301] width 347 height 34
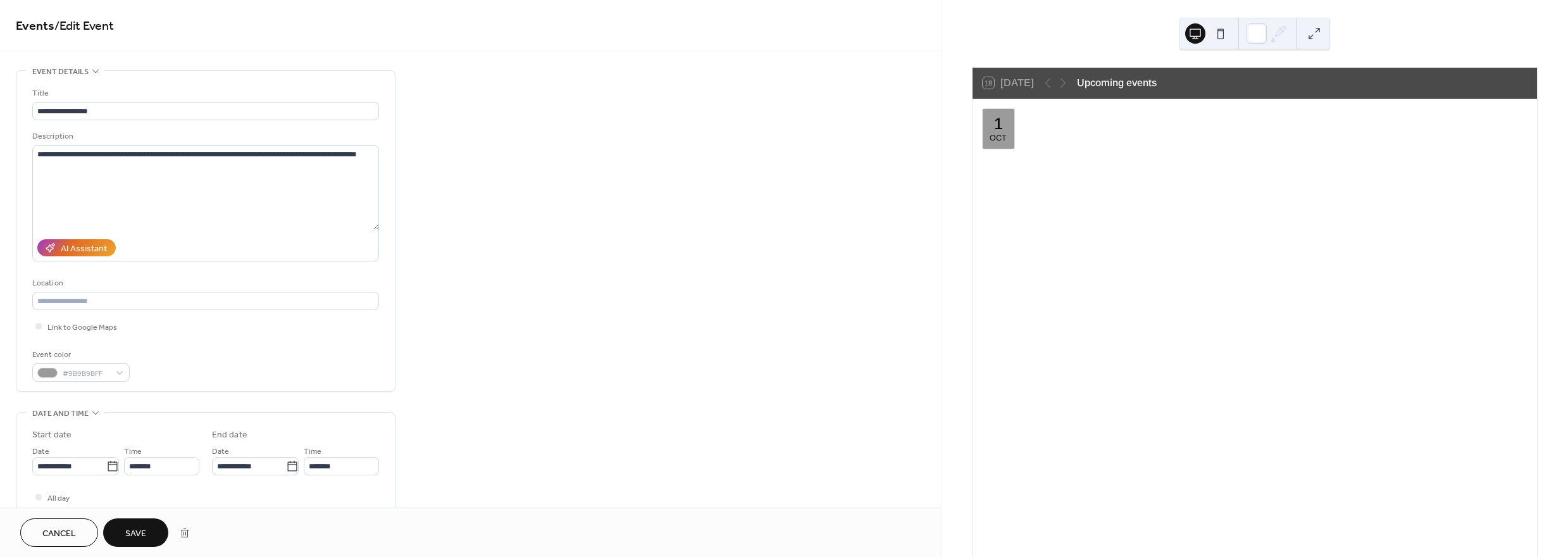
scroll to position [0, 0]
click at [1070, 141] on span "[DATE]" at bounding box center [1056, 135] width 28 height 15
click at [1121, 124] on div "Managers Meeting ​ [DATE] ​ 8:00pm ​ Show more A meeting for team managers to r…" at bounding box center [1277, 142] width 500 height 72
click at [113, 539] on button "Save" at bounding box center [136, 533] width 65 height 29
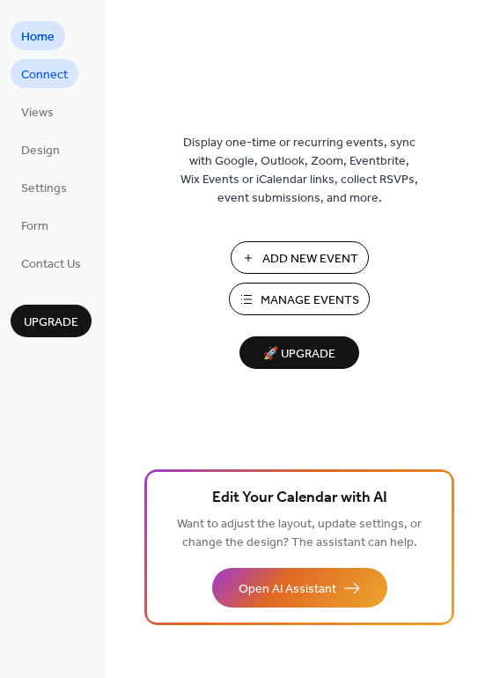
click at [37, 82] on span "Connect" at bounding box center [44, 75] width 47 height 18
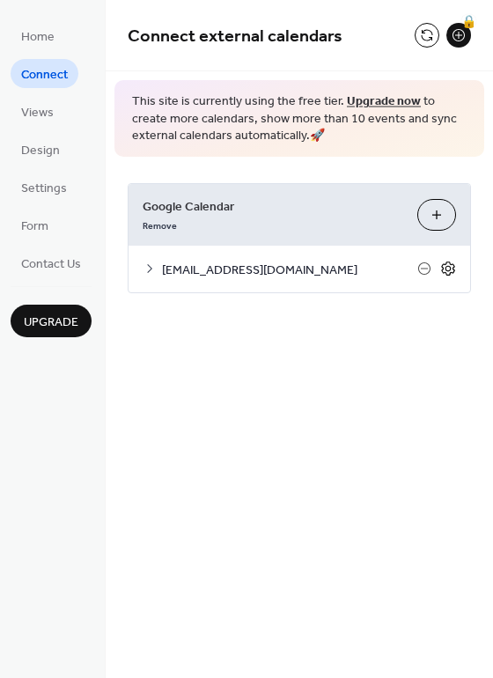
click at [450, 269] on icon at bounding box center [448, 269] width 16 height 16
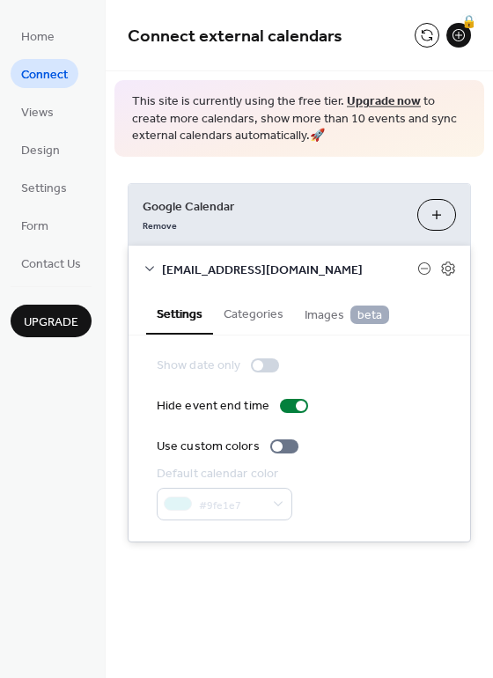
click at [363, 318] on span "beta" at bounding box center [370, 315] width 39 height 18
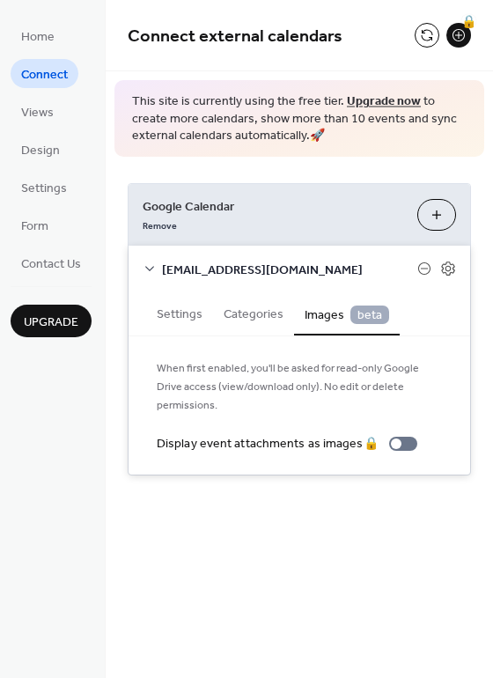
click at [267, 313] on button "Categories" at bounding box center [253, 312] width 81 height 41
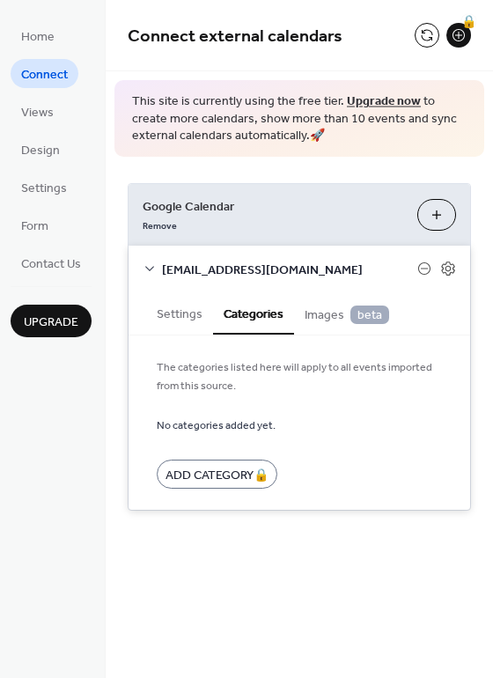
click at [189, 309] on button "Settings" at bounding box center [179, 312] width 67 height 41
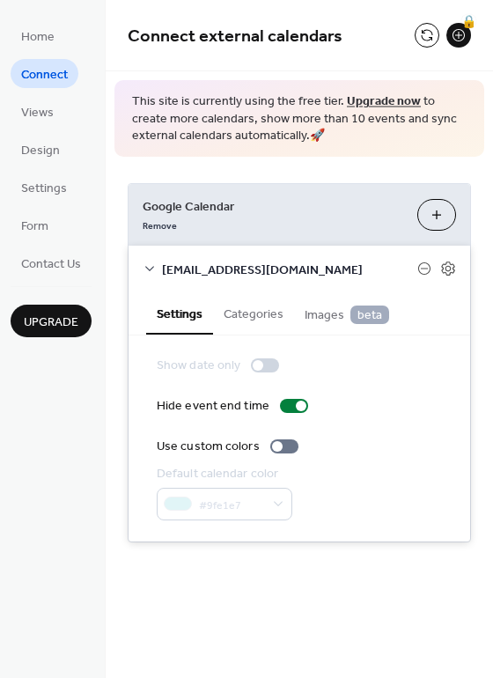
click at [46, 314] on span "Upgrade" at bounding box center [51, 323] width 55 height 18
click at [54, 111] on link "Views" at bounding box center [38, 111] width 54 height 29
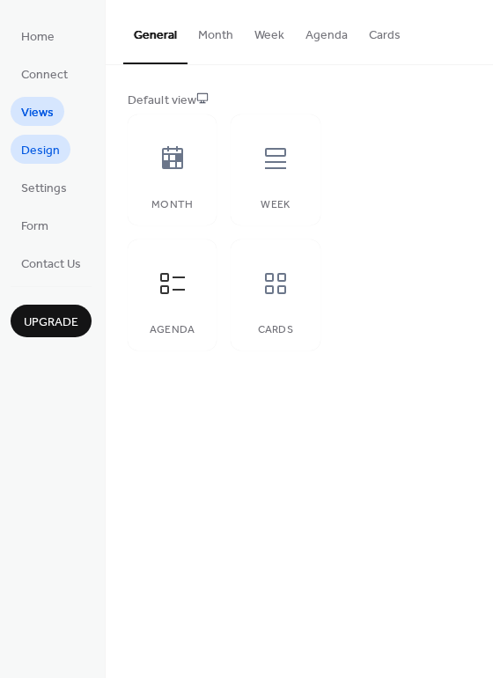
click at [46, 142] on span "Design" at bounding box center [40, 151] width 39 height 18
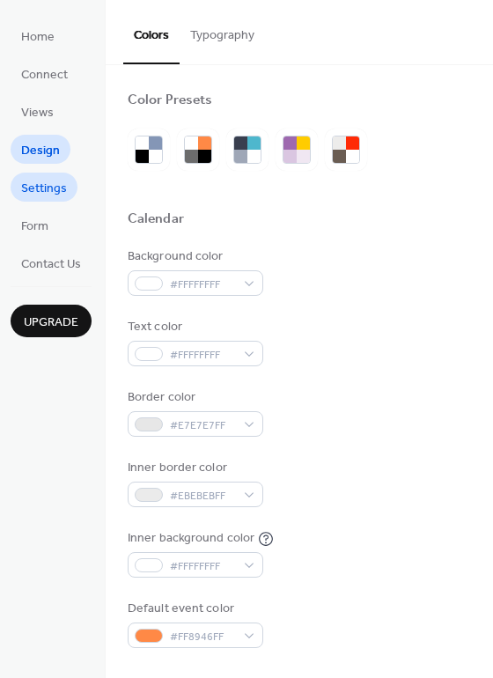
click at [66, 192] on link "Settings" at bounding box center [44, 187] width 67 height 29
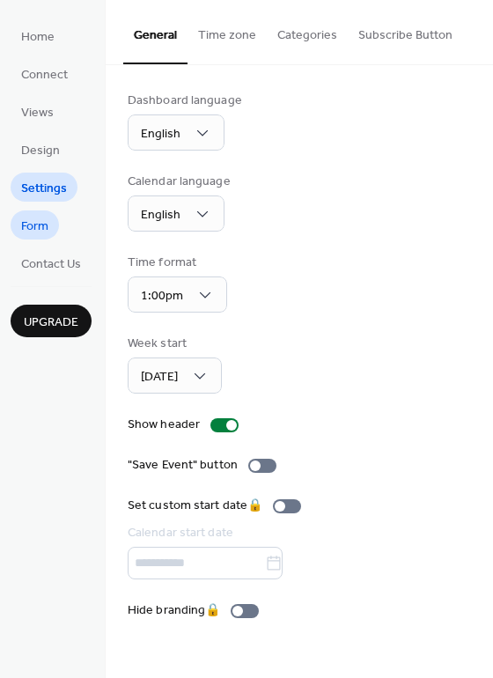
click at [46, 228] on span "Form" at bounding box center [34, 227] width 27 height 18
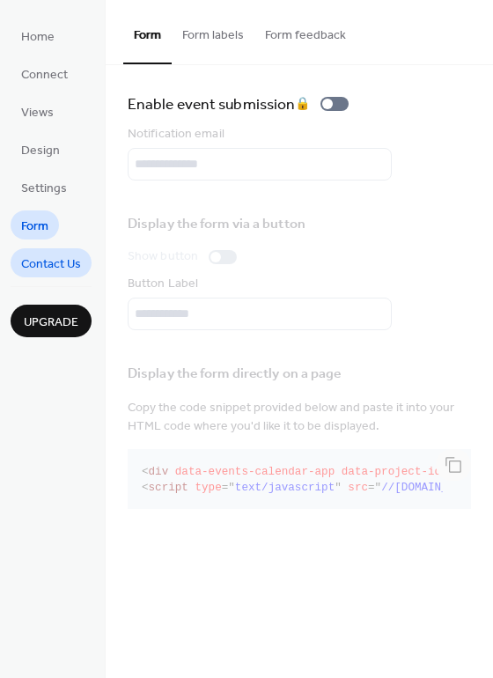
click at [64, 270] on span "Contact Us" at bounding box center [51, 264] width 60 height 18
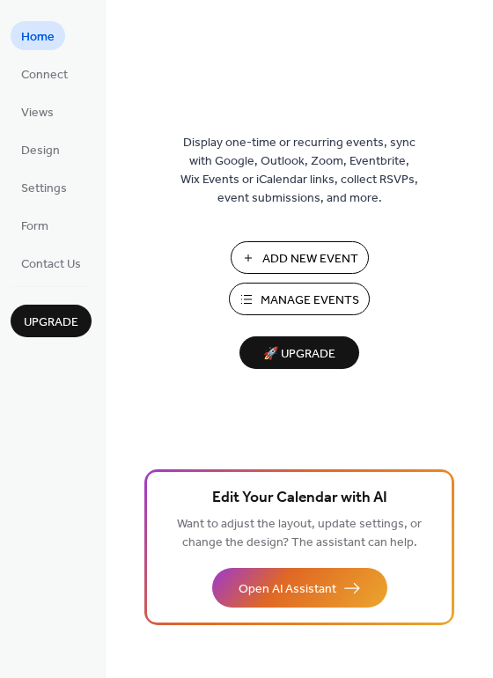
click at [286, 351] on span "🚀 Upgrade" at bounding box center [299, 355] width 99 height 24
